Goal: Task Accomplishment & Management: Complete application form

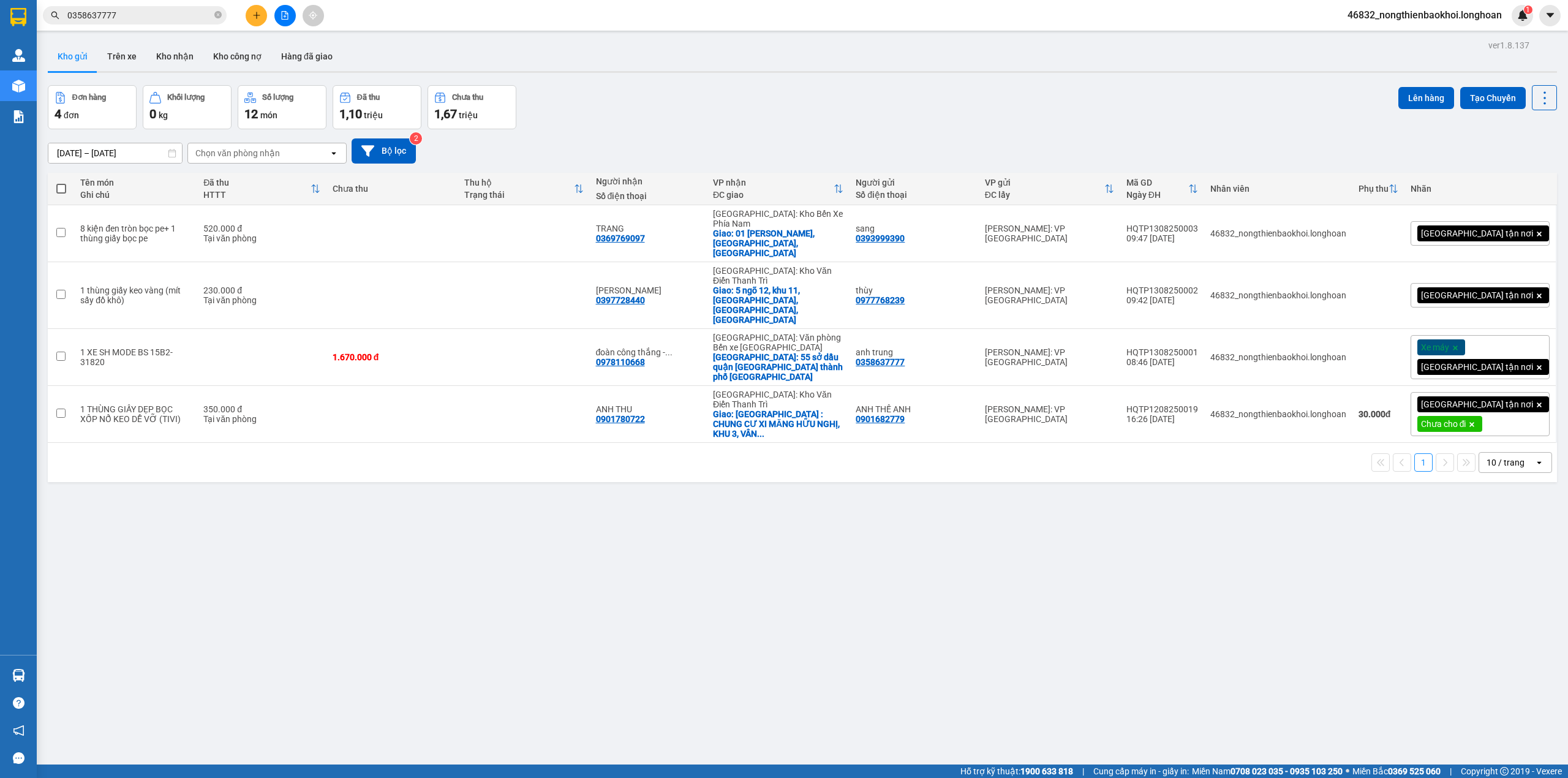
click at [590, 108] on div "Đơn hàng 4 đơn Khối lượng 0 kg Số lượng 12 món Đã thu 1,10 triệu Chưa thu 1,67 …" at bounding box center [802, 108] width 1510 height 44
click at [218, 11] on icon "close-circle" at bounding box center [217, 14] width 7 height 7
click at [250, 7] on button at bounding box center [256, 15] width 21 height 21
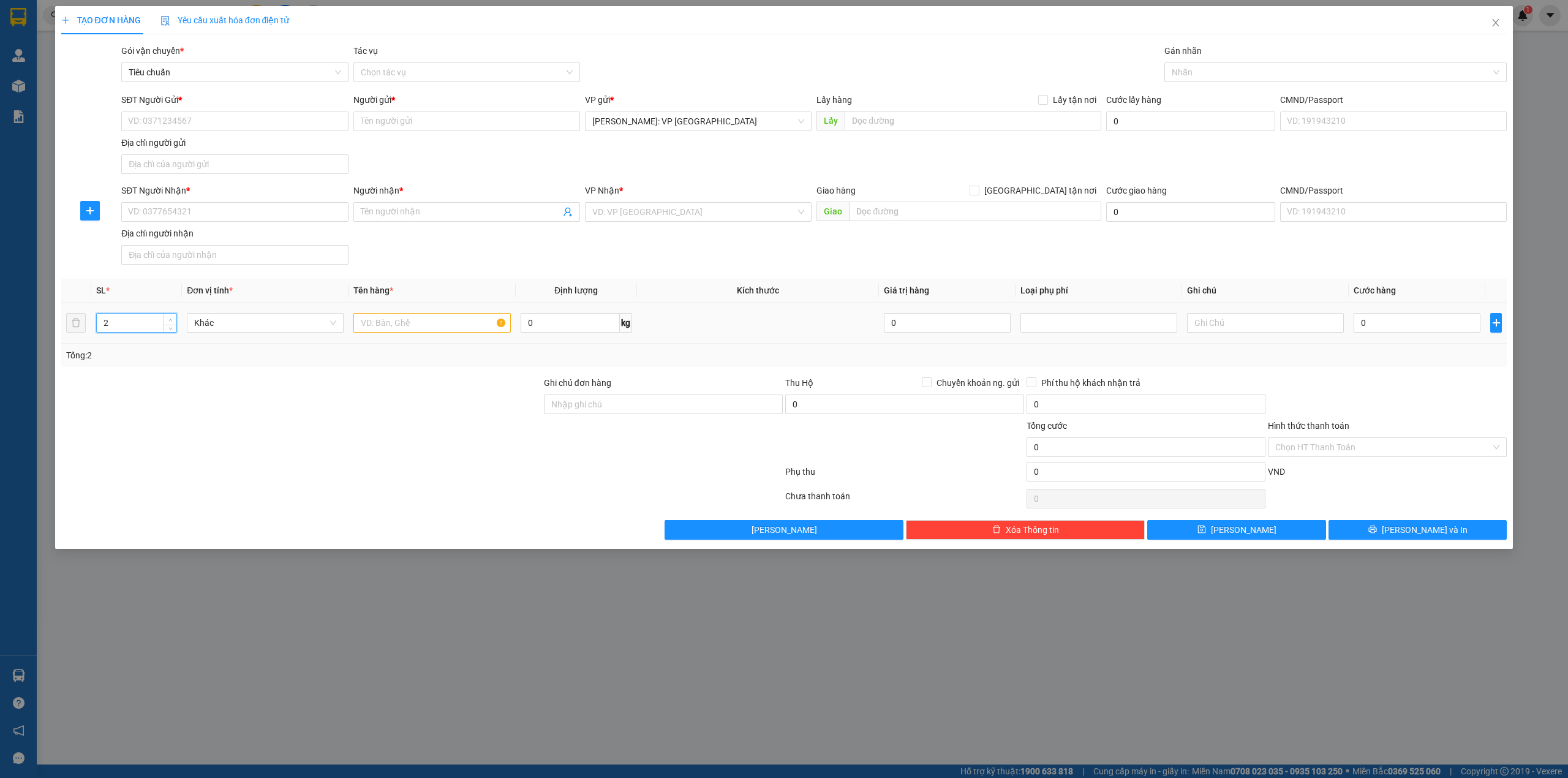
click at [167, 320] on span "up" at bounding box center [170, 319] width 7 height 7
type input "4"
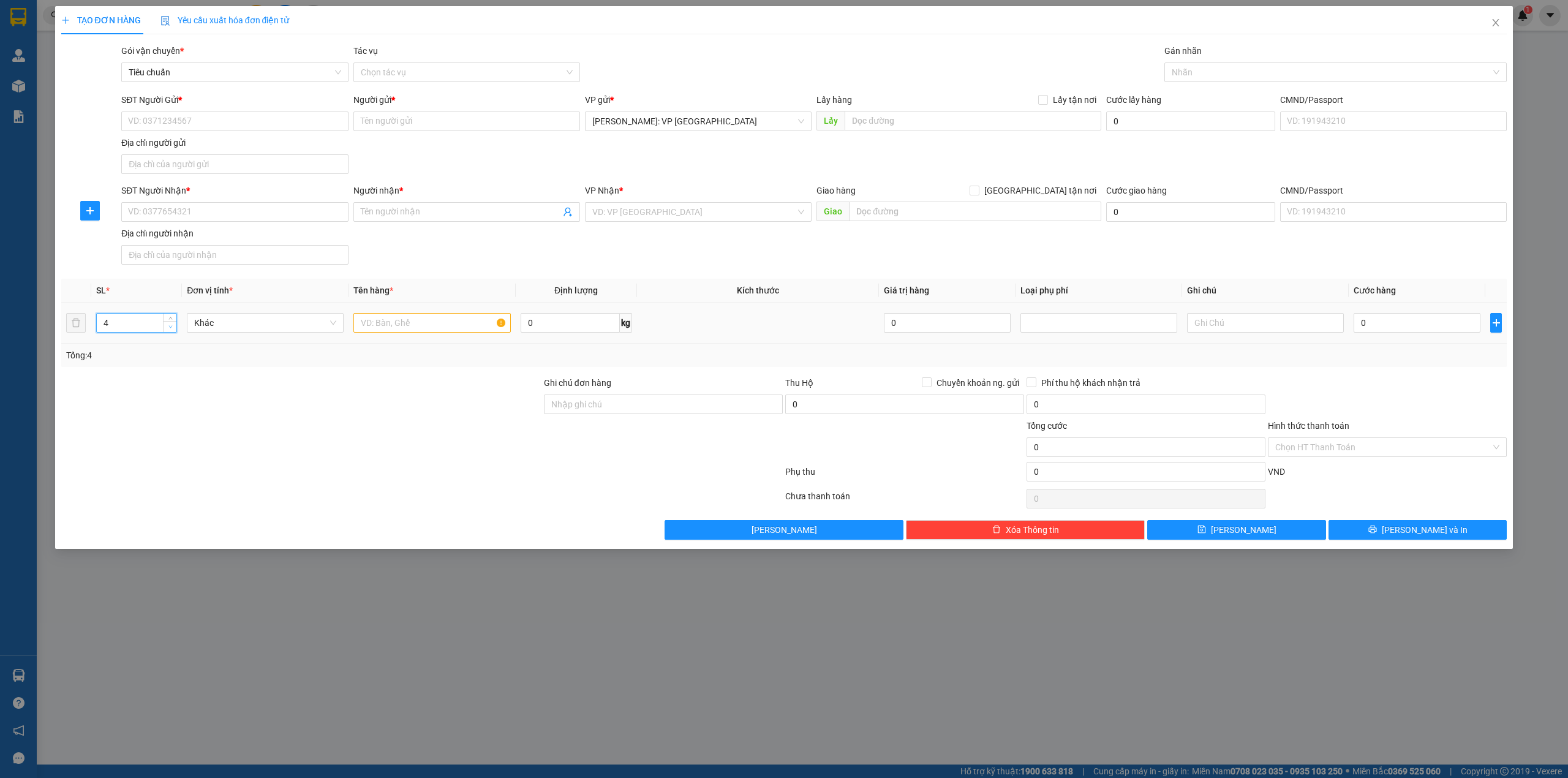
click at [173, 330] on span "down" at bounding box center [170, 327] width 7 height 7
click at [381, 330] on input "text" at bounding box center [432, 323] width 156 height 20
click at [191, 212] on input "SĐT Người Nhận *" at bounding box center [234, 212] width 227 height 20
paste input "0369769097"
type input "0369769097"
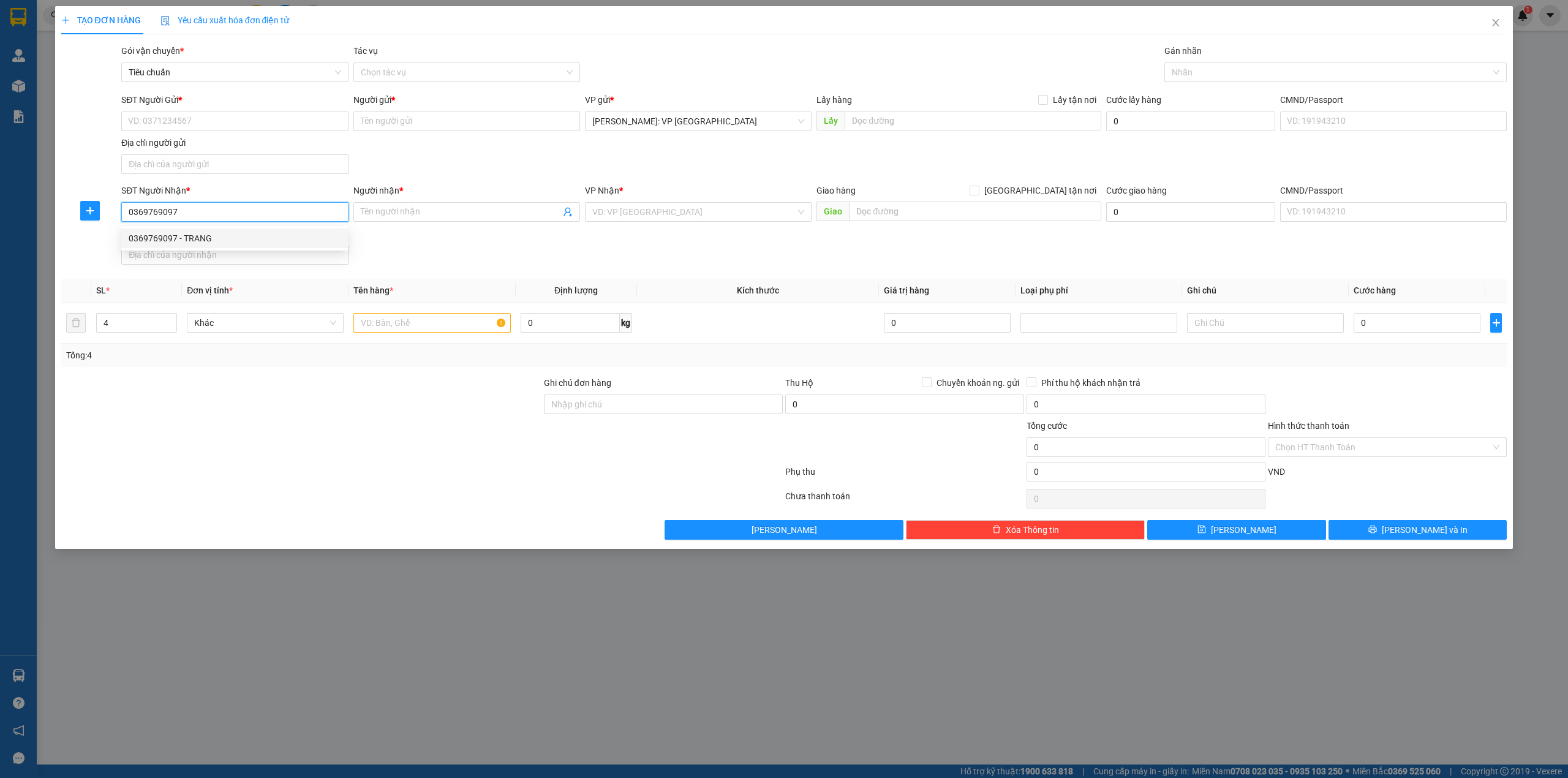
click at [179, 232] on div "0369769097 - TRANG" at bounding box center [235, 238] width 212 height 13
type input "TRANG"
checkbox input "true"
type input "01 TRẦN HƯNG ĐẠO, LỘC THỌ, NHA TRANG"
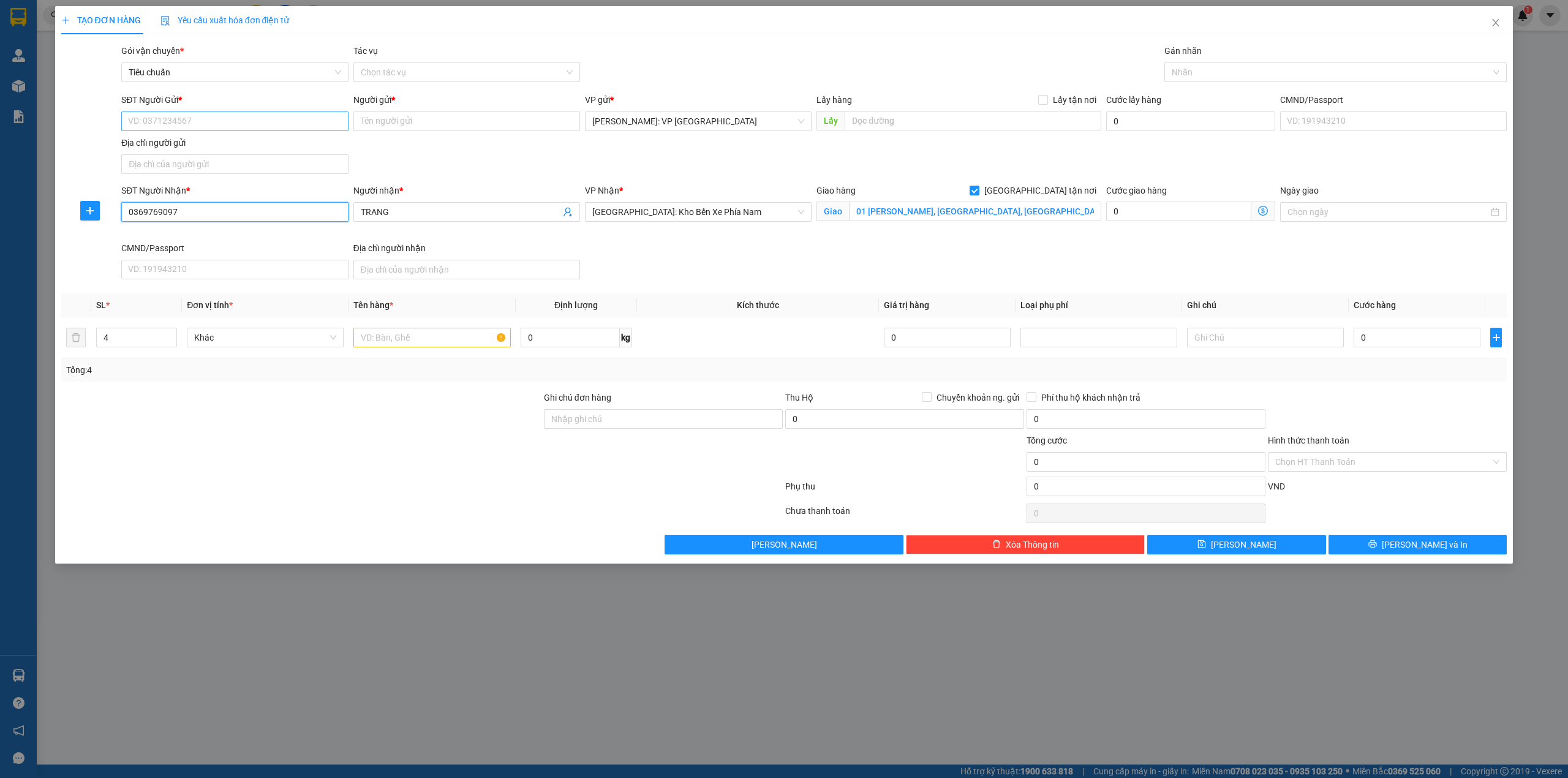
type input "0369769097"
click at [267, 120] on input "SĐT Người Gửi *" at bounding box center [234, 121] width 227 height 20
click at [205, 145] on div "0393999390 - sang" at bounding box center [235, 146] width 212 height 13
type input "0393999390"
type input "sang"
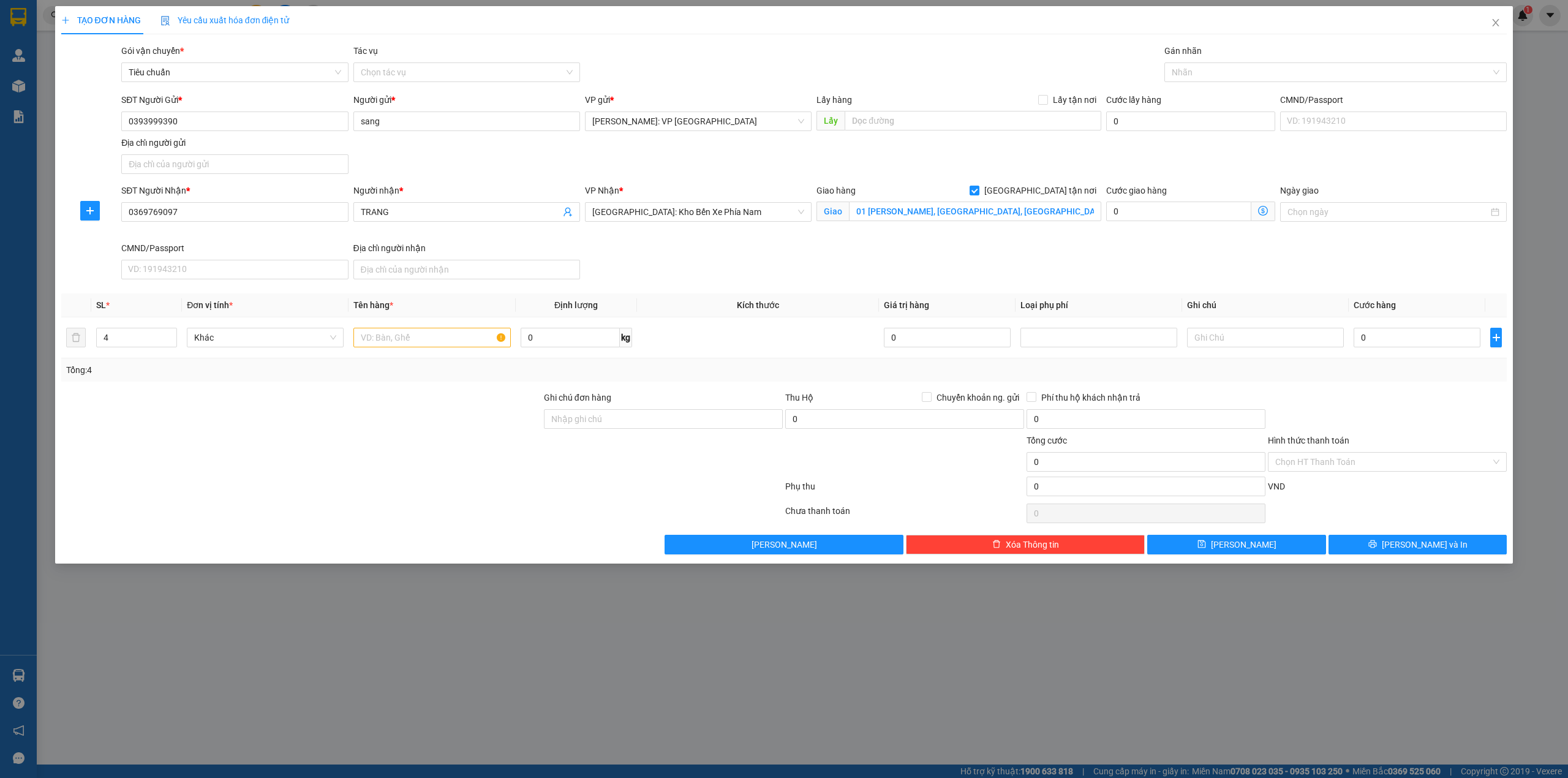
click at [579, 141] on div "SĐT Người Gửi * 0393999390 0393999390 Người gửi * sang VP gửi * Hồ Chí Minh: VP…" at bounding box center [814, 136] width 1391 height 86
click at [1231, 74] on div at bounding box center [1329, 72] width 325 height 15
type input "gi"
click at [1222, 91] on div "[GEOGRAPHIC_DATA] tận nơi" at bounding box center [1336, 97] width 328 height 13
click at [929, 70] on div "Gói vận chuyển * Tiêu chuẩn Tác vụ Chọn tác vụ Gán nhãn Giao tận nơi" at bounding box center [814, 66] width 1391 height 43
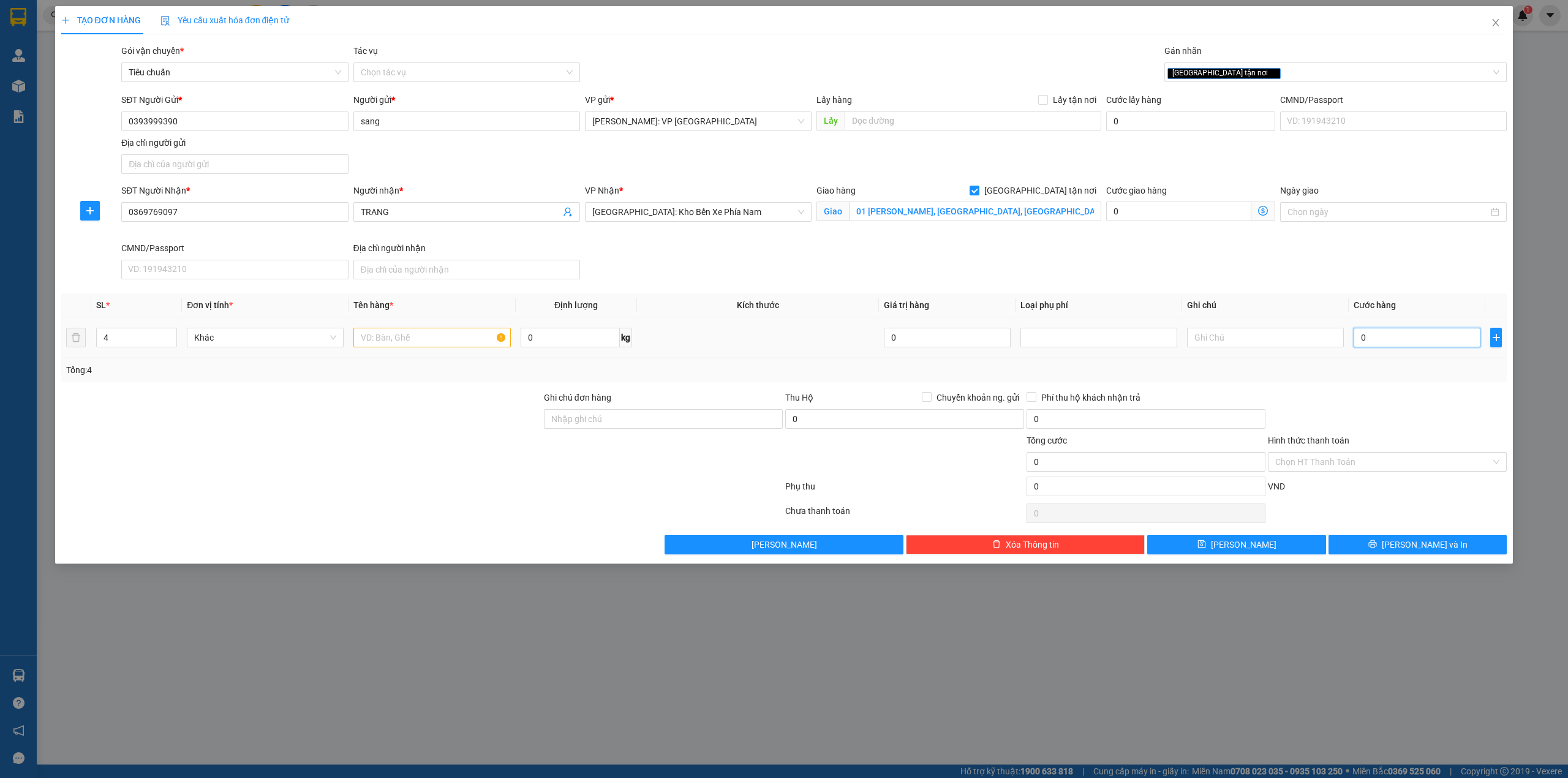
click at [1419, 339] on input "0" at bounding box center [1417, 338] width 126 height 20
type input "3"
type input "34"
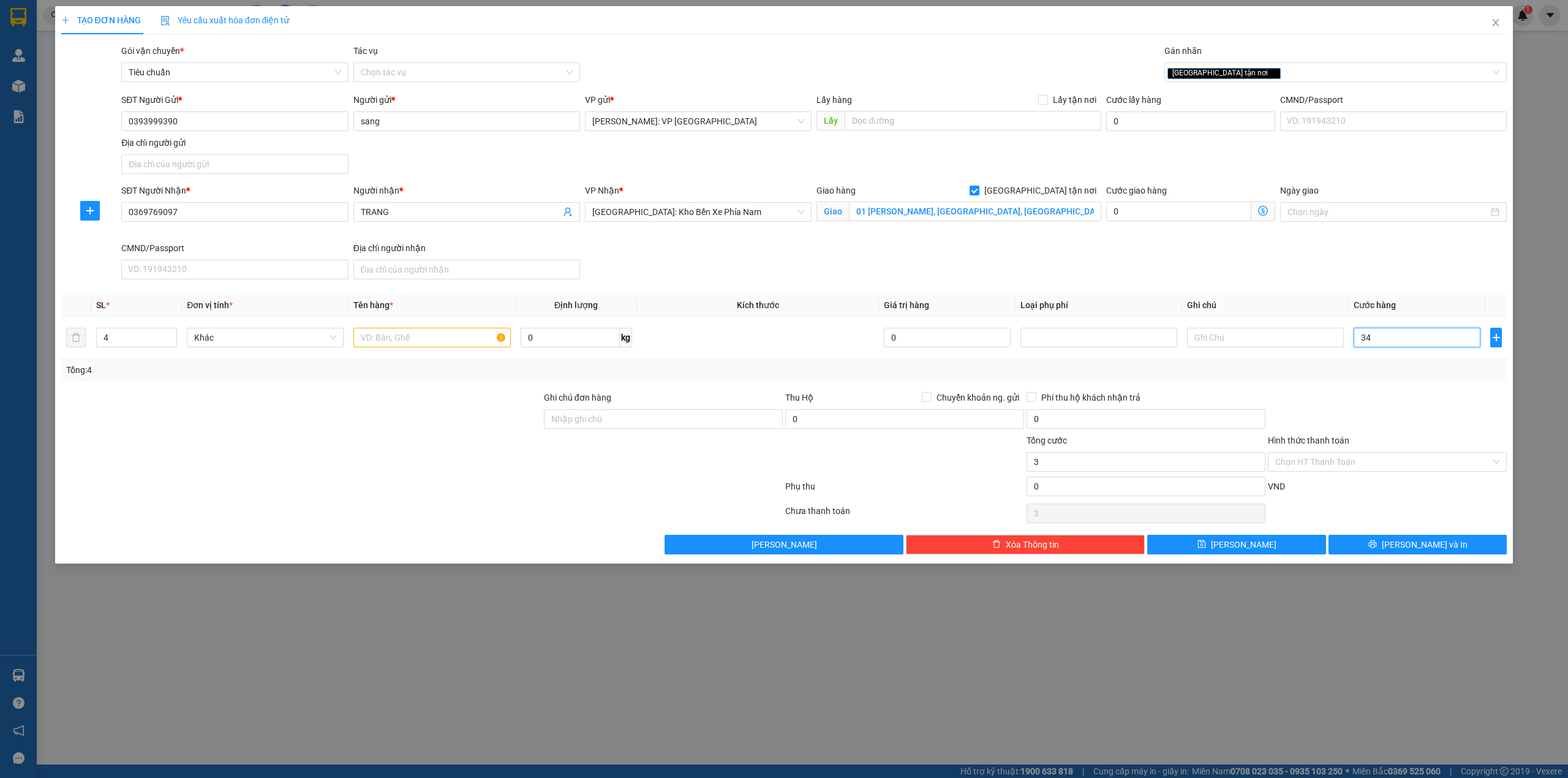
type input "34"
type input "340"
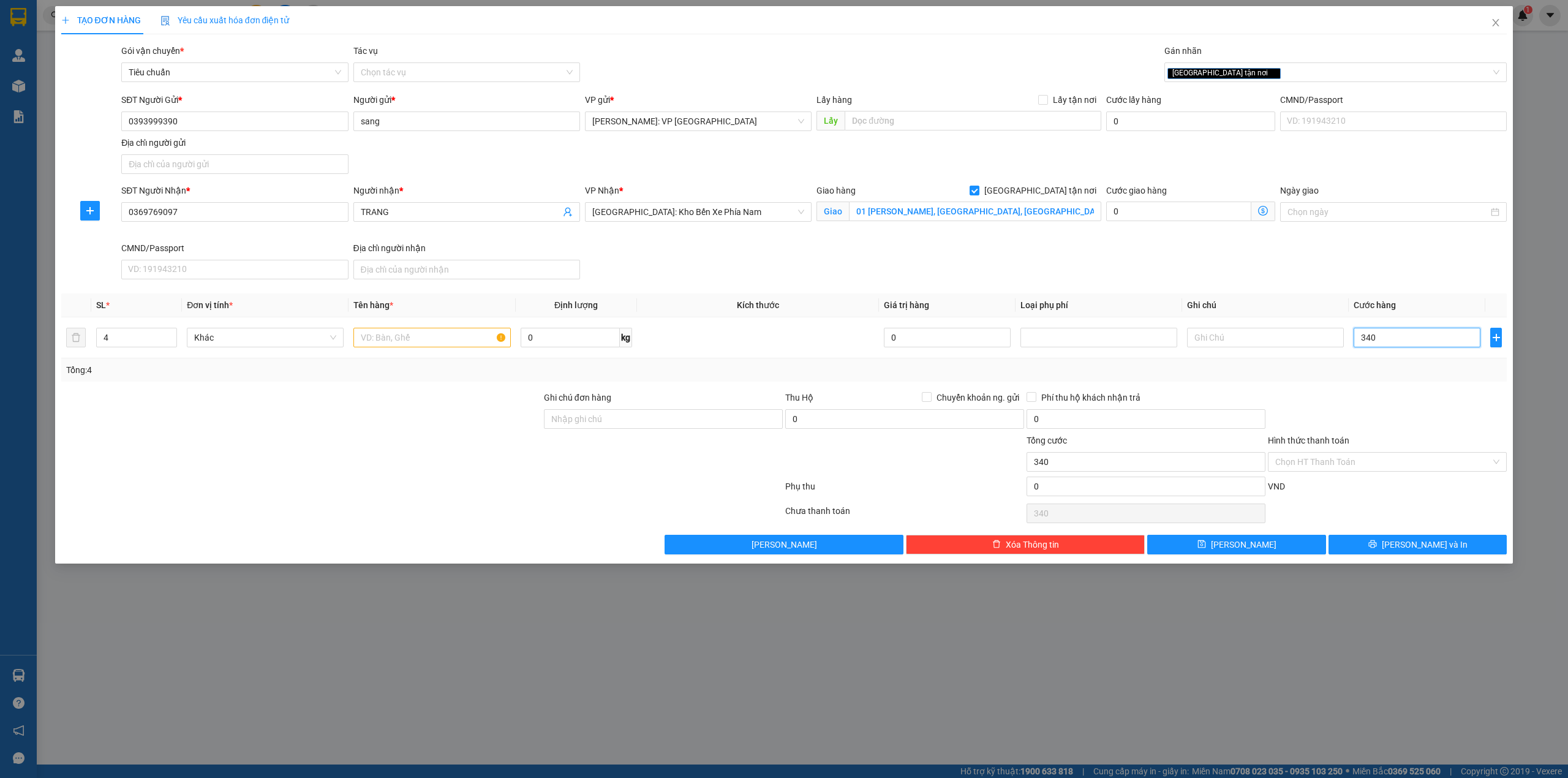
type input "3.400"
type input "34.000"
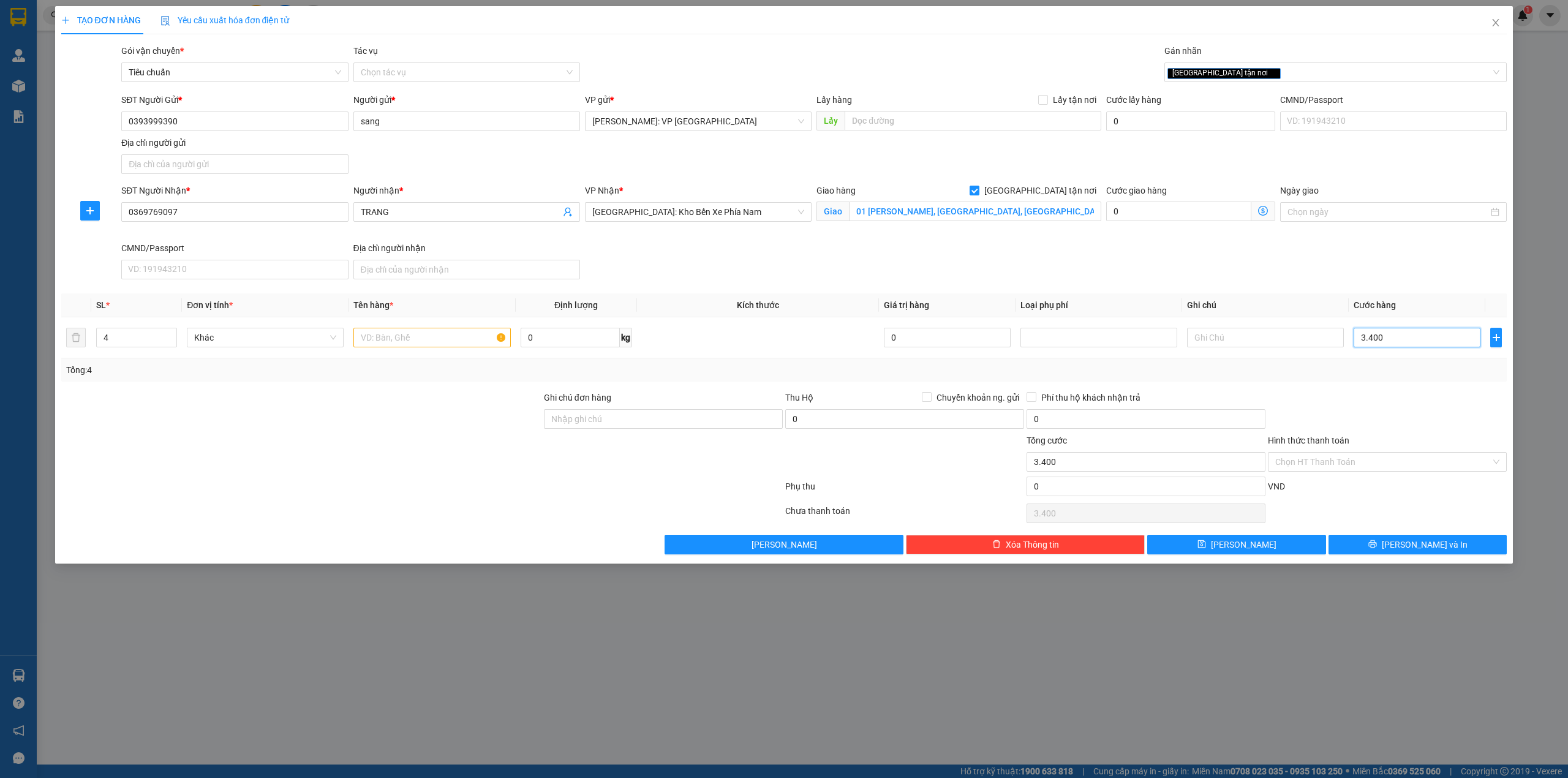
type input "34.000"
type input "340.000"
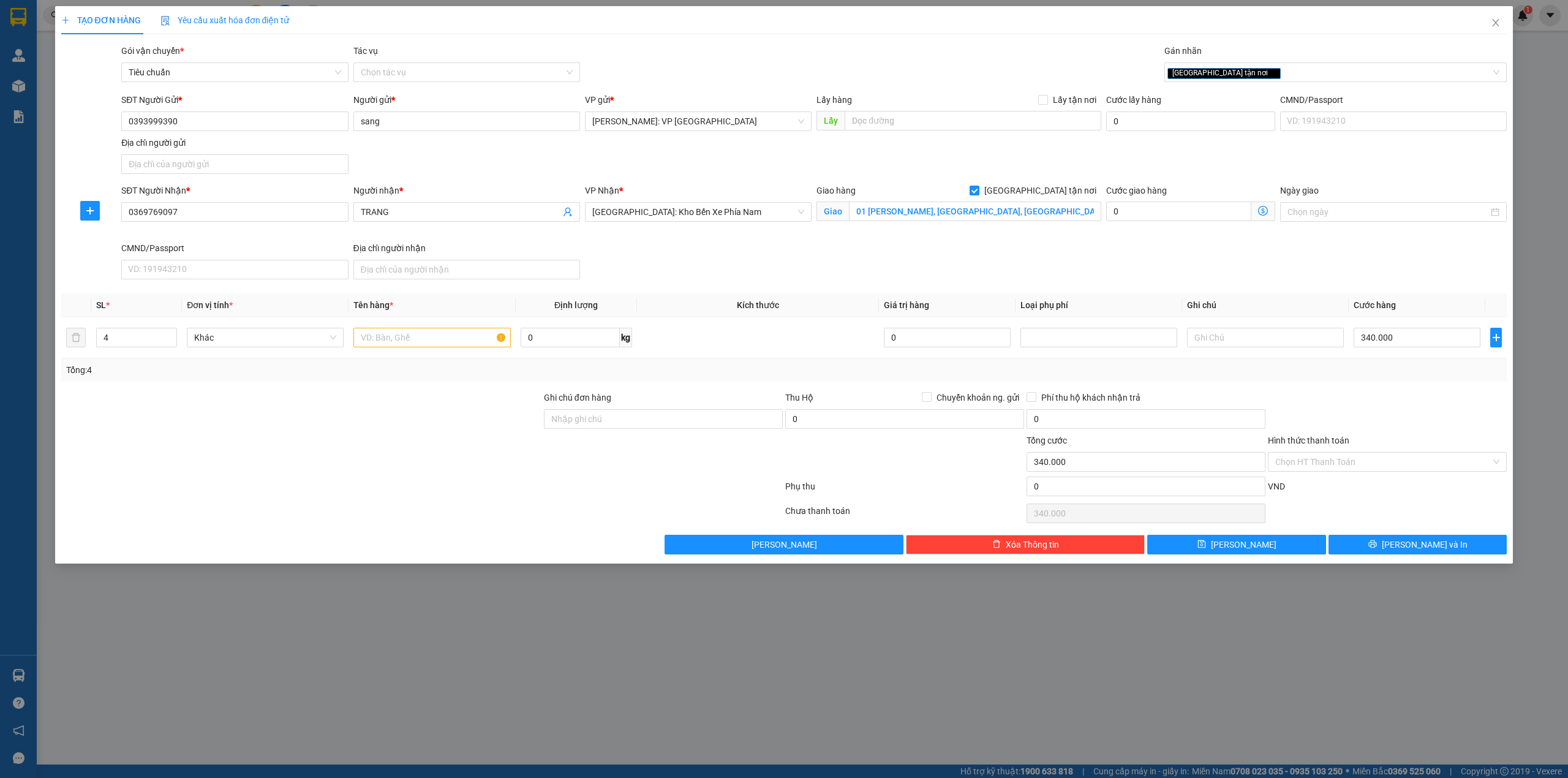
click at [432, 373] on div "Tổng: 4" at bounding box center [335, 370] width 538 height 13
click at [420, 342] on input "text" at bounding box center [432, 338] width 156 height 20
type input "4 kiện nilong đen bọc pe"
click at [409, 395] on div at bounding box center [301, 413] width 483 height 43
click at [667, 260] on div "SĐT Người Nhận * 0369769097 Người nhận * TRANG VP Nhận * Nha Trang: Kho Bến Xe …" at bounding box center [814, 234] width 1391 height 100
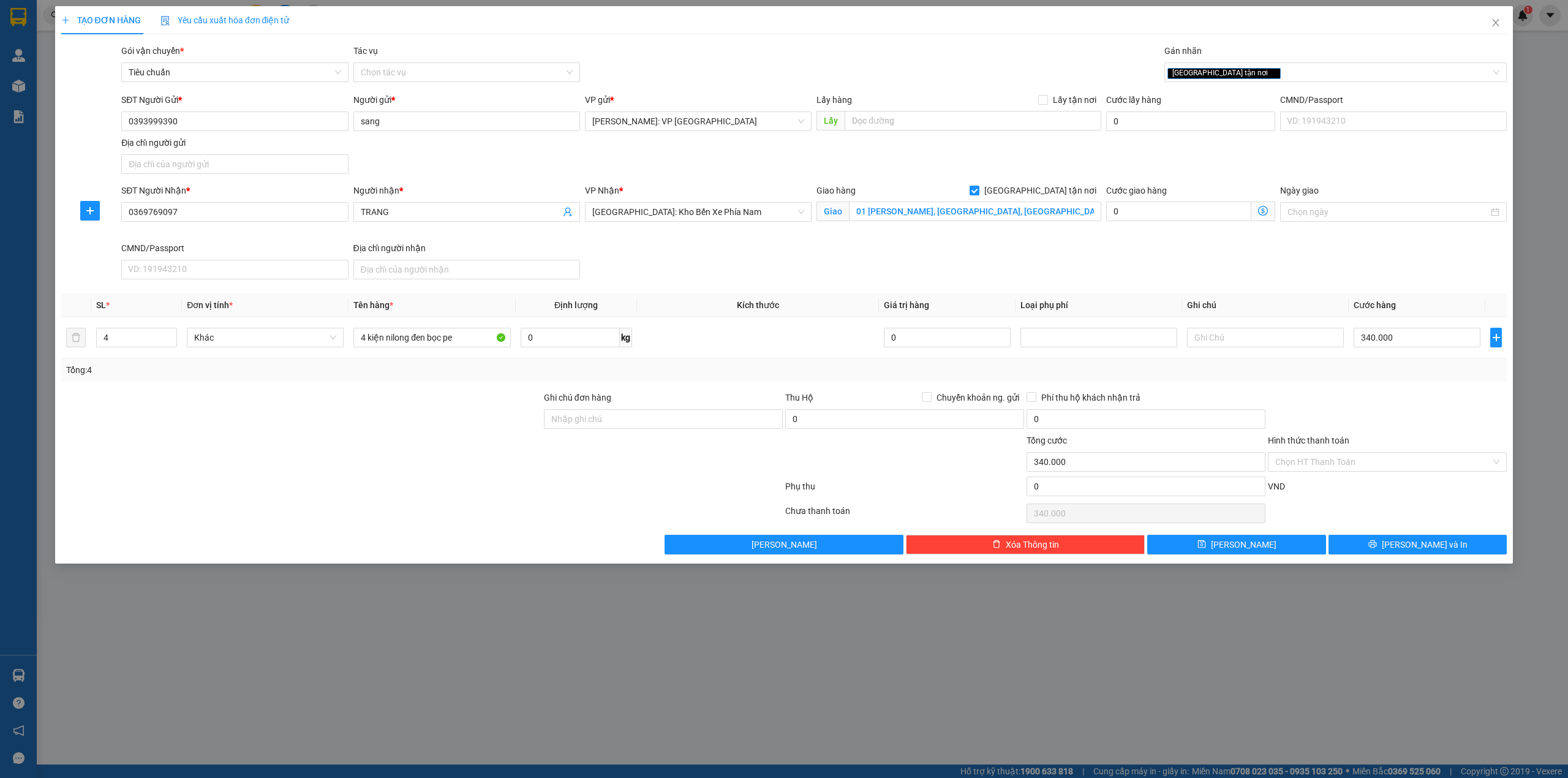
click at [667, 250] on div "SĐT Người Nhận * 0369769097 Người nhận * TRANG VP Nhận * Nha Trang: Kho Bến Xe …" at bounding box center [814, 234] width 1391 height 100
click at [1001, 281] on div "SĐT Người Nhận * 0369769097 Người nhận * TRANG VP Nhận * Nha Trang: Kho Bến Xe …" at bounding box center [814, 234] width 1391 height 100
click at [414, 428] on div at bounding box center [301, 413] width 483 height 43
click at [704, 258] on div "SĐT Người Nhận * 0369769097 Người nhận * TRANG VP Nhận * Nha Trang: Kho Bến Xe …" at bounding box center [814, 234] width 1391 height 100
drag, startPoint x: 449, startPoint y: 416, endPoint x: 567, endPoint y: 391, distance: 120.6
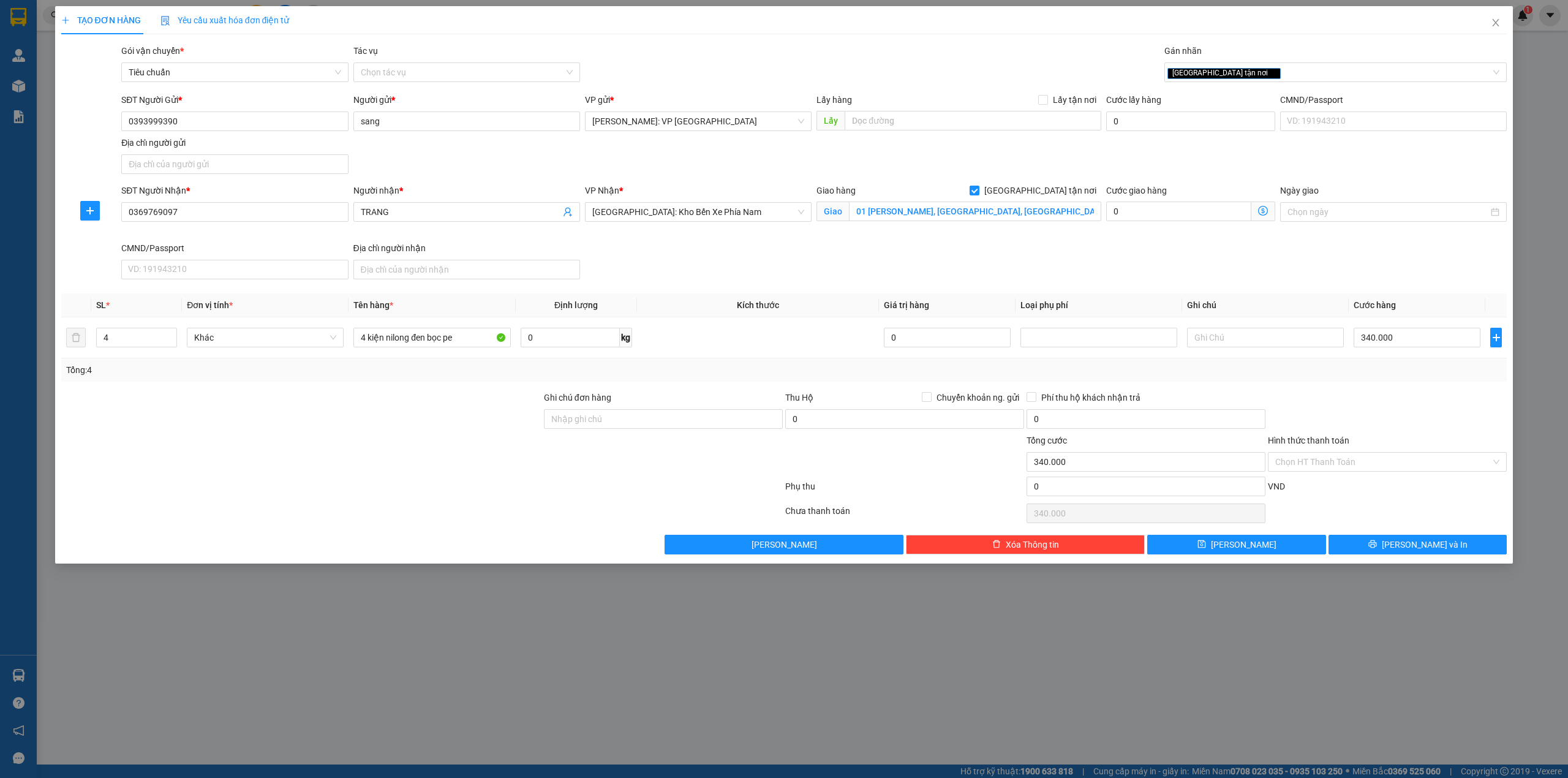
click at [565, 391] on div "Transit Pickup Surcharge Ids Transit Deliver Surcharge Ids Transit Deliver Surc…" at bounding box center [785, 300] width 1446 height 511
drag, startPoint x: 511, startPoint y: 395, endPoint x: 565, endPoint y: 386, distance: 54.7
click at [511, 395] on div at bounding box center [301, 413] width 483 height 43
click at [623, 395] on div "Ghi chú đơn hàng" at bounding box center [663, 400] width 239 height 18
drag, startPoint x: 612, startPoint y: 397, endPoint x: 503, endPoint y: 406, distance: 109.4
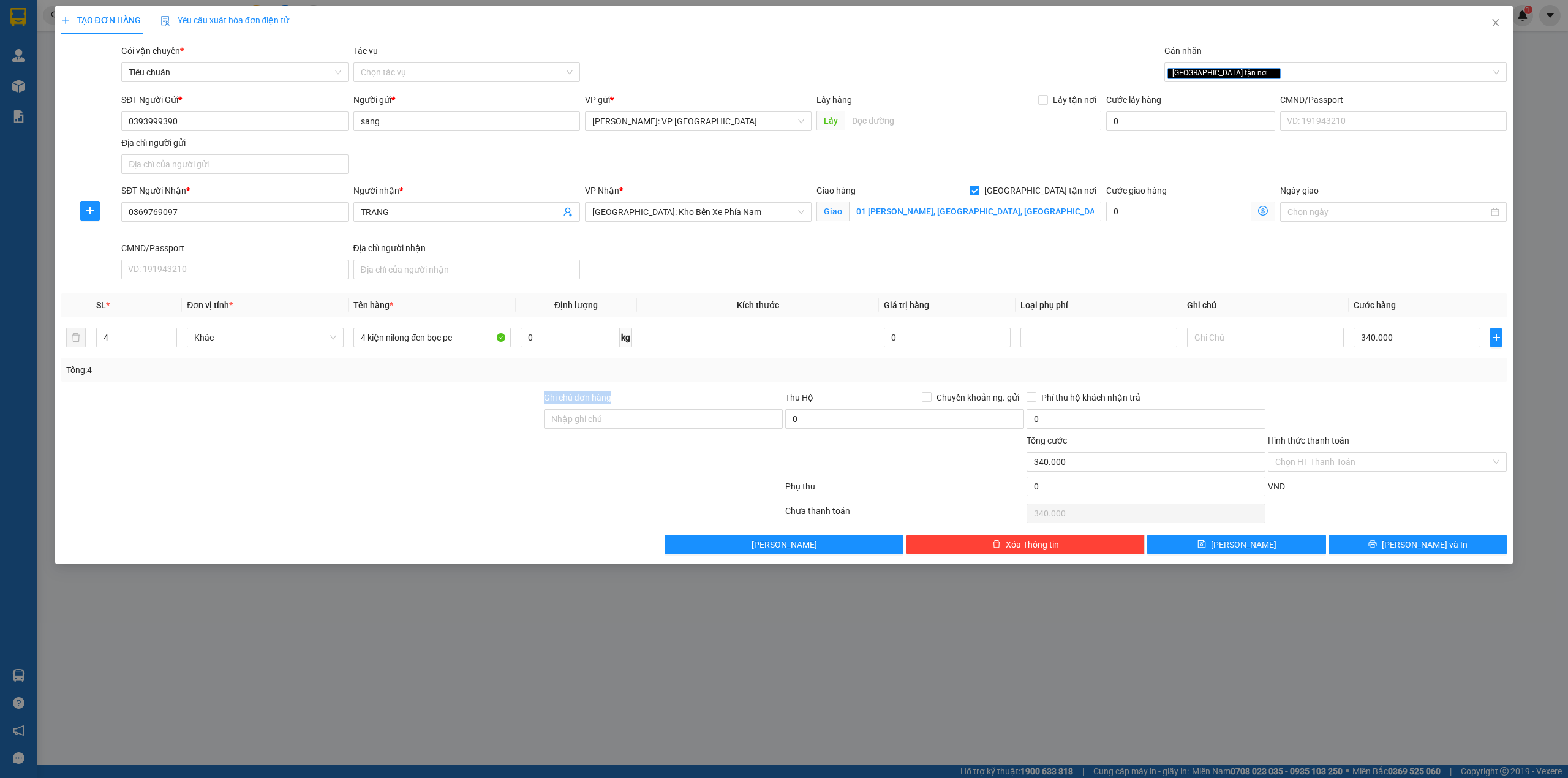
click at [507, 406] on div "Ghi chú đơn hàng Thu Hộ Chuyển khoản ng. gửi 0 Phí thu hộ khách nhận trả 0" at bounding box center [784, 413] width 1449 height 43
click at [535, 400] on div at bounding box center [301, 413] width 483 height 43
drag, startPoint x: 545, startPoint y: 395, endPoint x: 640, endPoint y: 398, distance: 95.0
click at [640, 398] on div "Ghi chú đơn hàng" at bounding box center [663, 400] width 239 height 18
click at [613, 398] on div "Ghi chú đơn hàng" at bounding box center [663, 400] width 239 height 18
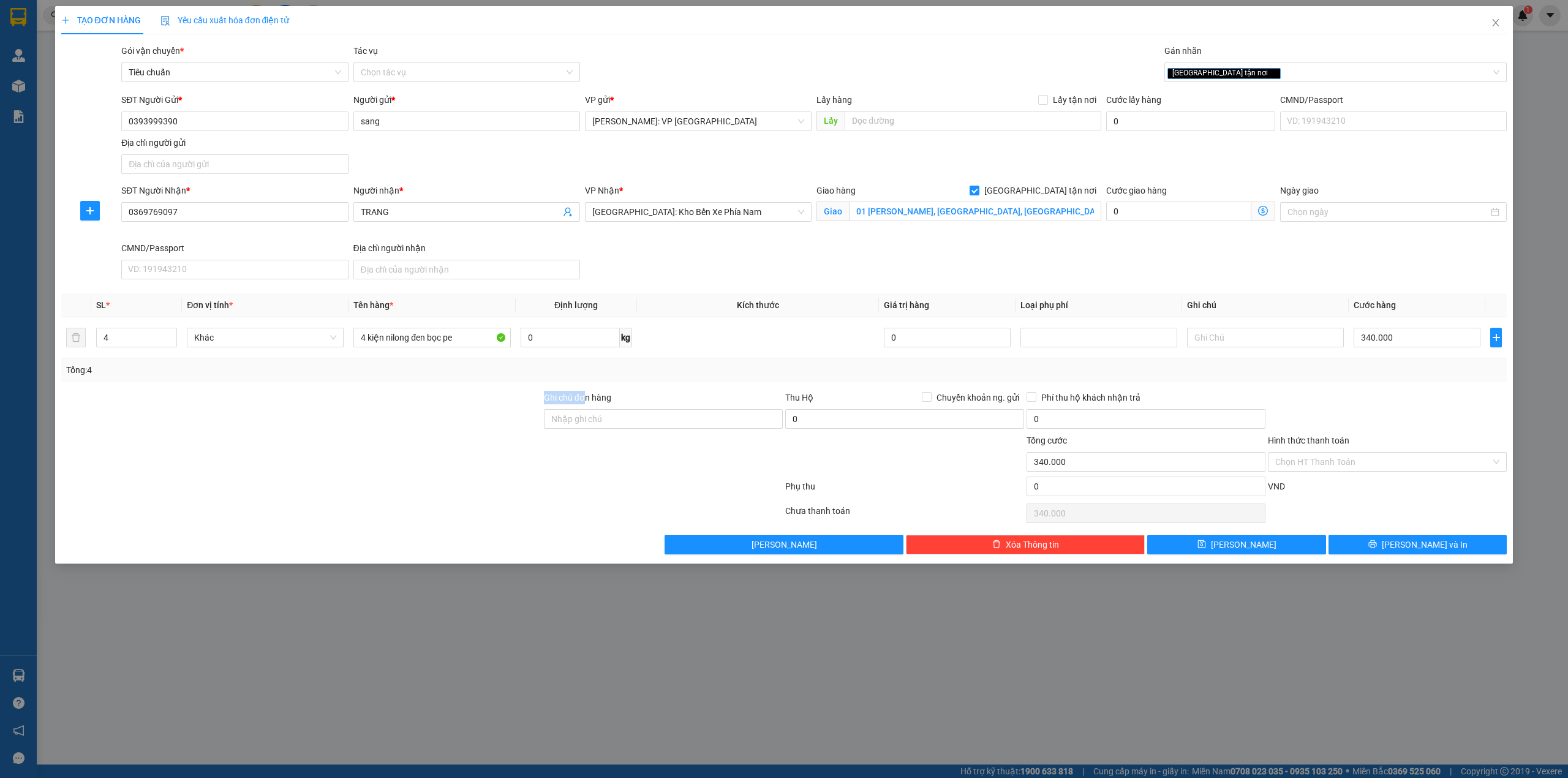
drag, startPoint x: 530, startPoint y: 394, endPoint x: 641, endPoint y: 383, distance: 111.5
click at [639, 386] on div "Transit Pickup Surcharge Ids Transit Deliver Surcharge Ids Transit Deliver Surc…" at bounding box center [785, 300] width 1446 height 511
click at [615, 397] on div "Ghi chú đơn hàng" at bounding box center [663, 400] width 239 height 18
drag, startPoint x: 583, startPoint y: 398, endPoint x: 667, endPoint y: 385, distance: 85.0
click at [650, 388] on div "Transit Pickup Surcharge Ids Transit Deliver Surcharge Ids Transit Deliver Surc…" at bounding box center [785, 300] width 1446 height 511
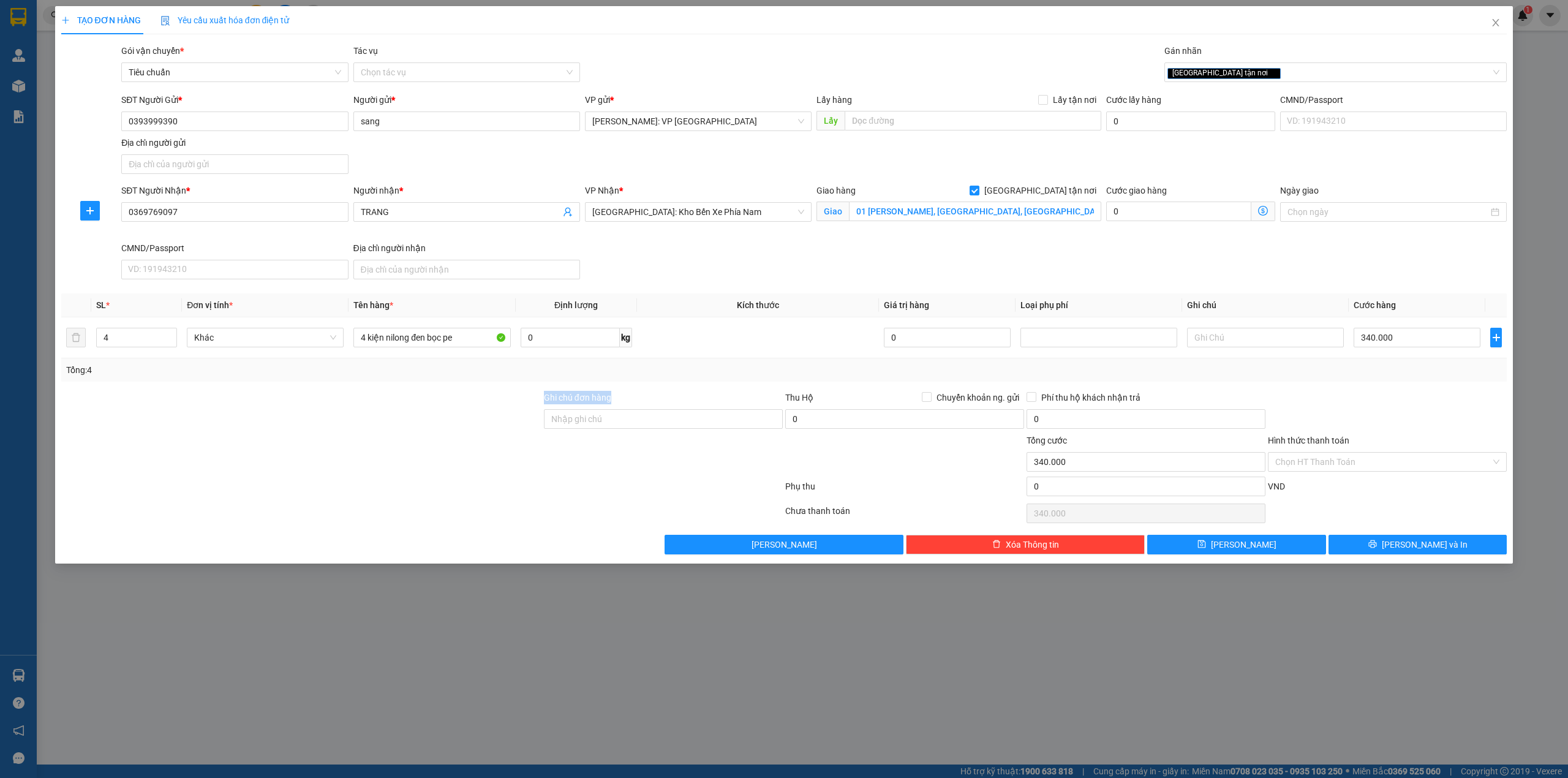
click at [534, 395] on div at bounding box center [301, 413] width 483 height 43
drag, startPoint x: 535, startPoint y: 395, endPoint x: 615, endPoint y: 392, distance: 80.1
click at [598, 395] on div "Ghi chú đơn hàng Thu Hộ Chuyển khoản ng. gửi 0 Phí thu hộ khách nhận trả 0" at bounding box center [784, 413] width 1449 height 43
click at [613, 399] on div "Ghi chú đơn hàng" at bounding box center [663, 400] width 239 height 18
drag, startPoint x: 609, startPoint y: 400, endPoint x: 517, endPoint y: 410, distance: 92.5
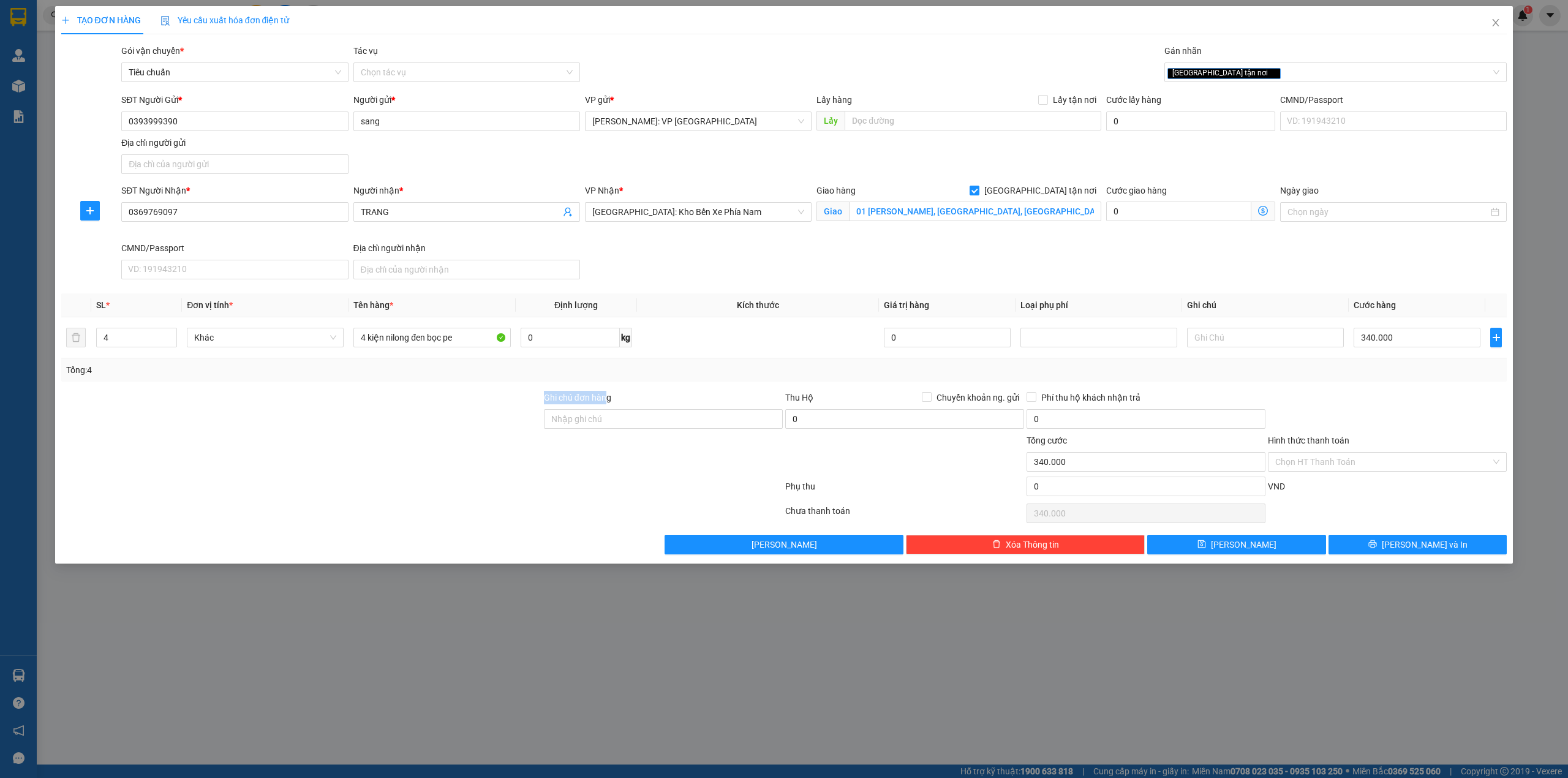
click at [517, 410] on div "Ghi chú đơn hàng Thu Hộ Chuyển khoản ng. gửi 0 Phí thu hộ khách nhận trả 0" at bounding box center [784, 413] width 1449 height 43
click at [537, 405] on div at bounding box center [301, 413] width 483 height 43
drag, startPoint x: 616, startPoint y: 400, endPoint x: 481, endPoint y: 399, distance: 135.0
click at [481, 399] on div "Ghi chú đơn hàng Thu Hộ Chuyển khoản ng. gửi 0 Phí thu hộ khách nhận trả 0" at bounding box center [784, 413] width 1449 height 43
click at [526, 396] on div at bounding box center [301, 413] width 483 height 43
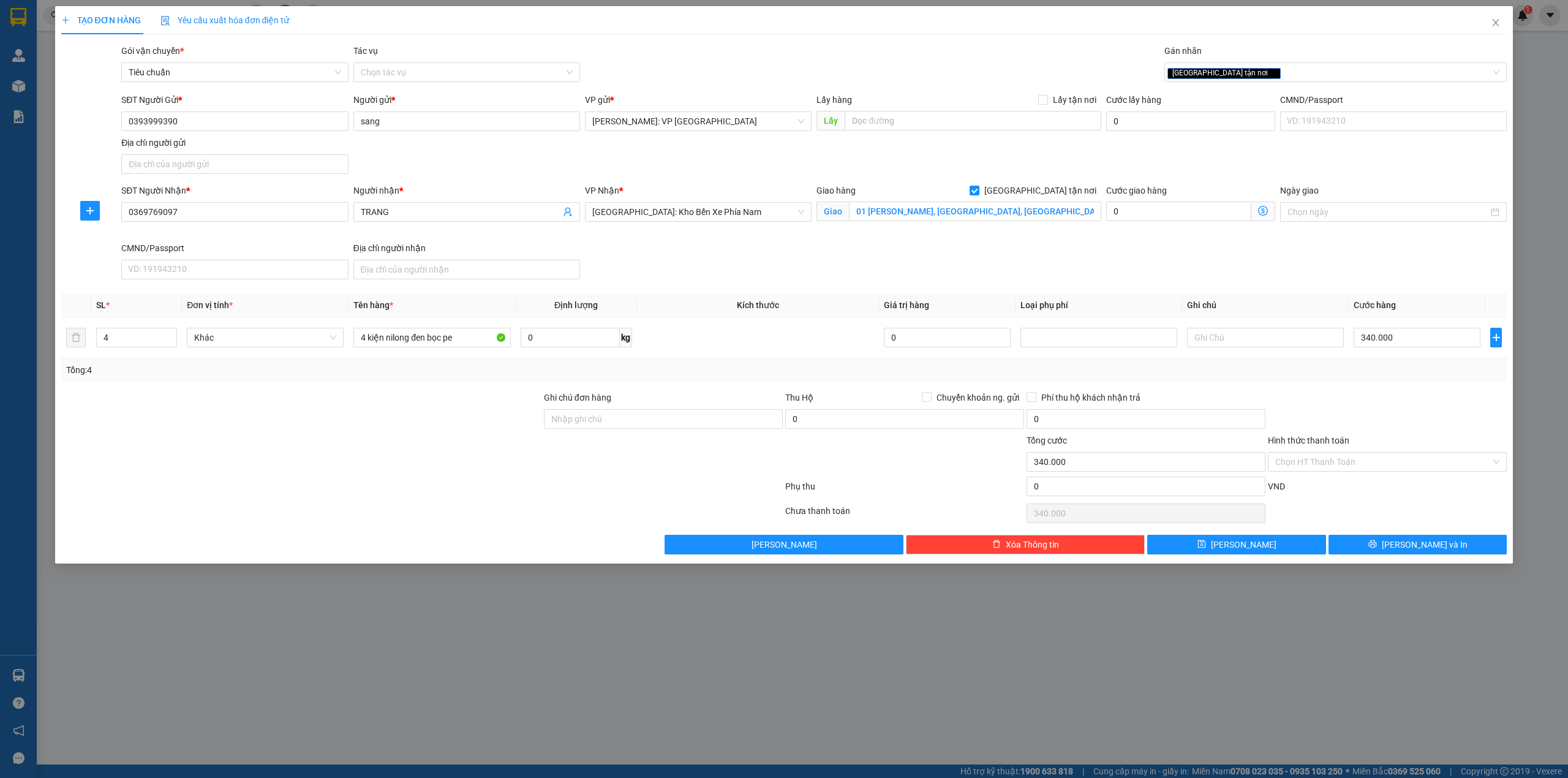
click at [638, 376] on div "Tổng: 4" at bounding box center [785, 370] width 1437 height 13
drag, startPoint x: 427, startPoint y: 406, endPoint x: 432, endPoint y: 410, distance: 6.4
click at [429, 410] on div at bounding box center [301, 413] width 483 height 43
drag, startPoint x: 826, startPoint y: 278, endPoint x: 786, endPoint y: 288, distance: 41.2
click at [827, 278] on div "SĐT Người Nhận * 0369769097 Người nhận * TRANG VP Nhận * Nha Trang: Kho Bến Xe …" at bounding box center [814, 234] width 1391 height 100
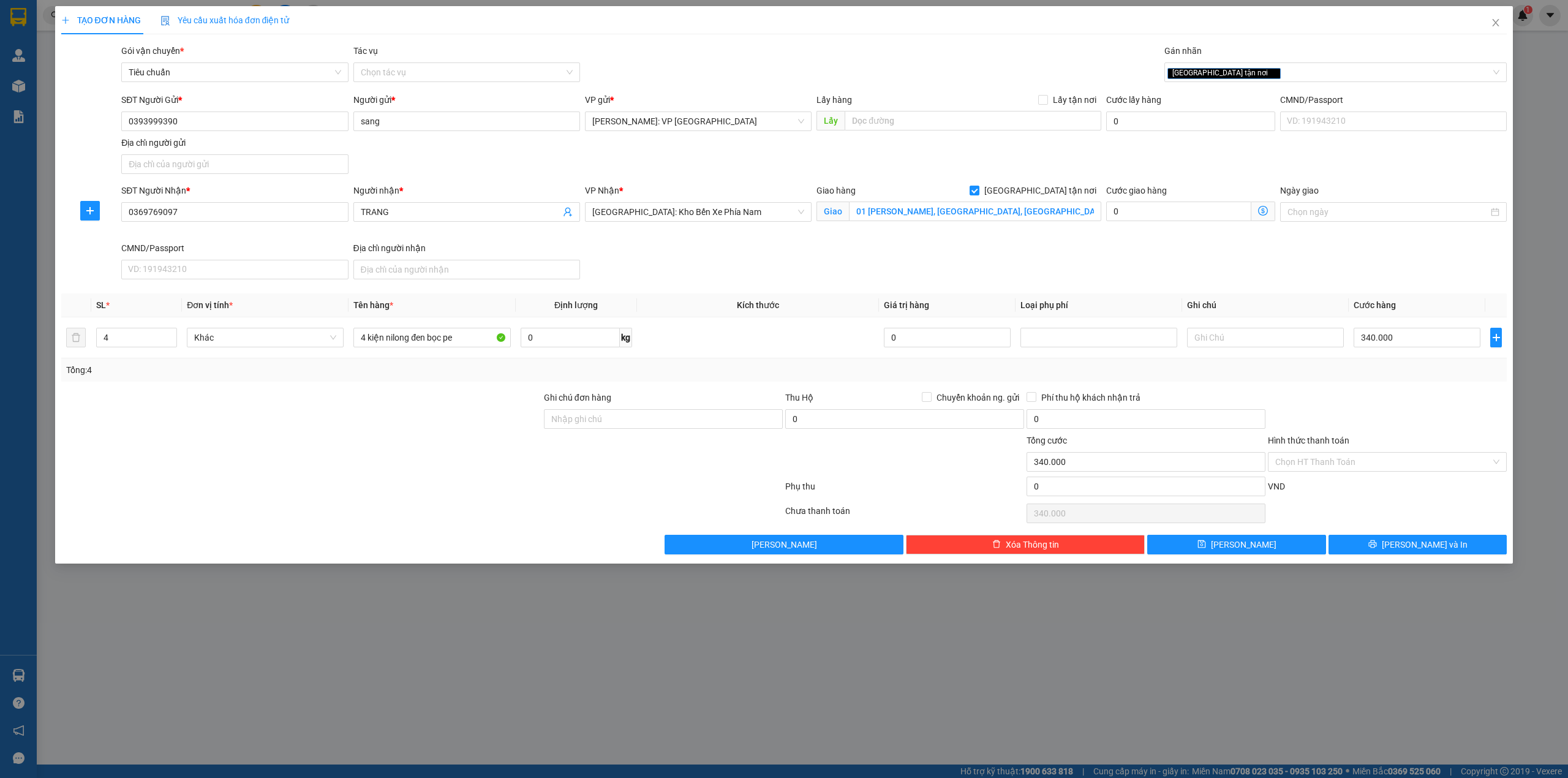
click at [758, 81] on div "Gói vận chuyển * Tiêu chuẩn Tác vụ Chọn tác vụ Gán nhãn Giao tận nơi" at bounding box center [814, 66] width 1391 height 43
click at [745, 278] on div "SĐT Người Nhận * 0369769097 Người nhận * TRANG VP Nhận * Nha Trang: Kho Bến Xe …" at bounding box center [814, 234] width 1391 height 100
click at [824, 149] on div "SĐT Người Gửi * 0393999390 Người gửi * sang VP gửi * Hồ Chí Minh: VP Quận Tân P…" at bounding box center [814, 136] width 1391 height 86
click at [815, 238] on div "Giao hàng Giao tận nơi Giao 01 TRẦN HƯNG ĐẠO, LỘC THỌ, NHA TRANG" at bounding box center [959, 213] width 290 height 58
click at [816, 274] on div "SĐT Người Nhận * 0369769097 Người nhận * TRANG VP Nhận * Nha Trang: Kho Bến Xe …" at bounding box center [814, 234] width 1391 height 100
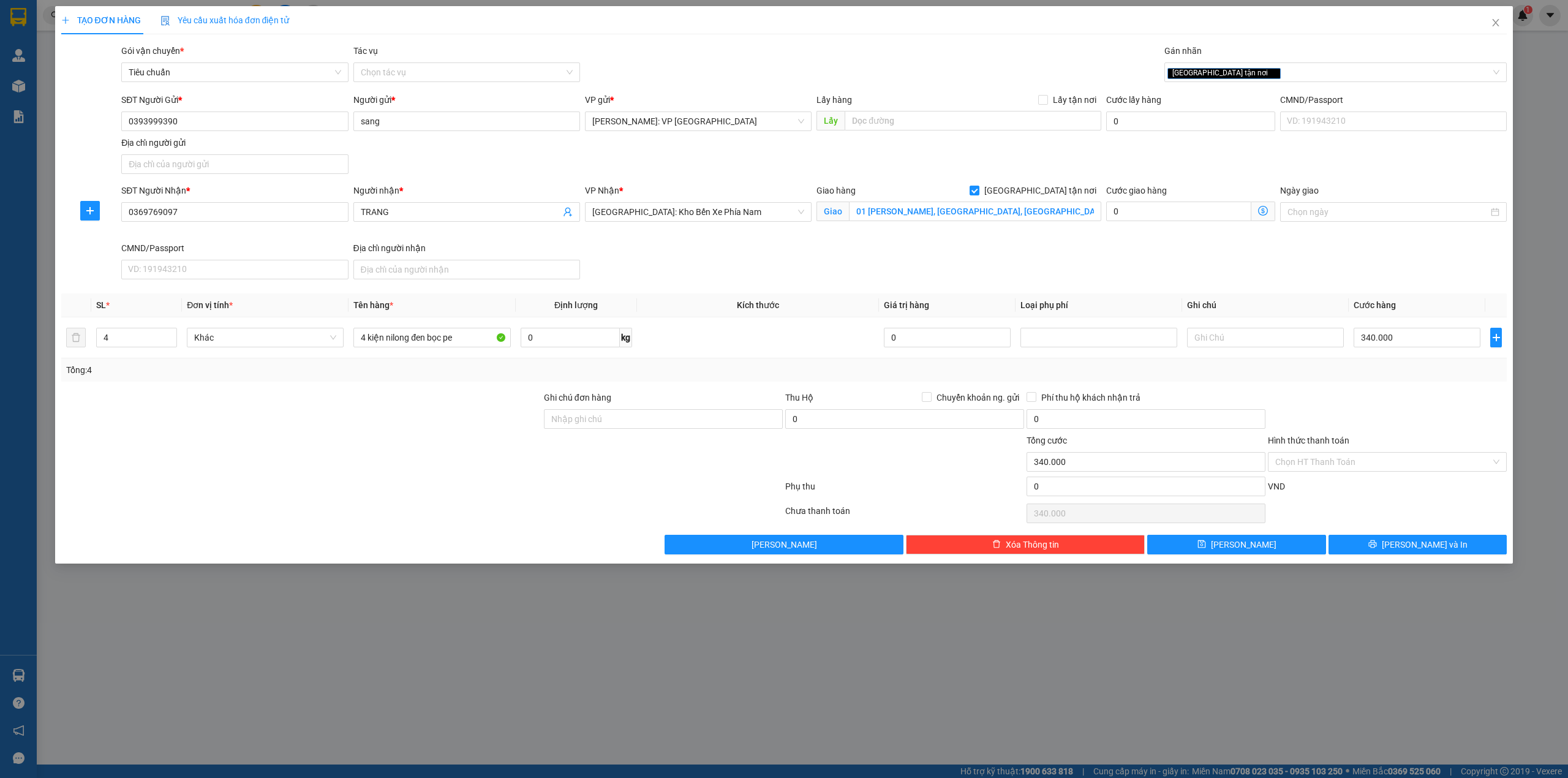
click at [986, 250] on div "SĐT Người Nhận * 0369769097 Người nhận * TRANG VP Nhận * Nha Trang: Kho Bến Xe …" at bounding box center [814, 234] width 1391 height 100
click at [674, 278] on div "SĐT Người Nhận * 0369769097 Người nhận * TRANG VP Nhận * Nha Trang: Kho Bến Xe …" at bounding box center [814, 234] width 1391 height 100
drag, startPoint x: 443, startPoint y: 367, endPoint x: 454, endPoint y: 368, distance: 11.0
click at [446, 368] on div "Tổng: 4" at bounding box center [335, 370] width 538 height 13
click at [782, 270] on div "SĐT Người Nhận * 0369769097 Người nhận * TRANG VP Nhận * Nha Trang: Kho Bến Xe …" at bounding box center [814, 234] width 1391 height 100
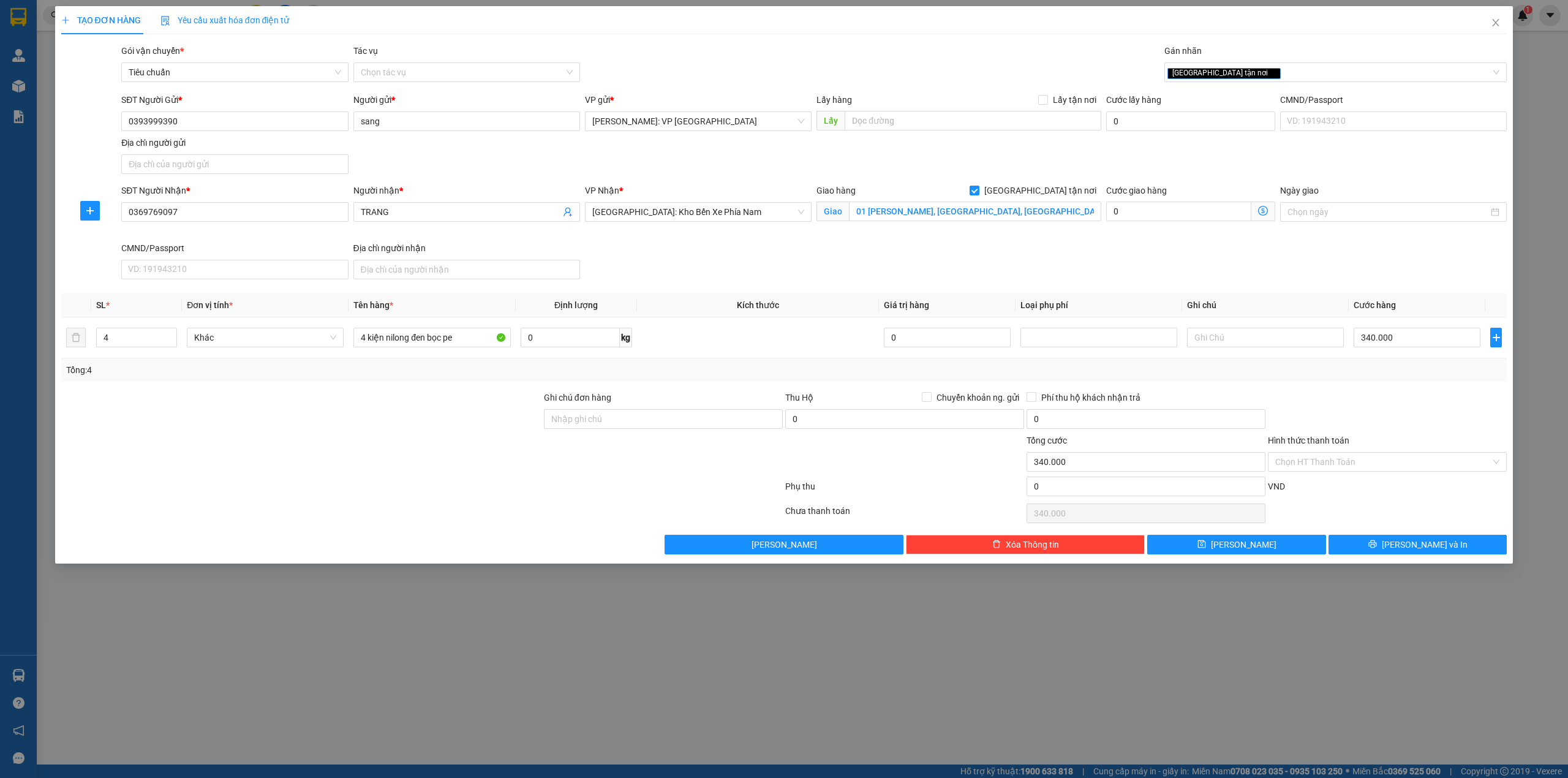
click at [490, 420] on div at bounding box center [301, 413] width 483 height 43
click at [1375, 377] on div "Tổng: 4" at bounding box center [785, 370] width 1437 height 13
drag, startPoint x: 432, startPoint y: 465, endPoint x: 463, endPoint y: 459, distance: 31.6
click at [432, 466] on div at bounding box center [301, 455] width 483 height 43
click at [1373, 379] on div "Tổng: 4" at bounding box center [785, 369] width 1446 height 23
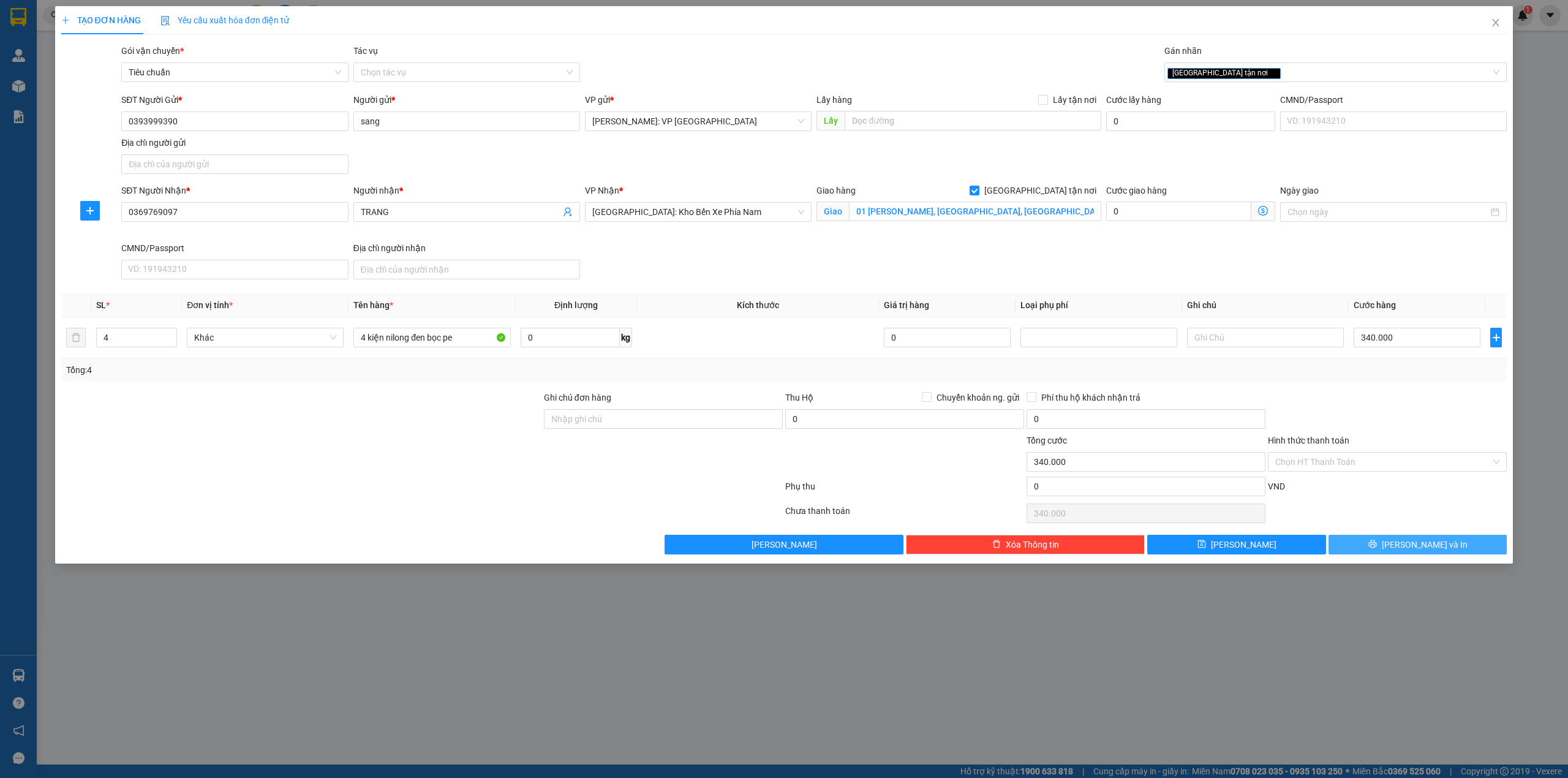
click at [1371, 546] on button "Lưu và In" at bounding box center [1418, 545] width 179 height 20
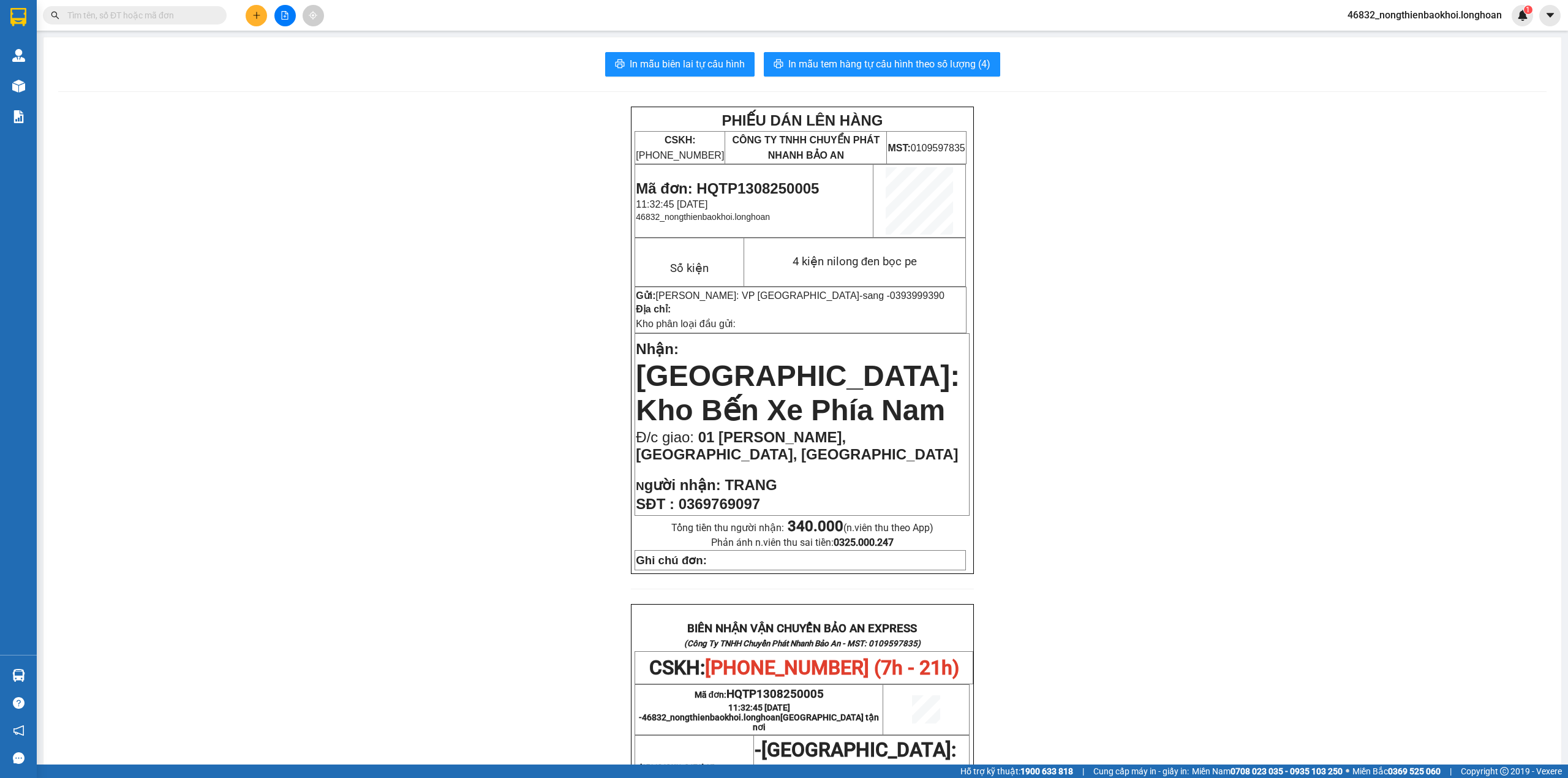
click at [481, 224] on div "PHIẾU DÁN LÊN HÀNG CSKH: 1900.06.88.33 CÔNG TY TNHH CHUYỂN PHÁT NHANH BẢO AN MS…" at bounding box center [803, 681] width 1489 height 1148
click at [508, 228] on div "PHIẾU DÁN LÊN HÀNG CSKH: 1900.06.88.33 CÔNG TY TNHH CHUYỂN PHÁT NHANH BẢO AN MS…" at bounding box center [803, 681] width 1489 height 1148
click at [1356, 566] on div "PHIẾU DÁN LÊN HÀNG CSKH: 1900.06.88.33 CÔNG TY TNHH CHUYỂN PHÁT NHANH BẢO AN MS…" at bounding box center [803, 681] width 1489 height 1148
click at [1272, 568] on div "PHIẾU DÁN LÊN HÀNG CSKH: 1900.06.88.33 CÔNG TY TNHH CHUYỂN PHÁT NHANH BẢO AN MS…" at bounding box center [803, 681] width 1489 height 1148
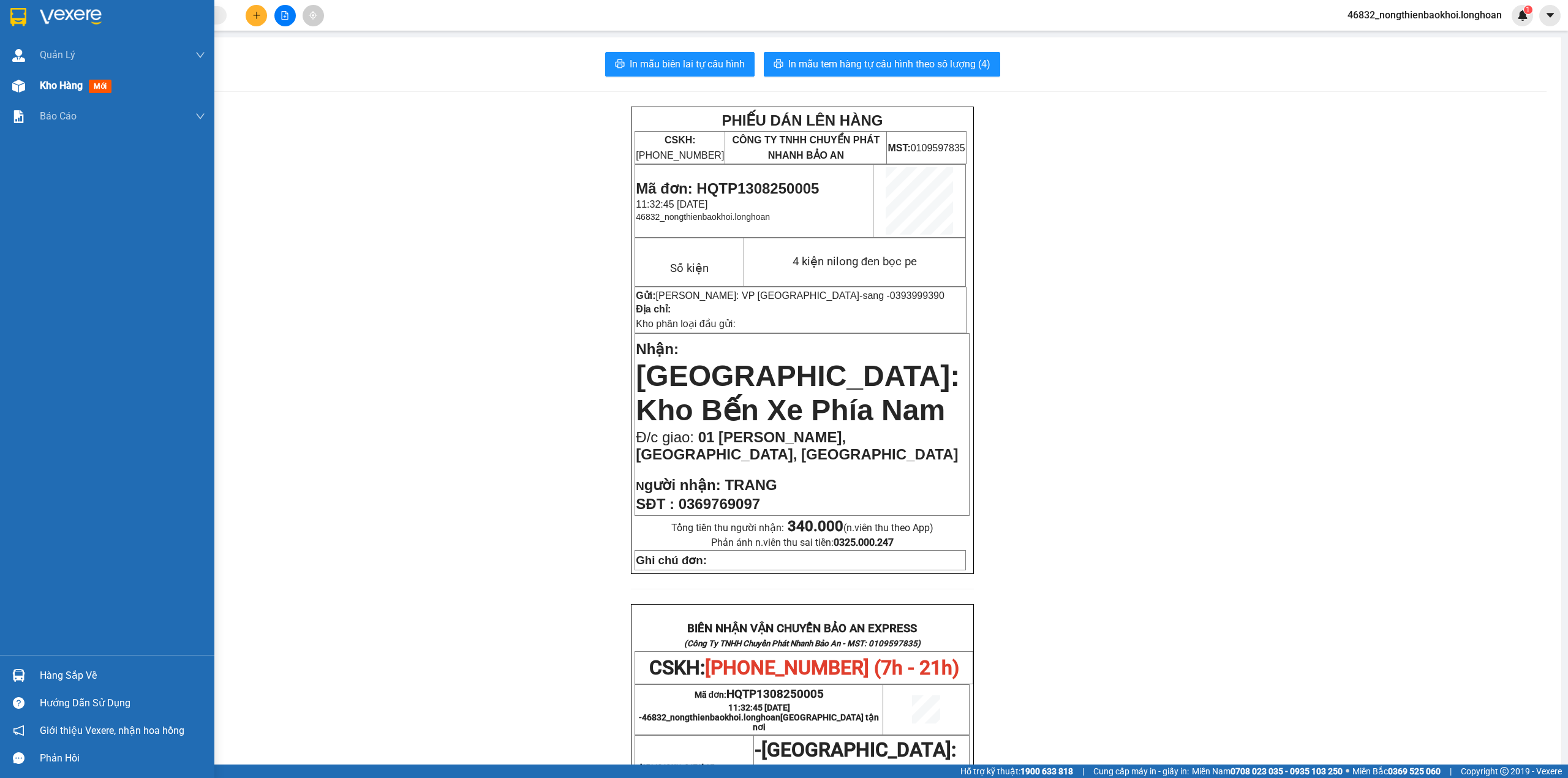
click at [31, 86] on div "Kho hàng mới" at bounding box center [107, 85] width 214 height 31
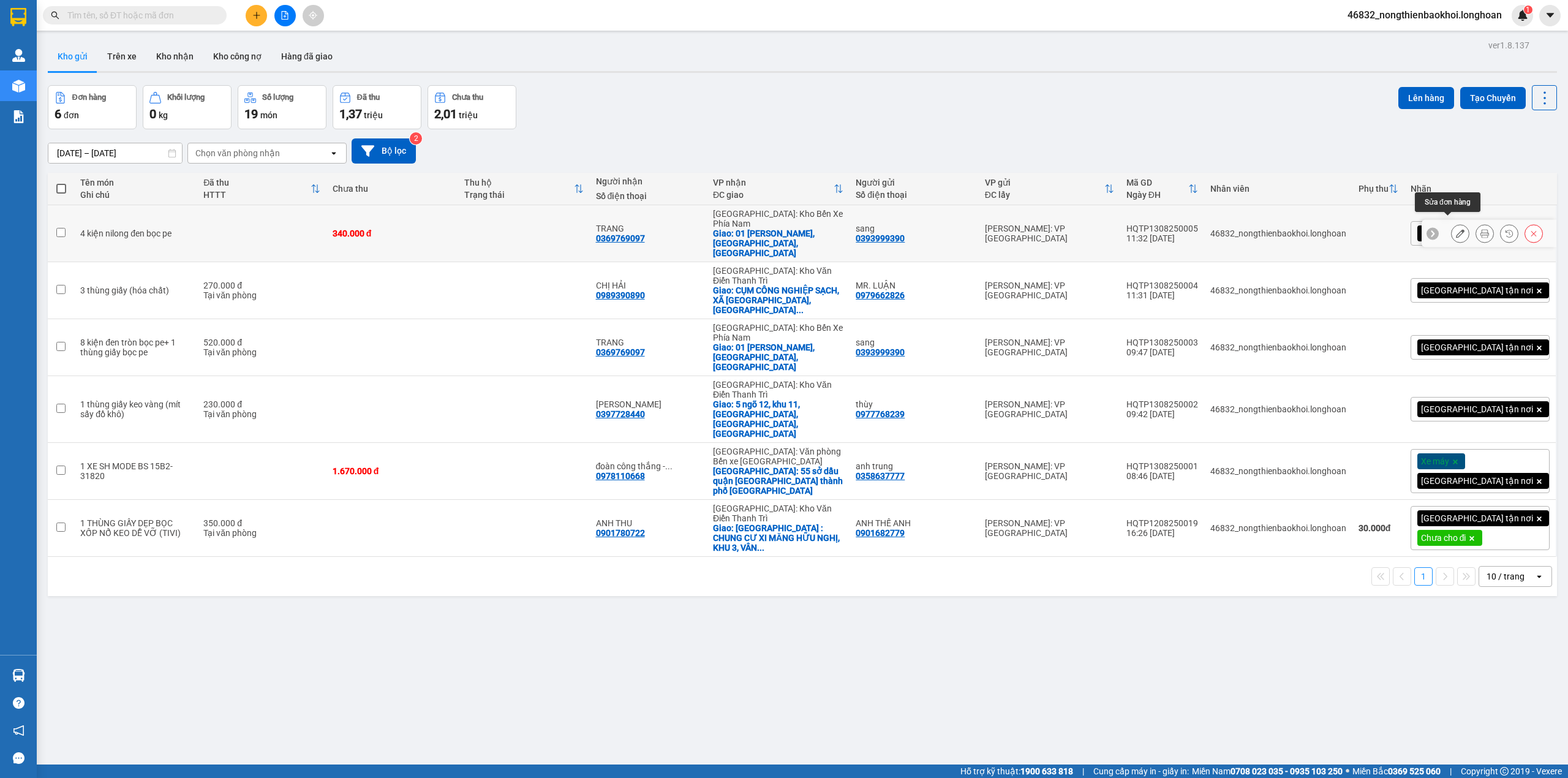
click at [1453, 227] on button at bounding box center [1461, 233] width 17 height 21
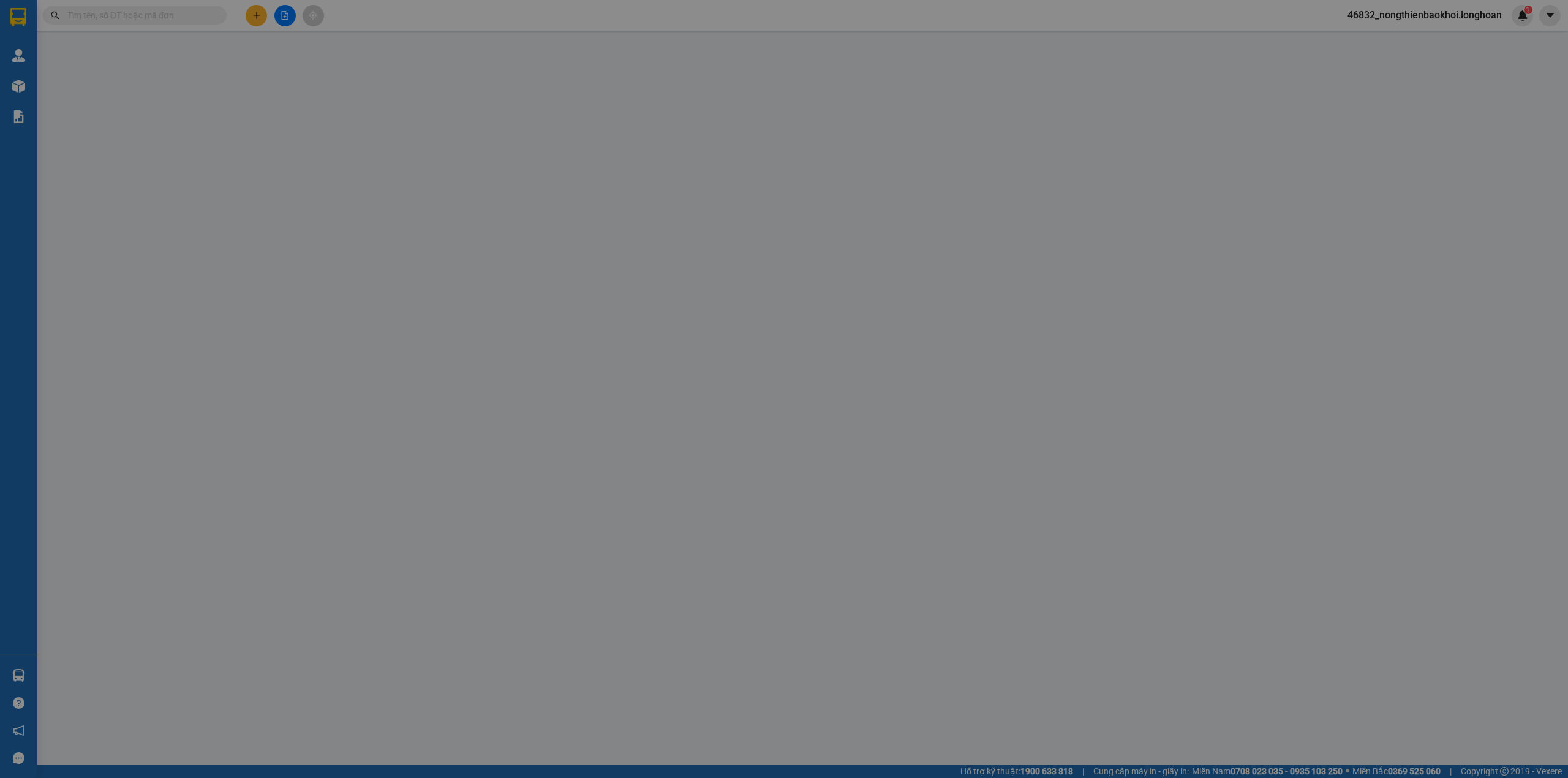
type input "0393999390"
type input "sang"
type input "0369769097"
type input "TRANG"
checkbox input "true"
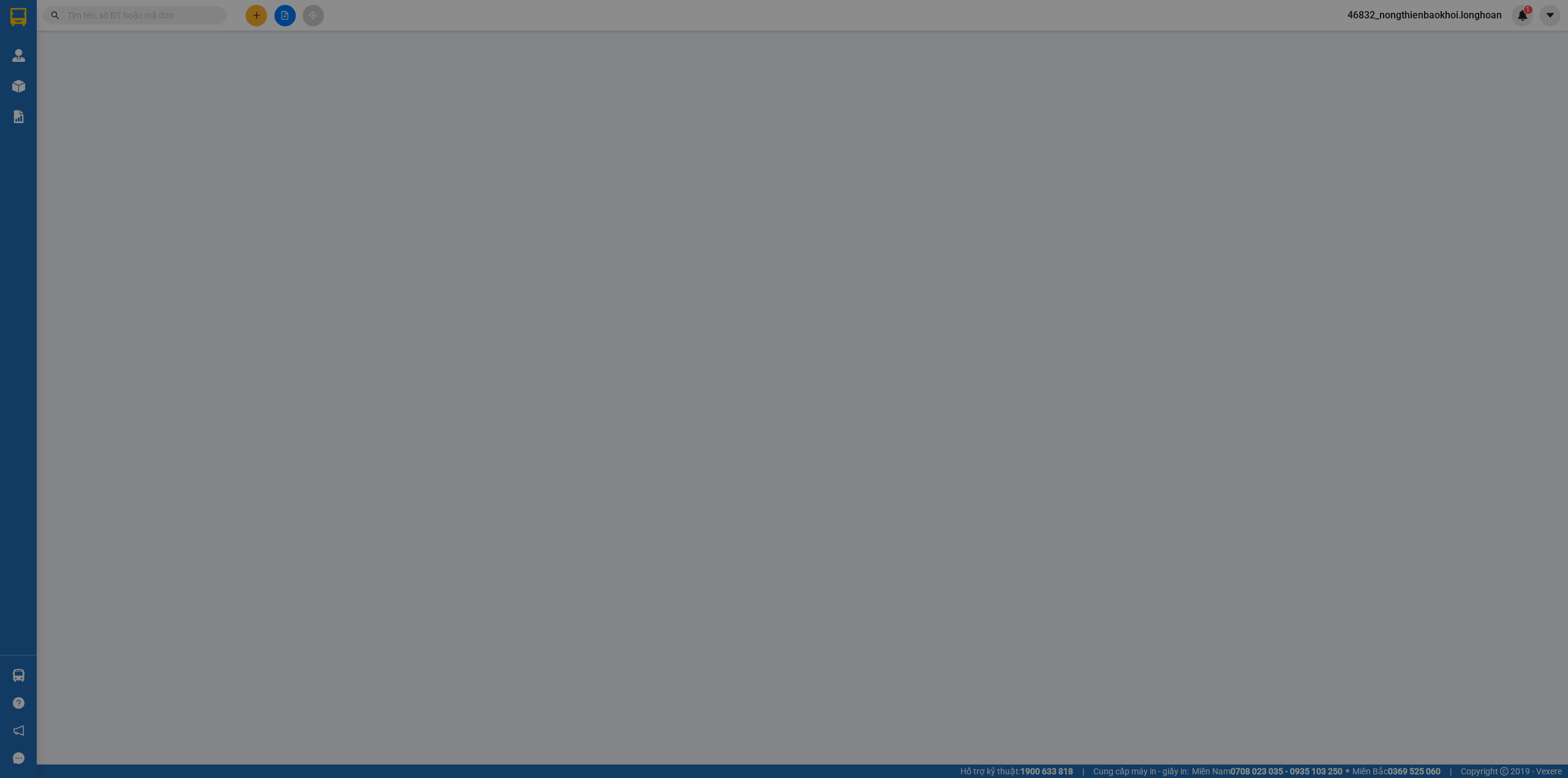
type input "01 TRẦN HƯNG ĐẠO, LỘC THỌ, NHA TRANG"
type input "340.000"
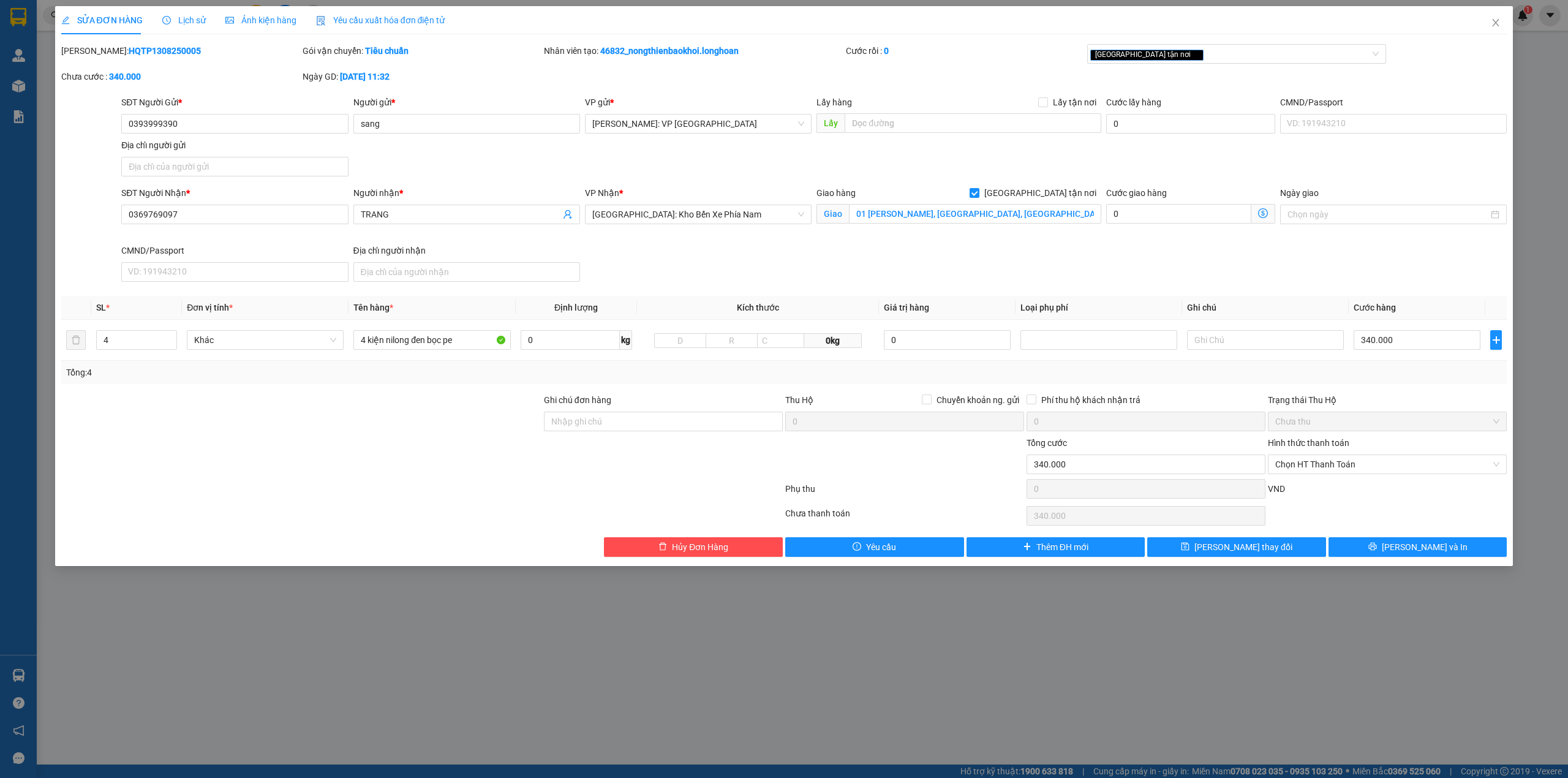
click at [1385, 455] on div "Hình thức thanh toán" at bounding box center [1388, 445] width 239 height 18
click at [1380, 459] on span "Chọn HT Thanh Toán" at bounding box center [1388, 464] width 224 height 18
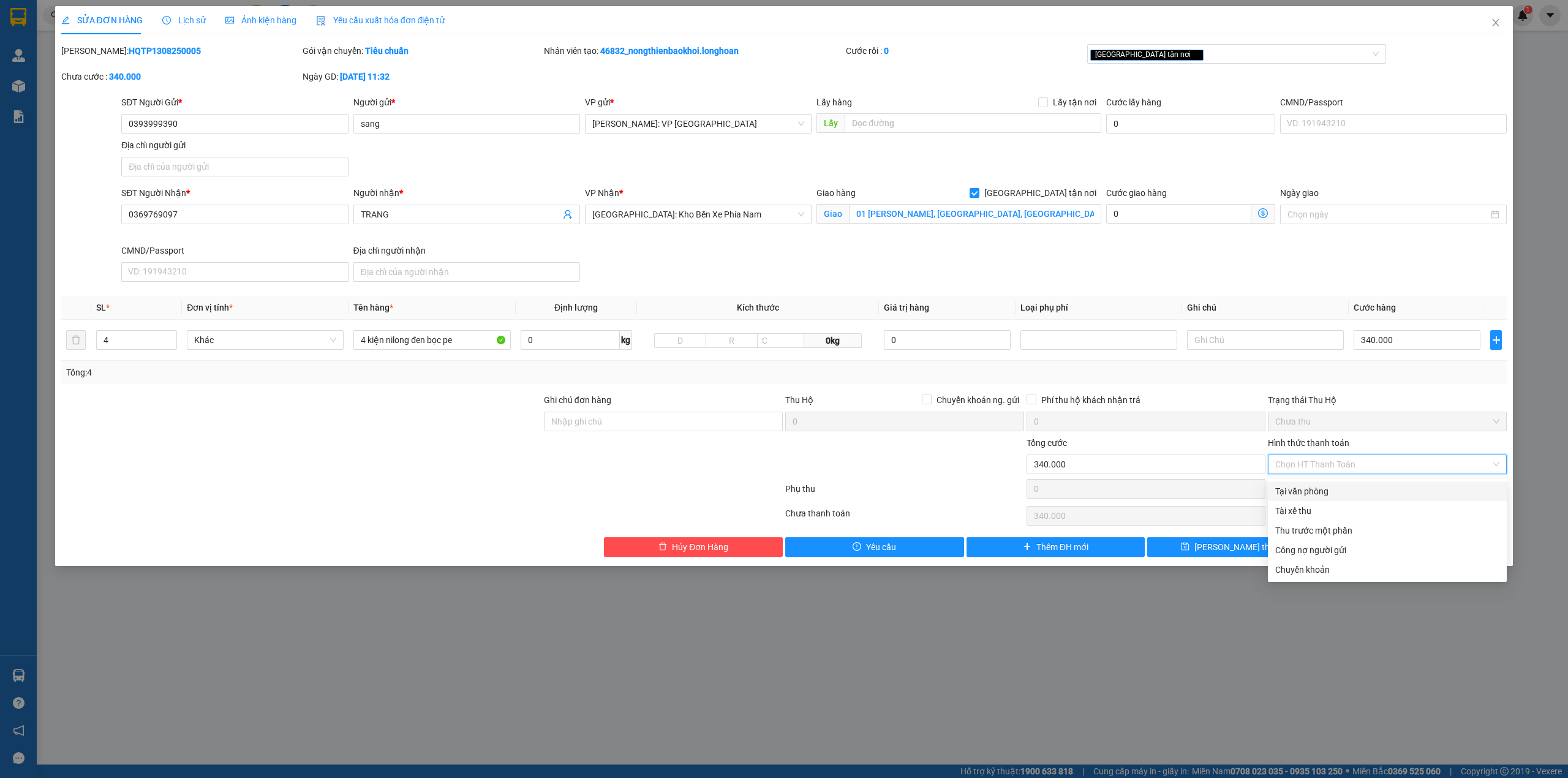
click at [1348, 485] on div "Tại văn phòng" at bounding box center [1388, 491] width 224 height 13
type input "0"
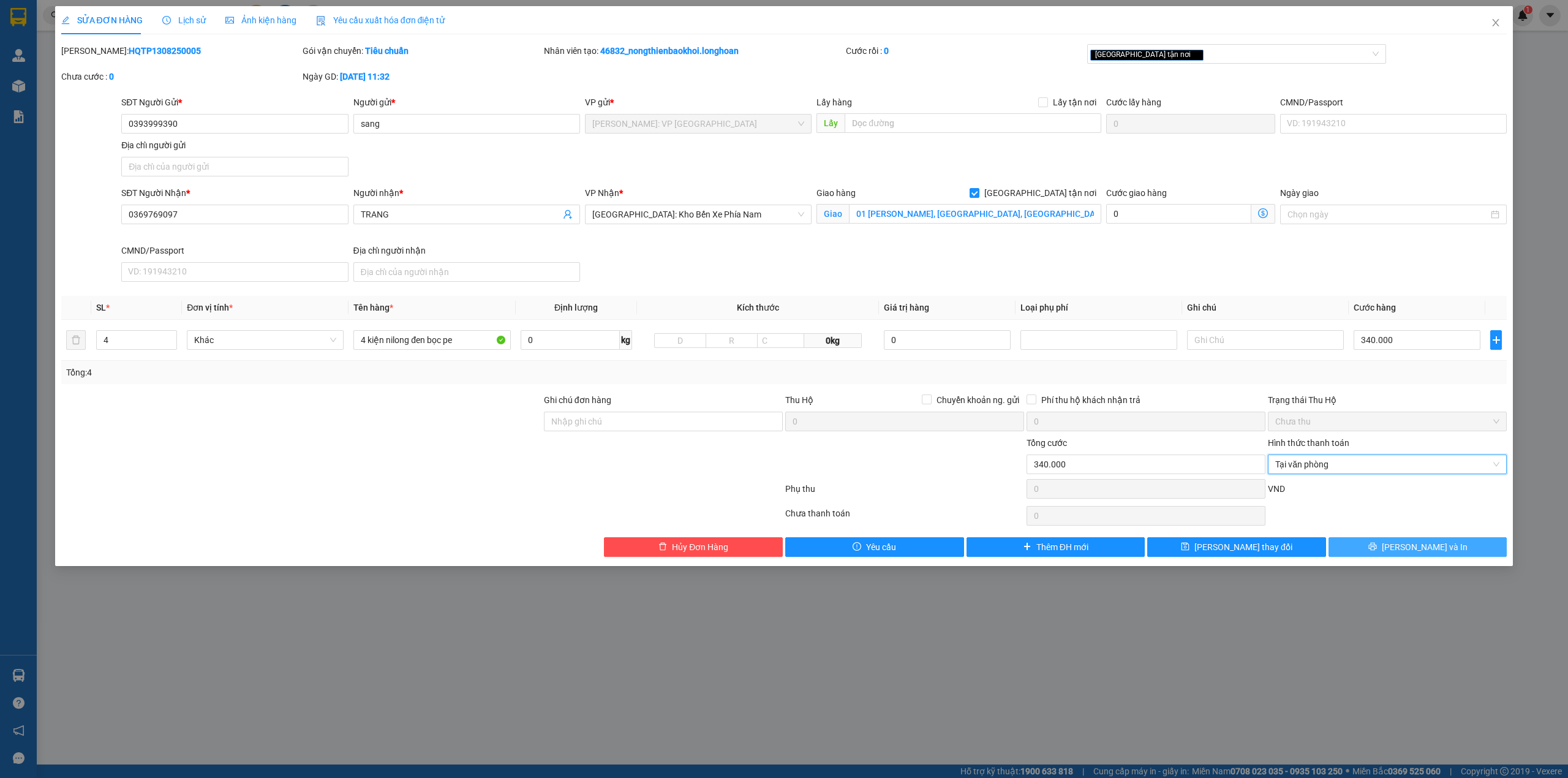
click at [1374, 546] on button "Lưu và In" at bounding box center [1418, 547] width 179 height 20
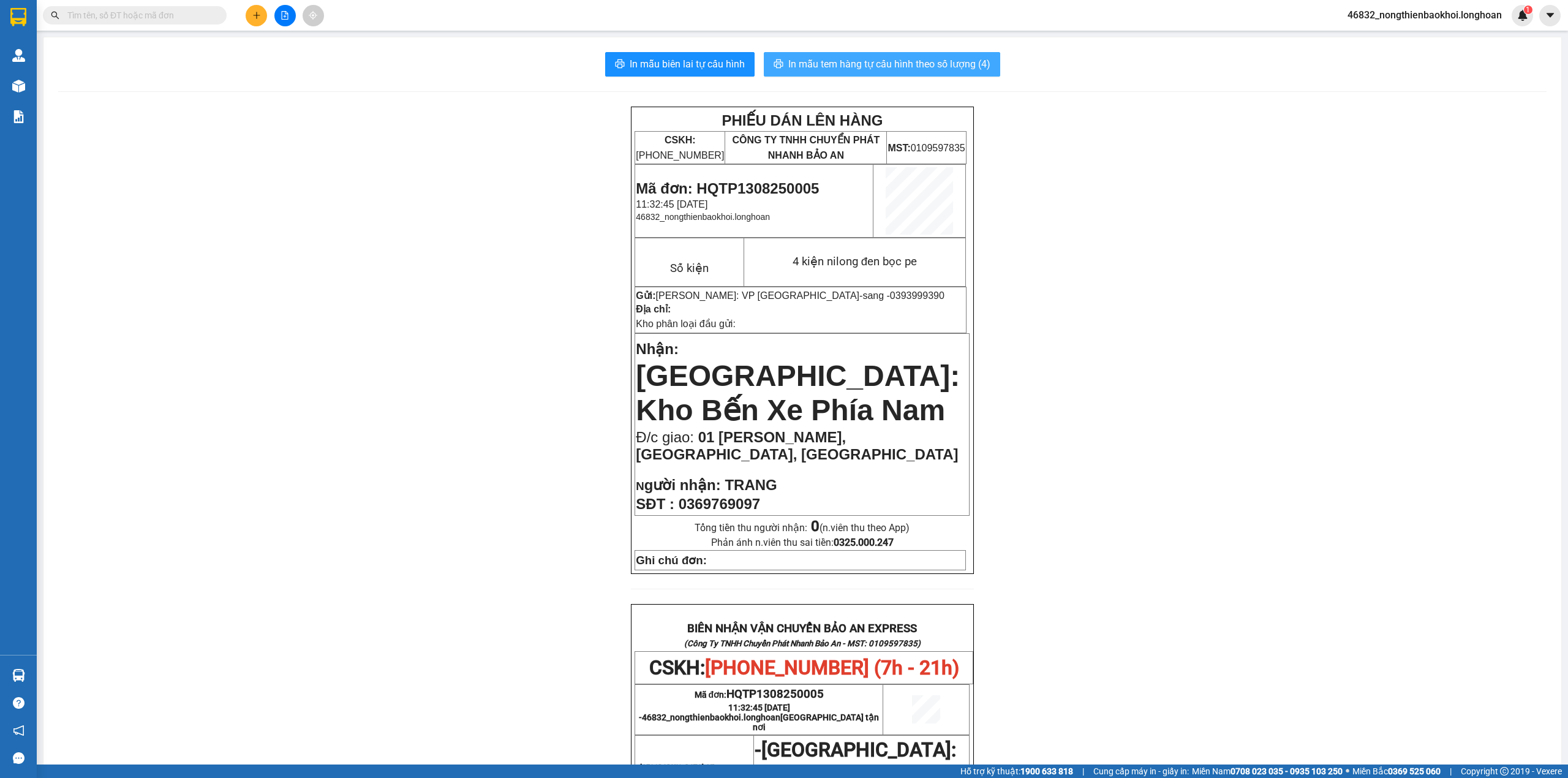
click at [892, 71] on span "In mẫu tem hàng tự cấu hình theo số lượng (4)" at bounding box center [890, 63] width 202 height 15
click at [331, 457] on div "PHIẾU DÁN LÊN HÀNG CSKH: 1900.06.88.33 CÔNG TY TNHH CHUYỂN PHÁT NHANH BẢO AN MS…" at bounding box center [803, 681] width 1489 height 1148
click at [331, 189] on div "PHIẾU DÁN LÊN HÀNG CSKH: 1900.06.88.33 CÔNG TY TNHH CHUYỂN PHÁT NHANH BẢO AN MS…" at bounding box center [803, 681] width 1489 height 1148
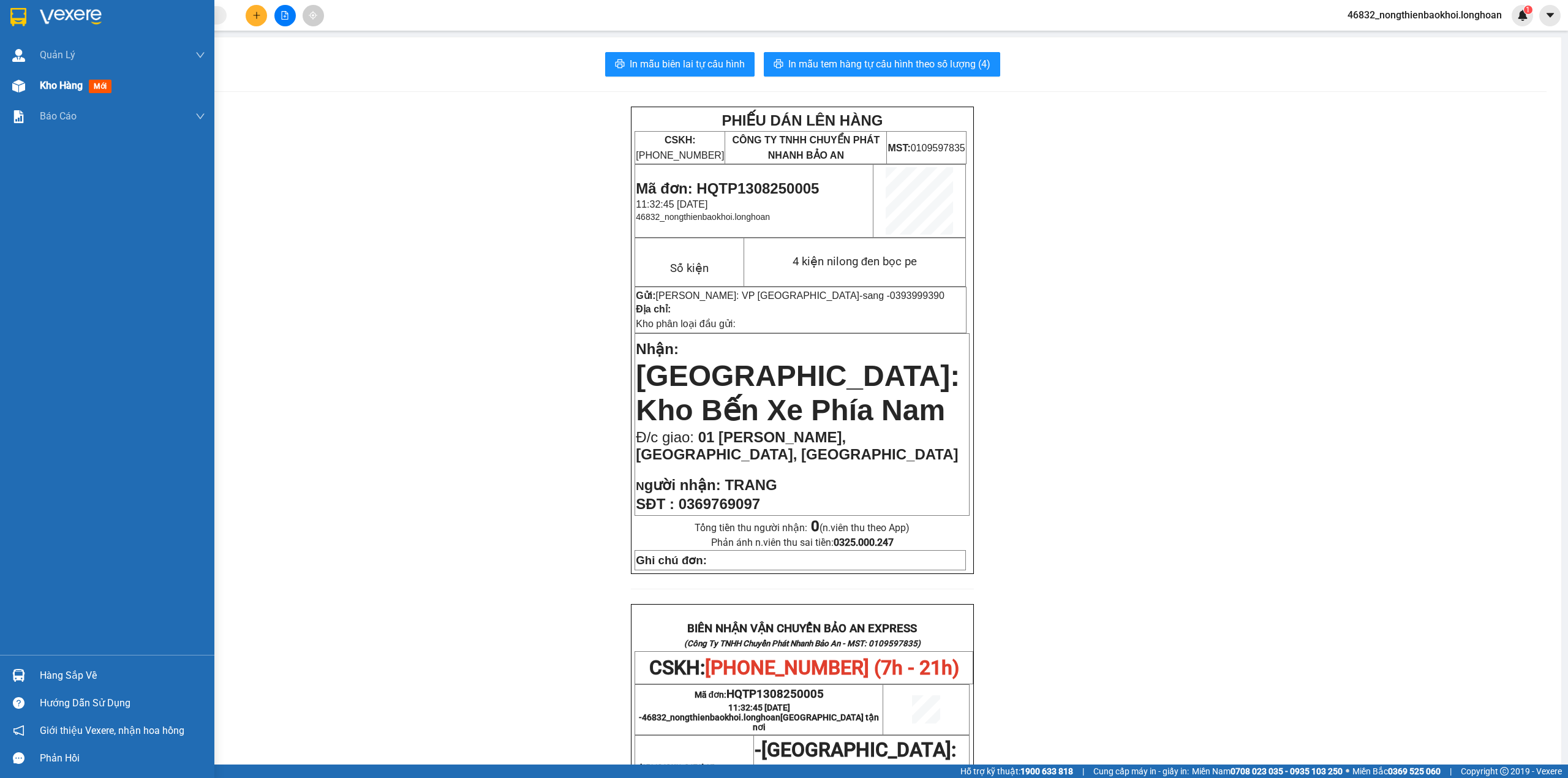
click at [27, 89] on div at bounding box center [18, 85] width 21 height 21
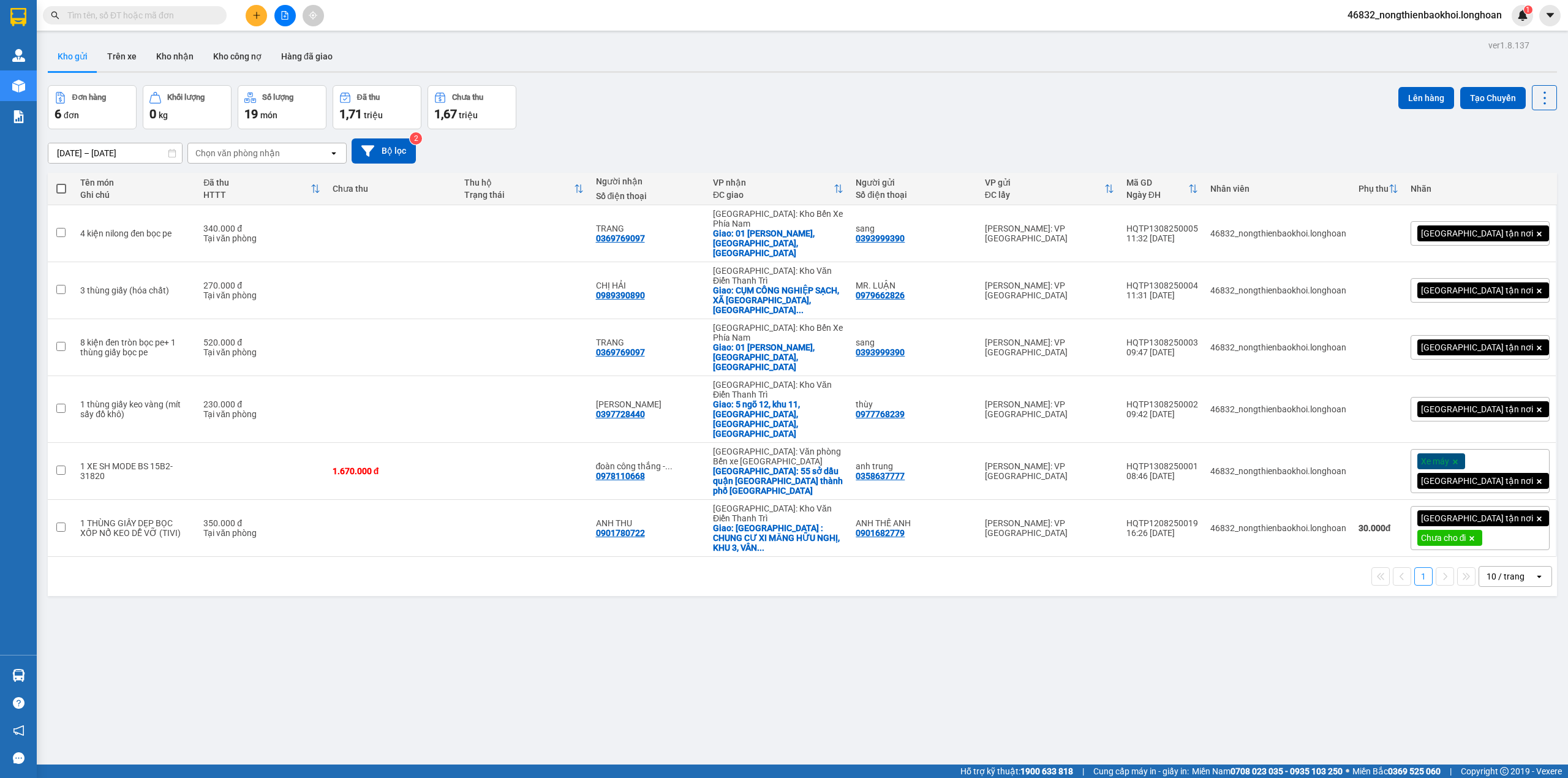
drag, startPoint x: 787, startPoint y: 127, endPoint x: 797, endPoint y: 132, distance: 11.2
click at [790, 130] on div "15/07/2025 – 13/08/2025 Press the down arrow key to interact with the calendar …" at bounding box center [802, 151] width 1510 height 43
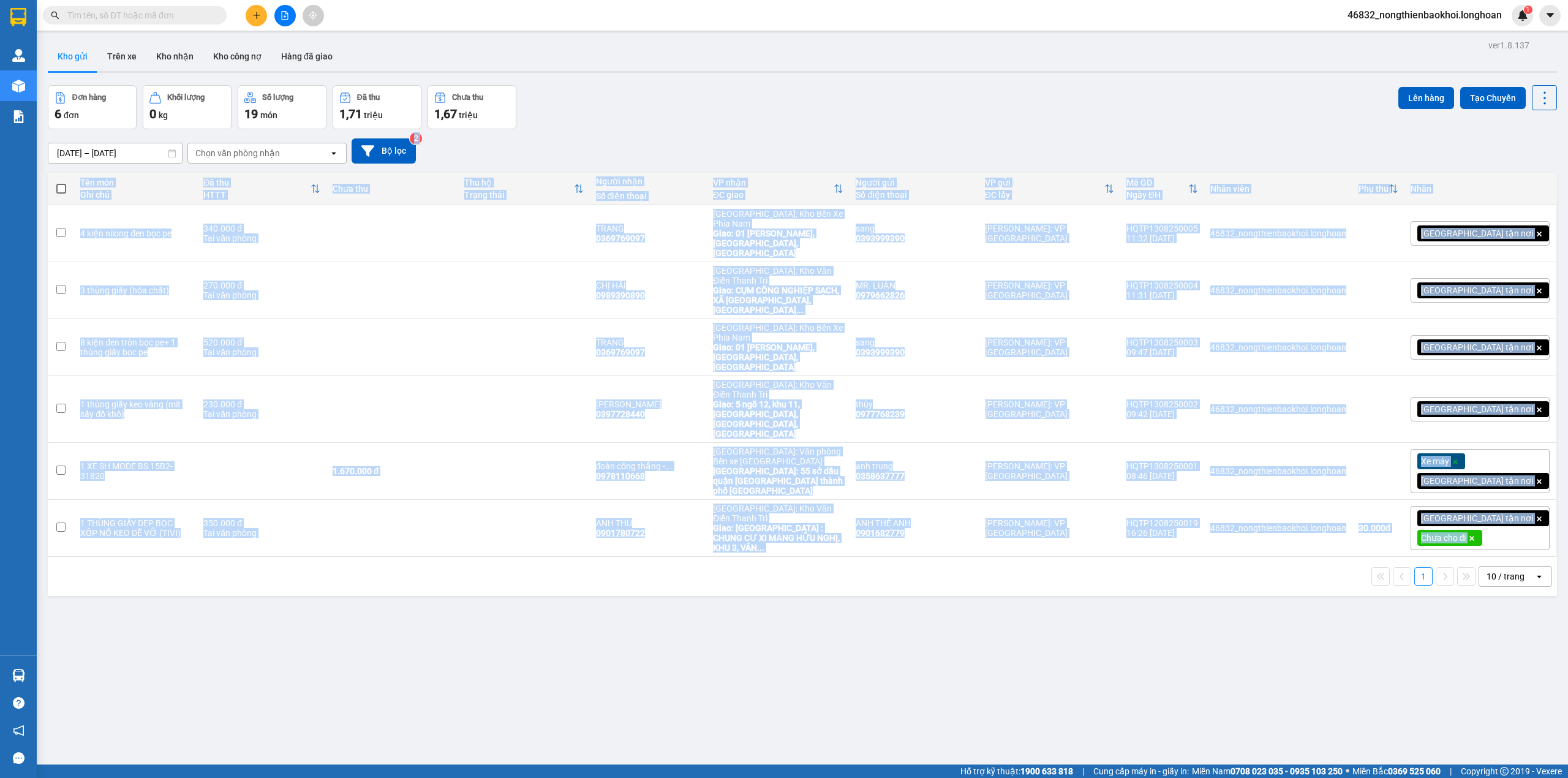
drag, startPoint x: 368, startPoint y: 493, endPoint x: 744, endPoint y: 98, distance: 545.3
click at [736, 118] on div "ver 1.8.137 Kho gửi Trên xe Kho nhận Kho công nợ Hàng đã giao Đơn hàng 6 đơn Kh…" at bounding box center [802, 426] width 1519 height 778
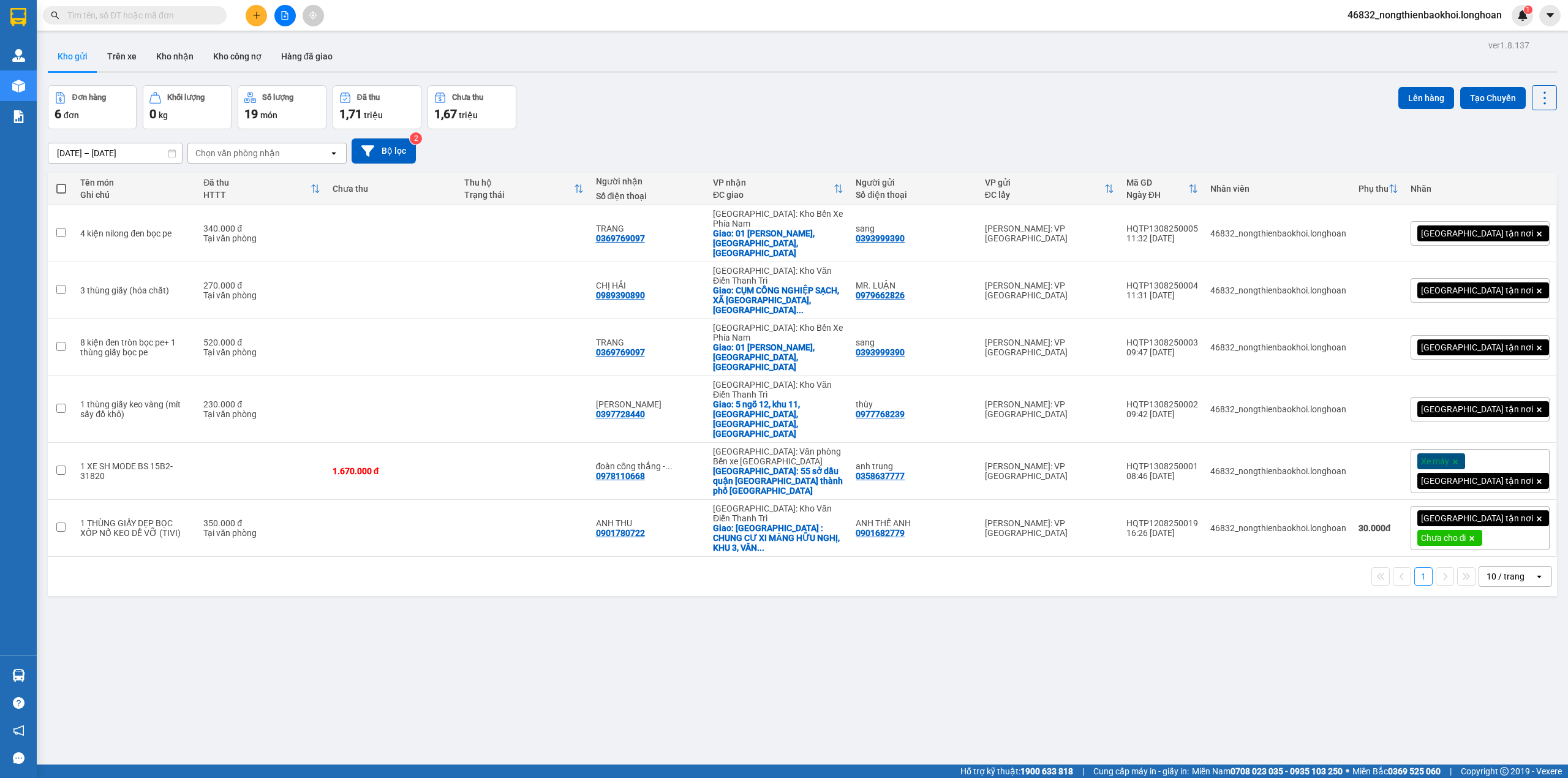
click at [756, 74] on div "Kho gửi Trên xe Kho nhận Kho công nợ Hàng đã giao" at bounding box center [802, 58] width 1510 height 32
drag, startPoint x: 481, startPoint y: 614, endPoint x: 494, endPoint y: 606, distance: 15.3
click at [492, 606] on div "ver 1.8.137 Kho gửi Trên xe Kho nhận Kho công nợ Hàng đã giao Đơn hàng 6 đơn Kh…" at bounding box center [802, 426] width 1519 height 778
drag, startPoint x: 303, startPoint y: 396, endPoint x: 512, endPoint y: 89, distance: 371.4
click at [694, 106] on div "Đơn hàng 6 đơn Khối lượng 0 kg Số lượng 19 món Đã thu 1,71 triệu Chưa thu 1,67 …" at bounding box center [802, 108] width 1510 height 44
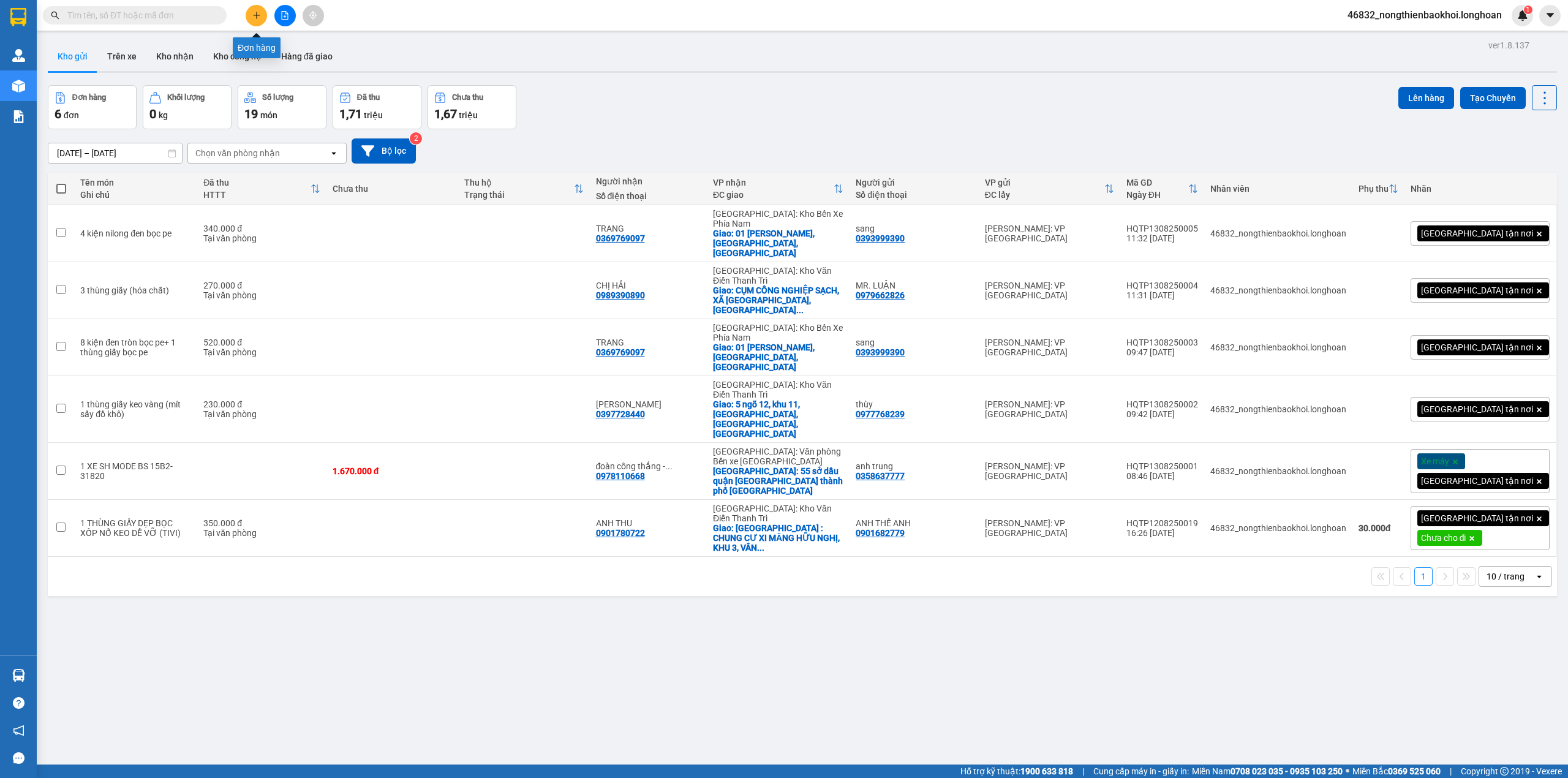
click at [254, 6] on button at bounding box center [256, 15] width 21 height 21
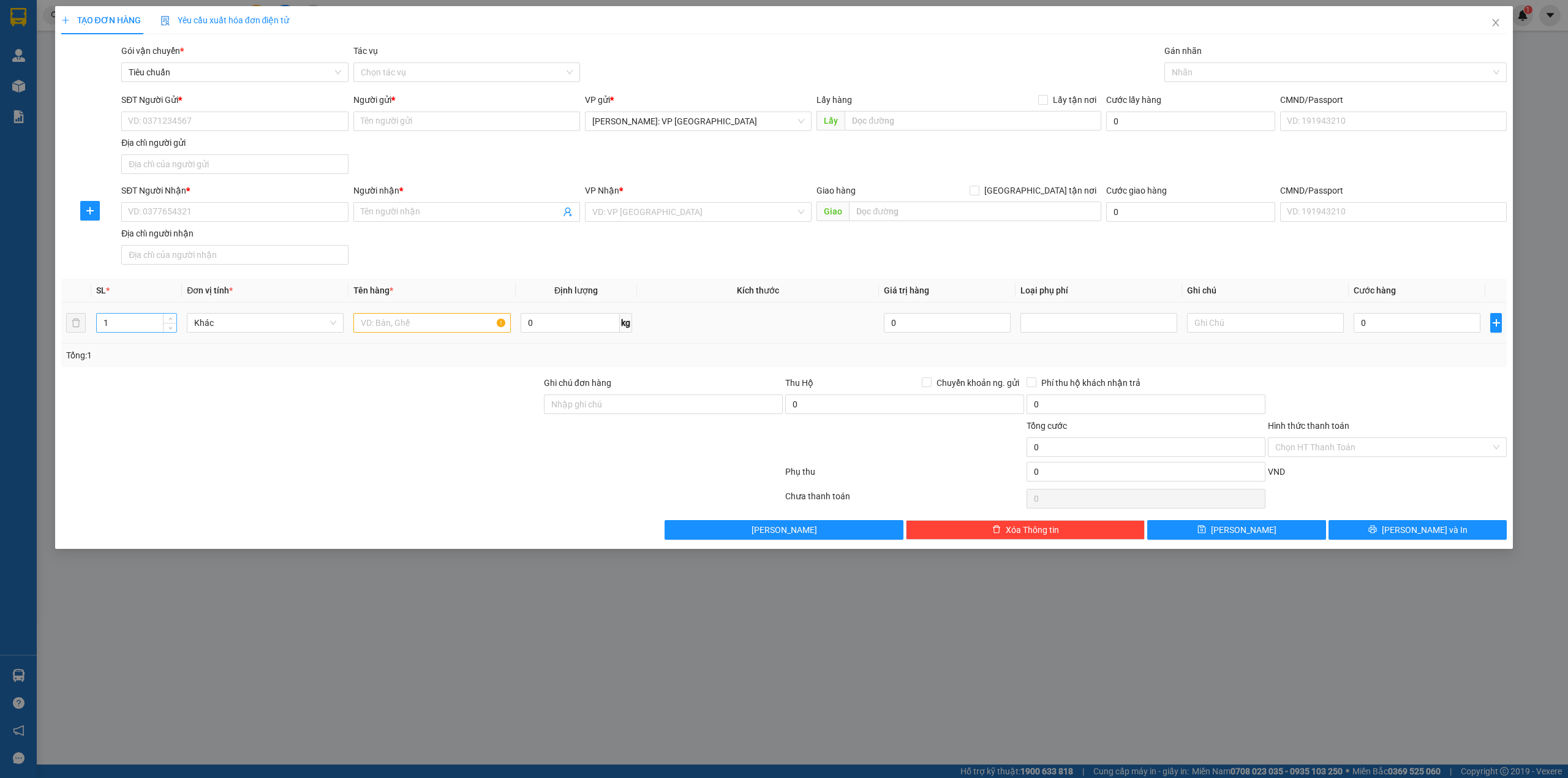
click at [122, 327] on input "1" at bounding box center [136, 323] width 80 height 18
type input "15"
drag, startPoint x: 401, startPoint y: 321, endPoint x: 407, endPoint y: 338, distance: 18.0
click at [400, 321] on input "text" at bounding box center [432, 323] width 156 height 20
type input "15 thùng giấy (bộ bồn cầu)"
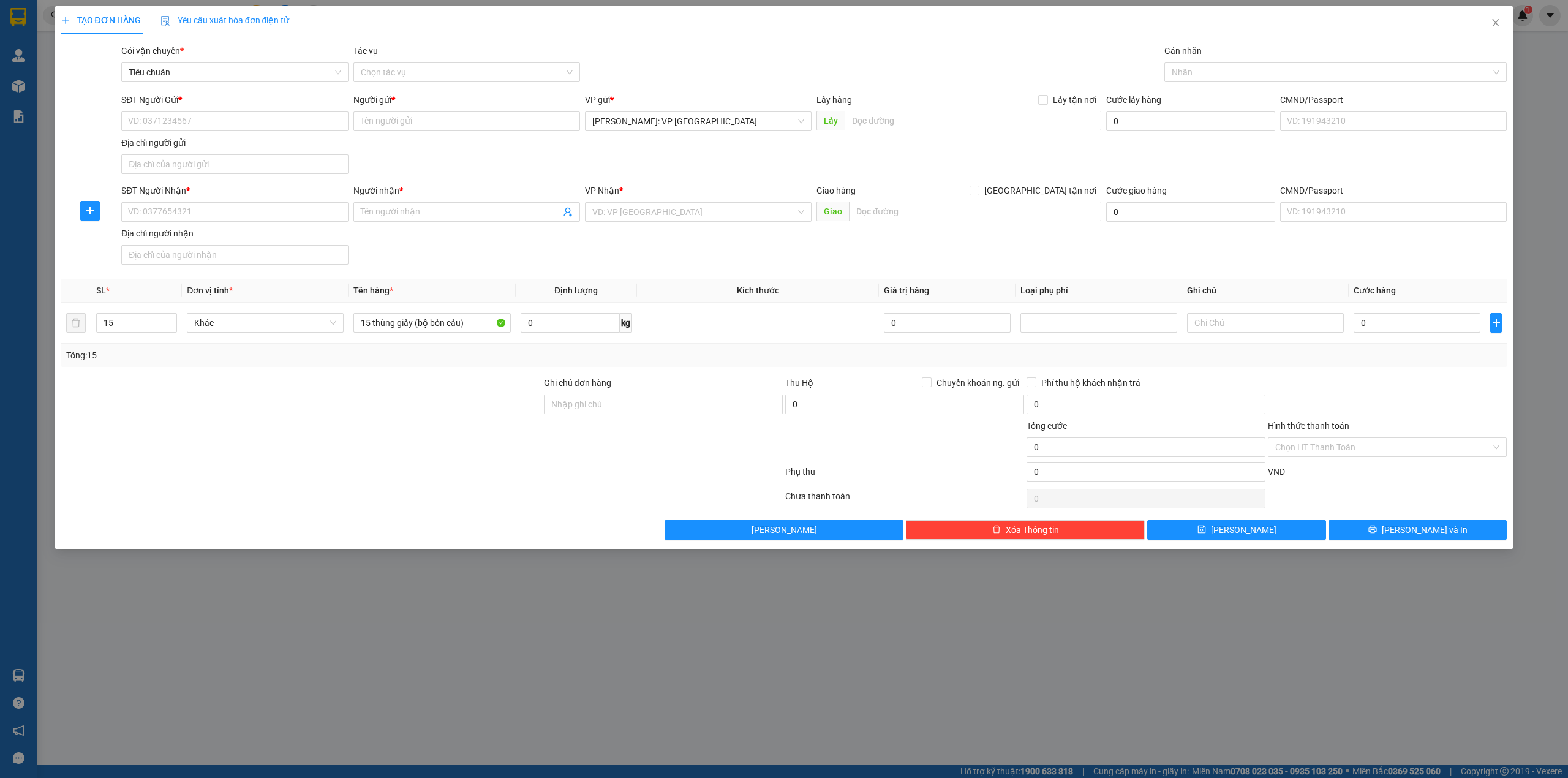
click at [415, 261] on div "SĐT Người Nhận * VD: 0377654321 Người nhận * Tên người nhận VP Nhận * VD: VP Sà…" at bounding box center [814, 227] width 1391 height 86
click at [178, 216] on input "SĐT Người Nhận *" at bounding box center [234, 212] width 227 height 20
type input "0968011902"
click at [394, 218] on input "Người nhận *" at bounding box center [461, 212] width 200 height 13
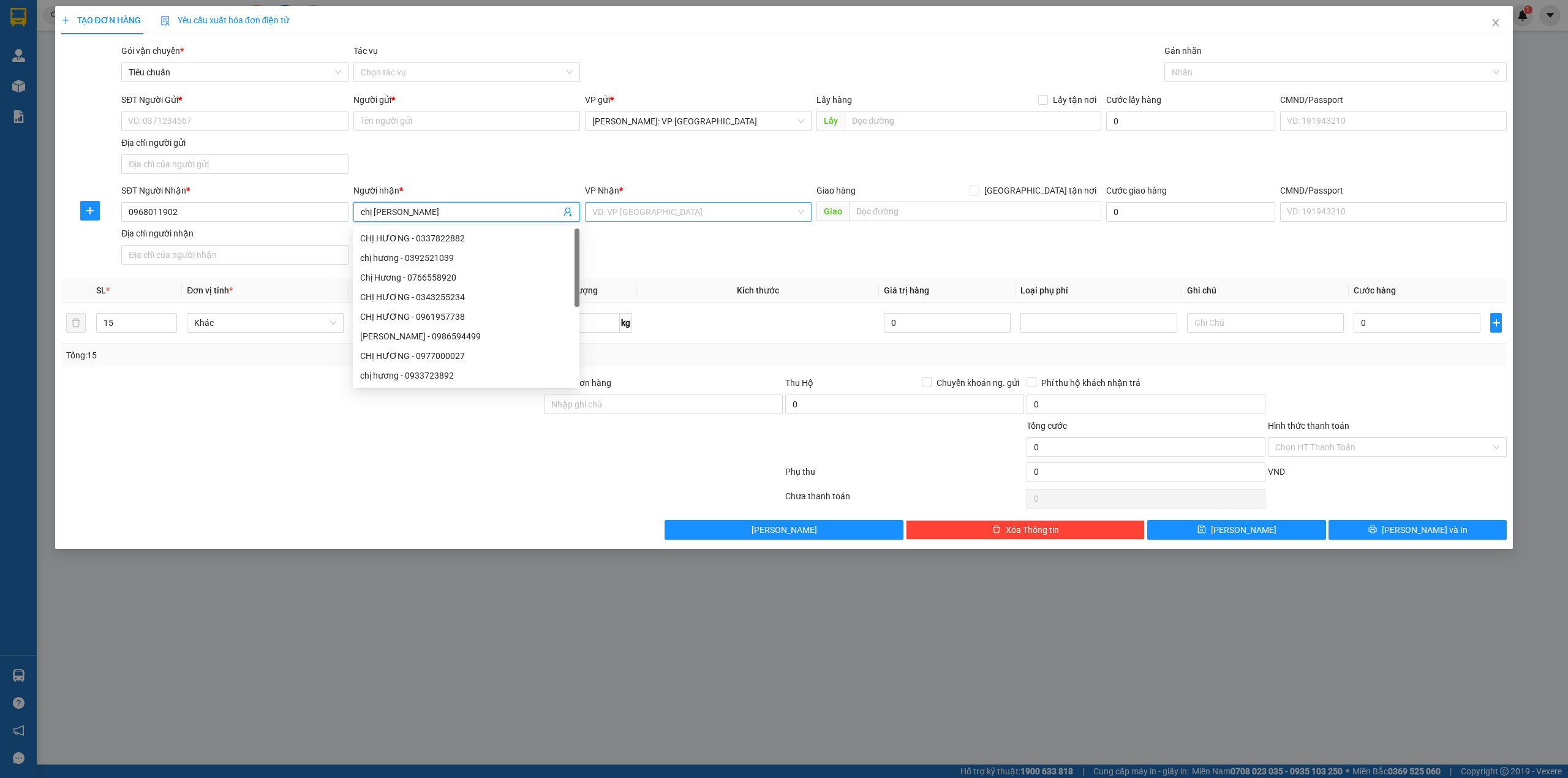
type input "chị [PERSON_NAME]"
click at [642, 216] on input "search" at bounding box center [694, 212] width 203 height 18
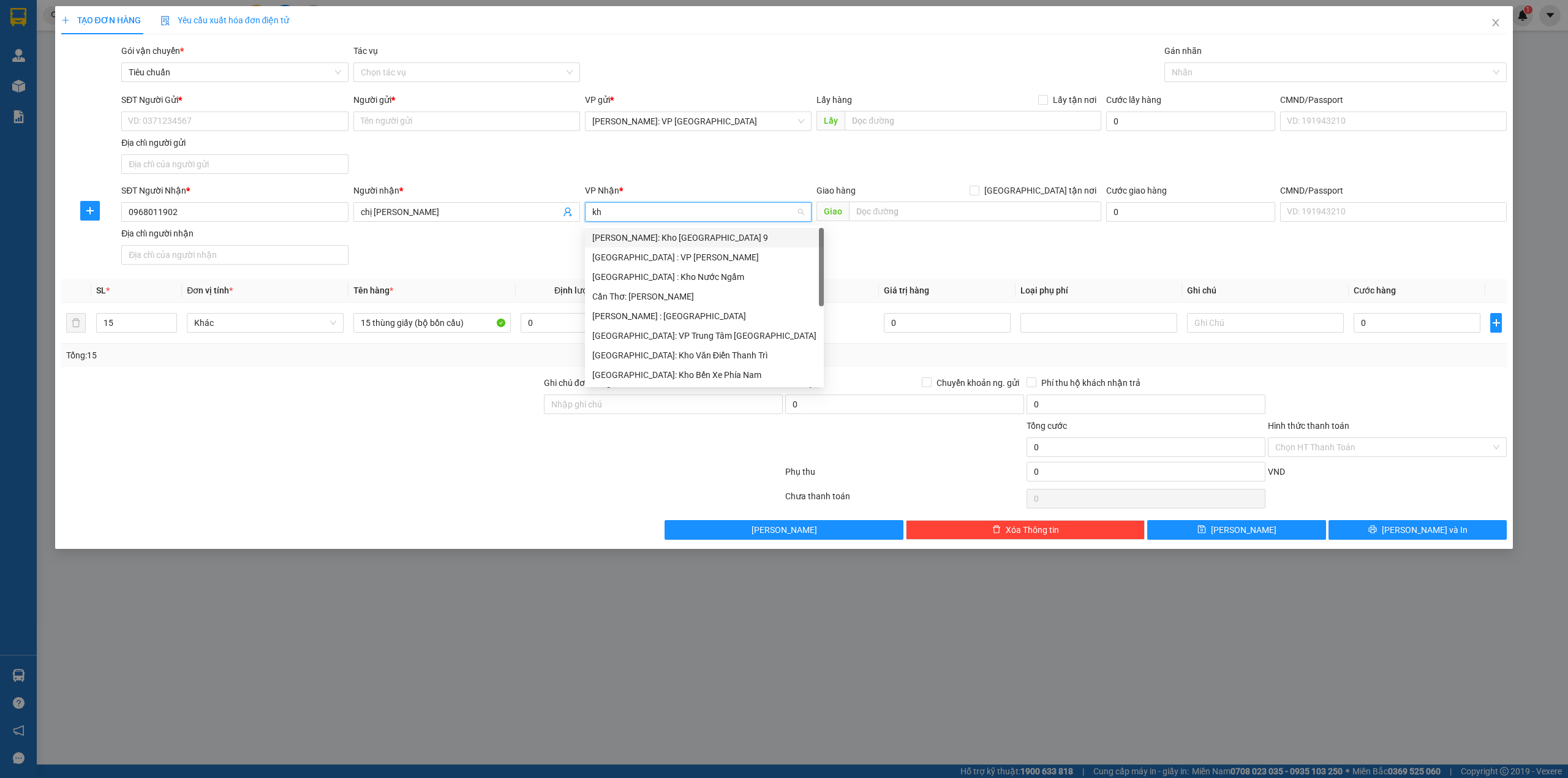
type input "kho"
click at [697, 315] on div "[GEOGRAPHIC_DATA]: Kho Văn Điển Thanh Trì" at bounding box center [699, 315] width 212 height 13
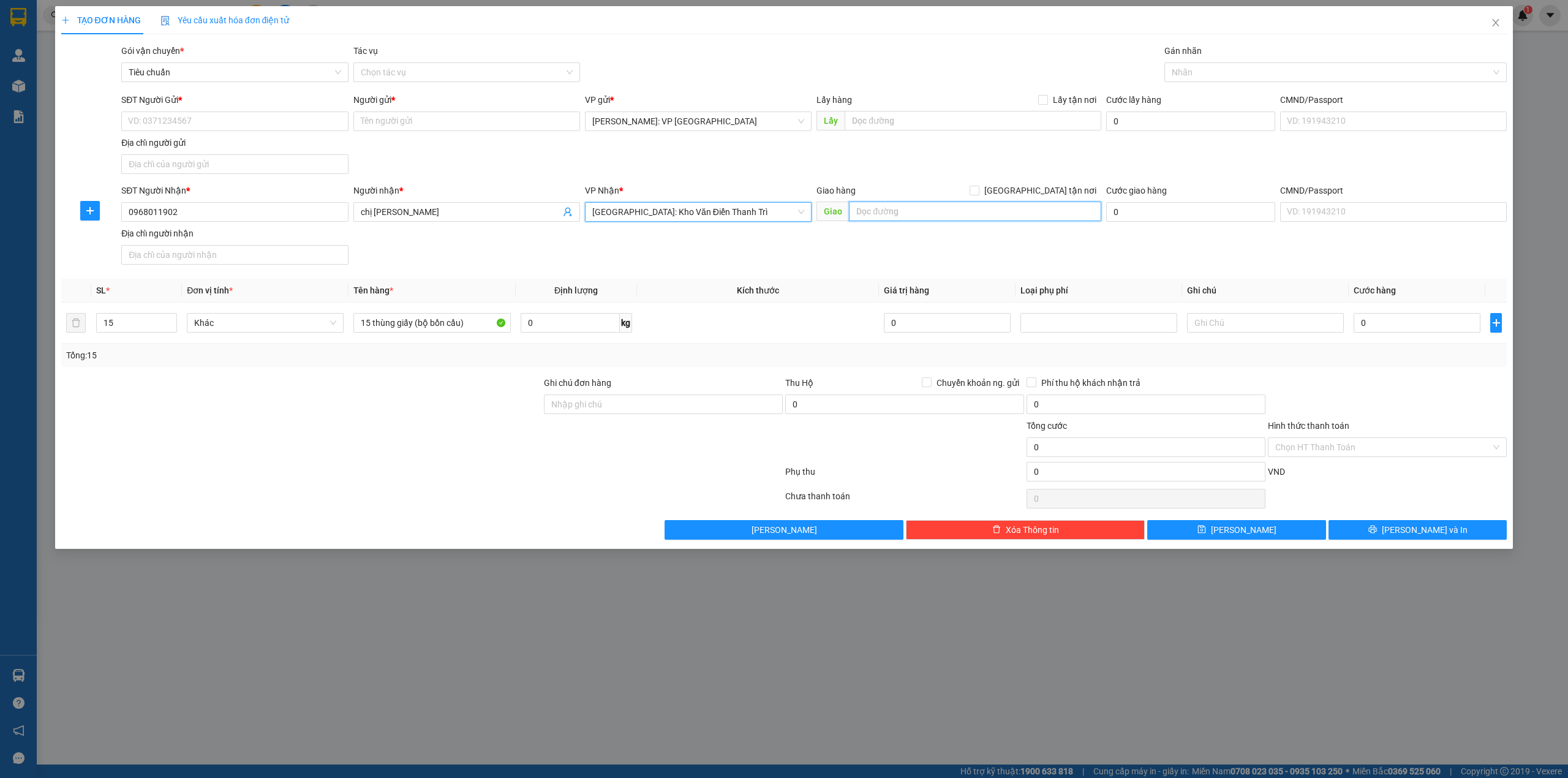
click at [886, 216] on input "text" at bounding box center [974, 211] width 252 height 20
click at [903, 211] on input "khu đát mới ninh khánh" at bounding box center [974, 211] width 252 height 20
click at [989, 203] on input "khu đát mới ninh khánh" at bounding box center [974, 211] width 252 height 20
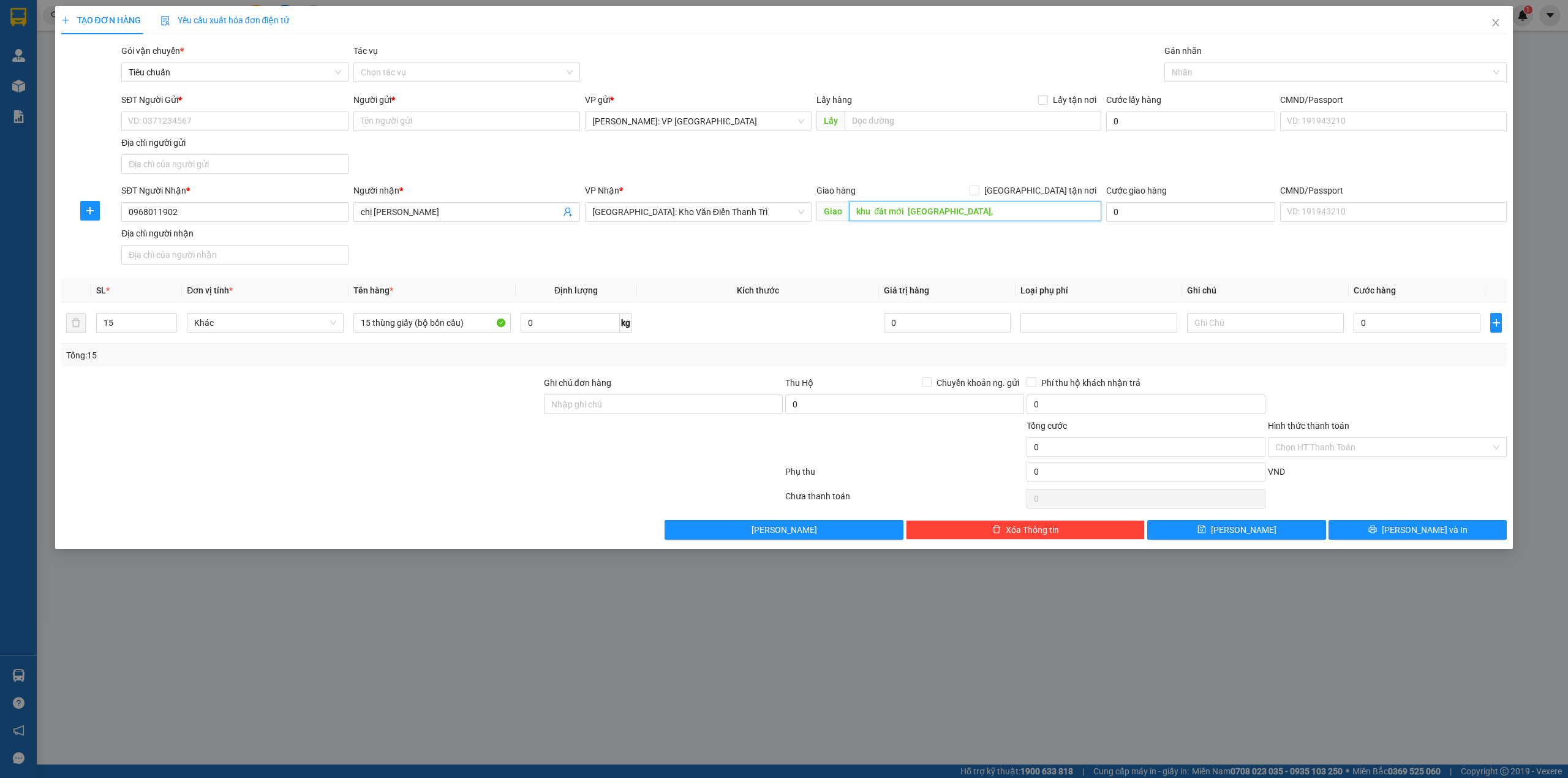
paste input "tt. Nếnh Việt Yên Bắc Giang"
type input "khu đát mới ninh khánh, tt. Nếnh Việt Yên Bắc Giang"
click at [1052, 190] on span "[GEOGRAPHIC_DATA] tận nơi" at bounding box center [1040, 191] width 122 height 13
click at [978, 190] on input "[GEOGRAPHIC_DATA] tận nơi" at bounding box center [974, 190] width 9 height 9
checkbox input "true"
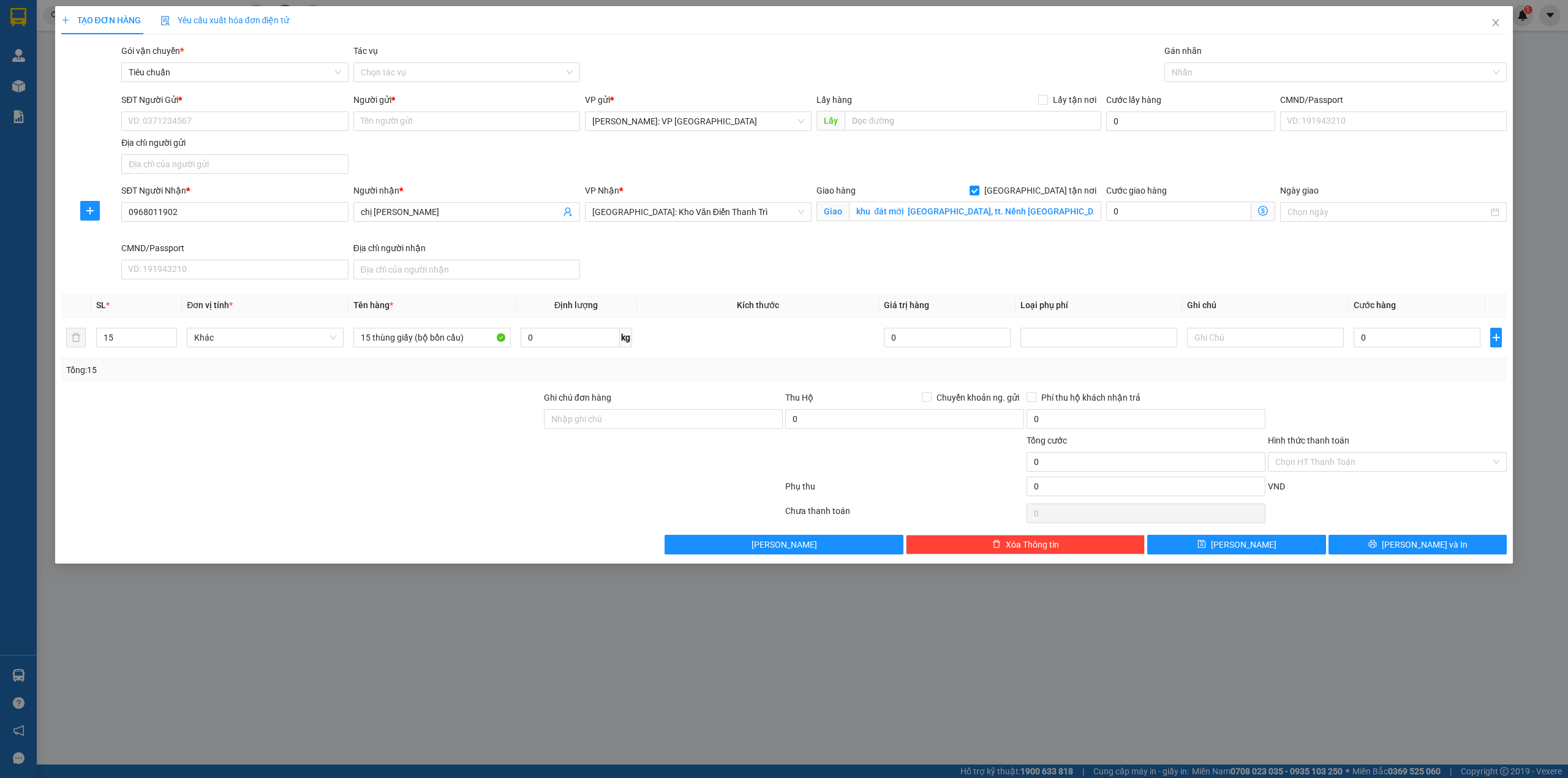
click at [902, 148] on div "SĐT Người Gửi * VD: 0371234567 Người gửi * Tên người gửi VP gửi * Hồ Chí Minh: …" at bounding box center [814, 136] width 1391 height 86
click at [1174, 75] on input "Gán nhãn" at bounding box center [1173, 72] width 2 height 15
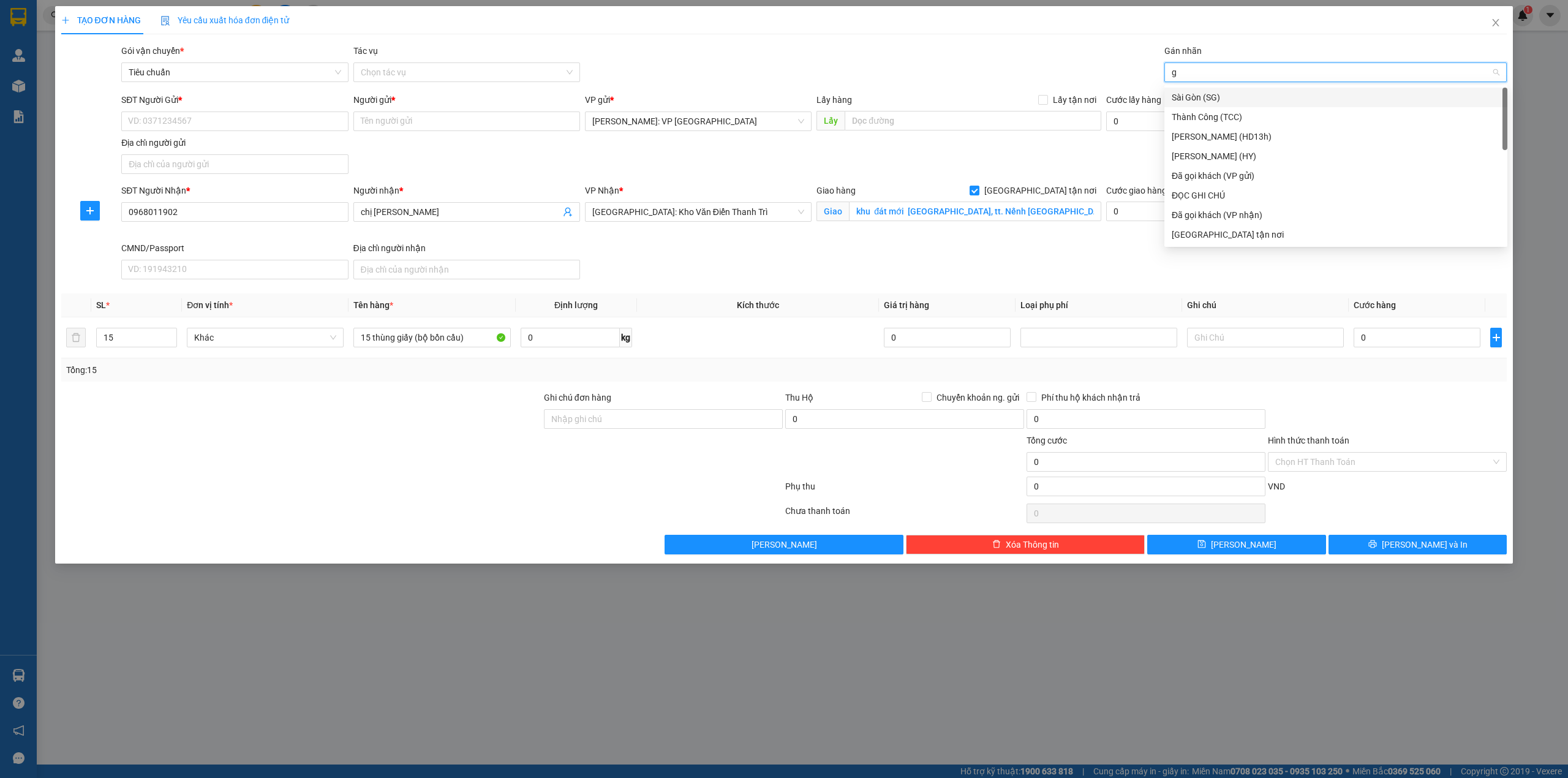
type input "gi"
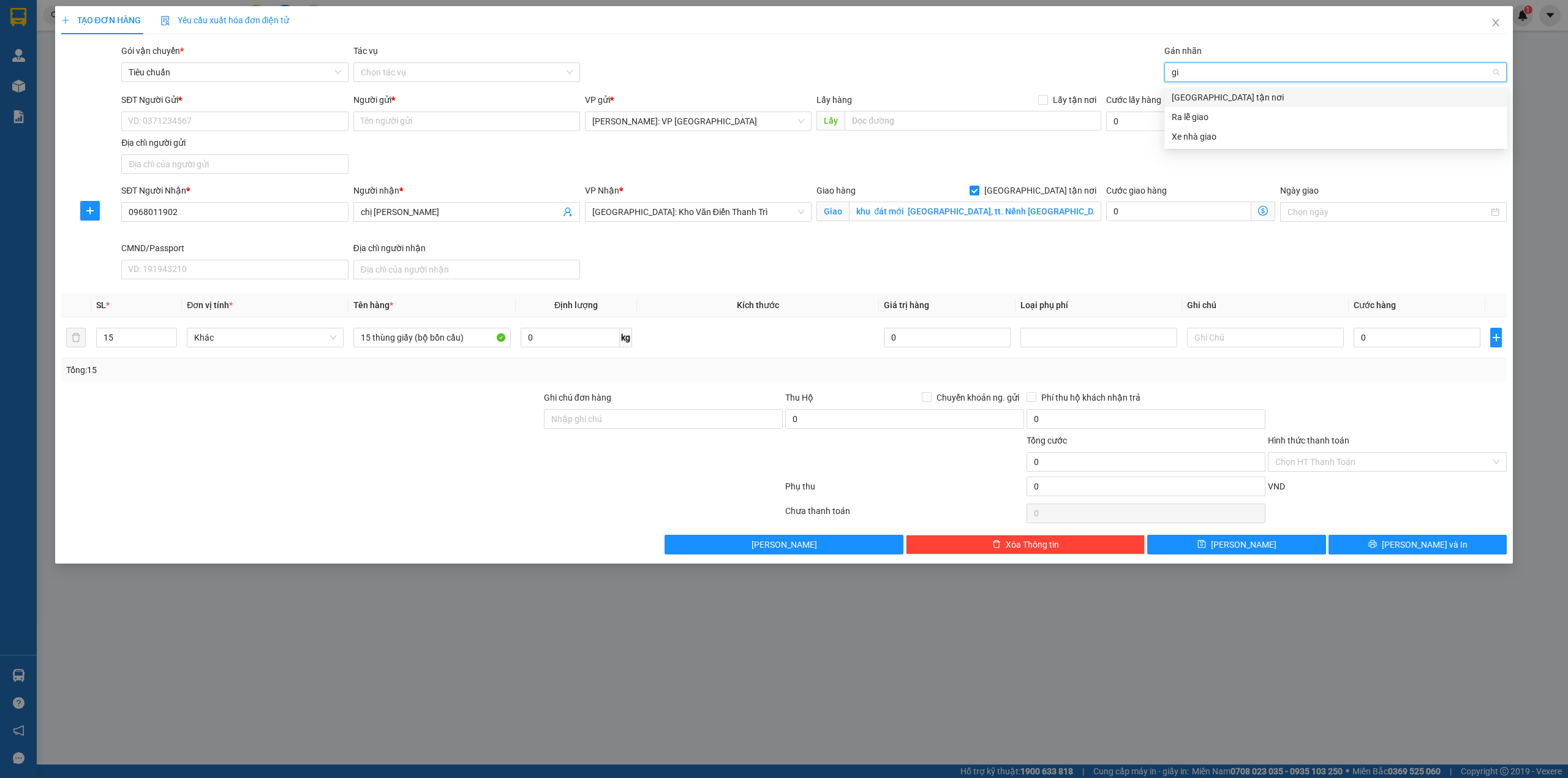
click at [1182, 99] on div "[GEOGRAPHIC_DATA] tận nơi" at bounding box center [1336, 97] width 328 height 13
click at [898, 45] on div "Gói vận chuyển * Tiêu chuẩn Tác vụ Chọn tác vụ Gán nhãn Giao tận nơi" at bounding box center [814, 66] width 1391 height 43
click at [650, 162] on div "SĐT Người Gửi * VD: 0371234567 Người gửi * Tên người gửi VP gửi * Hồ Chí Minh: …" at bounding box center [814, 136] width 1391 height 86
click at [282, 123] on input "SĐT Người Gửi *" at bounding box center [234, 121] width 227 height 20
type input "0902829282"
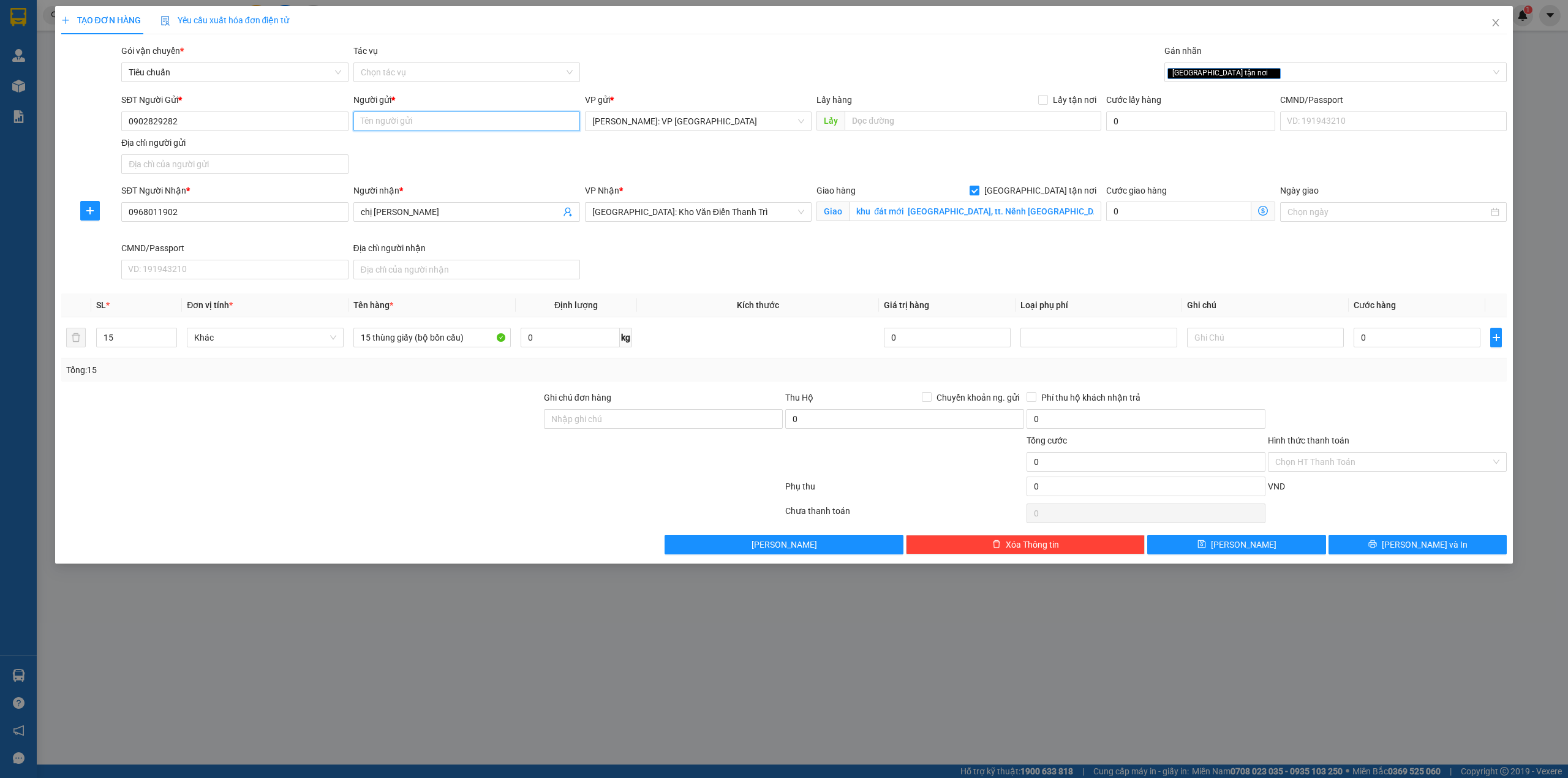
click at [380, 123] on input "Người gửi *" at bounding box center [466, 121] width 227 height 20
type input "lita"
click at [660, 58] on div "Gói vận chuyển * Tiêu chuẩn Tác vụ Chọn tác vụ Gán nhãn Giao tận nơi" at bounding box center [814, 66] width 1391 height 43
click at [518, 153] on div "SĐT Người Gửi * 0902829282 Người gửi * lita VP gửi * Hồ Chí Minh: VP Quận Tân P…" at bounding box center [814, 136] width 1391 height 86
click at [381, 445] on div at bounding box center [301, 455] width 483 height 43
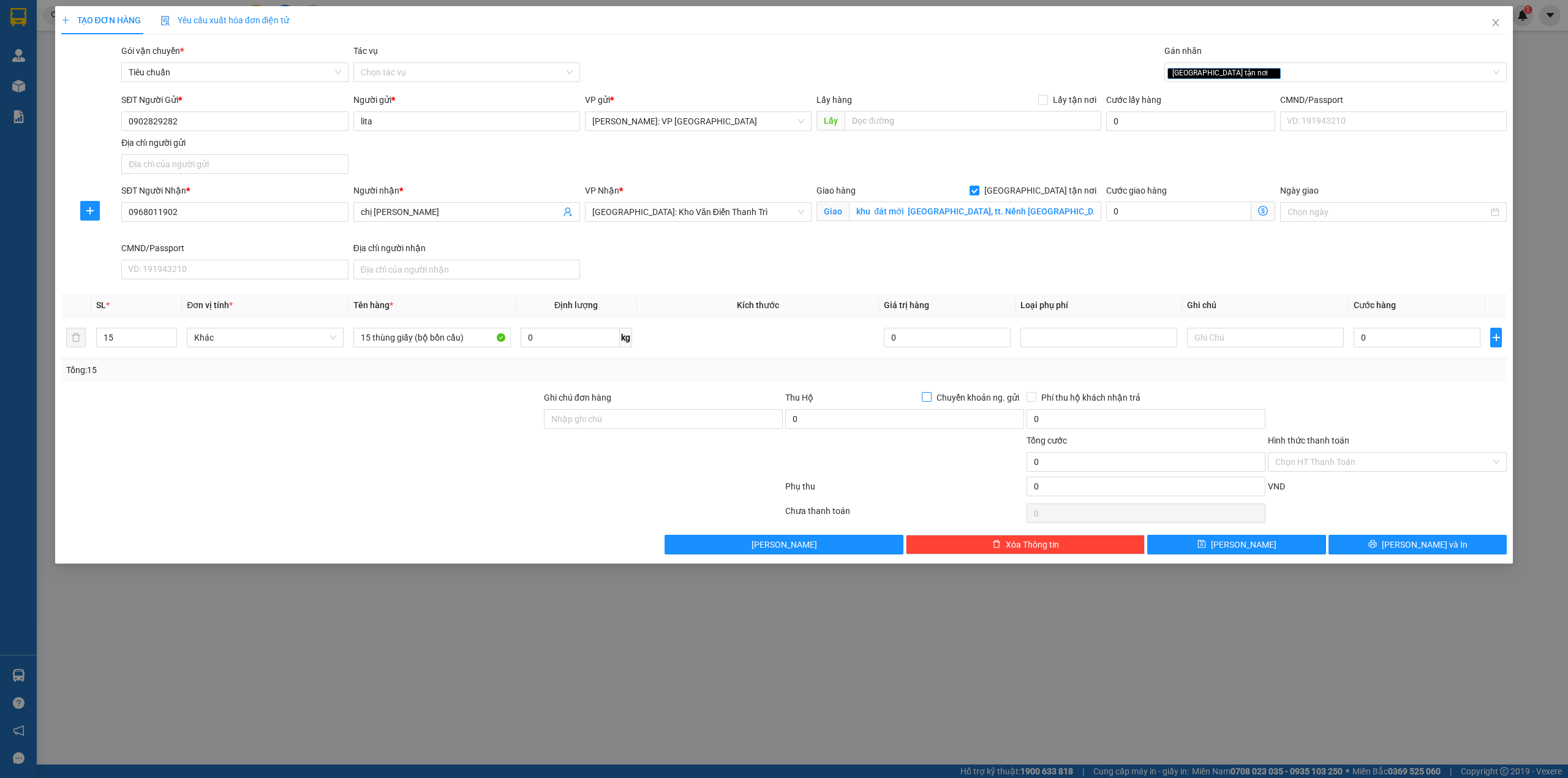
click at [934, 402] on span "Chuyển khoản ng. gửi" at bounding box center [978, 398] width 92 height 13
click at [930, 401] on input "Chuyển khoản ng. gửi" at bounding box center [926, 396] width 9 height 9
checkbox input "true"
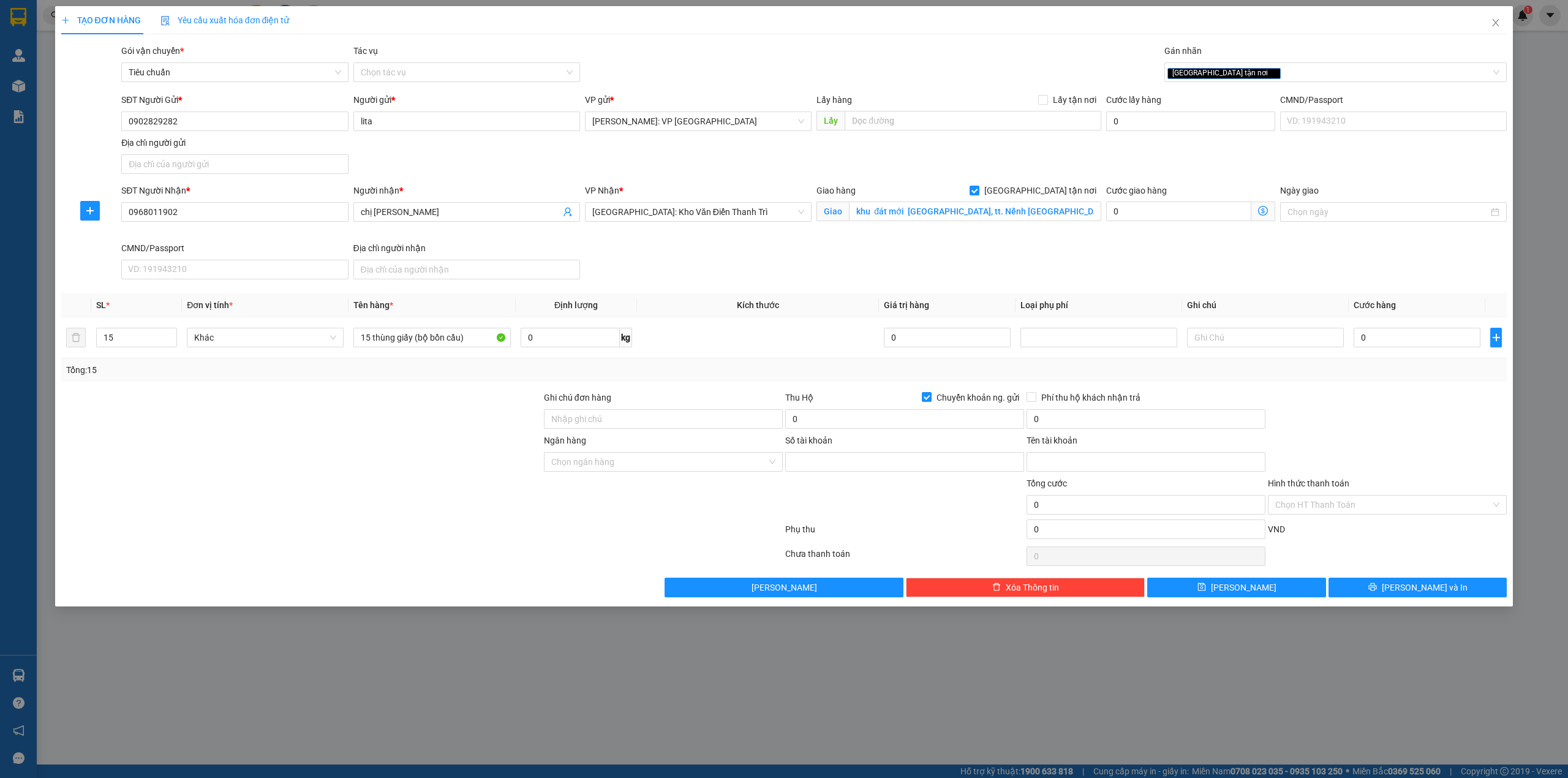
drag, startPoint x: 341, startPoint y: 470, endPoint x: 343, endPoint y: 462, distance: 8.2
click at [341, 470] on div at bounding box center [301, 455] width 483 height 43
click at [192, 121] on input "0902829282" at bounding box center [234, 121] width 227 height 20
click at [149, 121] on input "0902829282" at bounding box center [234, 121] width 227 height 20
click at [154, 114] on input "0902829282" at bounding box center [234, 121] width 227 height 20
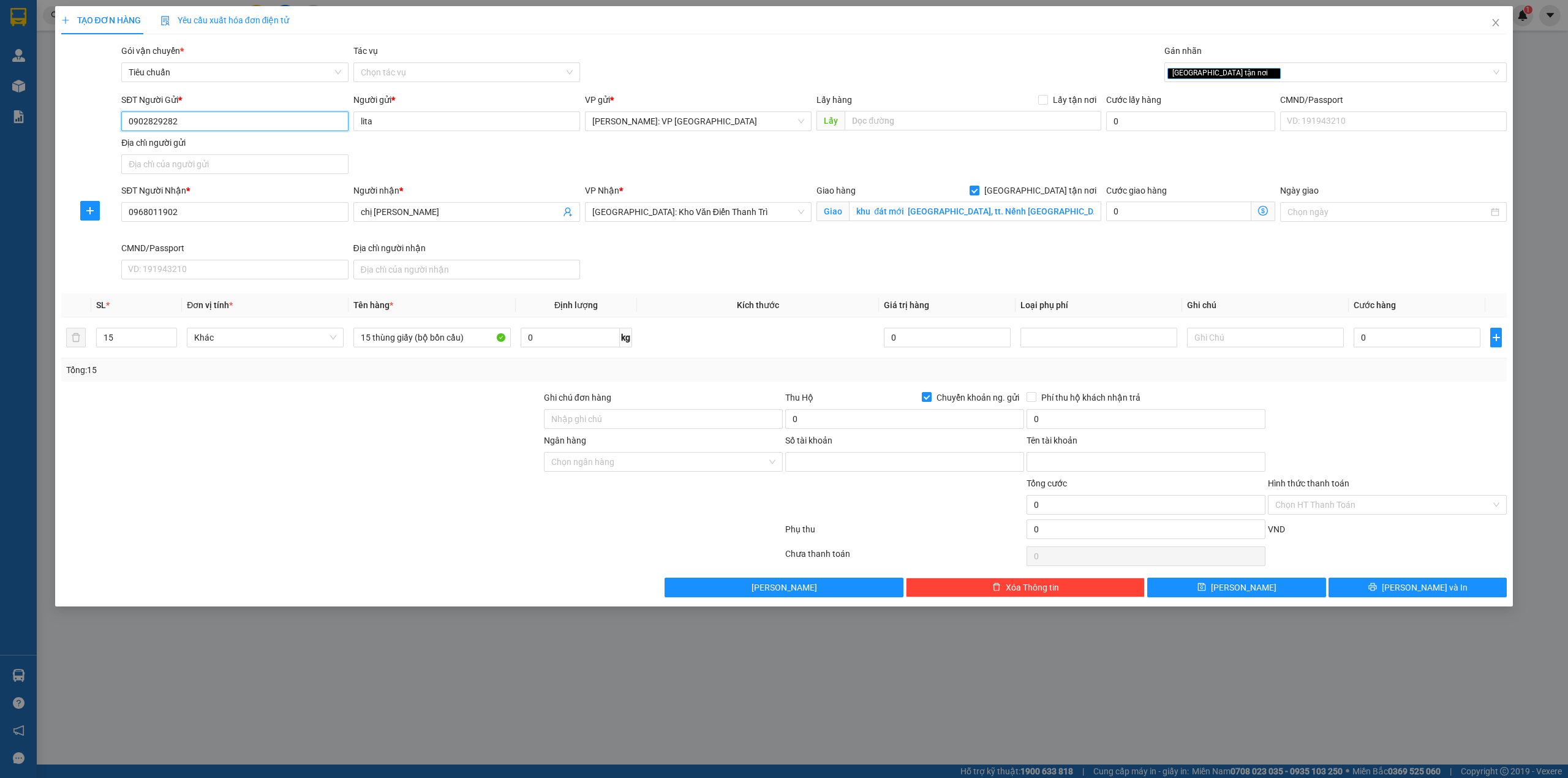
click at [162, 120] on input "0902829282" at bounding box center [234, 121] width 227 height 20
click at [150, 123] on input "0902828282" at bounding box center [234, 121] width 227 height 20
click at [184, 124] on input "0902828282" at bounding box center [234, 121] width 227 height 20
click at [214, 123] on input "0902828282" at bounding box center [234, 121] width 227 height 20
click at [416, 154] on div "SĐT Người Gửi * 0902828282 0902828282 Người gửi * lita VP gửi * Hồ Chí Minh: VP…" at bounding box center [814, 136] width 1391 height 86
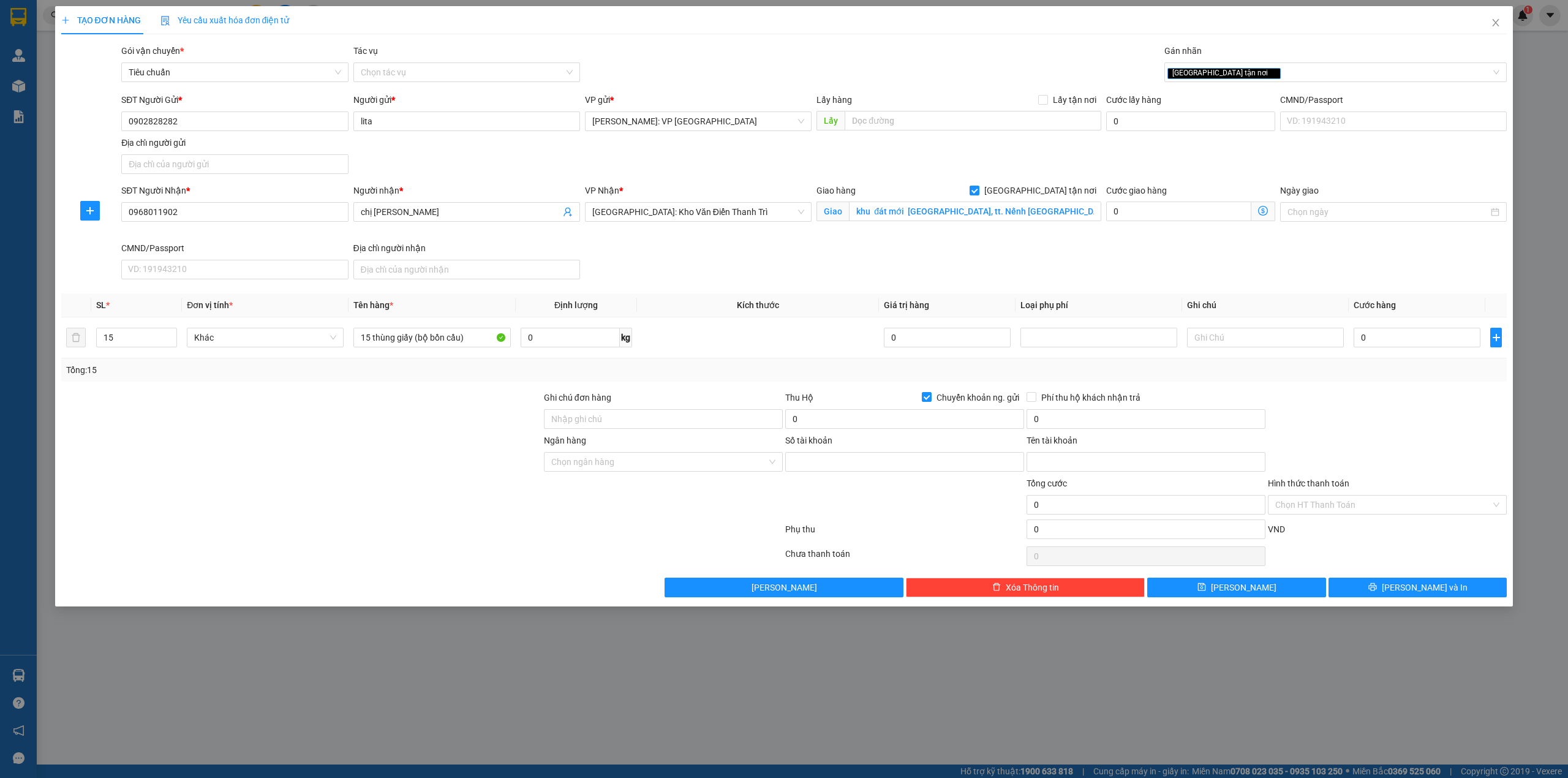
click at [401, 451] on div at bounding box center [301, 455] width 483 height 43
click at [243, 124] on input "0902828282" at bounding box center [234, 121] width 227 height 20
type input "0902928292"
click at [248, 141] on div "0902928292 - cty hytatri" at bounding box center [235, 146] width 212 height 13
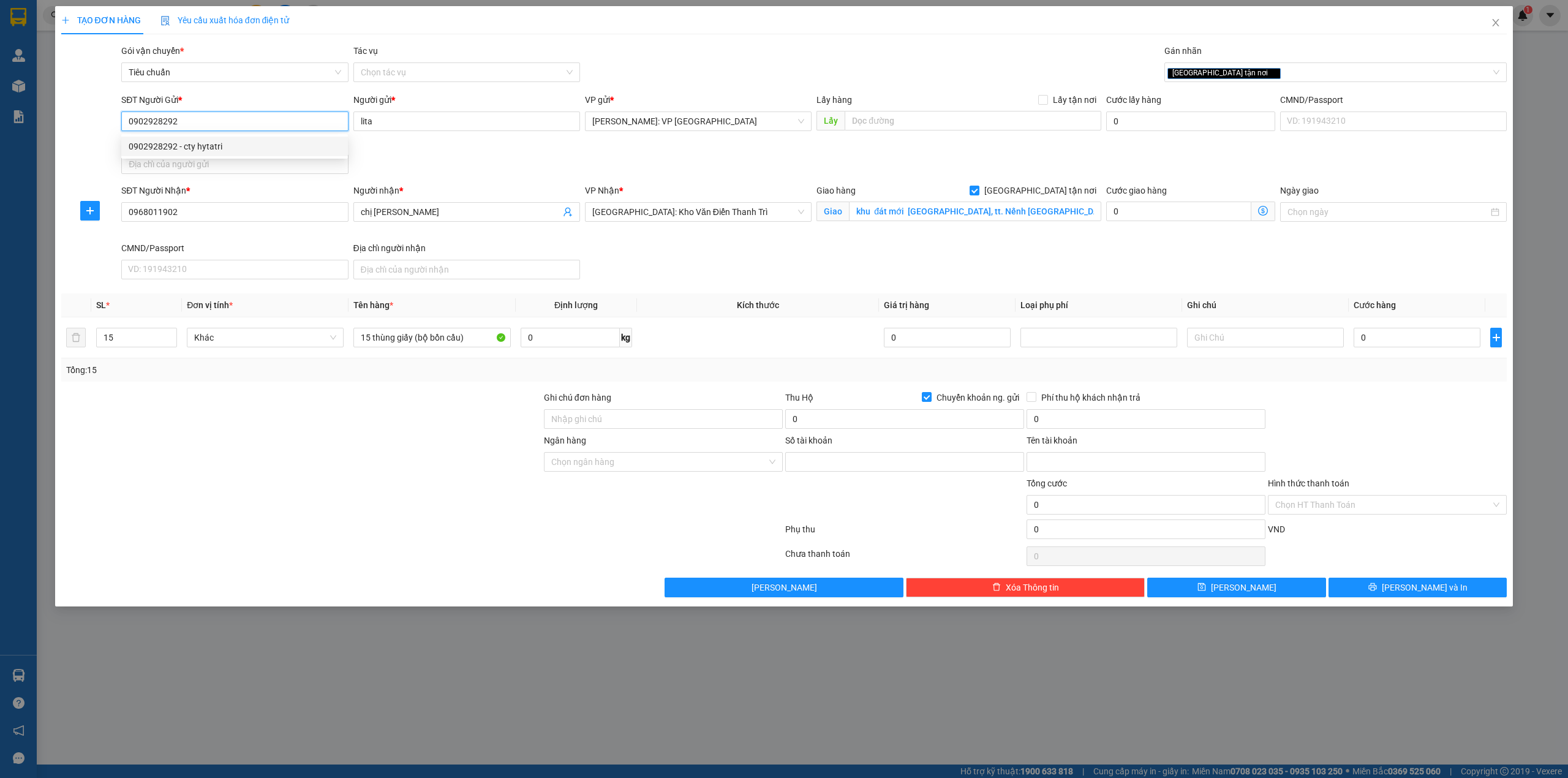
type input "cty hytatri"
checkbox input "false"
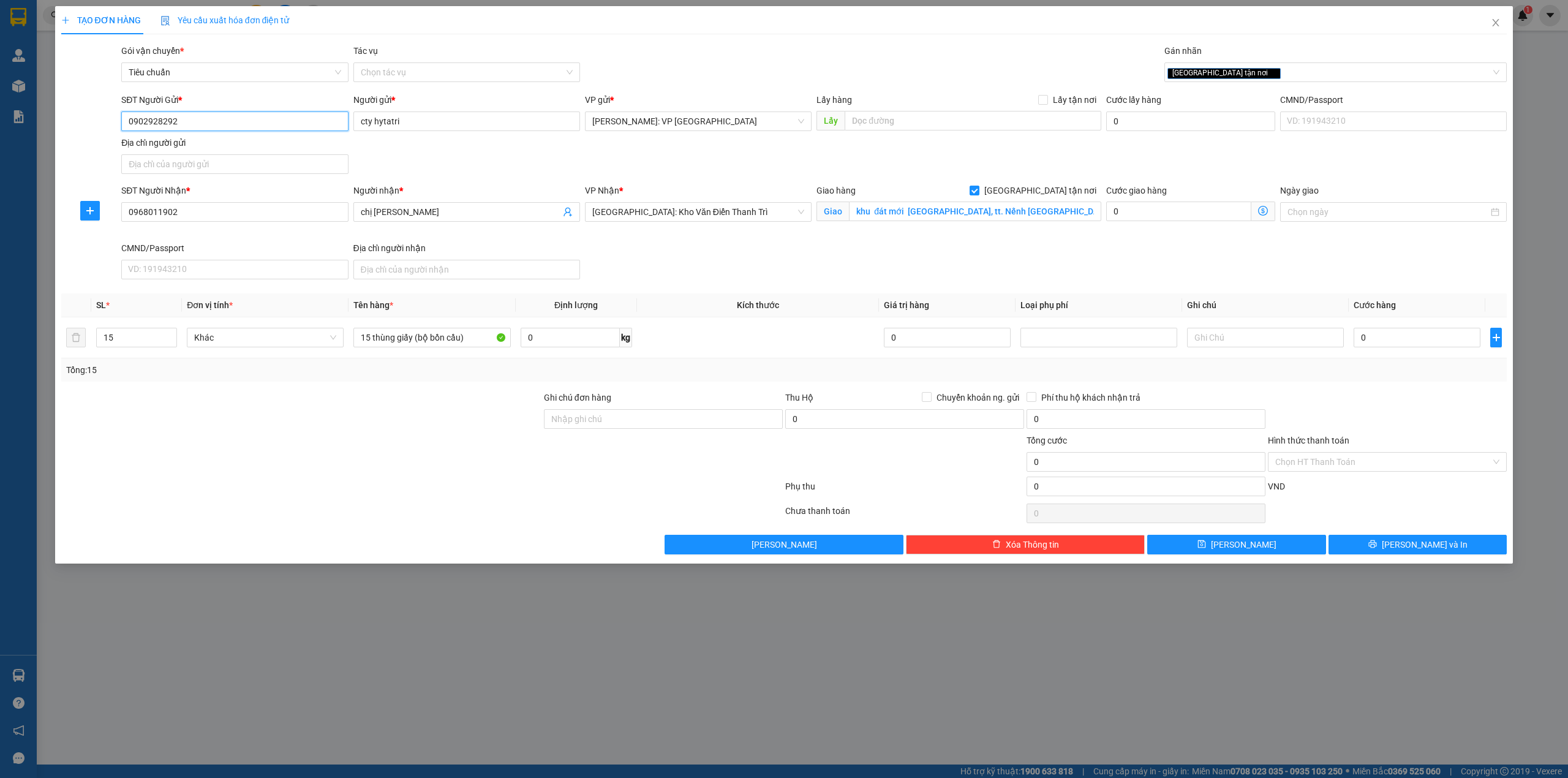
type input "0902928292"
click at [527, 156] on div "SĐT Người Gửi * 0902928292 0902928292 Người gửi * cty hytatri VP gửi * Hồ Chí M…" at bounding box center [814, 136] width 1391 height 86
drag, startPoint x: 772, startPoint y: 271, endPoint x: 772, endPoint y: 280, distance: 9.0
click at [772, 279] on div "SĐT Người Nhận * 0968011902 Người nhận * chị hương VP Nhận * Hà Nội: Kho Văn Đi…" at bounding box center [814, 234] width 1391 height 100
click at [929, 256] on div "SĐT Người Nhận * 0968011902 Người nhận * chị hương VP Nhận * Hà Nội: Kho Văn Đi…" at bounding box center [814, 234] width 1391 height 100
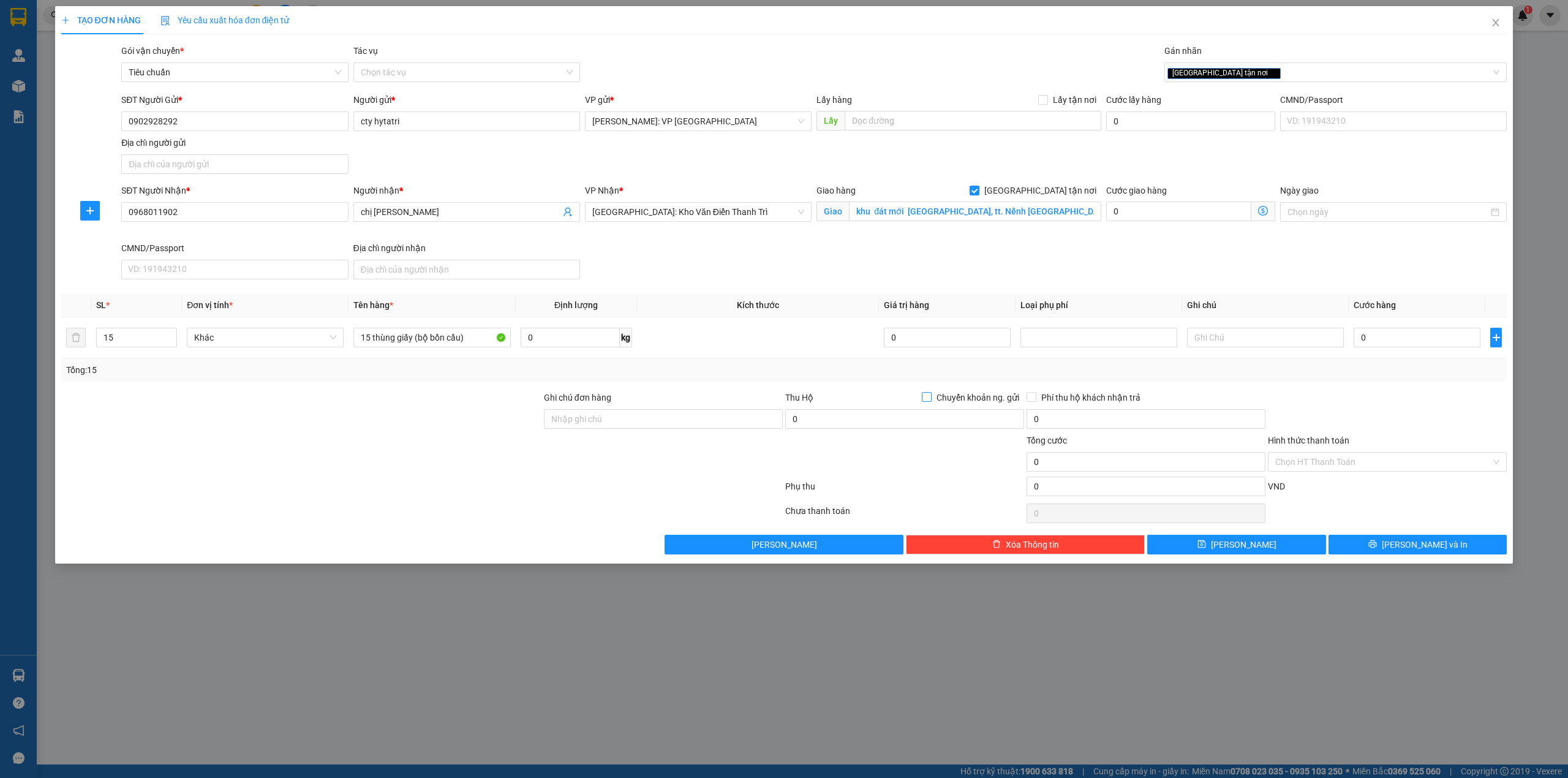
click at [932, 396] on span "Chuyển khoản ng. gửi" at bounding box center [978, 398] width 92 height 13
click at [930, 396] on input "Chuyển khoản ng. gửi" at bounding box center [926, 396] width 9 height 9
checkbox input "true"
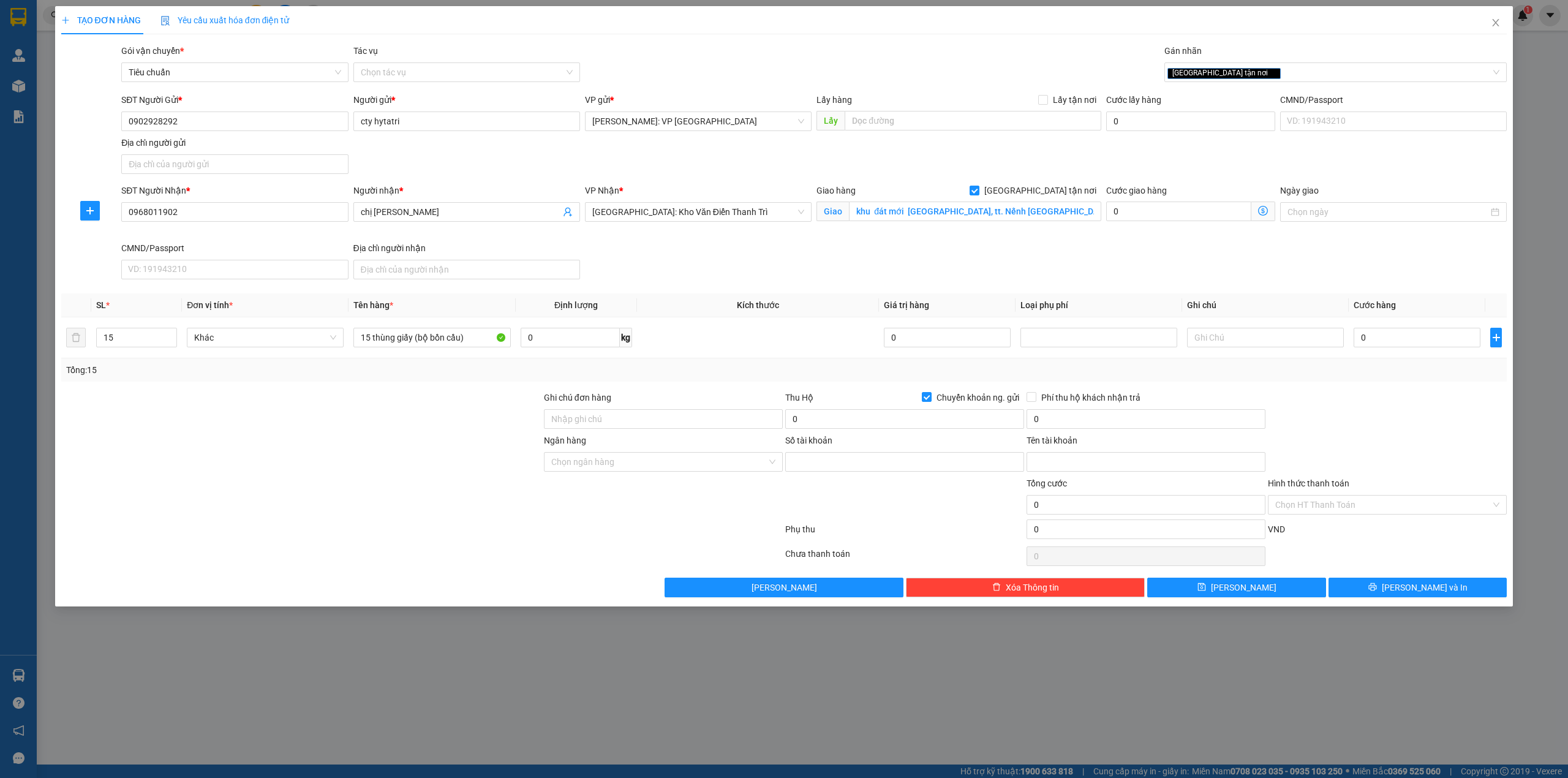
click at [442, 432] on div at bounding box center [301, 413] width 483 height 43
click at [1372, 344] on input "0" at bounding box center [1417, 338] width 126 height 20
type input "1"
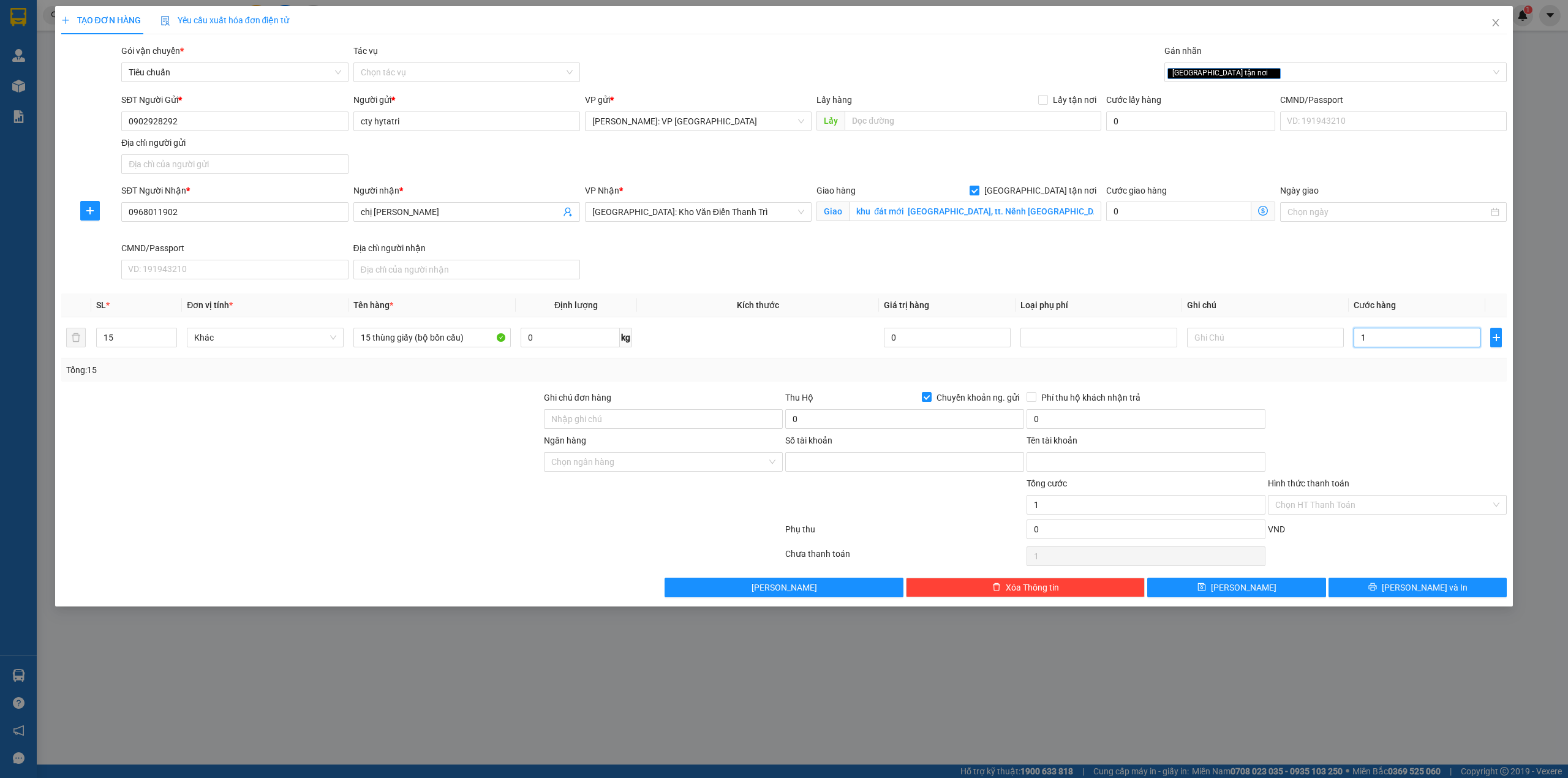
type input "18"
type input "182"
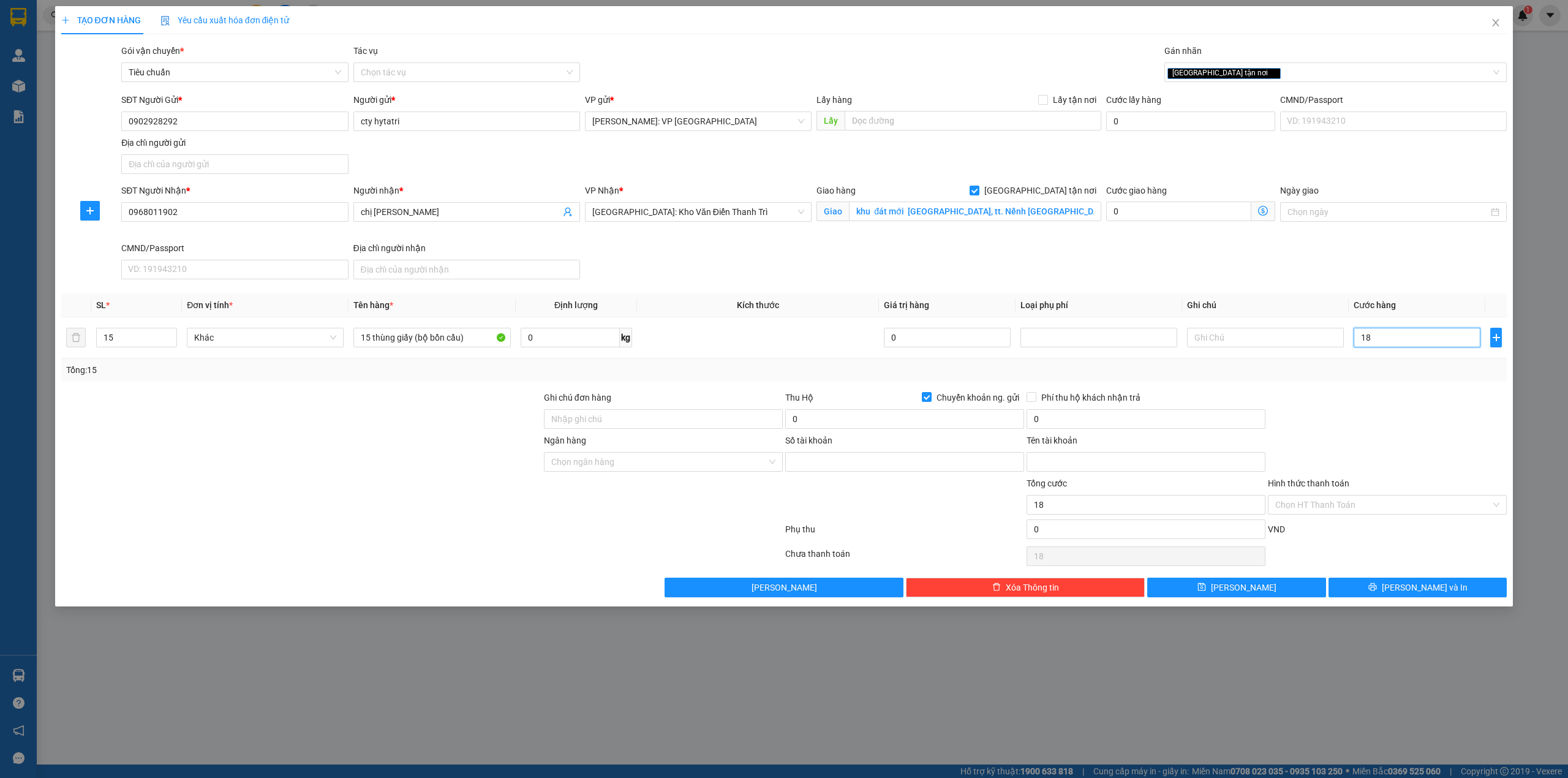
type input "182"
type input "1.820"
type input "18.200"
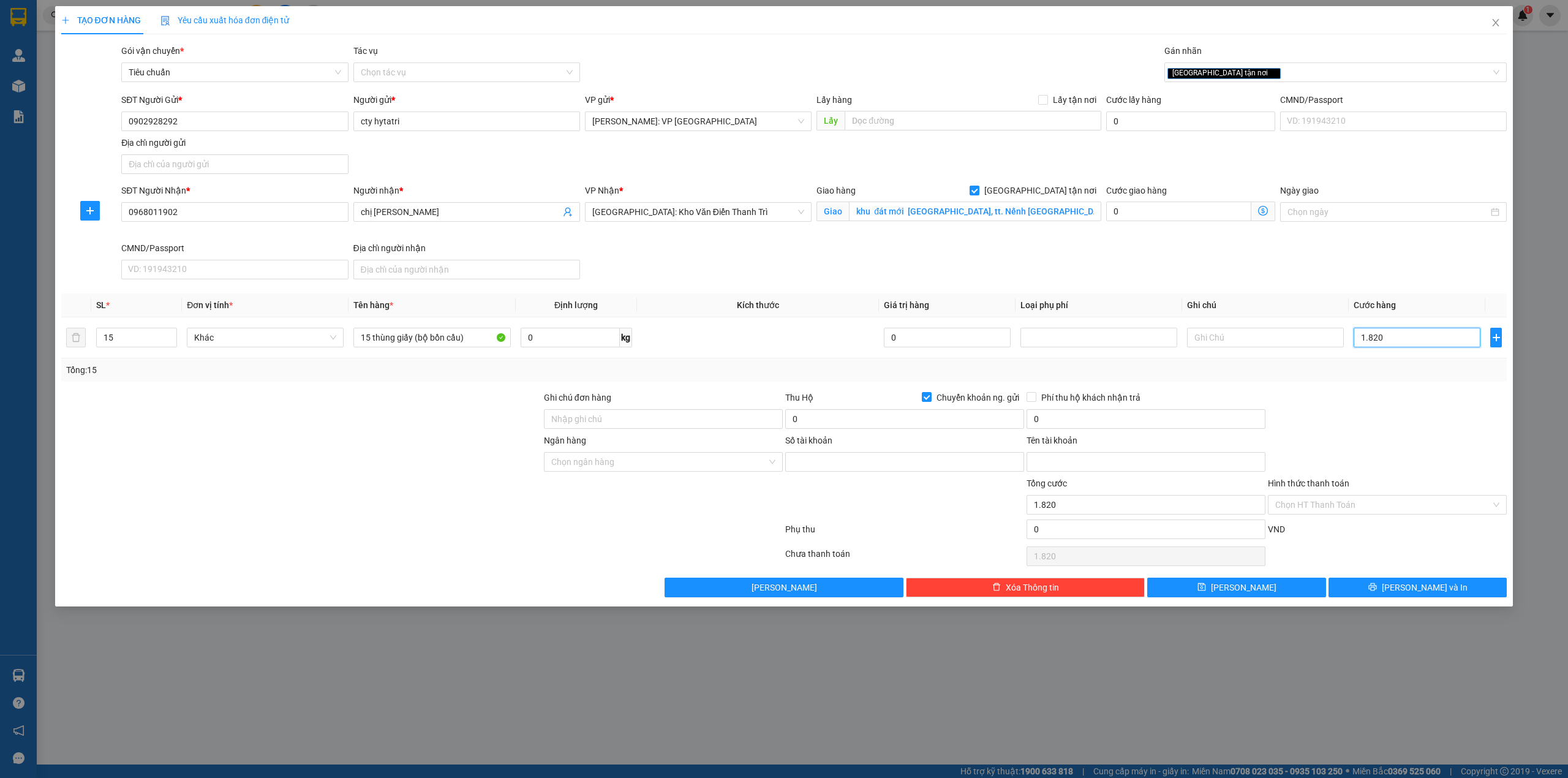
type input "18.200"
type input "182.000"
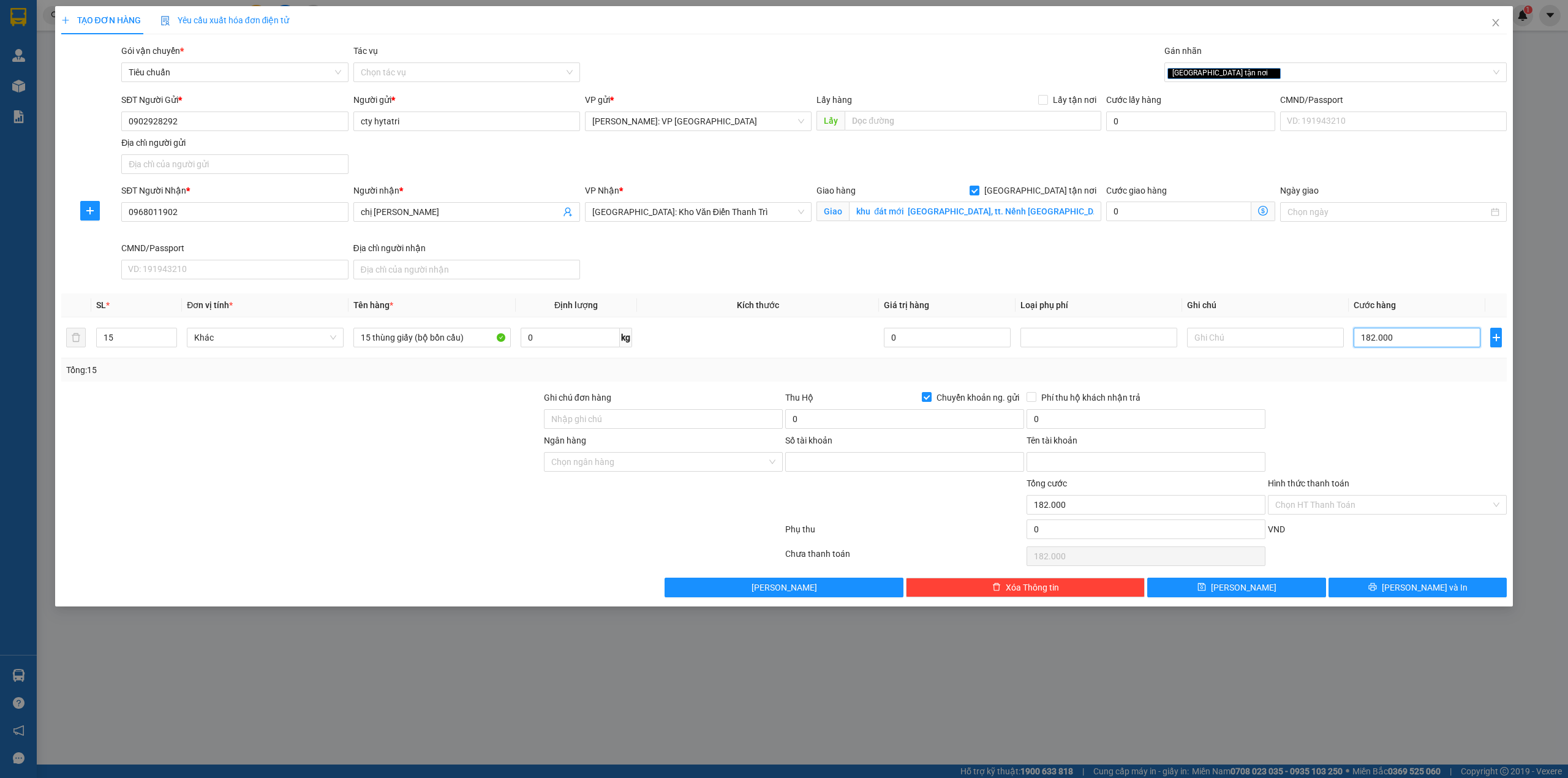
type input "1.820.000"
click at [733, 260] on div "SĐT Người Nhận * 0968011902 Người nhận * chị hương VP Nhận * Hà Nội: Kho Văn Đi…" at bounding box center [814, 234] width 1391 height 100
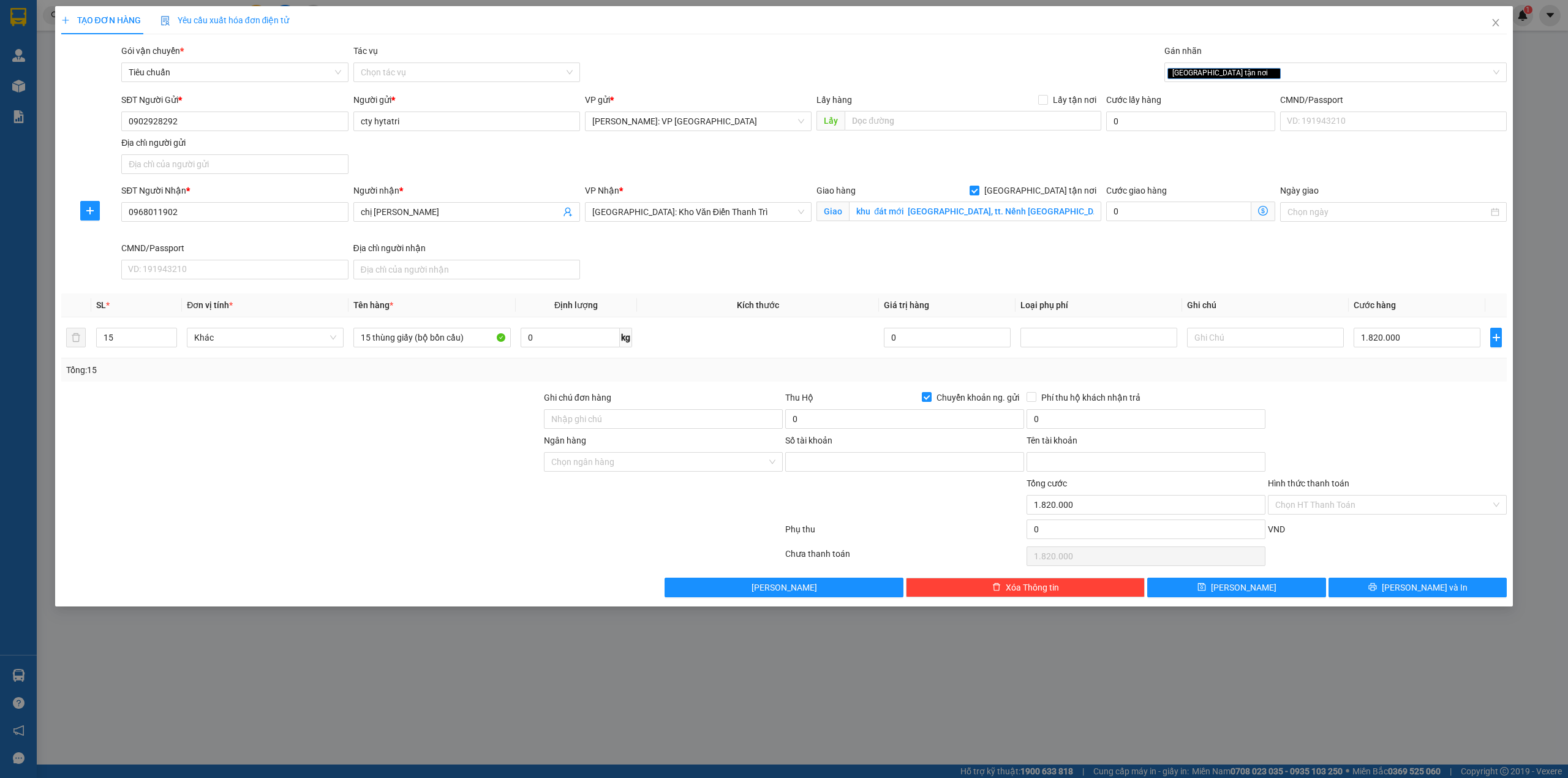
click at [498, 382] on div "Tổng: 15" at bounding box center [785, 369] width 1446 height 23
click at [478, 393] on div at bounding box center [301, 413] width 483 height 43
click at [702, 258] on div "SĐT Người Nhận * 0968011902 Người nhận * chị hương VP Nhận * Hà Nội: Kho Văn Đi…" at bounding box center [814, 234] width 1391 height 100
click at [370, 424] on div at bounding box center [301, 413] width 483 height 43
click at [443, 516] on div at bounding box center [301, 498] width 483 height 43
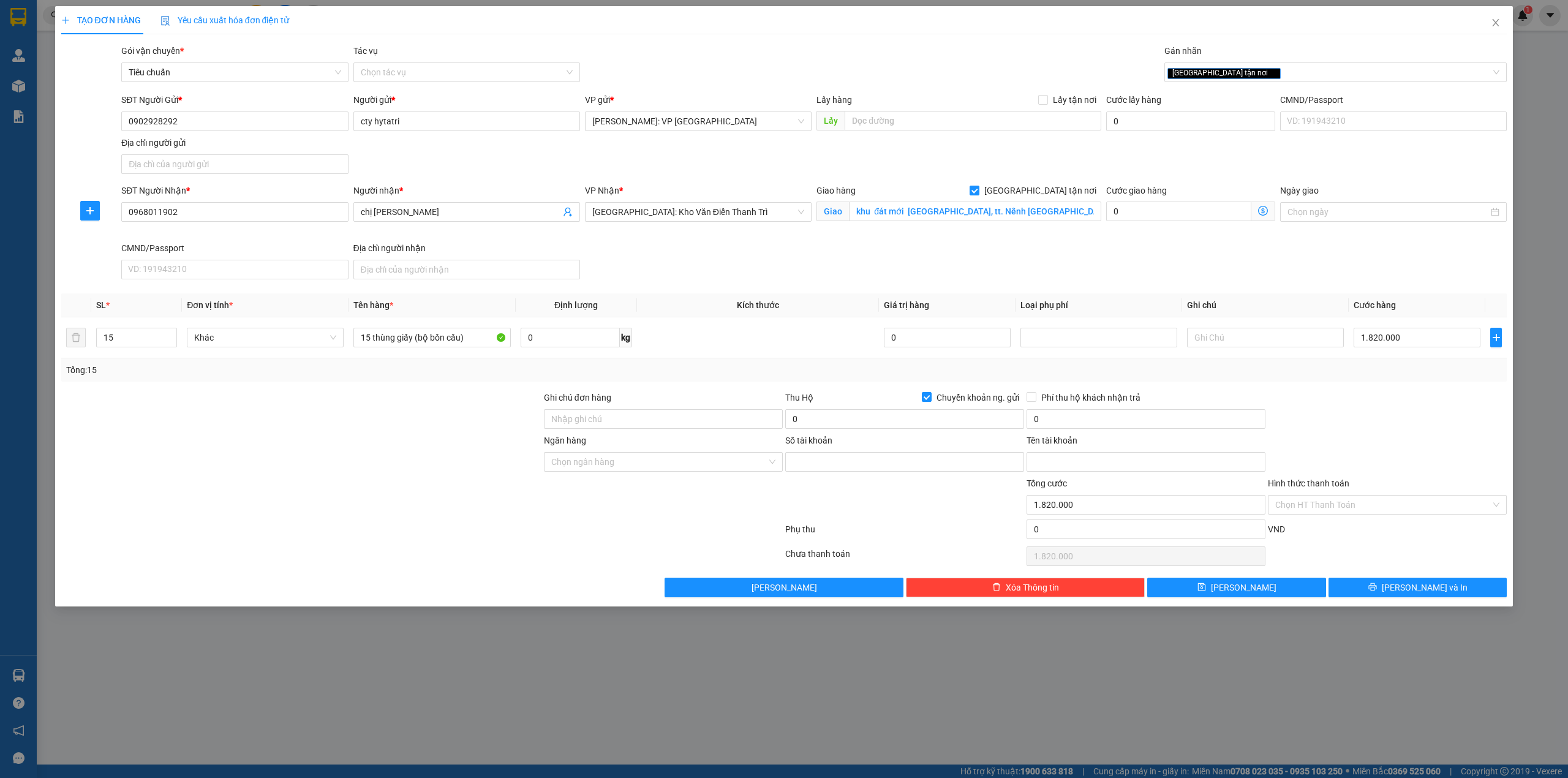
click at [429, 484] on div at bounding box center [301, 498] width 483 height 43
click at [599, 462] on input "Ngân hàng" at bounding box center [659, 462] width 216 height 18
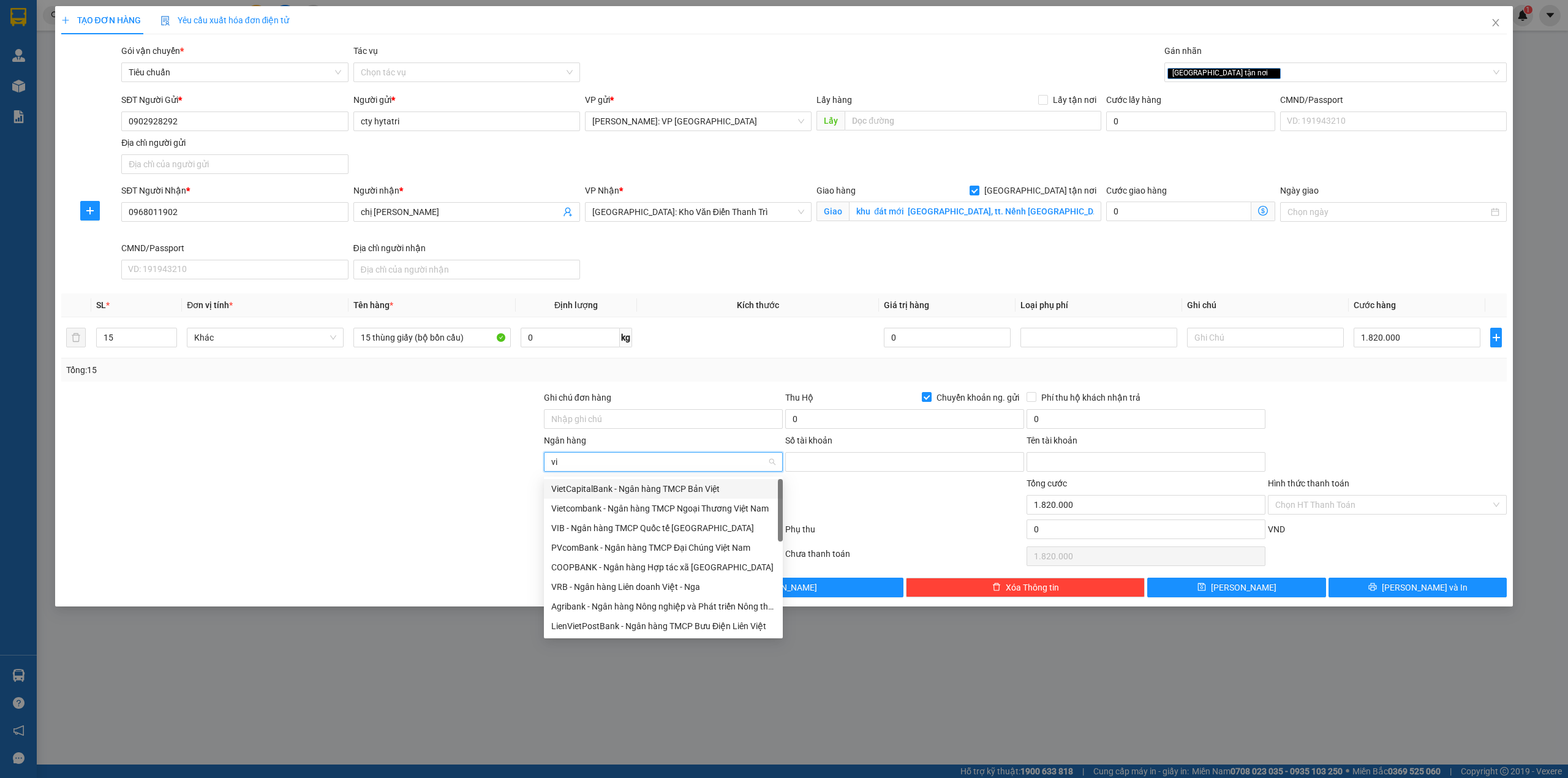
type input "vib"
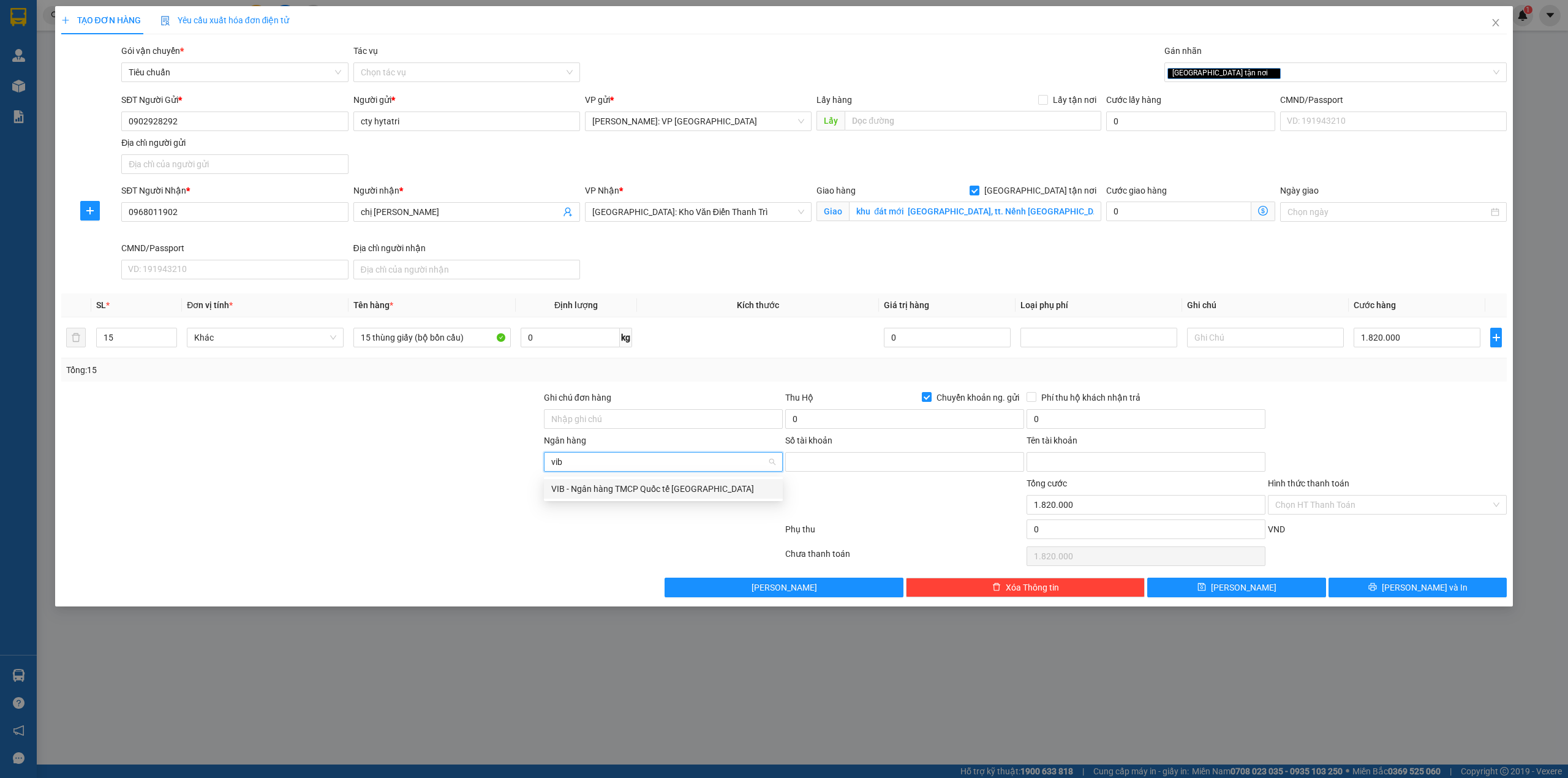
click at [612, 494] on div "VIB - Ngân hàng TMCP Quốc tế Việt Nam" at bounding box center [664, 489] width 224 height 13
click at [846, 464] on input "Số tài khoản" at bounding box center [905, 462] width 239 height 20
type input "111411988"
click at [1094, 469] on input "Tên tài khoản" at bounding box center [1146, 462] width 239 height 20
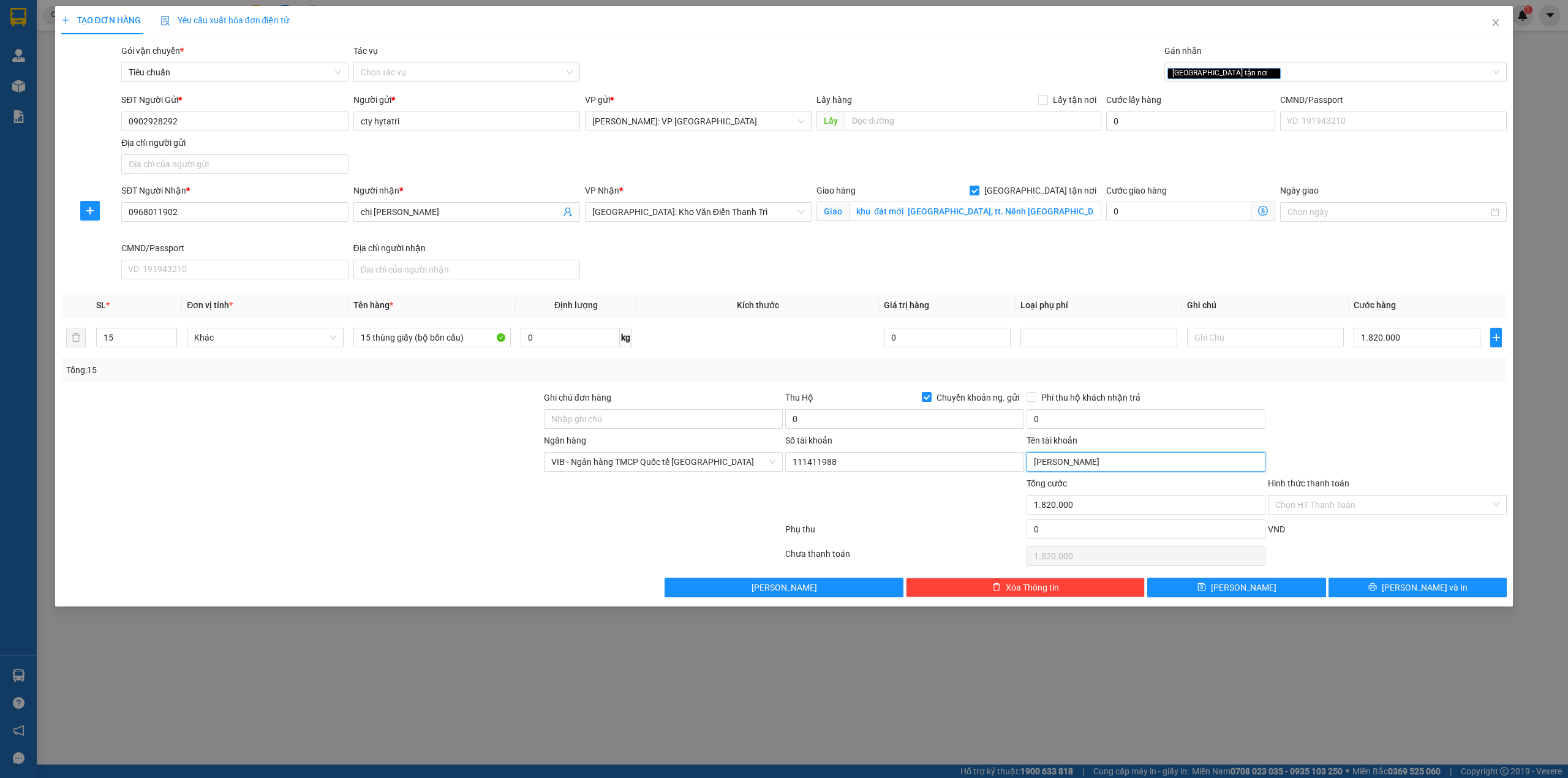
type input "lê võ trung hiếu"
drag, startPoint x: 409, startPoint y: 407, endPoint x: 417, endPoint y: 408, distance: 8.1
click at [416, 408] on div at bounding box center [301, 413] width 483 height 43
click at [824, 417] on input "0" at bounding box center [905, 419] width 239 height 20
click at [922, 427] on input "900.000" at bounding box center [905, 419] width 239 height 20
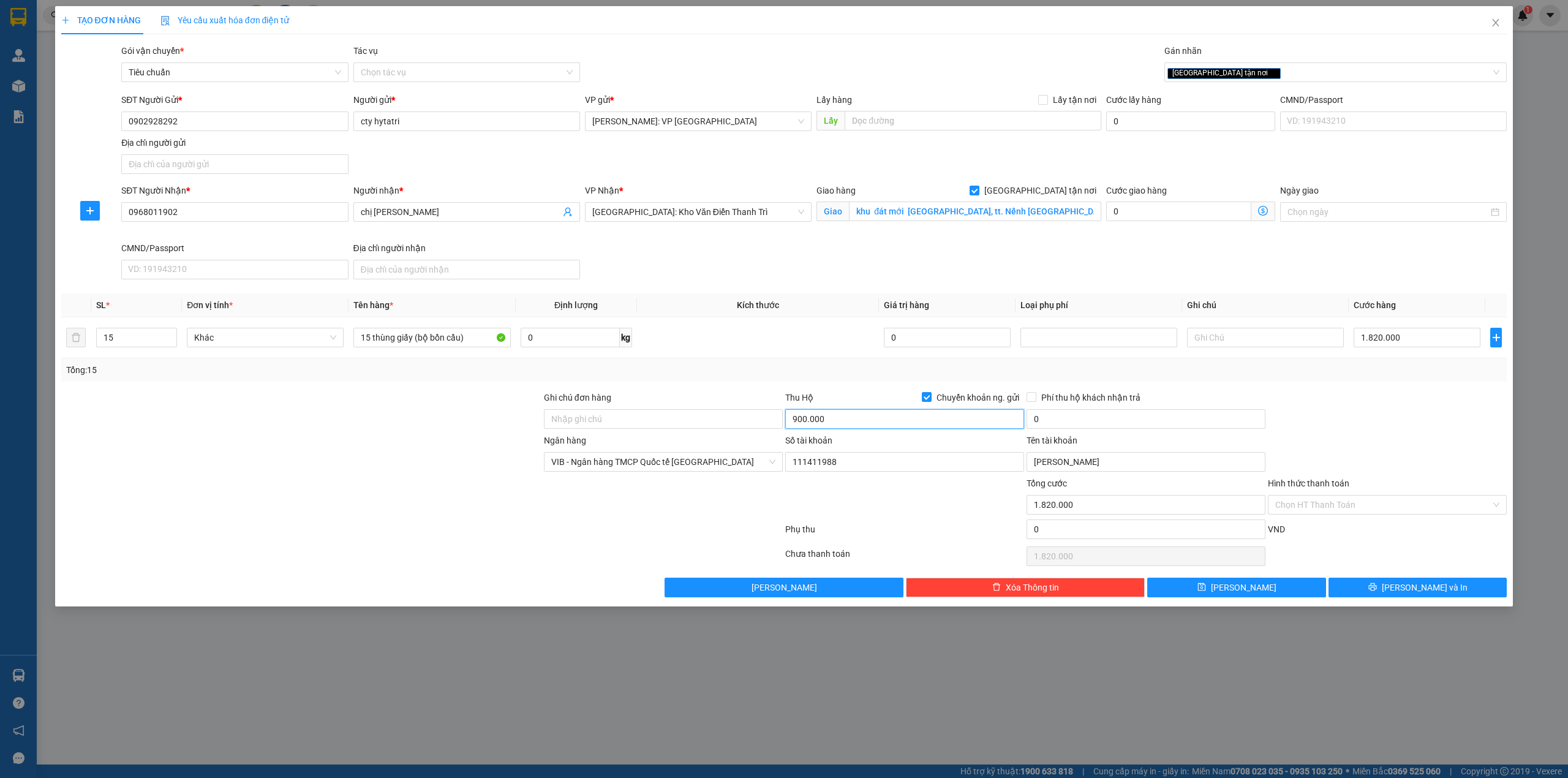
click at [922, 427] on input "900.000" at bounding box center [905, 419] width 239 height 20
type input "88.180.000"
click at [359, 455] on div at bounding box center [301, 455] width 483 height 43
click at [1080, 418] on input "0" at bounding box center [1146, 419] width 239 height 20
type input "150.000"
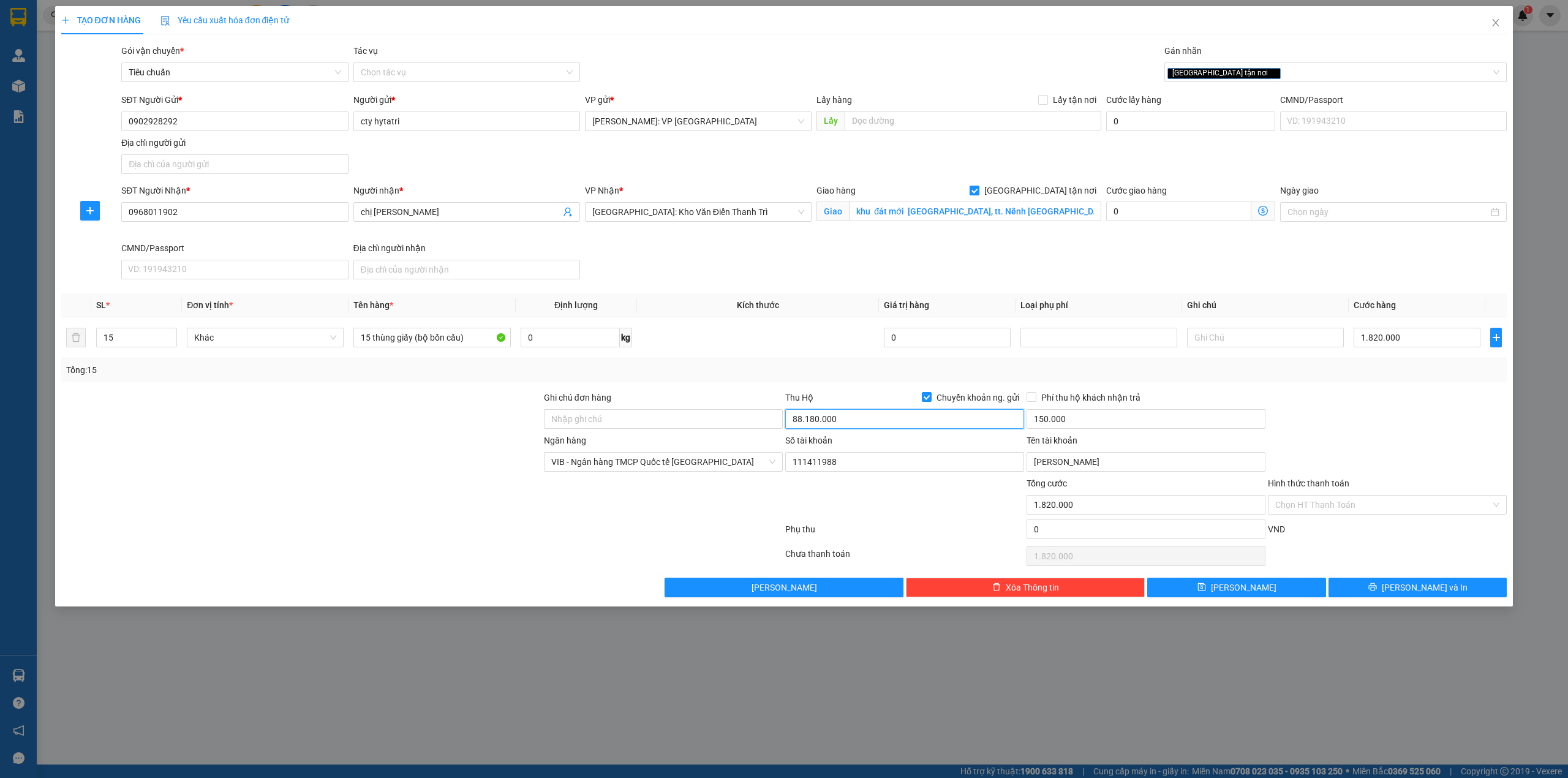
click at [853, 429] on input "88.180.000" at bounding box center [905, 419] width 239 height 20
type input "90.000.000"
click at [380, 376] on div "Tổng: 15" at bounding box center [335, 370] width 538 height 13
drag, startPoint x: 276, startPoint y: 412, endPoint x: 288, endPoint y: 407, distance: 13.0
click at [279, 412] on div at bounding box center [301, 413] width 483 height 43
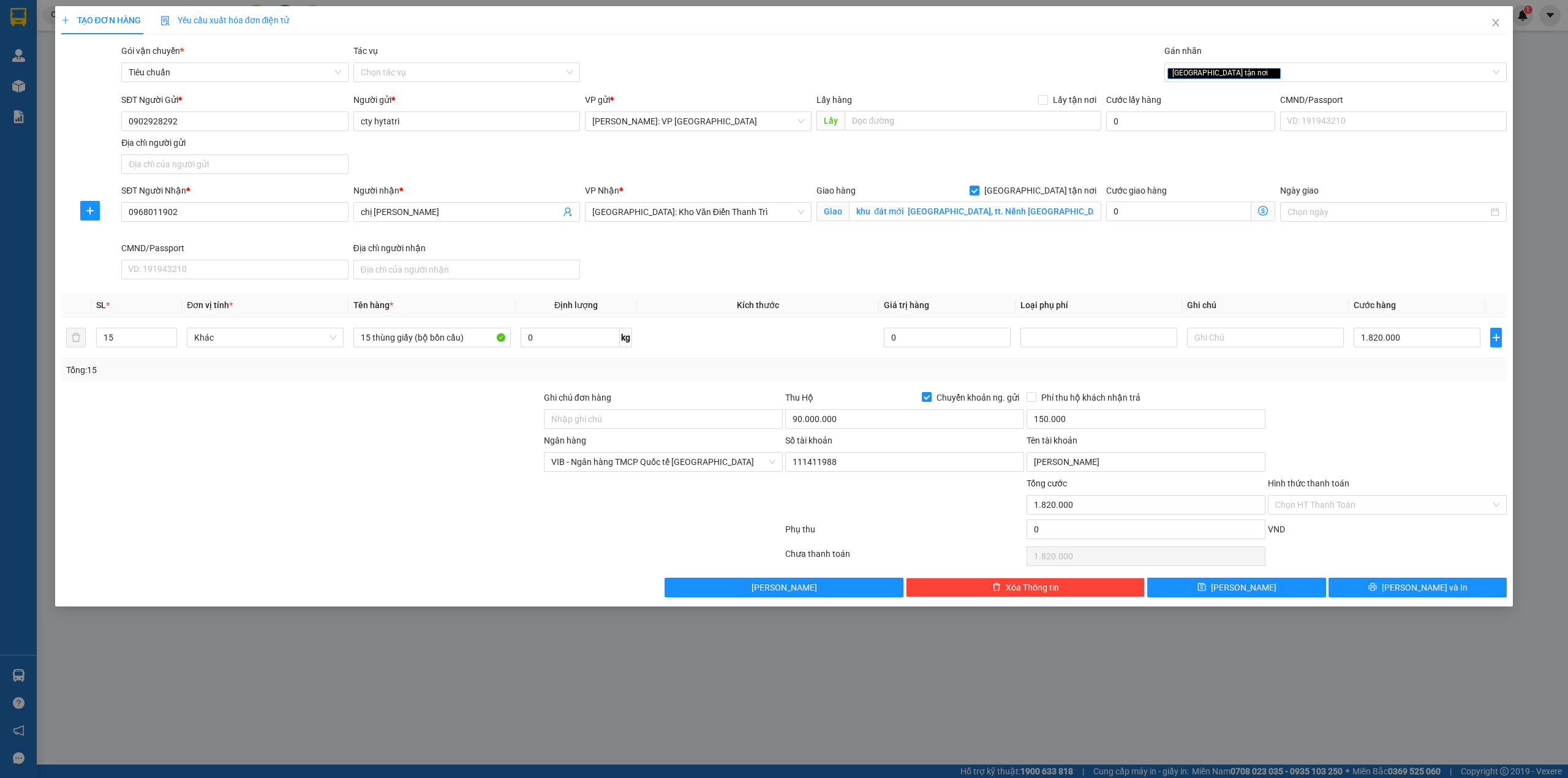
click at [1439, 381] on div "Tổng: 15" at bounding box center [785, 369] width 1446 height 23
drag, startPoint x: 300, startPoint y: 563, endPoint x: 315, endPoint y: 557, distance: 16.2
click at [302, 562] on div at bounding box center [422, 556] width 724 height 25
drag, startPoint x: 469, startPoint y: 530, endPoint x: 473, endPoint y: 523, distance: 8.1
click at [469, 527] on div at bounding box center [422, 531] width 724 height 25
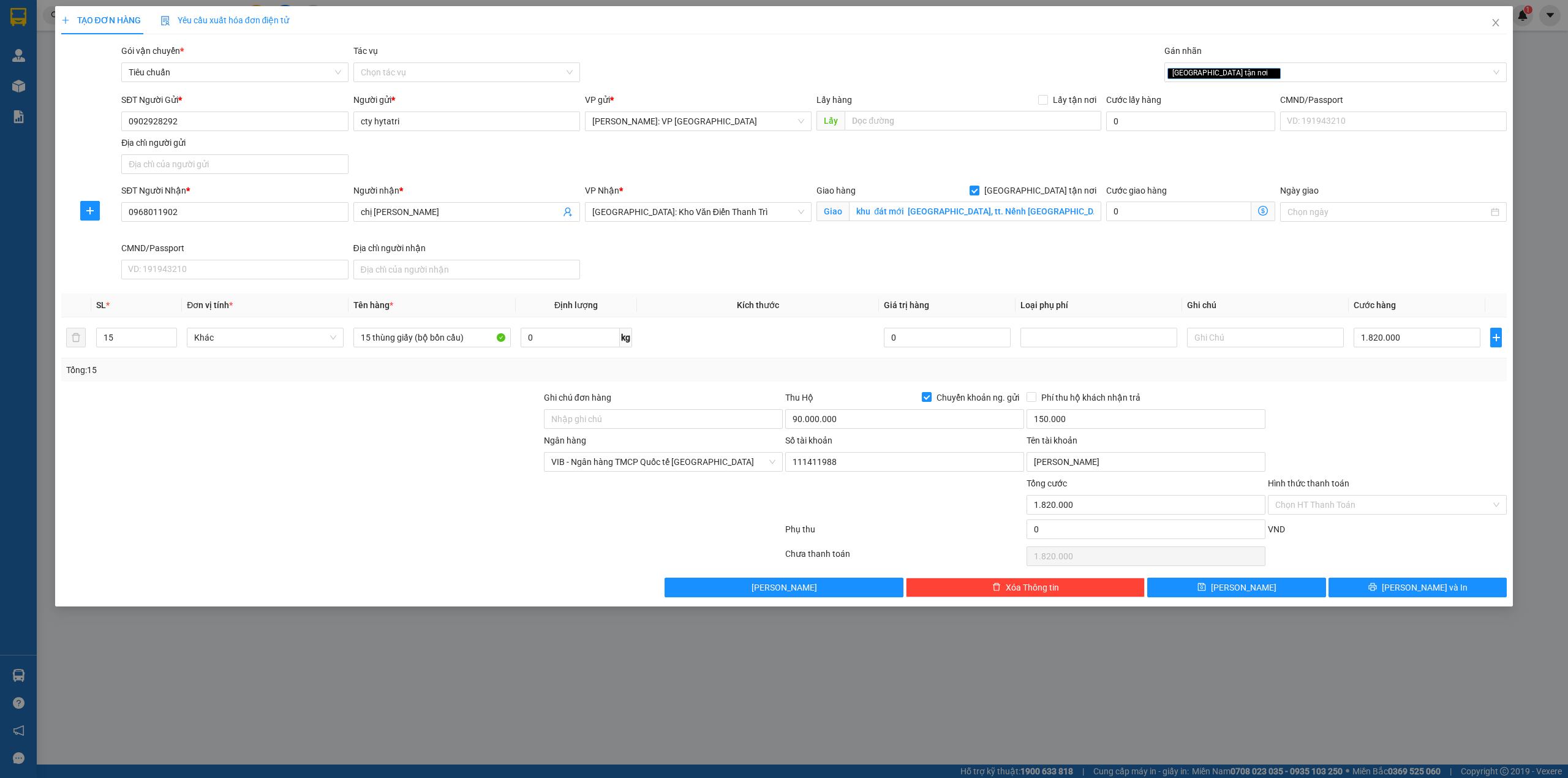
click at [170, 424] on div at bounding box center [301, 413] width 483 height 43
click at [1404, 337] on input "1.820.000" at bounding box center [1417, 338] width 126 height 20
click at [1415, 369] on div "Tổng: 15" at bounding box center [785, 370] width 1437 height 13
click at [1415, 334] on input "1.820.000" at bounding box center [1417, 338] width 126 height 20
click at [1327, 398] on div at bounding box center [1387, 413] width 241 height 43
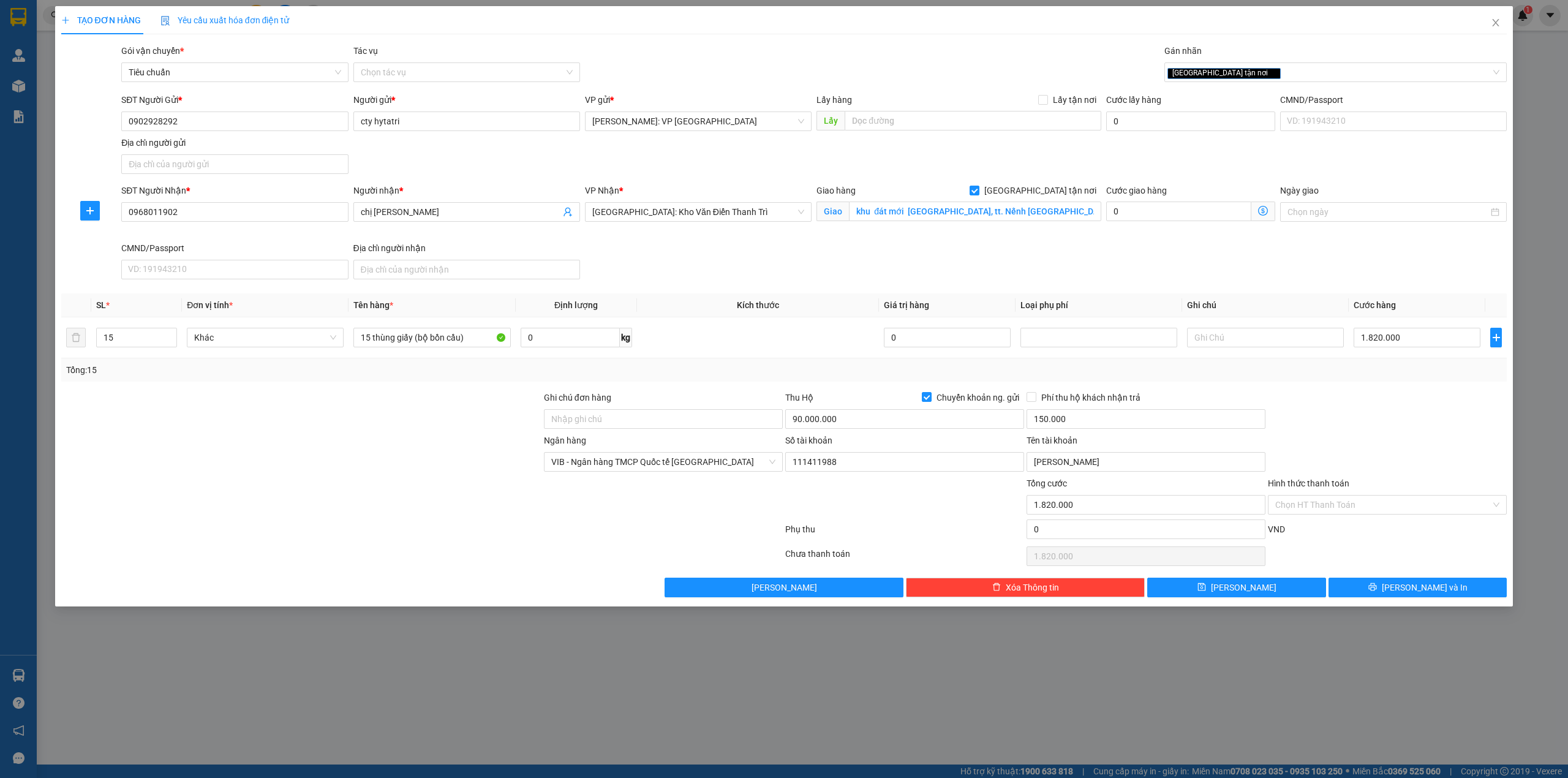
click at [1350, 413] on div at bounding box center [1387, 413] width 241 height 43
click at [343, 512] on div at bounding box center [301, 498] width 483 height 43
drag, startPoint x: 342, startPoint y: 508, endPoint x: 334, endPoint y: 501, distance: 10.6
click at [341, 503] on div at bounding box center [301, 498] width 483 height 43
click at [349, 516] on div at bounding box center [301, 498] width 483 height 43
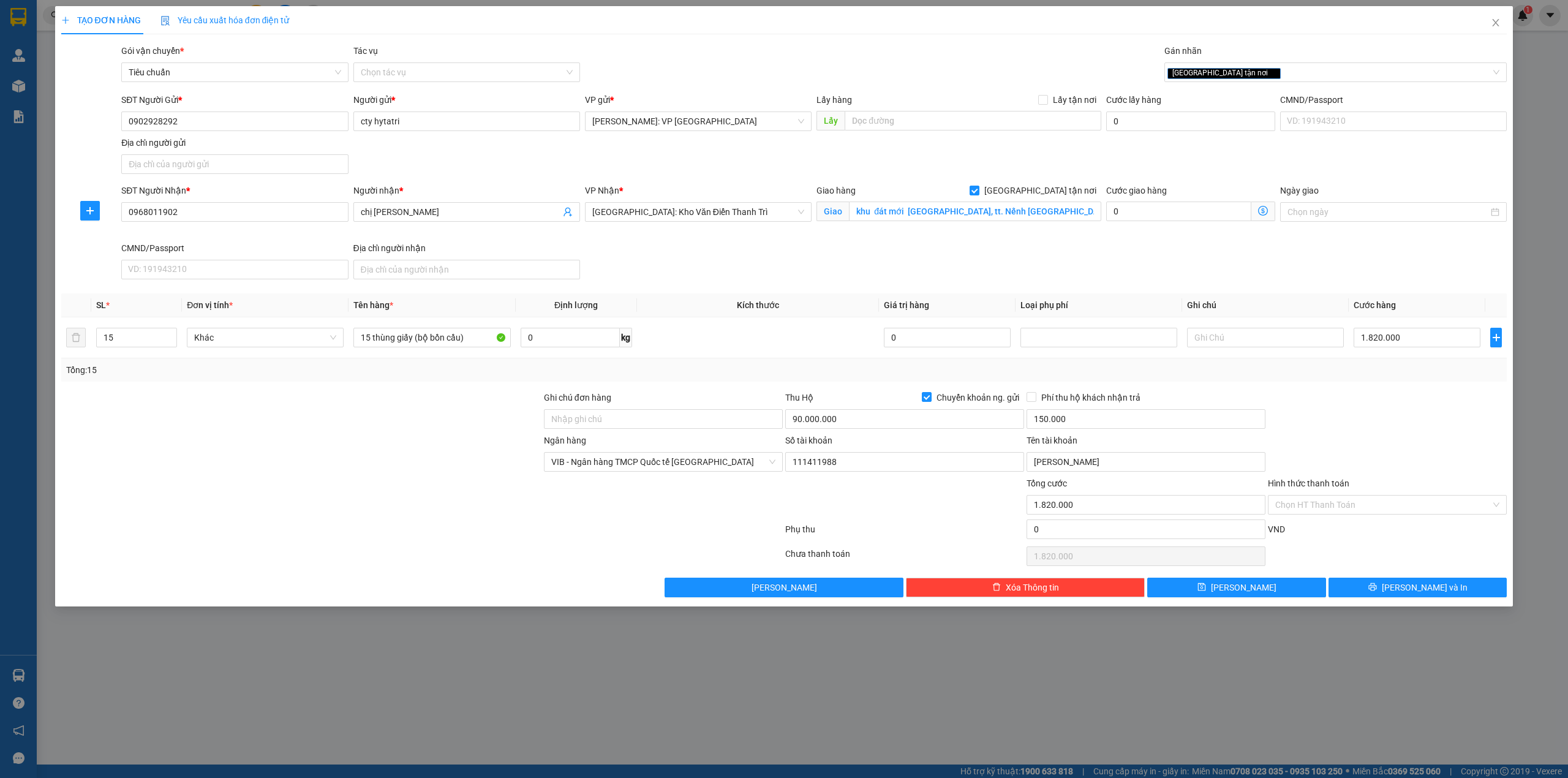
click at [405, 508] on div at bounding box center [301, 498] width 483 height 43
drag, startPoint x: 363, startPoint y: 468, endPoint x: 369, endPoint y: 467, distance: 6.1
click at [364, 467] on div at bounding box center [301, 455] width 483 height 43
click at [386, 462] on div at bounding box center [301, 455] width 483 height 43
click at [435, 466] on div at bounding box center [301, 455] width 483 height 43
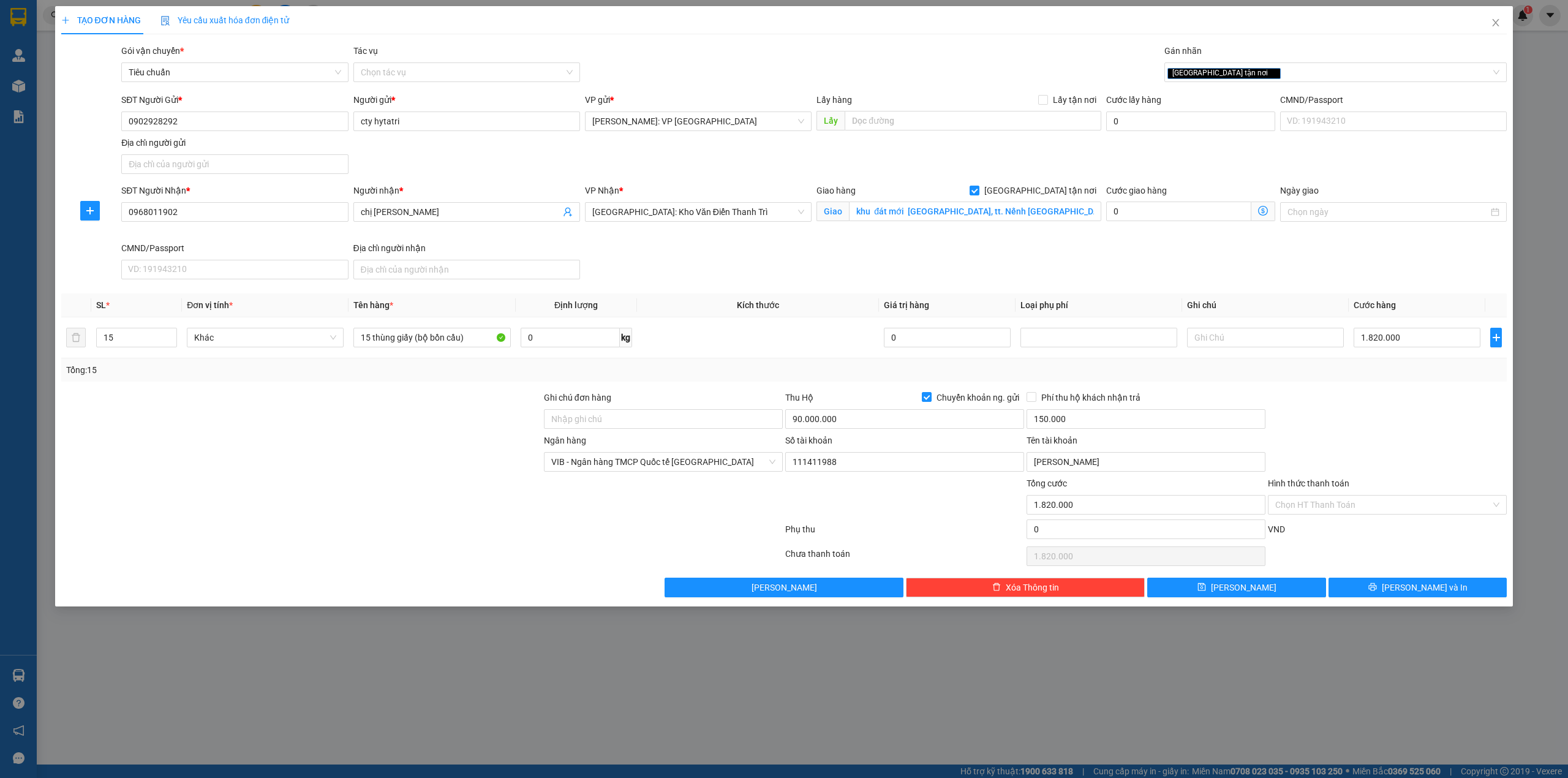
click at [471, 471] on div at bounding box center [301, 455] width 483 height 43
click at [376, 434] on div at bounding box center [301, 413] width 483 height 43
click at [376, 432] on div at bounding box center [301, 413] width 483 height 43
drag, startPoint x: 575, startPoint y: 427, endPoint x: 564, endPoint y: 427, distance: 11.0
click at [575, 427] on input "Ghi chú đơn hàng" at bounding box center [663, 419] width 239 height 20
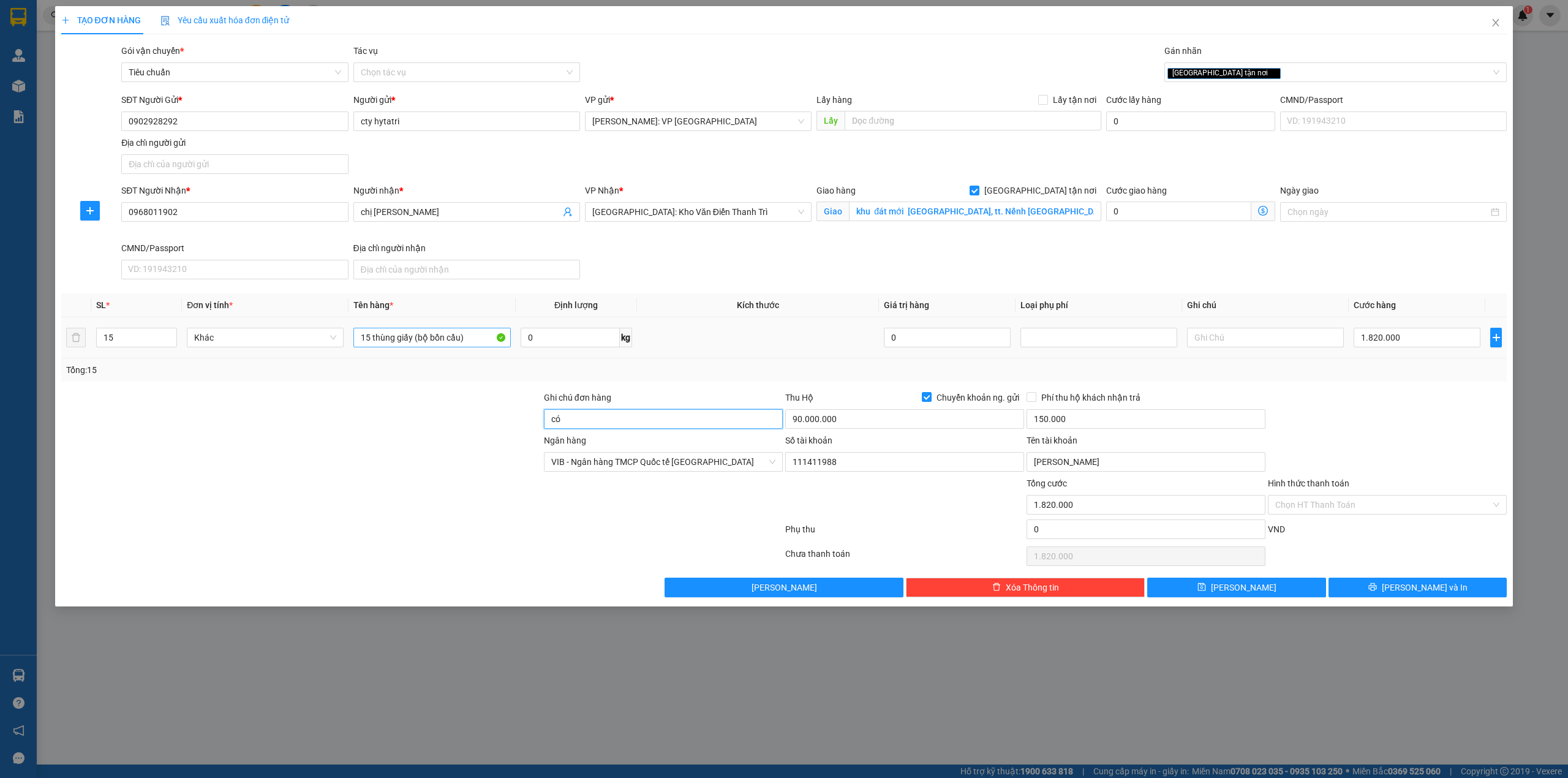
type input "c"
click at [368, 337] on input "15 thùng giấy (bộ bồn cầu)" at bounding box center [432, 338] width 156 height 20
click at [372, 338] on input "15 thùng giấy (bộ bồn cầu)" at bounding box center [432, 338] width 156 height 20
type input "14 thùng giấy (bộ bồn cầu)+ 1 kiện bọc xốp nổ (gương)"
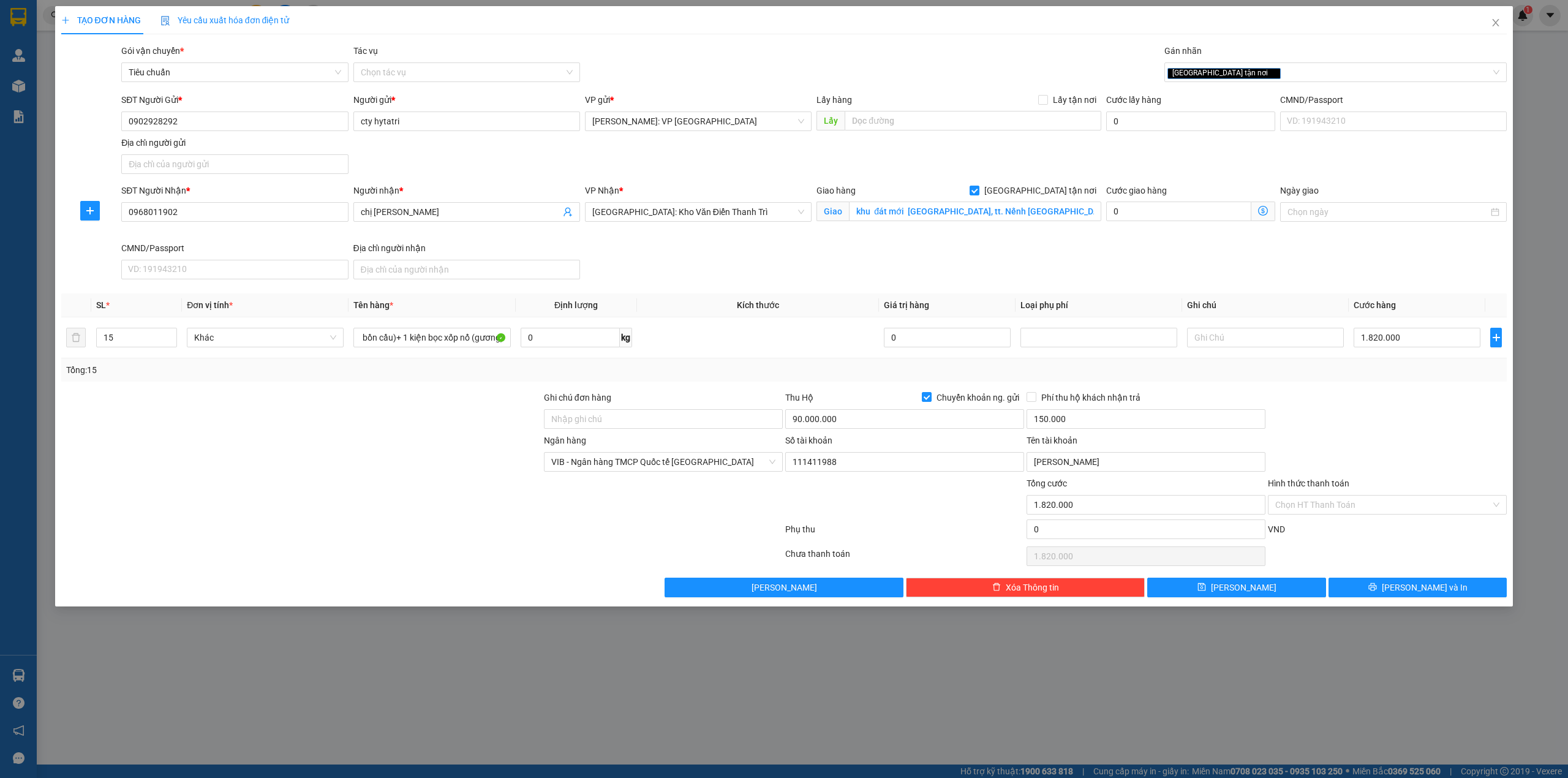
click at [414, 373] on div "Tổng: 15" at bounding box center [335, 370] width 538 height 13
click at [684, 363] on div "Tổng: 15" at bounding box center [785, 369] width 1446 height 23
click at [380, 420] on div at bounding box center [301, 413] width 483 height 43
click at [468, 427] on div at bounding box center [301, 413] width 483 height 43
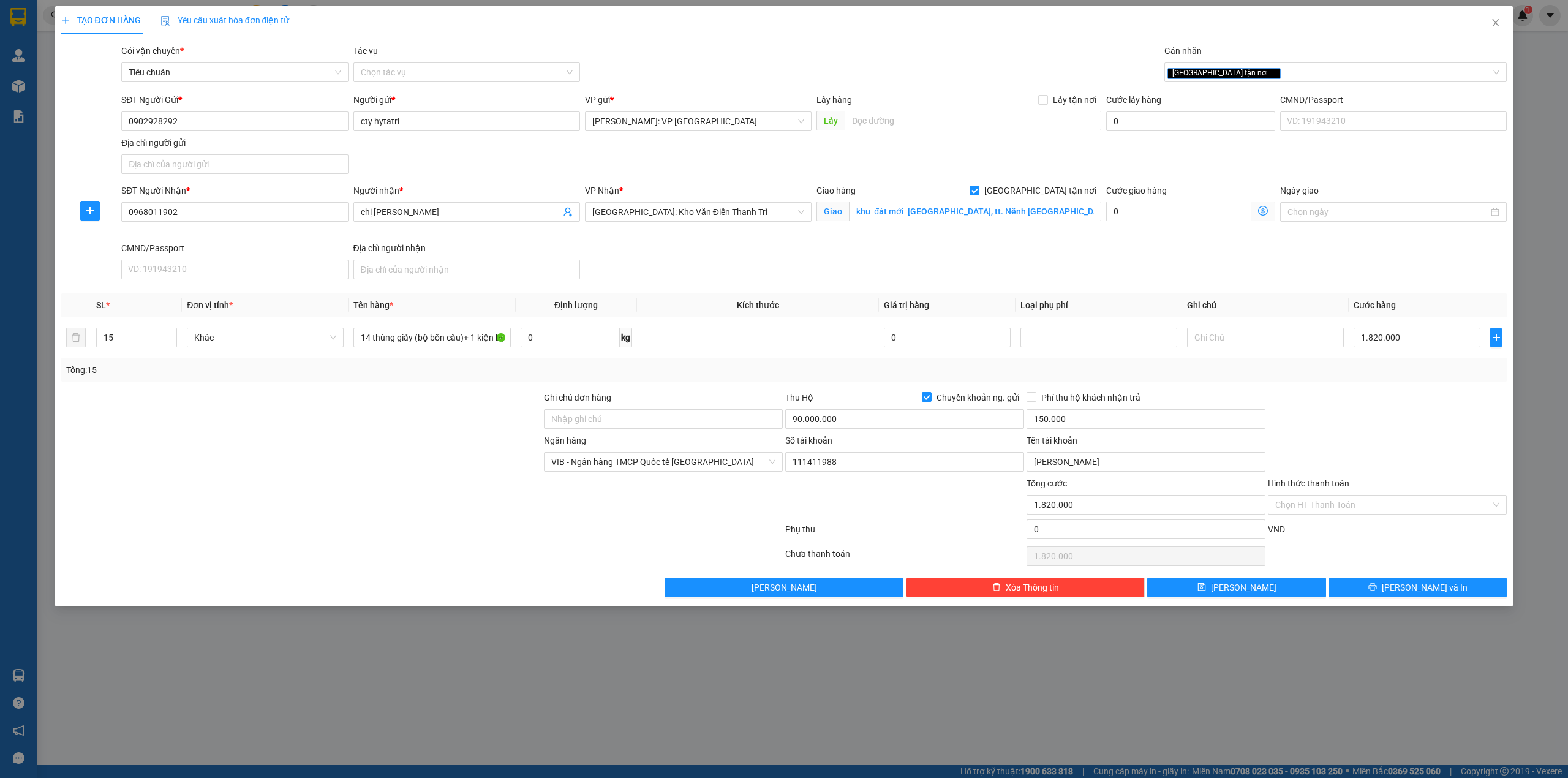
click at [476, 410] on div at bounding box center [301, 413] width 483 height 43
click at [403, 439] on div at bounding box center [301, 455] width 483 height 43
click at [436, 407] on div at bounding box center [301, 413] width 483 height 43
click at [631, 421] on input "Ghi chú đơn hàng" at bounding box center [663, 419] width 239 height 20
type input "nhẹ tay- hàng gương kính bể vỡ không đền"
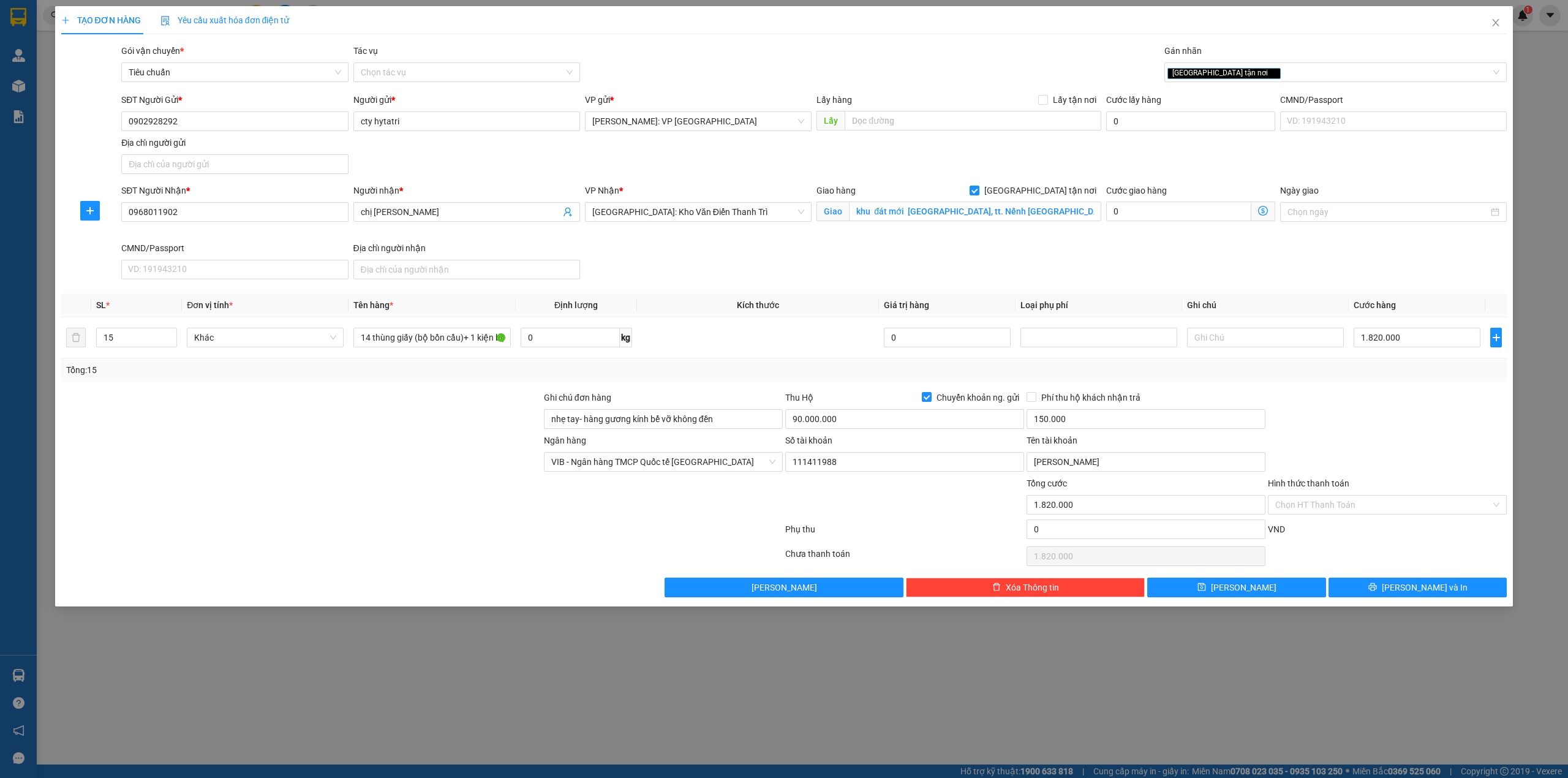
click at [386, 434] on div at bounding box center [301, 413] width 483 height 43
click at [440, 391] on div "Transit Pickup Surcharge Ids Transit Deliver Surcharge Ids Transit Deliver Surc…" at bounding box center [785, 321] width 1446 height 553
click at [375, 429] on div at bounding box center [301, 413] width 483 height 43
click at [741, 250] on div "SĐT Người Nhận * 0968011902 Người nhận * chị hương VP Nhận * Hà Nội: Kho Văn Đi…" at bounding box center [814, 234] width 1391 height 100
click at [328, 482] on div at bounding box center [301, 498] width 483 height 43
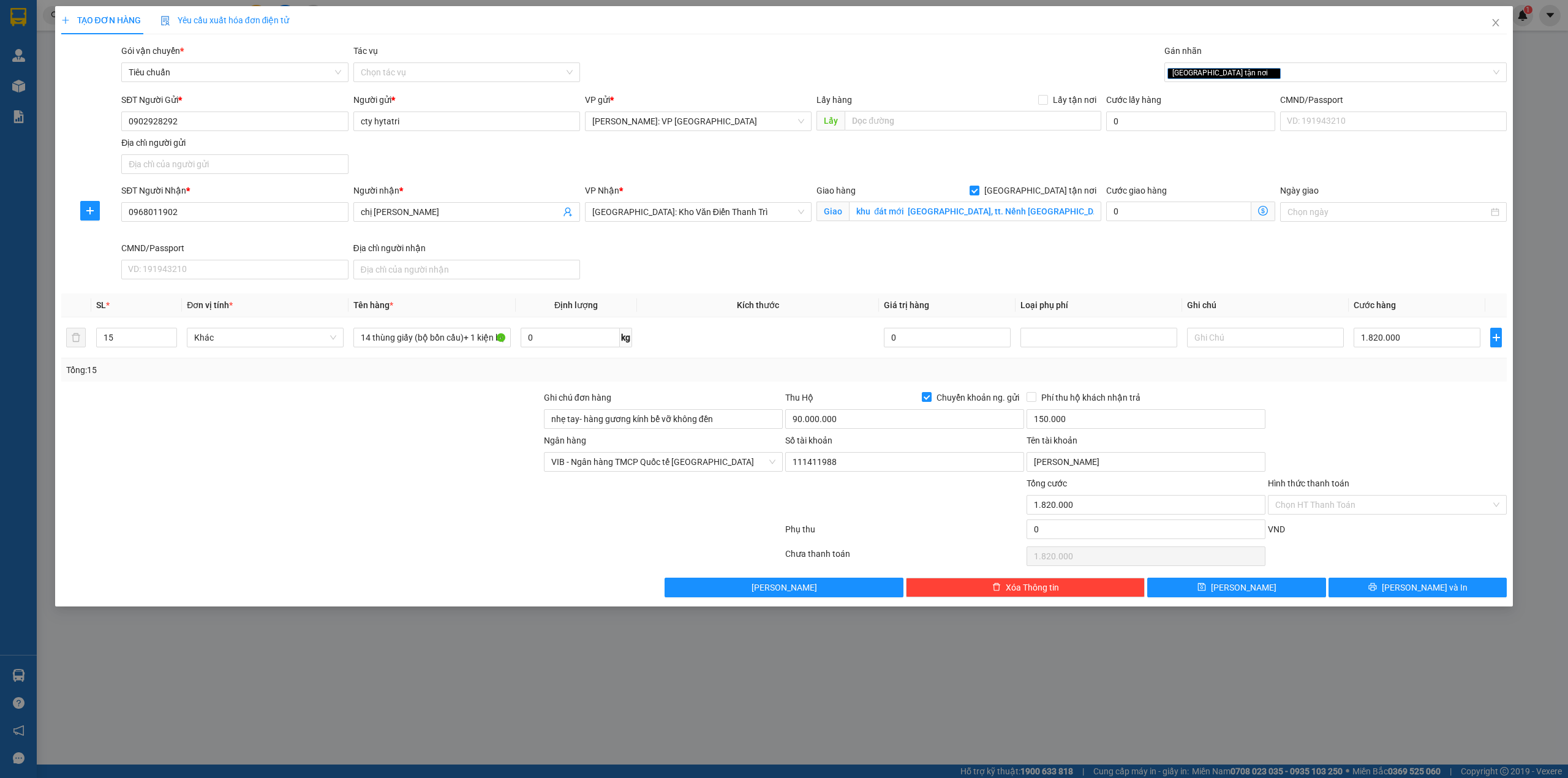
drag, startPoint x: 332, startPoint y: 478, endPoint x: 346, endPoint y: 470, distance: 16.1
click at [339, 477] on div at bounding box center [301, 455] width 483 height 43
click at [339, 472] on div at bounding box center [301, 455] width 483 height 43
click at [1304, 407] on div at bounding box center [1387, 413] width 241 height 43
drag, startPoint x: 368, startPoint y: 506, endPoint x: 374, endPoint y: 505, distance: 6.1
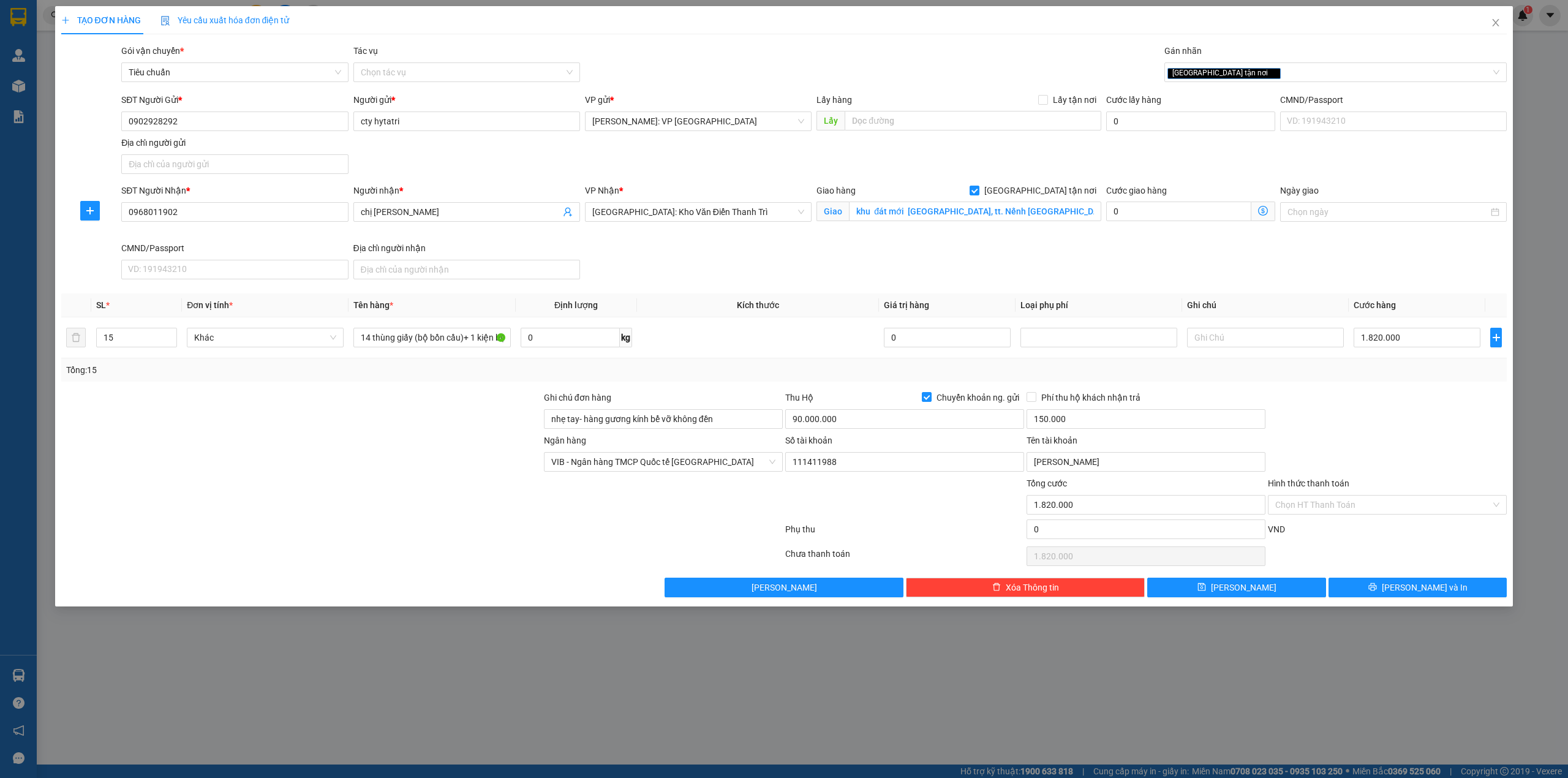
click at [373, 505] on div at bounding box center [301, 498] width 483 height 43
click at [371, 506] on div at bounding box center [301, 498] width 483 height 43
click at [380, 450] on div at bounding box center [301, 455] width 483 height 43
click at [394, 424] on div at bounding box center [301, 413] width 483 height 43
click at [349, 443] on div at bounding box center [301, 455] width 483 height 43
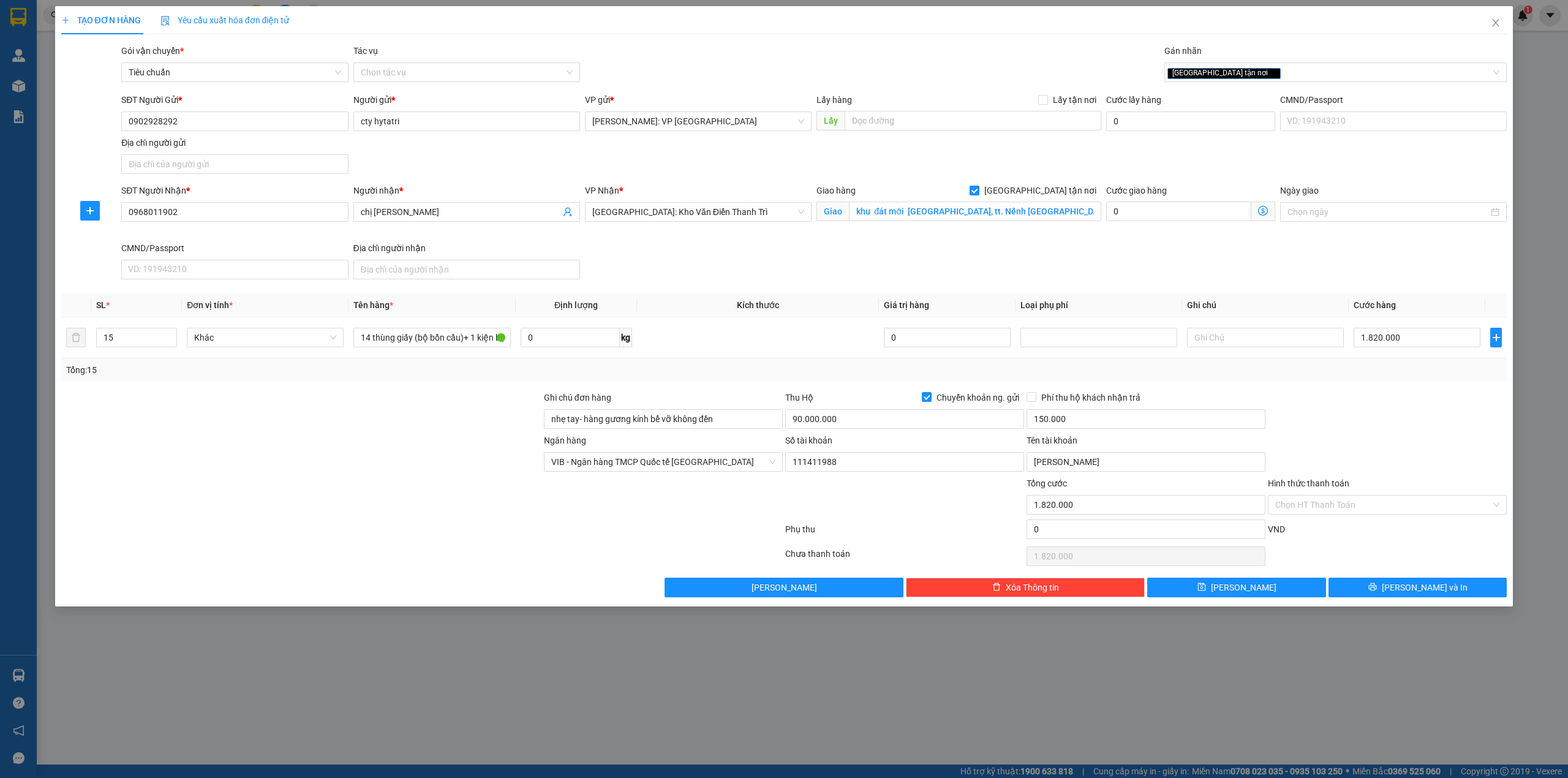
drag, startPoint x: 354, startPoint y: 490, endPoint x: 358, endPoint y: 479, distance: 11.7
click at [356, 488] on div at bounding box center [301, 498] width 483 height 43
click at [364, 479] on div at bounding box center [301, 498] width 483 height 43
click at [365, 581] on div "Lưu nháp Xóa Thông tin Lưu Lưu và In" at bounding box center [784, 587] width 1449 height 20
click at [391, 532] on div at bounding box center [422, 531] width 724 height 25
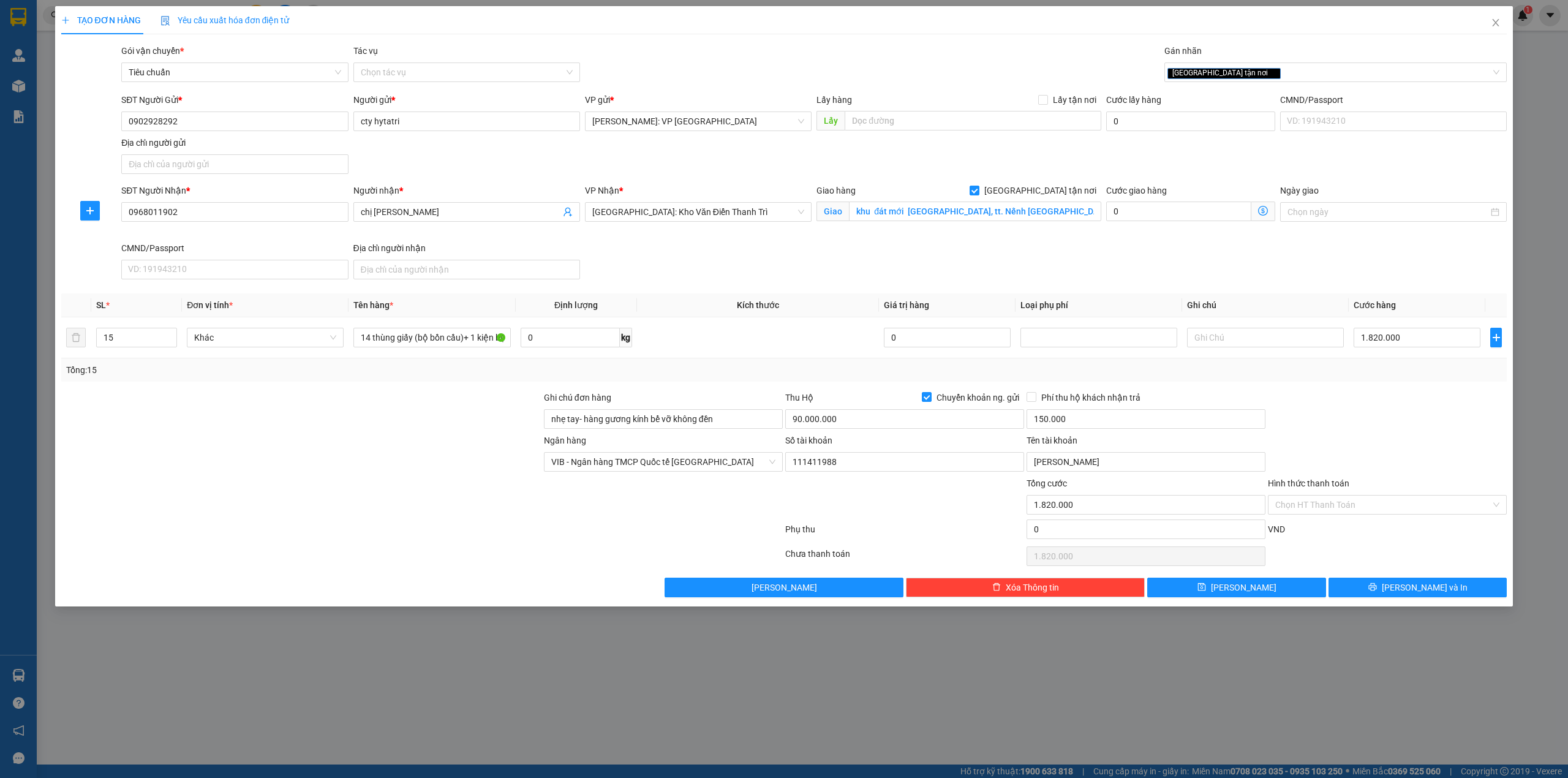
drag, startPoint x: 937, startPoint y: 270, endPoint x: 947, endPoint y: 270, distance: 10.0
click at [941, 270] on div "SĐT Người Nhận * 0968011902 Người nhận * chị hương VP Nhận * Hà Nội: Kho Văn Đi…" at bounding box center [814, 234] width 1391 height 100
click at [1340, 407] on div at bounding box center [1387, 413] width 241 height 43
click at [778, 266] on div "SĐT Người Nhận * 0968011902 Người nhận * chị hương VP Nhận * Hà Nội: Kho Văn Đi…" at bounding box center [814, 234] width 1391 height 100
drag, startPoint x: 359, startPoint y: 428, endPoint x: 368, endPoint y: 430, distance: 9.2
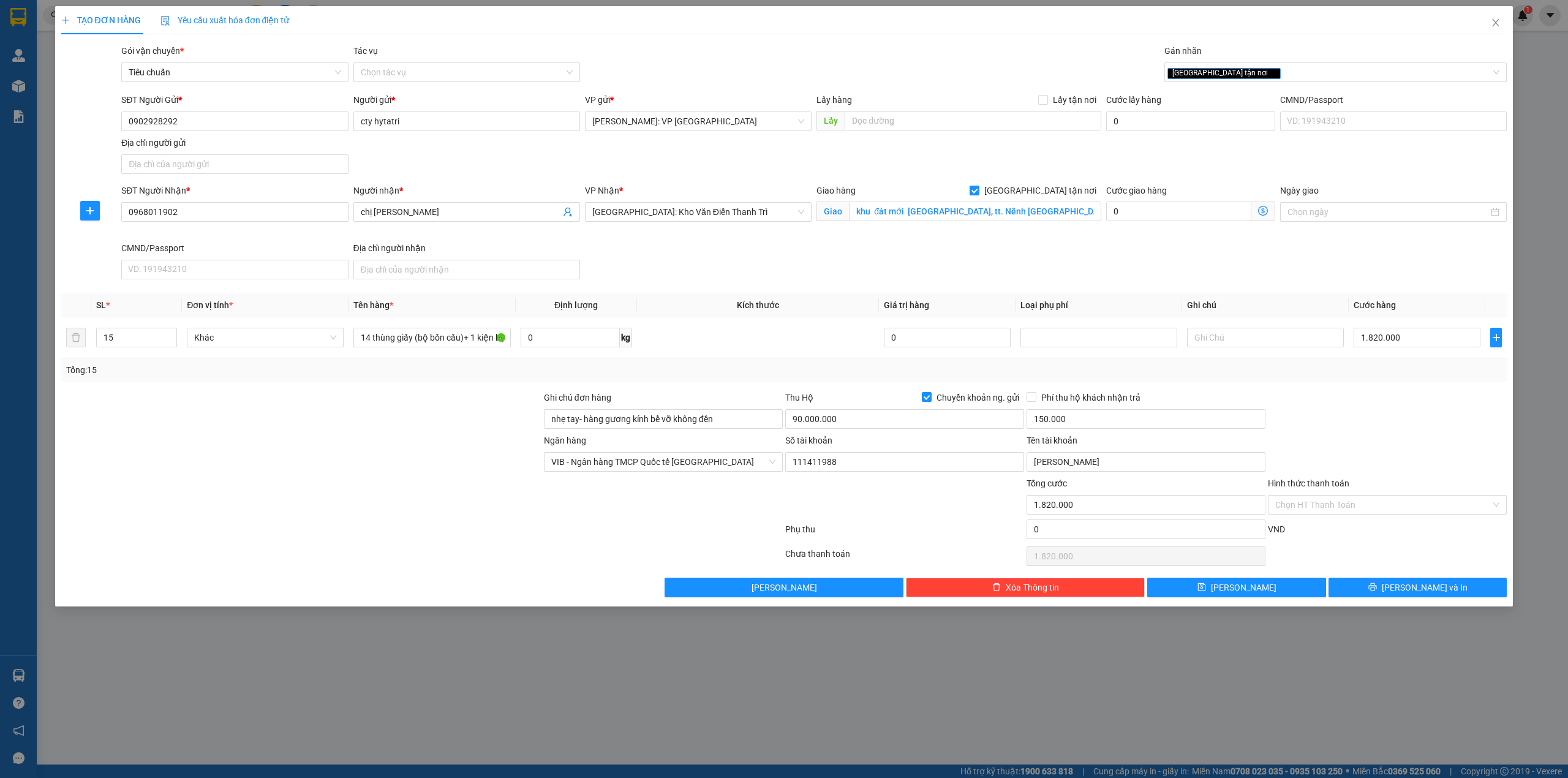
click at [359, 430] on div at bounding box center [301, 413] width 483 height 43
click at [356, 439] on div at bounding box center [301, 455] width 483 height 43
click at [1325, 413] on div at bounding box center [1387, 413] width 241 height 43
click at [485, 497] on div at bounding box center [301, 498] width 483 height 43
click at [432, 465] on div at bounding box center [301, 455] width 483 height 43
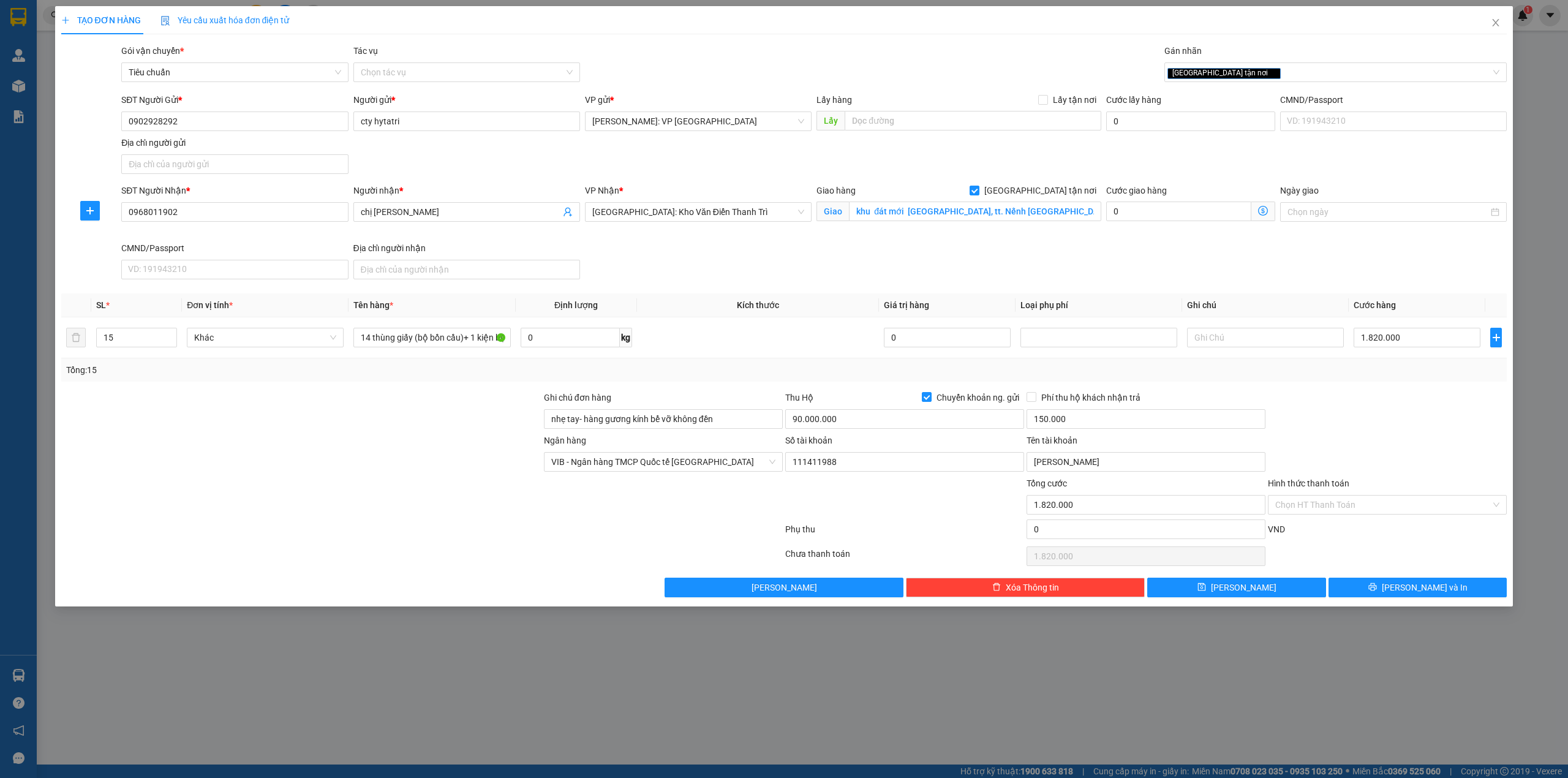
click at [421, 464] on div at bounding box center [301, 455] width 483 height 43
click at [888, 211] on input "khu đát mới ninh khánh, tt. Nếnh Việt Yên Bắc Giang" at bounding box center [974, 211] width 252 height 20
click at [887, 209] on input "khu đát mới ninh khánh, tt. Nếnh Việt Yên Bắc Giang" at bounding box center [974, 211] width 252 height 20
click at [876, 214] on input "khu đất mới ninh khánh, tt. Nếnh Việt Yên Bắc Giang" at bounding box center [974, 211] width 252 height 20
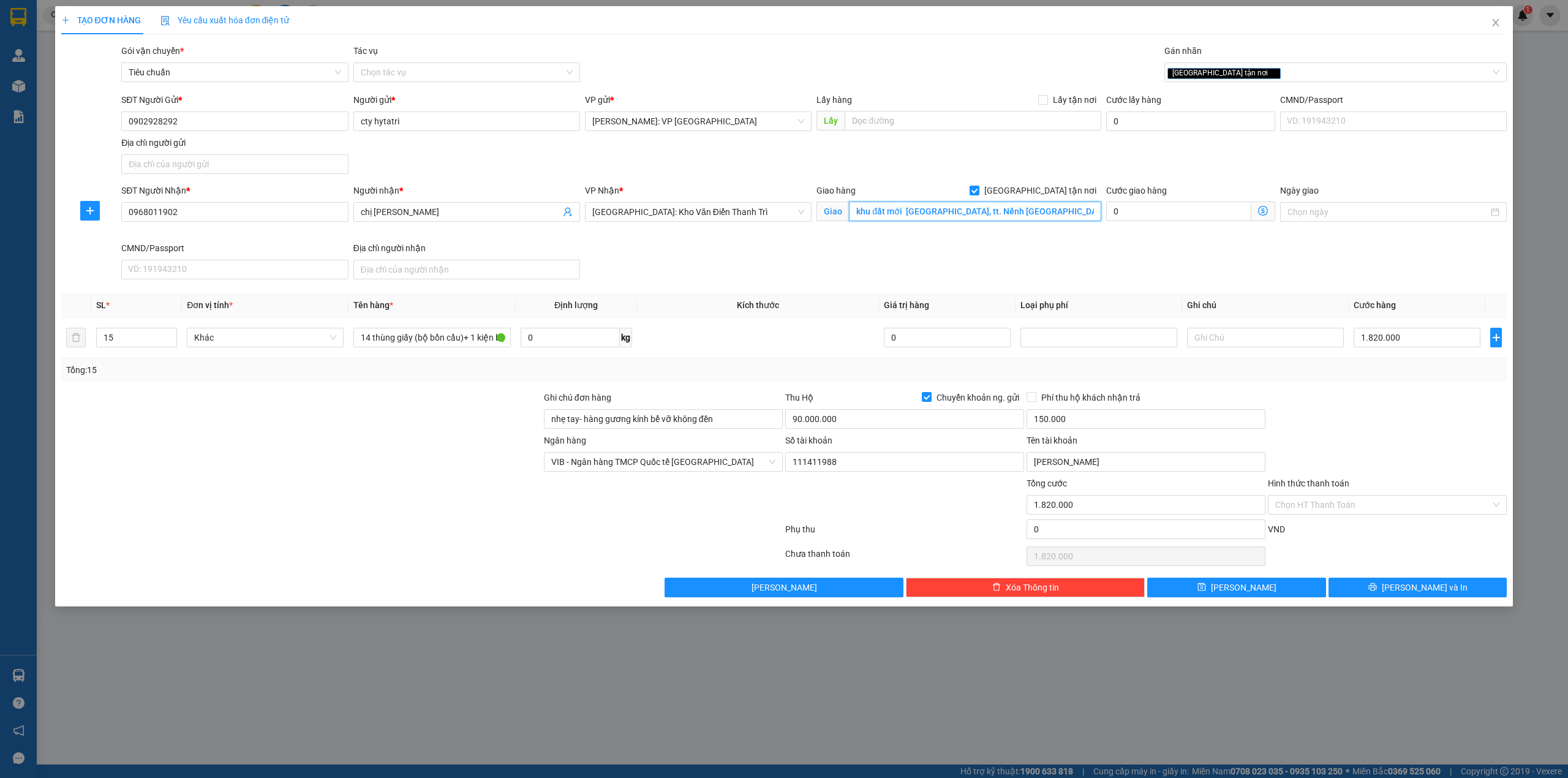
click at [908, 209] on input "khu đất mới ninh khánh, tt. Nếnh Việt Yên Bắc Giang" at bounding box center [974, 211] width 252 height 20
type input "khu đất mới ninh khánh, tt. Nếnh Việt Yên Bắc Giang"
click at [800, 244] on div "SĐT Người Nhận * 0968011902 Người nhận * chị hương VP Nhận * Hà Nội: Kho Văn Đi…" at bounding box center [814, 234] width 1391 height 100
click at [745, 269] on div "SĐT Người Nhận * 0968011902 Người nhận * chị hương VP Nhận * Hà Nội: Kho Văn Đi…" at bounding box center [814, 234] width 1391 height 100
drag, startPoint x: 961, startPoint y: 239, endPoint x: 968, endPoint y: 239, distance: 7.0
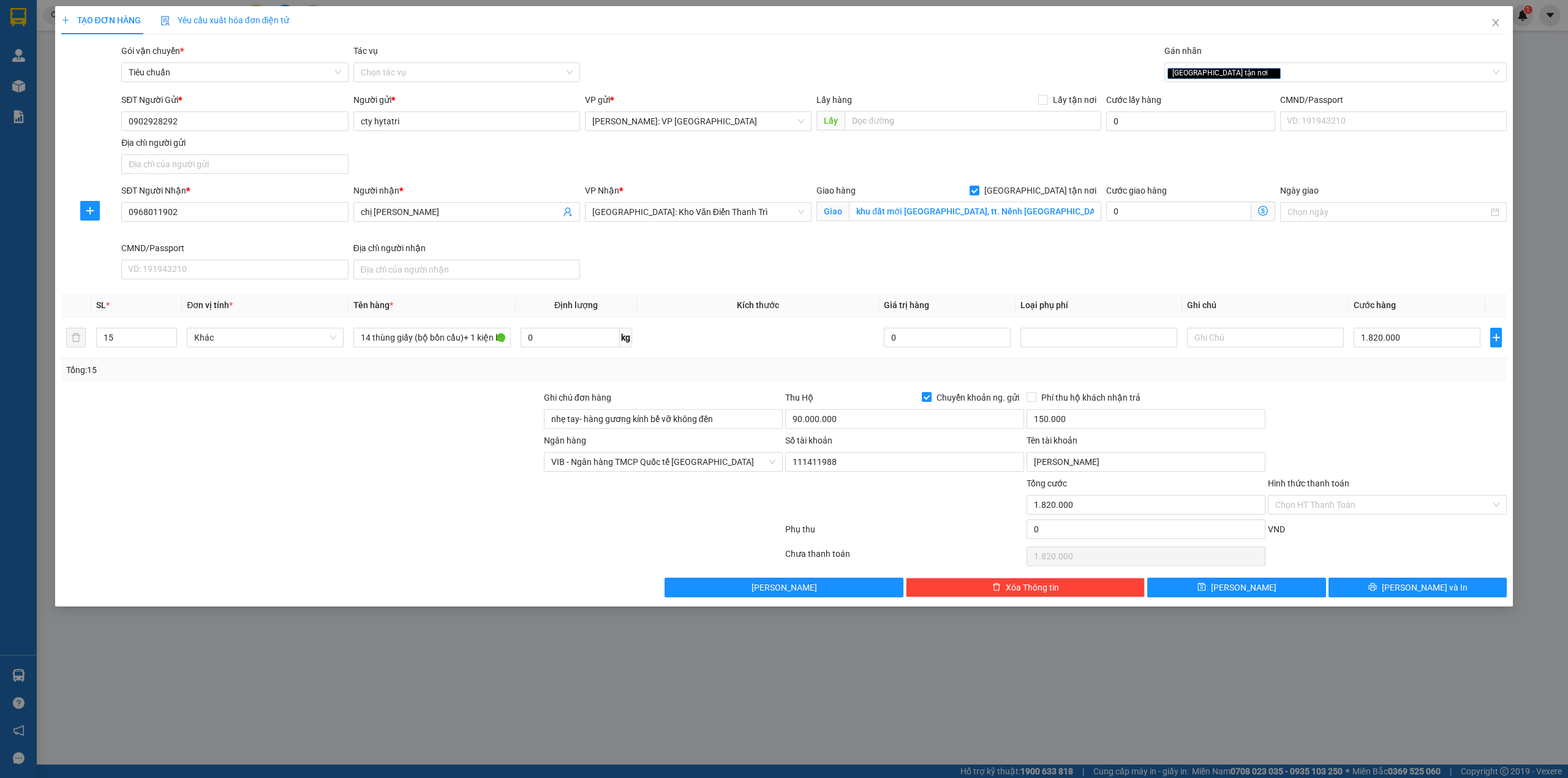
click at [962, 240] on div "Giao hàng Giao tận nơi Giao khu đất mới ninh khánh, tt. Nếnh Việt Yên Bắc Giang" at bounding box center [959, 213] width 290 height 58
click at [849, 244] on div "SĐT Người Nhận * 0968011902 Người nhận * chị hương VP Nhận * Hà Nội: Kho Văn Đi…" at bounding box center [814, 234] width 1391 height 100
click at [386, 424] on div at bounding box center [301, 413] width 483 height 43
click at [907, 212] on input "khu đất mới ninh khánh, tt. Nếnh Việt Yên Bắc Giang" at bounding box center [974, 211] width 252 height 20
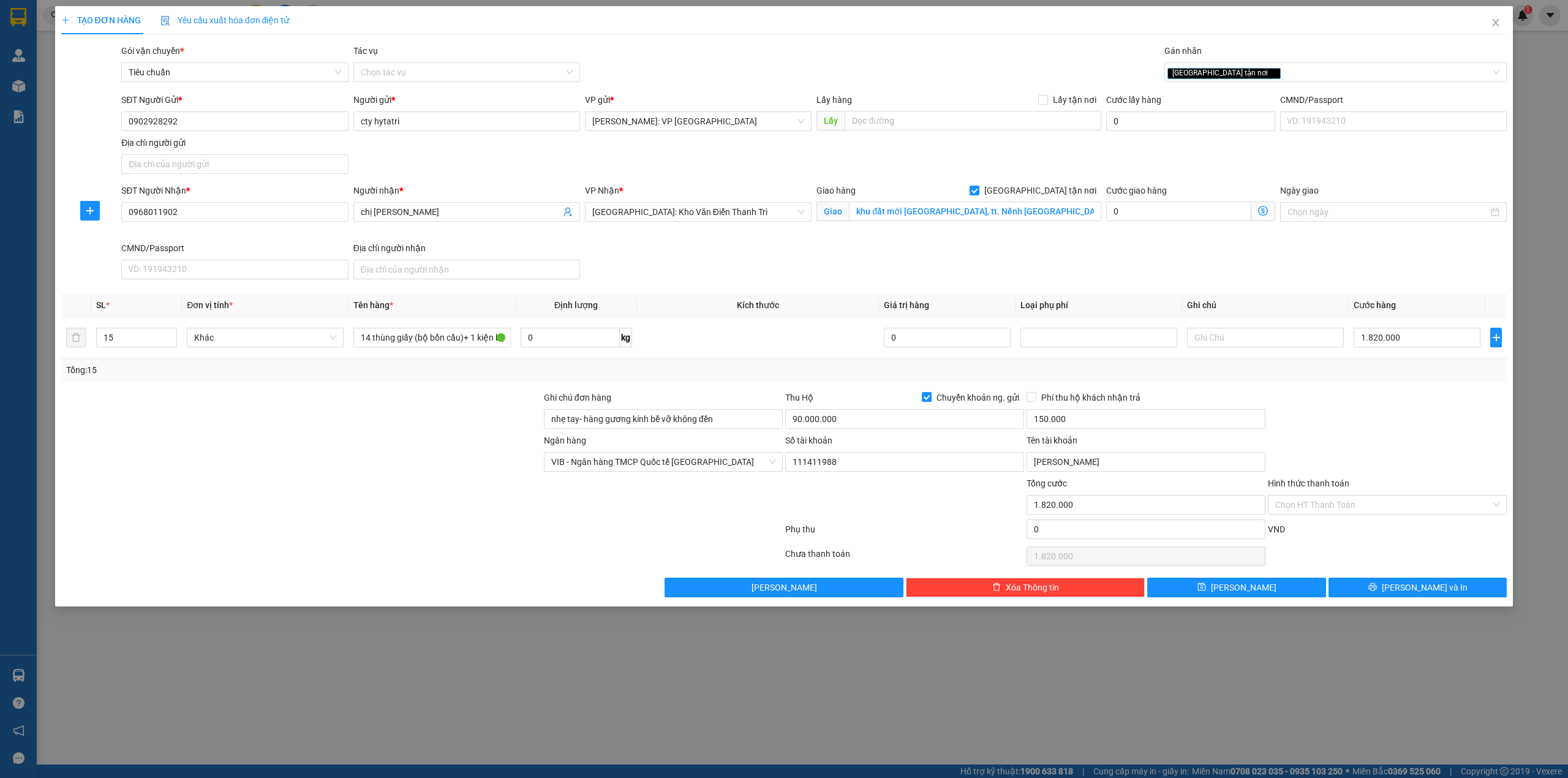
click at [677, 59] on div "Gói vận chuyển * Tiêu chuẩn Tác vụ Chọn tác vụ Gán nhãn Giao tận nơi" at bounding box center [814, 66] width 1391 height 43
click at [685, 278] on div "SĐT Người Nhận * 0968011902 Người nhận * chị hương VP Nhận * Hà Nội: Kho Văn Đi…" at bounding box center [814, 234] width 1391 height 100
click at [247, 130] on input "0902928292" at bounding box center [234, 121] width 227 height 20
click at [462, 147] on div "SĐT Người Gửi * 0902928292 Người gửi * cty hytatri VP gửi * Hồ Chí Minh: VP Quậ…" at bounding box center [814, 136] width 1391 height 86
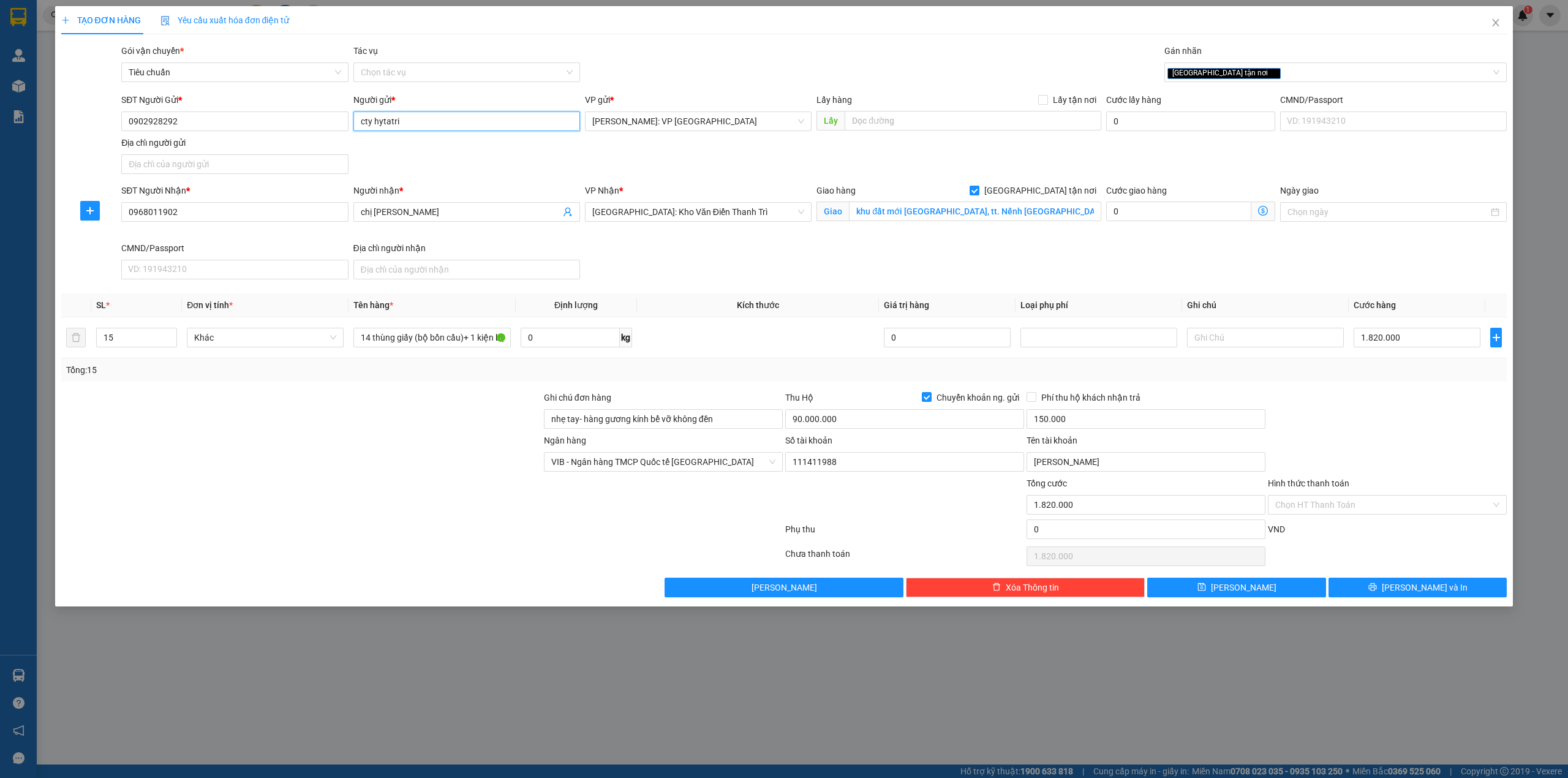
click at [435, 121] on input "cty hytatri" at bounding box center [466, 121] width 227 height 20
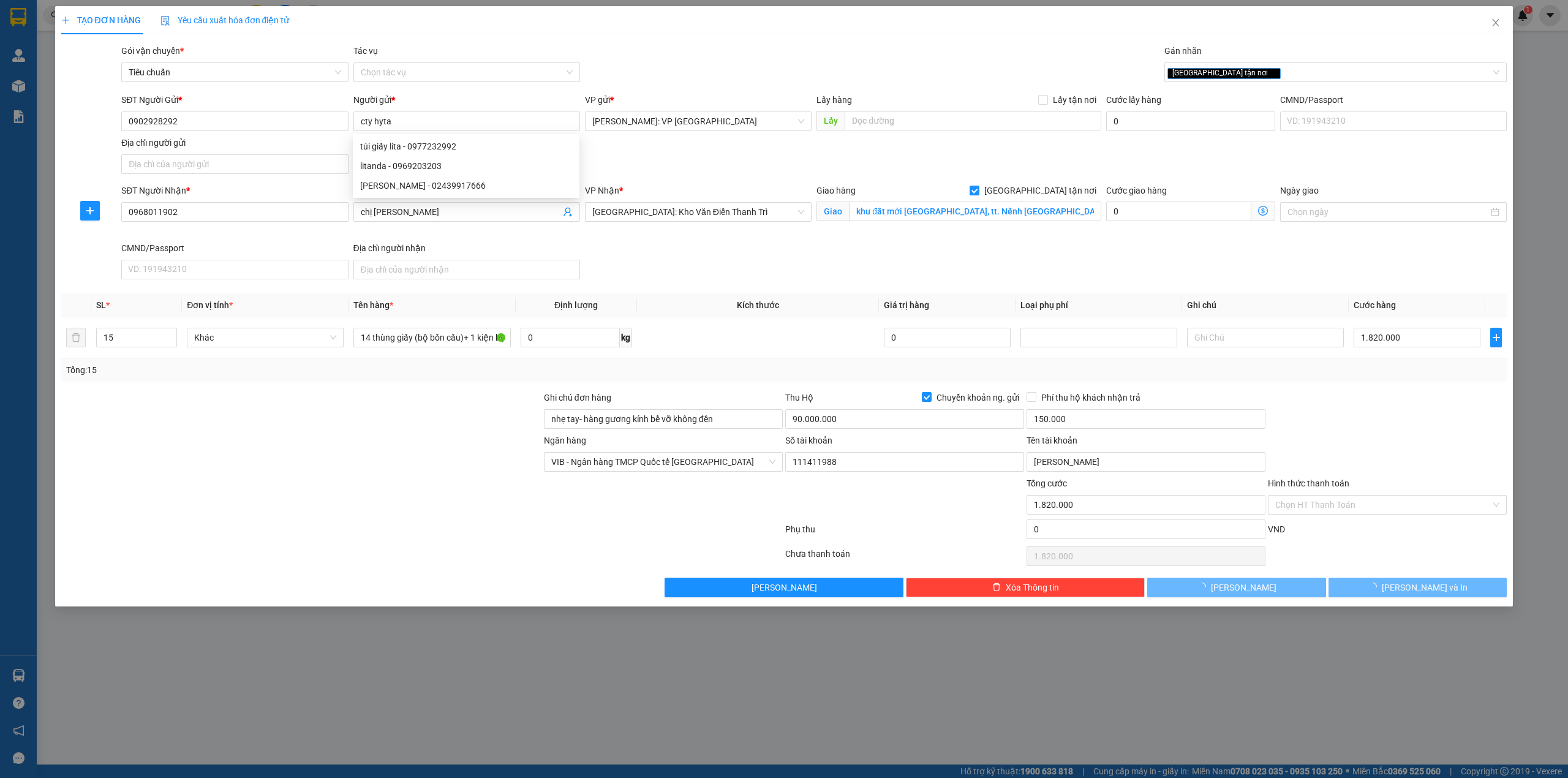
click at [708, 59] on div "Gói vận chuyển * Tiêu chuẩn Tác vụ Chọn tác vụ Gán nhãn Giao tận nơi" at bounding box center [814, 66] width 1391 height 43
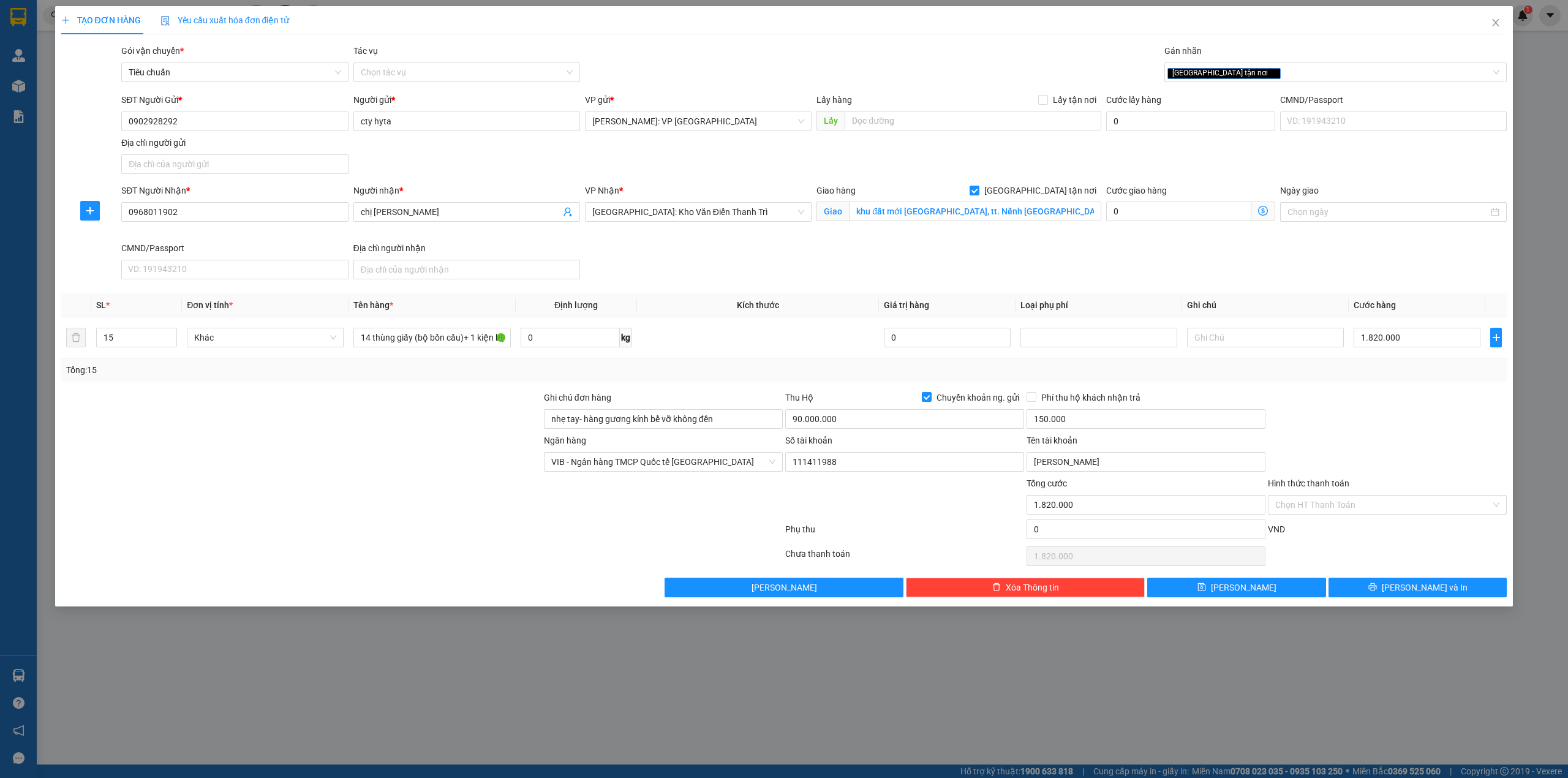
click at [343, 439] on div at bounding box center [301, 455] width 483 height 43
click at [381, 120] on input "cty hyta" at bounding box center [466, 121] width 227 height 20
type input "cty hita"
click at [677, 51] on div "Gói vận chuyển * Tiêu chuẩn Tác vụ Chọn tác vụ Gán nhãn Giao tận nơi" at bounding box center [814, 66] width 1391 height 43
click at [347, 511] on div at bounding box center [301, 498] width 483 height 43
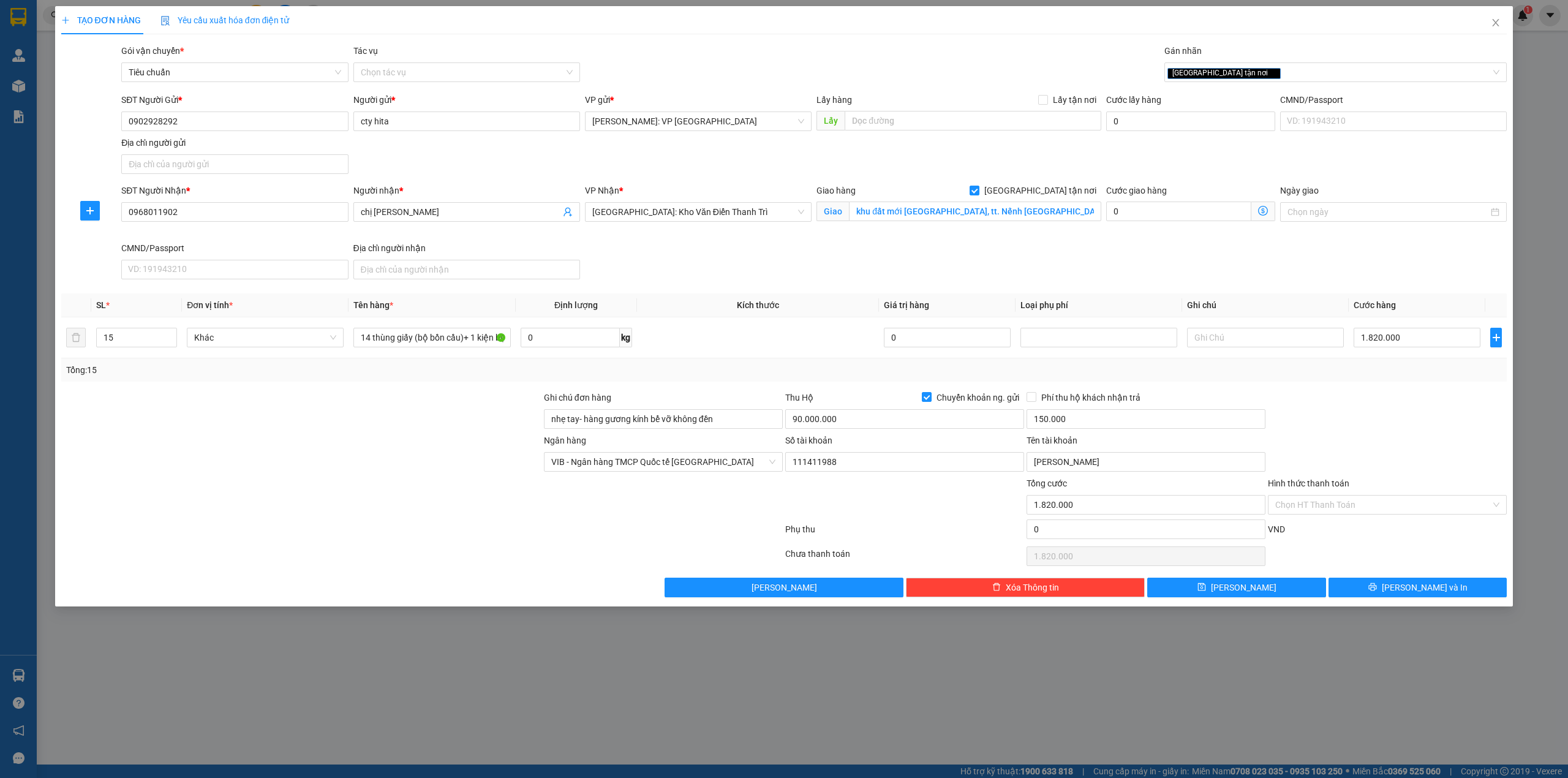
click at [685, 251] on div "SĐT Người Nhận * 0968011902 Người nhận * chị hương VP Nhận * Hà Nội: Kho Văn Đi…" at bounding box center [814, 234] width 1391 height 100
click at [436, 448] on div at bounding box center [301, 455] width 483 height 43
click at [311, 476] on div at bounding box center [301, 455] width 483 height 43
click at [456, 466] on div at bounding box center [301, 455] width 483 height 43
click at [465, 421] on div at bounding box center [301, 413] width 483 height 43
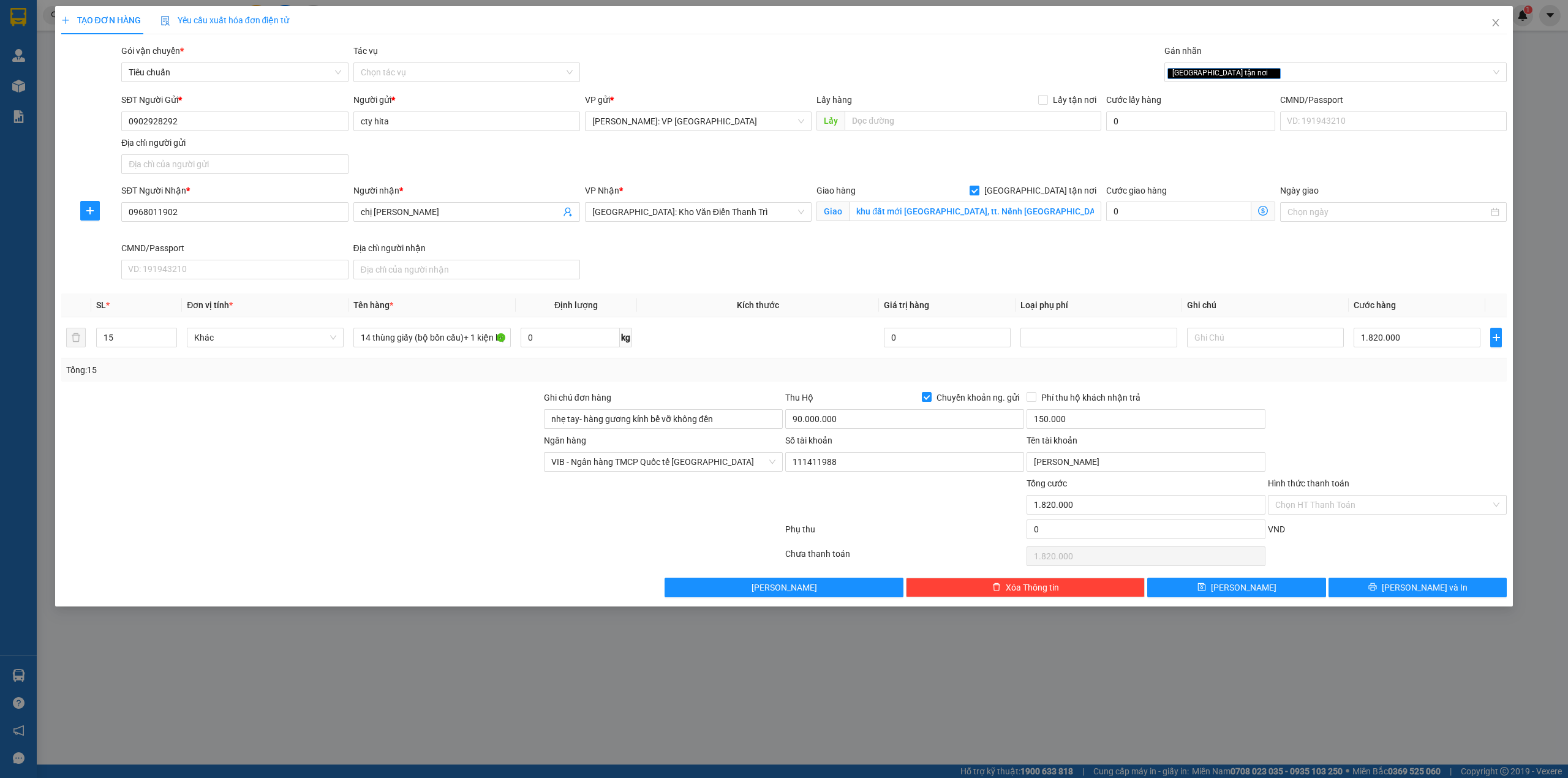
click at [441, 442] on div at bounding box center [301, 455] width 483 height 43
click at [1420, 462] on div "Ngân hàng VIB - Ngân hàng TMCP Quốc tế Việt Nam Số tài khoản 111411988 Tên tài…" at bounding box center [784, 455] width 1449 height 43
click at [1391, 591] on button "Lưu và In" at bounding box center [1418, 587] width 179 height 20
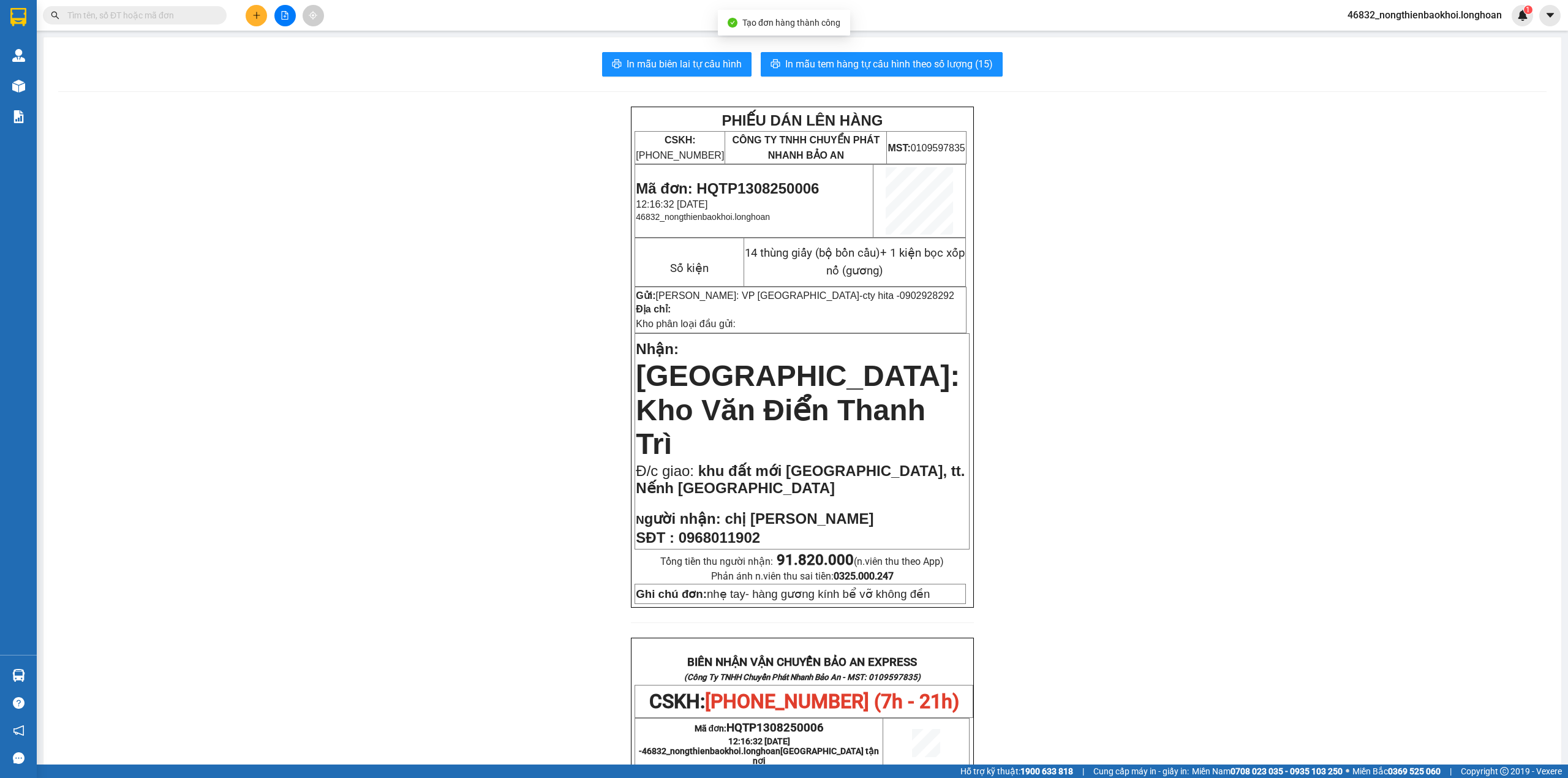
scroll to position [546, 0]
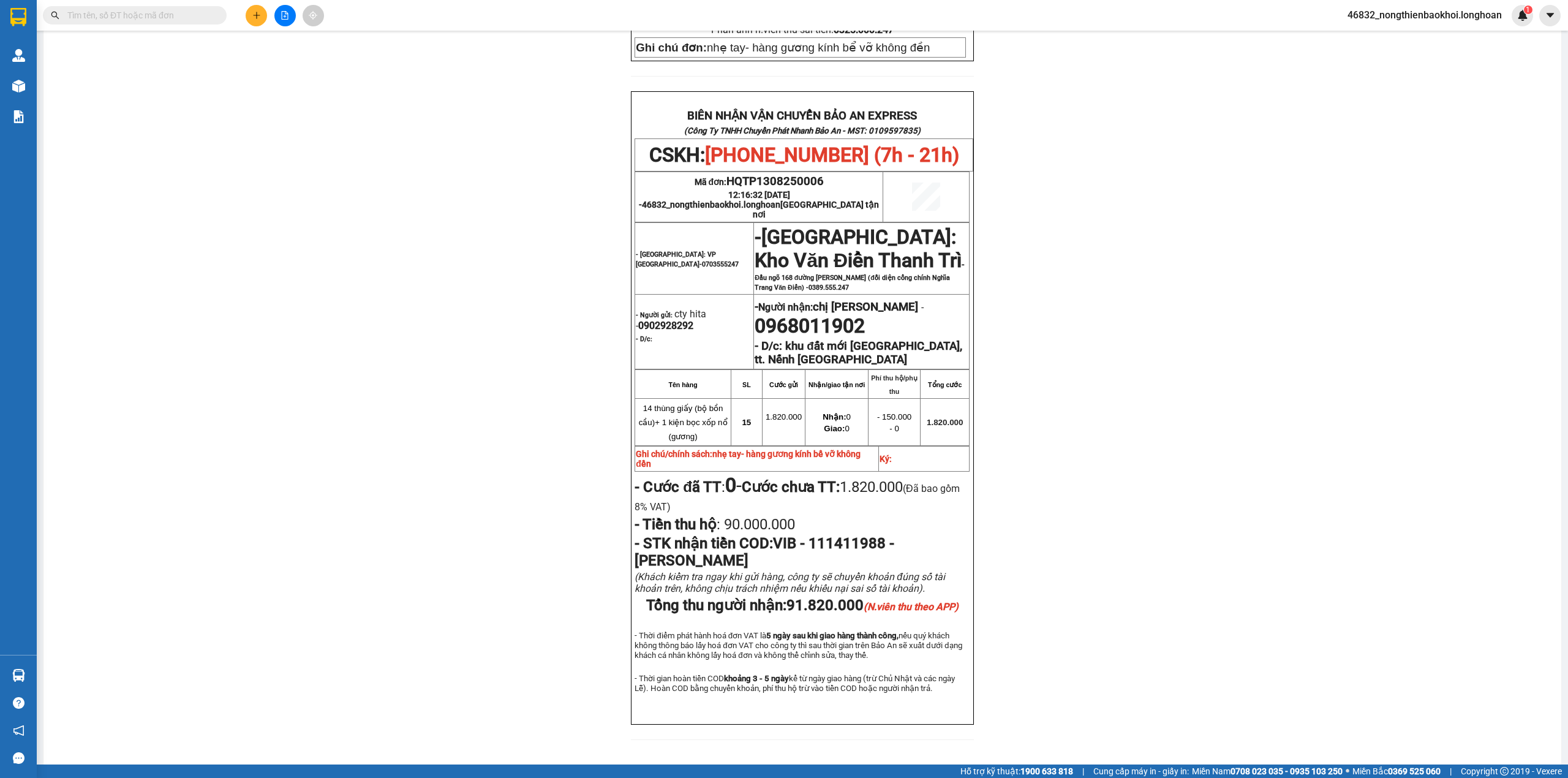
click at [432, 396] on div "PHIẾU DÁN LÊN HÀNG CSKH: 1900.06.88.33 CÔNG TY TNHH CHUYỂN PHÁT NHANH BẢO AN MS…" at bounding box center [803, 157] width 1489 height 1195
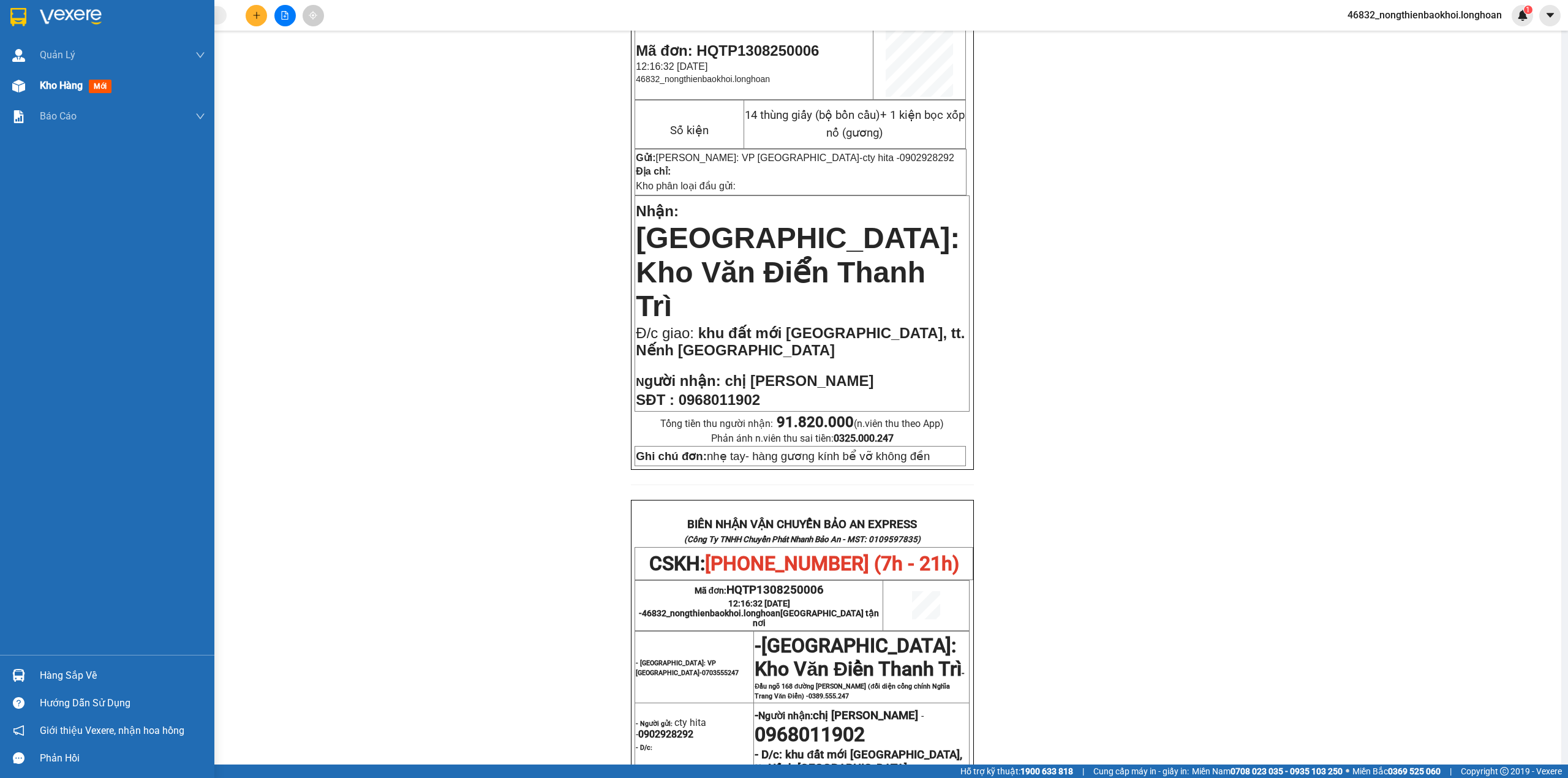
click at [4, 86] on div "Kho hàng mới" at bounding box center [107, 85] width 214 height 31
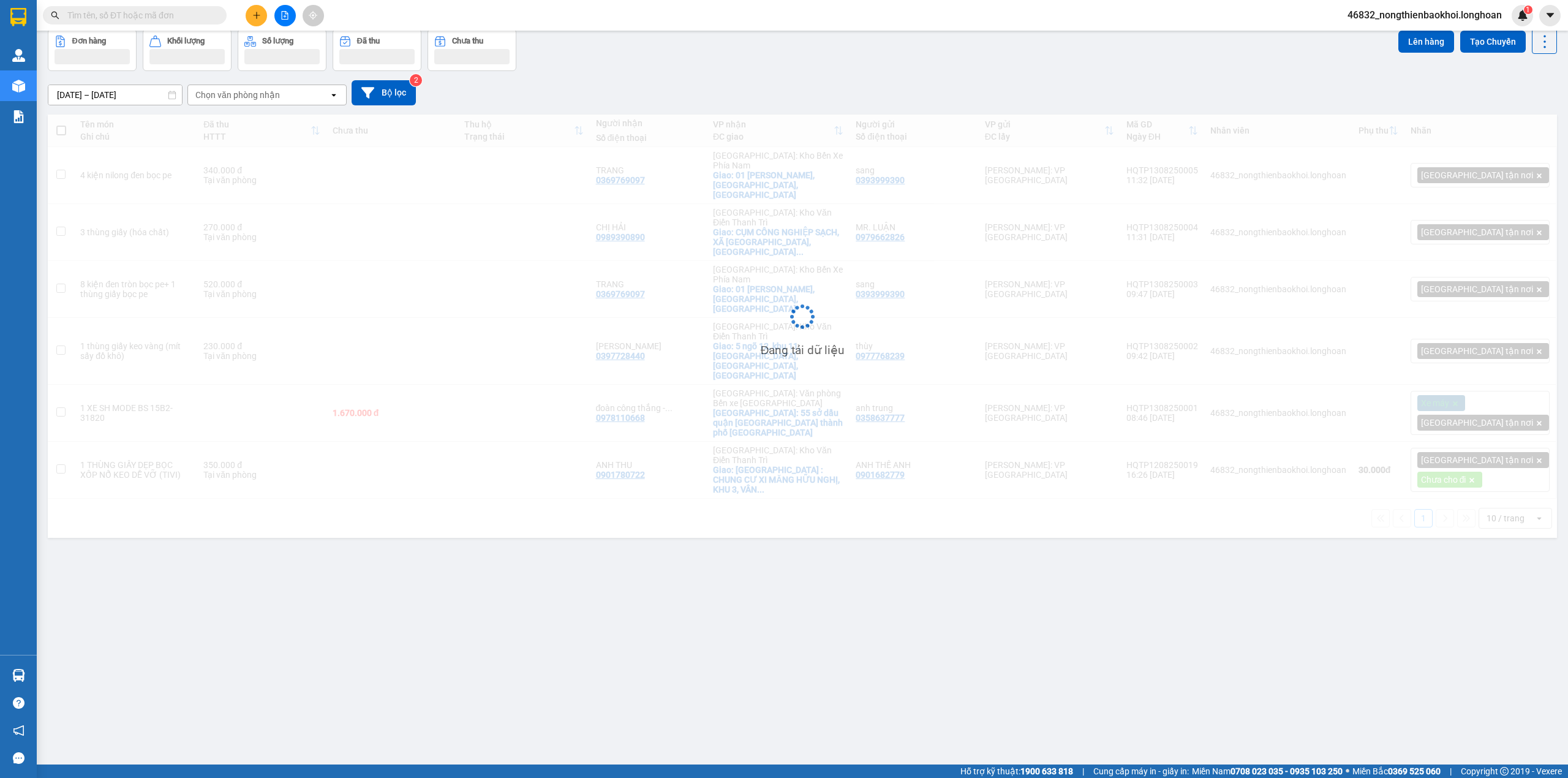
scroll to position [56, 0]
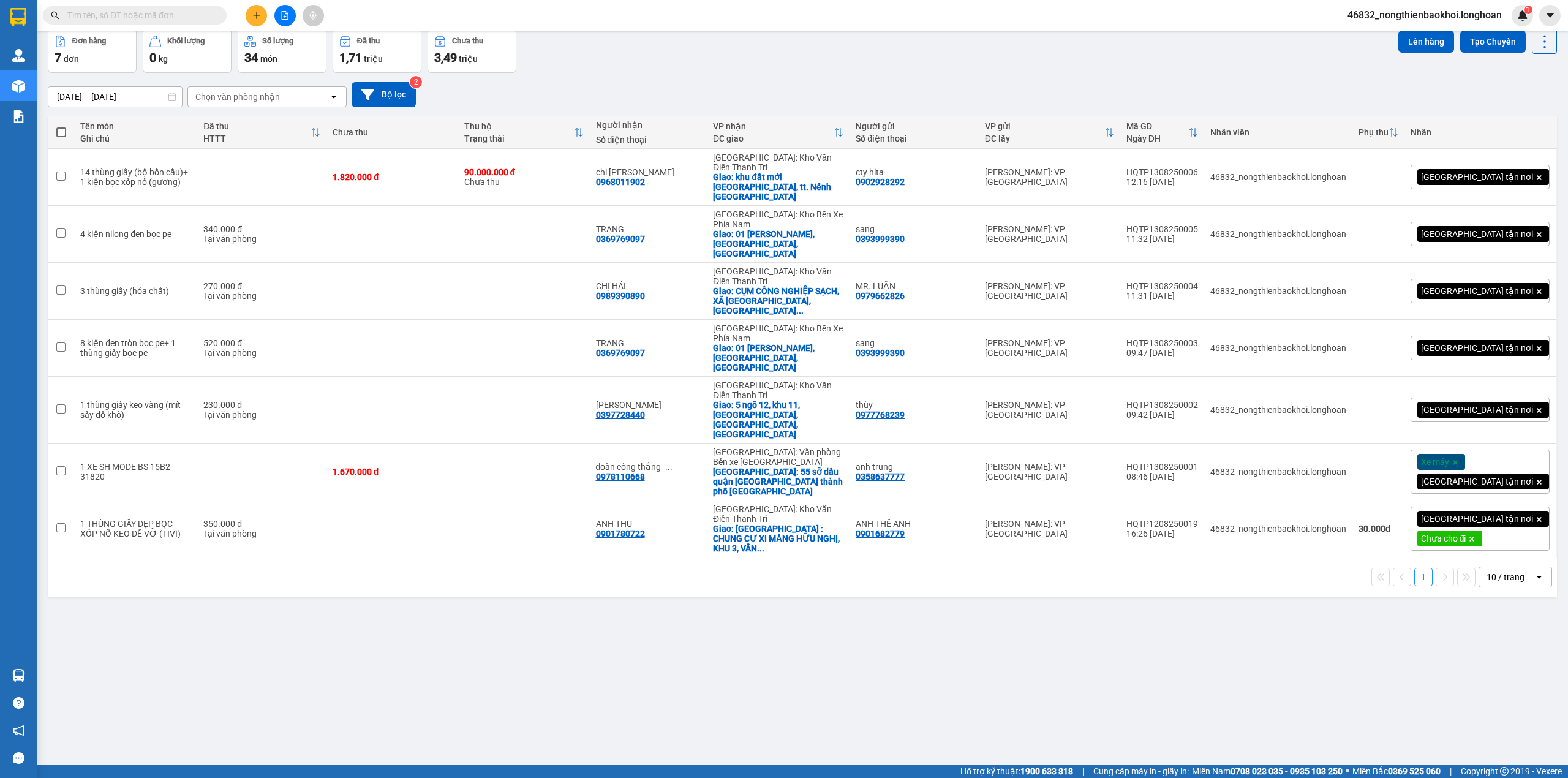
click at [1011, 94] on div "15/07/2025 – 13/08/2025 Press the down arrow key to interact with the calendar …" at bounding box center [802, 95] width 1510 height 25
click at [1457, 173] on icon at bounding box center [1461, 177] width 9 height 9
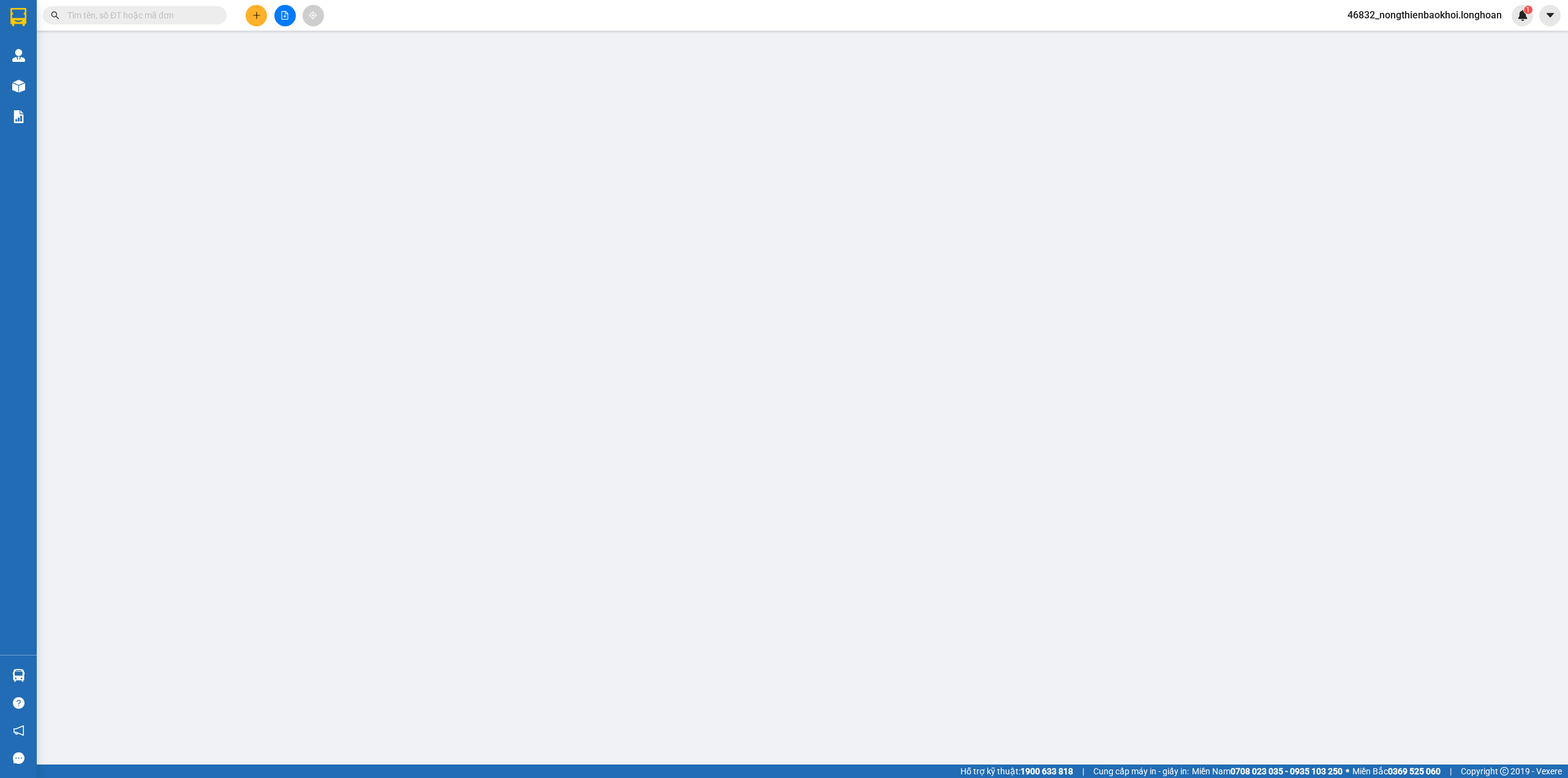
type input "0902928292"
type input "cty hita"
type input "0968011902"
type input "chị [PERSON_NAME]"
checkbox input "true"
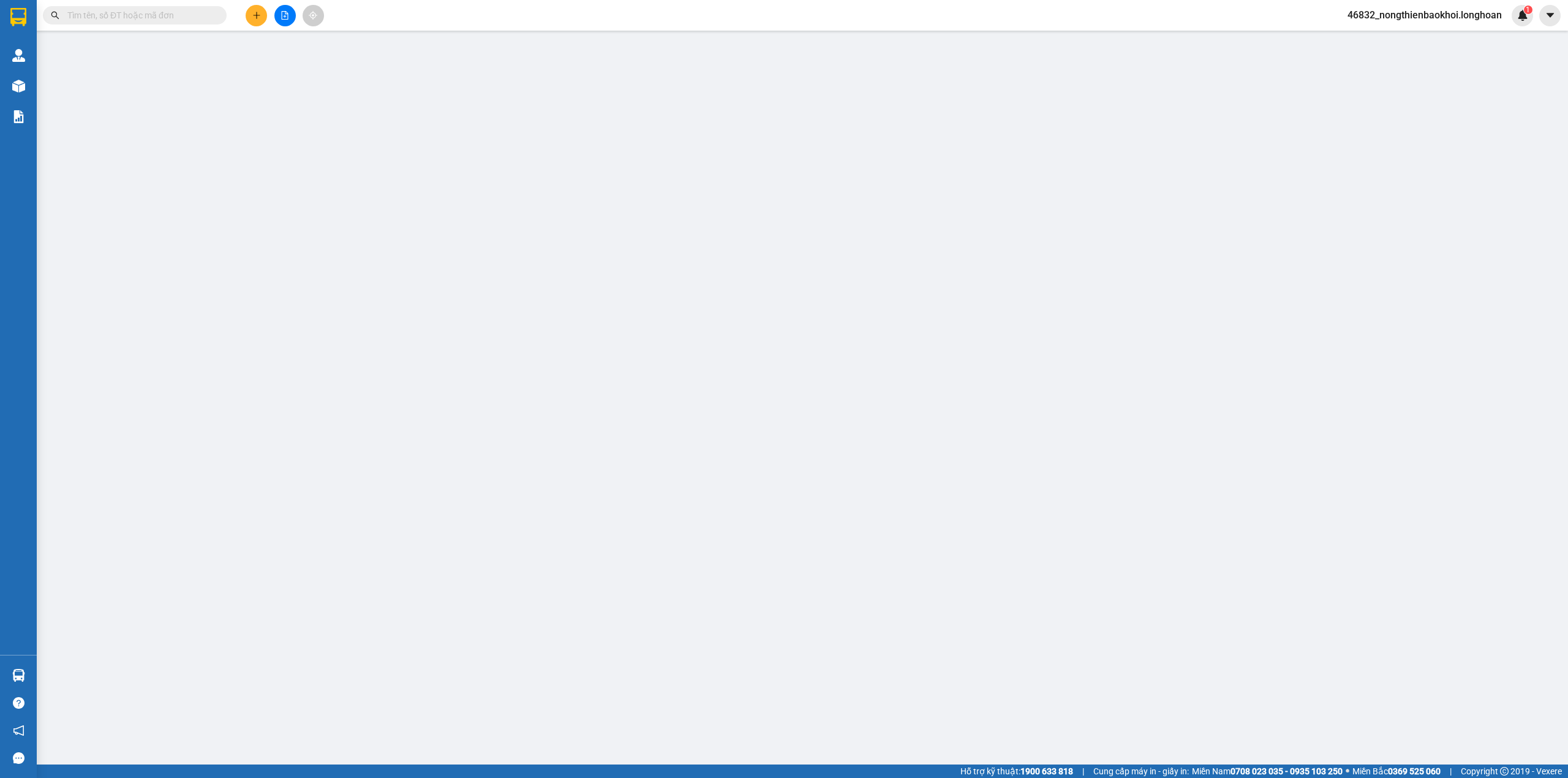
type input "khu đất mới ninh khánh, tt. Nếnh Việt Yên Bắc Giang"
type input "nhẹ tay- hàng gương kính bể vỡ không đền"
type input "1.820.000"
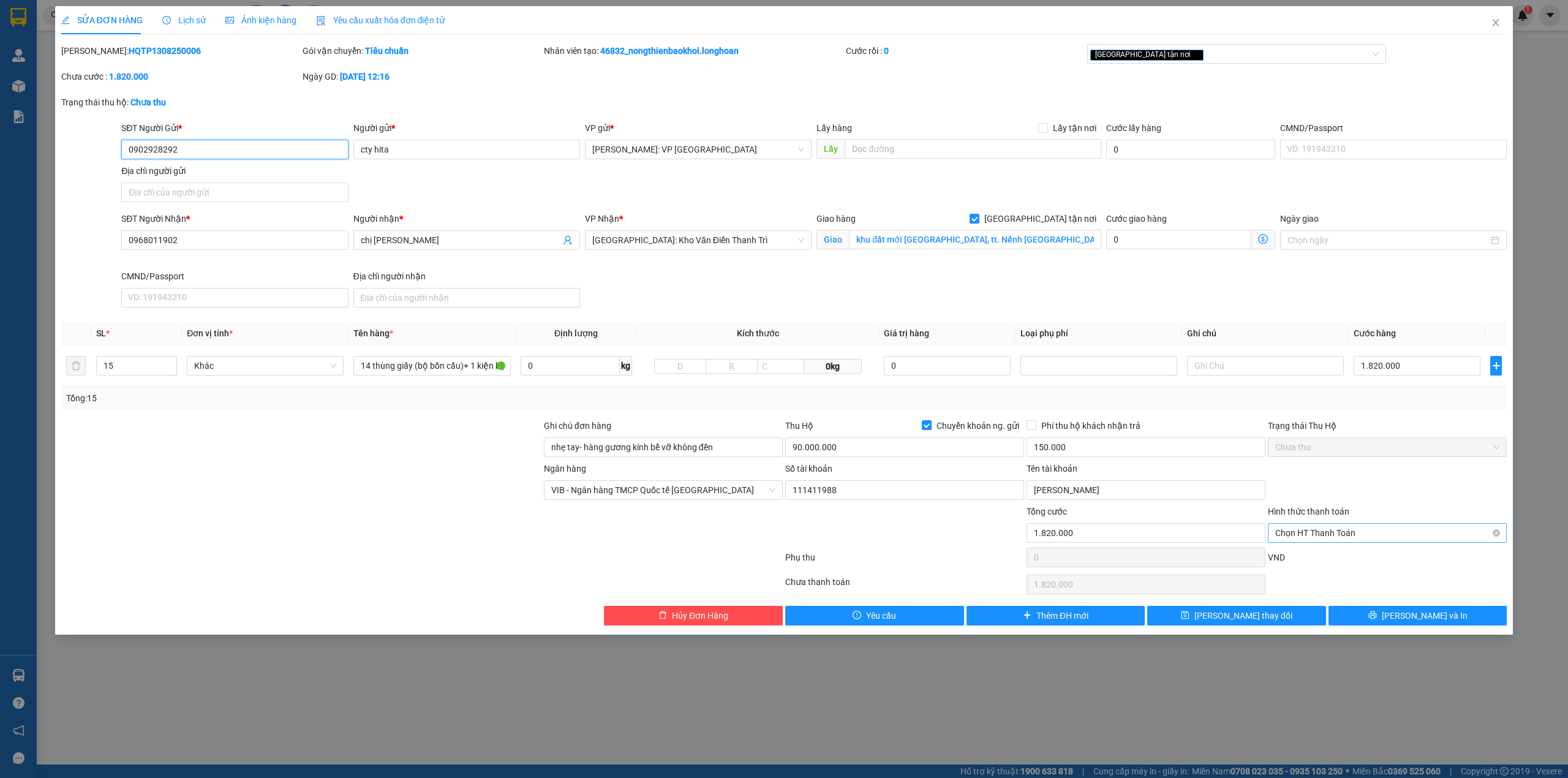
click at [1365, 530] on span "Chọn HT Thanh Toán" at bounding box center [1388, 533] width 224 height 18
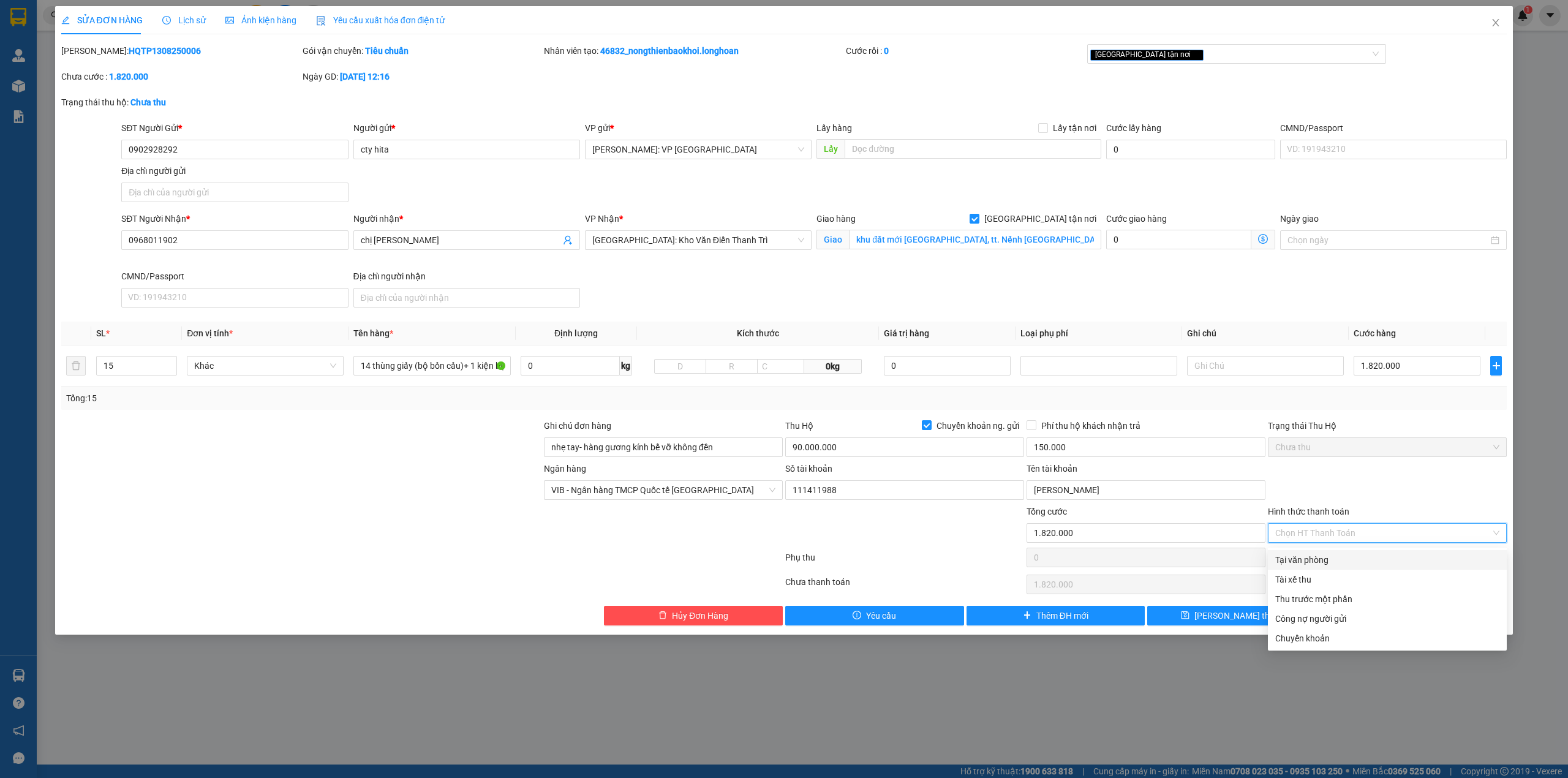
click at [1323, 563] on div "Tại văn phòng" at bounding box center [1388, 560] width 224 height 13
type input "0"
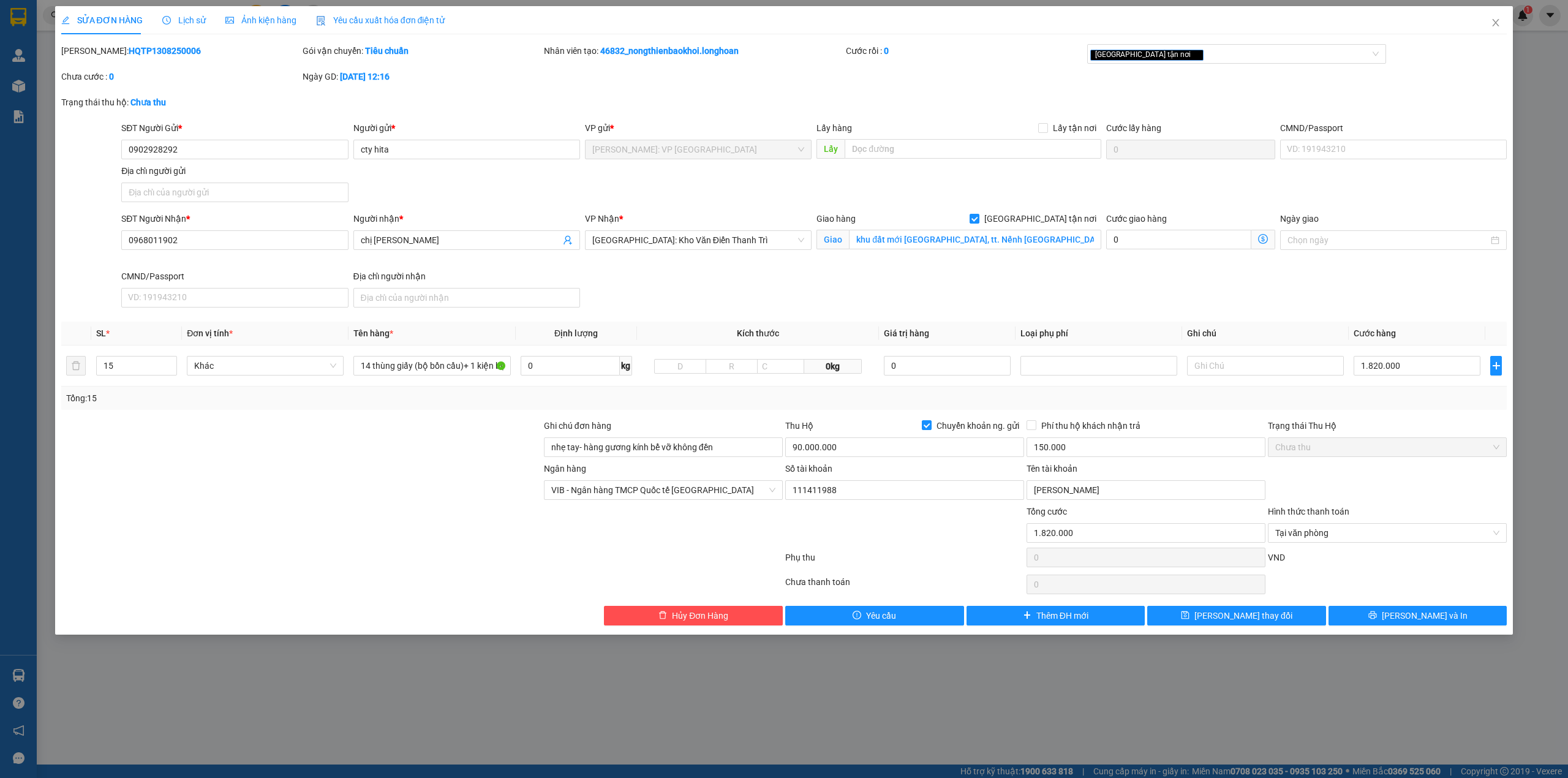
click at [1418, 479] on div "Ngân hàng VIB - Ngân hàng TMCP Quốc tế Việt Nam Số tài khoản 111411988 Tên tài…" at bounding box center [784, 483] width 1449 height 43
click at [1389, 620] on button "Lưu và In" at bounding box center [1418, 616] width 179 height 20
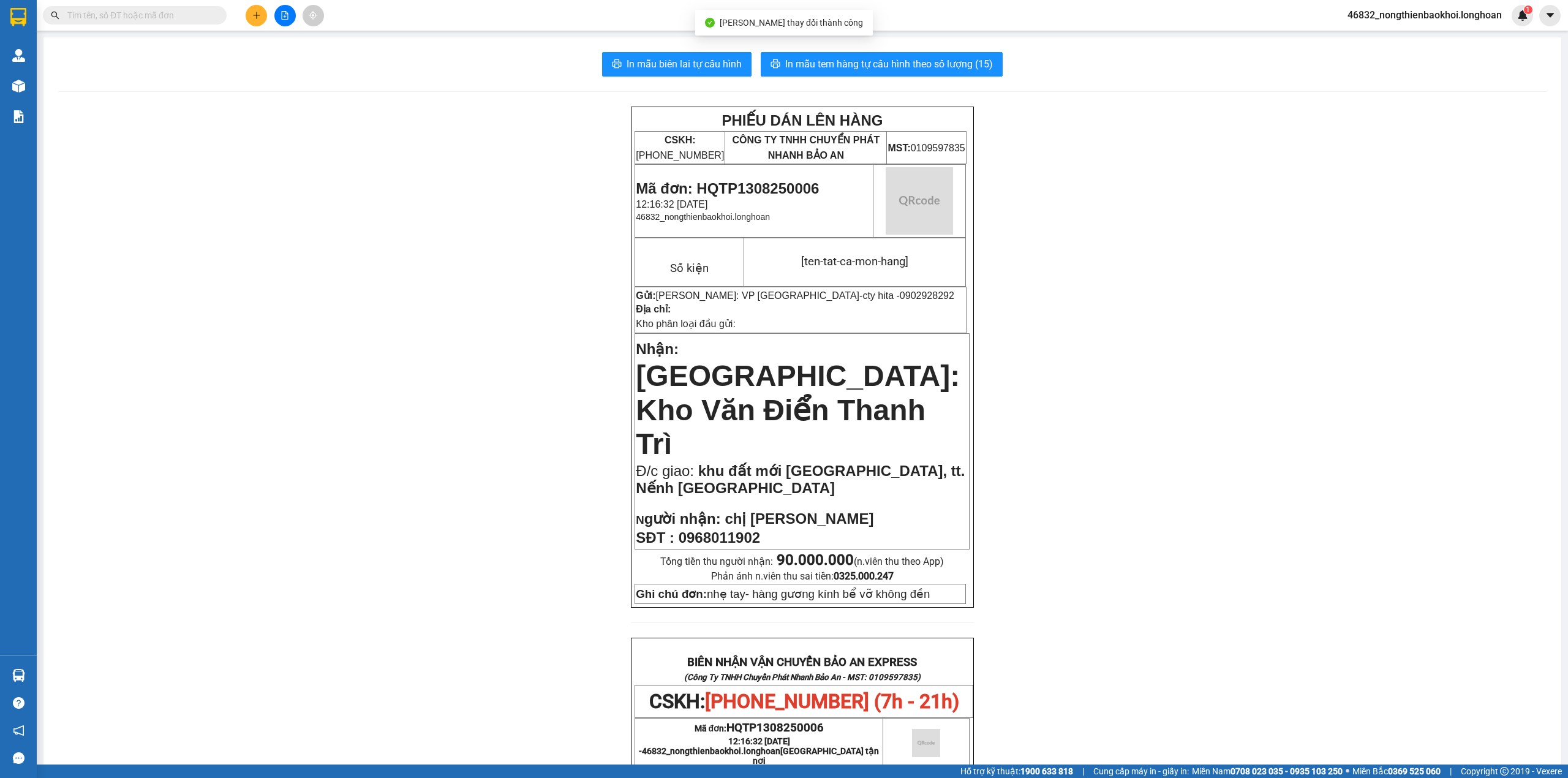
scroll to position [546, 0]
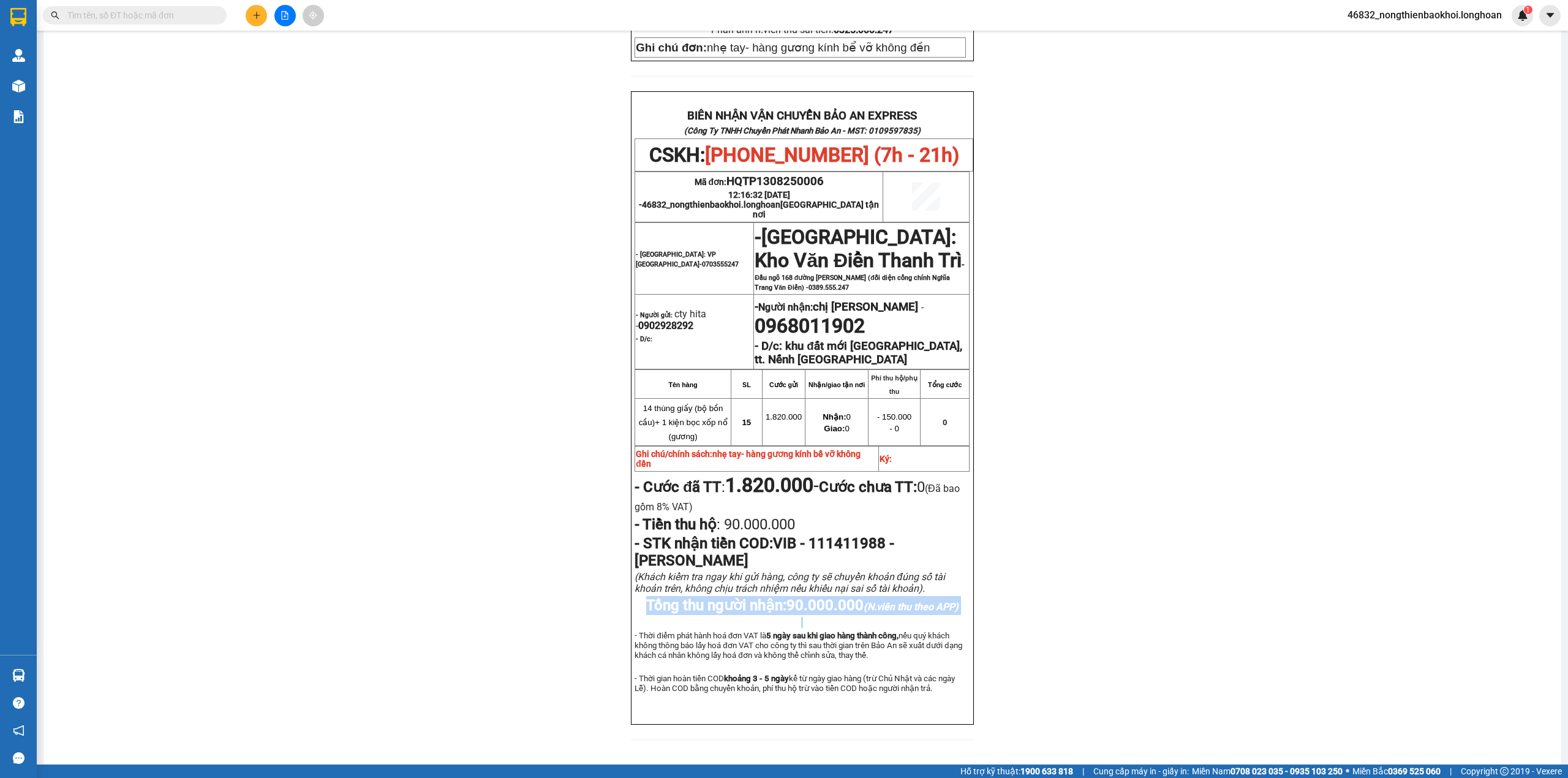
drag, startPoint x: 631, startPoint y: 576, endPoint x: 881, endPoint y: 595, distance: 250.7
click at [881, 595] on div "BIÊN NHẬN VẬN CHUYỂN BẢO AN EXPRESS (Công Ty TNHH Chuyển Phát Nhanh Bảo An - MS…" at bounding box center [801, 409] width 342 height 634
click at [855, 597] on span "90.000.000 (N.viên thu theo APP)" at bounding box center [873, 606] width 172 height 17
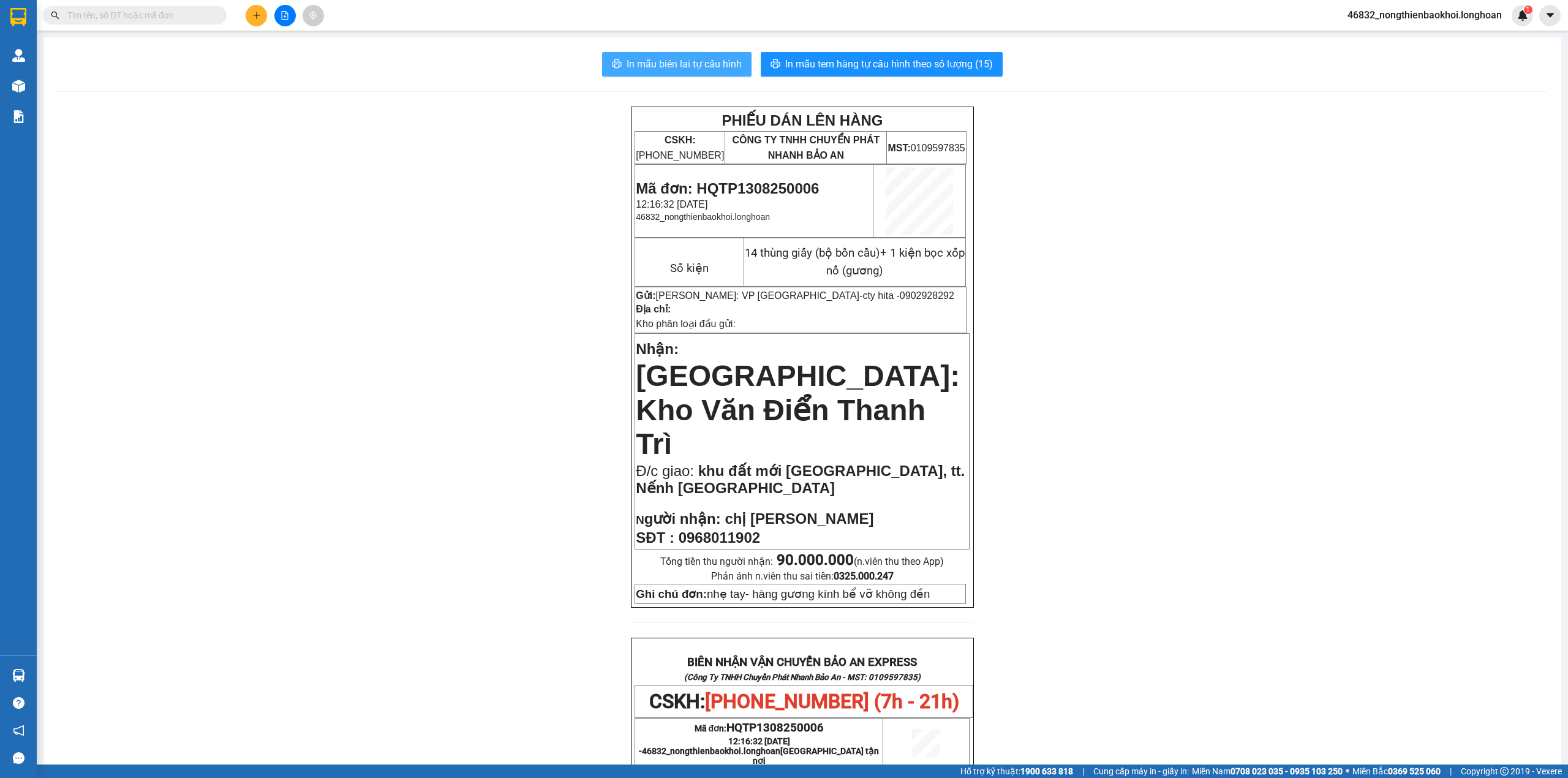
click at [683, 74] on button "In mẫu biên lai tự cấu hình" at bounding box center [677, 64] width 149 height 25
click at [593, 346] on div "PHIẾU DÁN LÊN HÀNG CSKH: 1900.06.88.33 CÔNG TY TNHH CHUYỂN PHÁT NHANH BẢO AN MS…" at bounding box center [803, 704] width 1489 height 1195
click at [481, 326] on div "PHIẾU DÁN LÊN HÀNG CSKH: 1900.06.88.33 CÔNG TY TNHH CHUYỂN PHÁT NHANH BẢO AN MS…" at bounding box center [803, 704] width 1489 height 1195
click at [488, 325] on div "PHIẾU DÁN LÊN HÀNG CSKH: 1900.06.88.33 CÔNG TY TNHH CHUYỂN PHÁT NHANH BẢO AN MS…" at bounding box center [803, 704] width 1489 height 1195
click at [540, 352] on div "PHIẾU DÁN LÊN HÀNG CSKH: 1900.06.88.33 CÔNG TY TNHH CHUYỂN PHÁT NHANH BẢO AN MS…" at bounding box center [803, 704] width 1489 height 1195
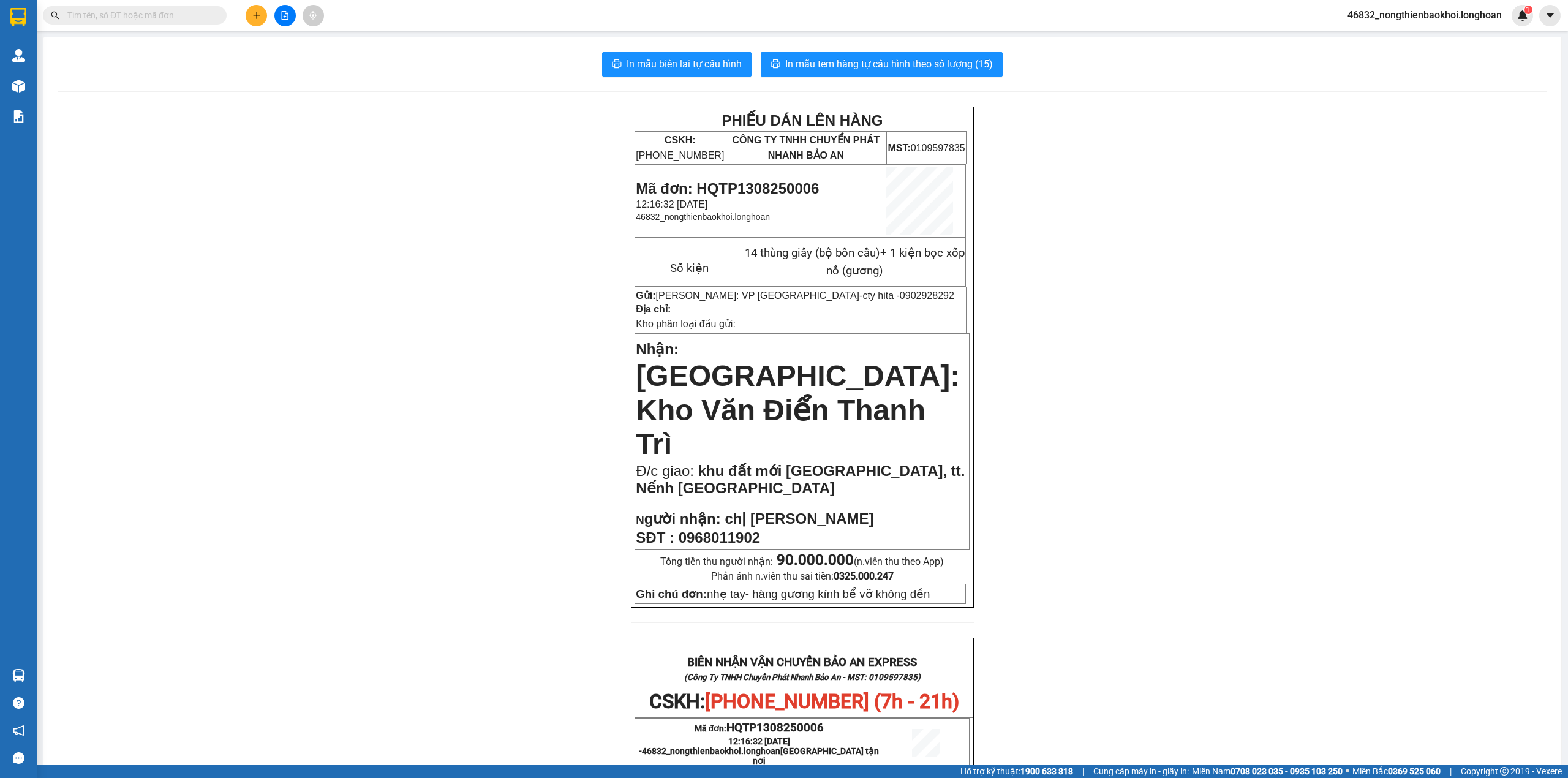
click at [371, 222] on div "PHIẾU DÁN LÊN HÀNG CSKH: 1900.06.88.33 CÔNG TY TNHH CHUYỂN PHÁT NHANH BẢO AN MS…" at bounding box center [803, 704] width 1489 height 1195
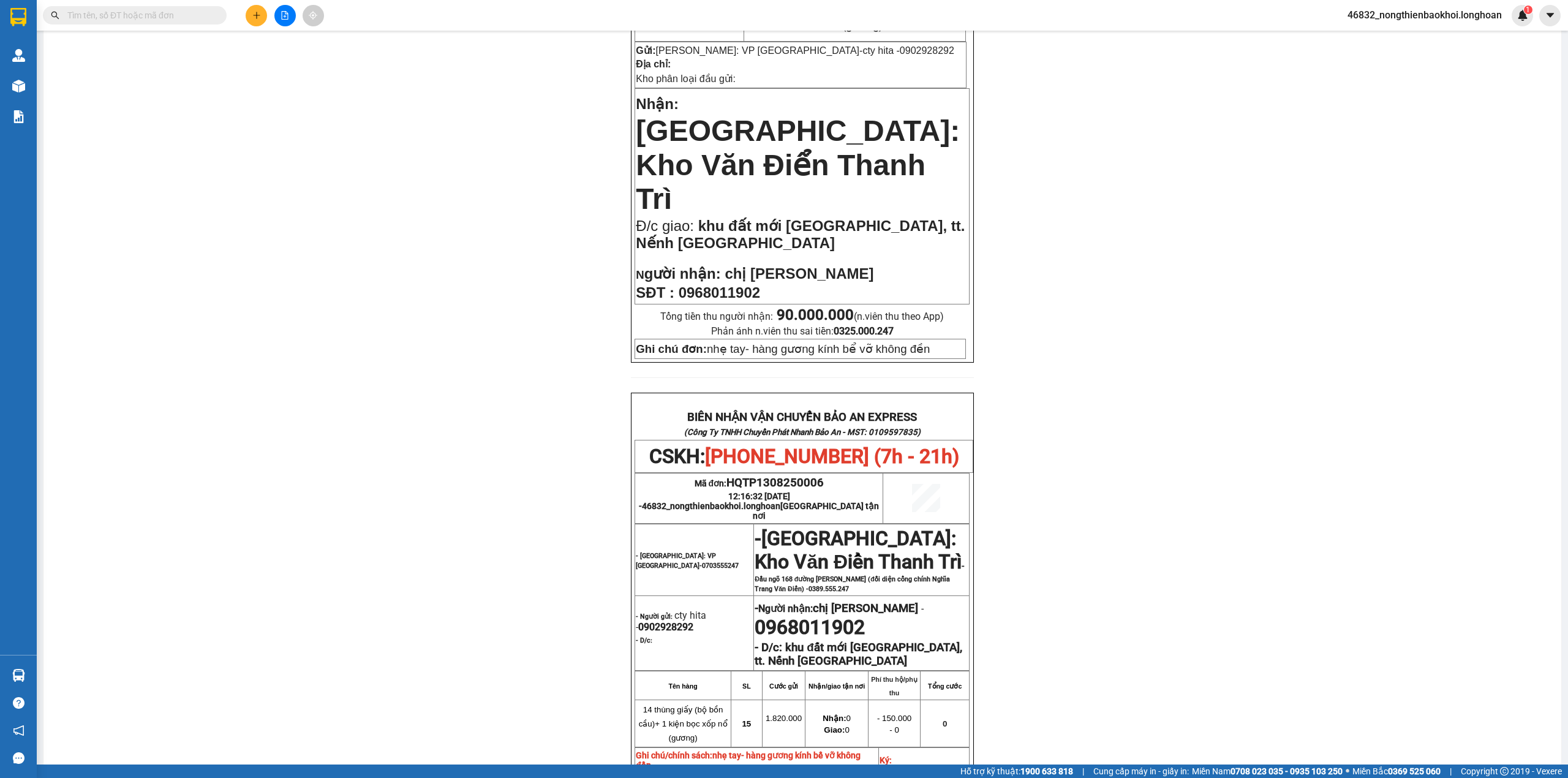
scroll to position [546, 0]
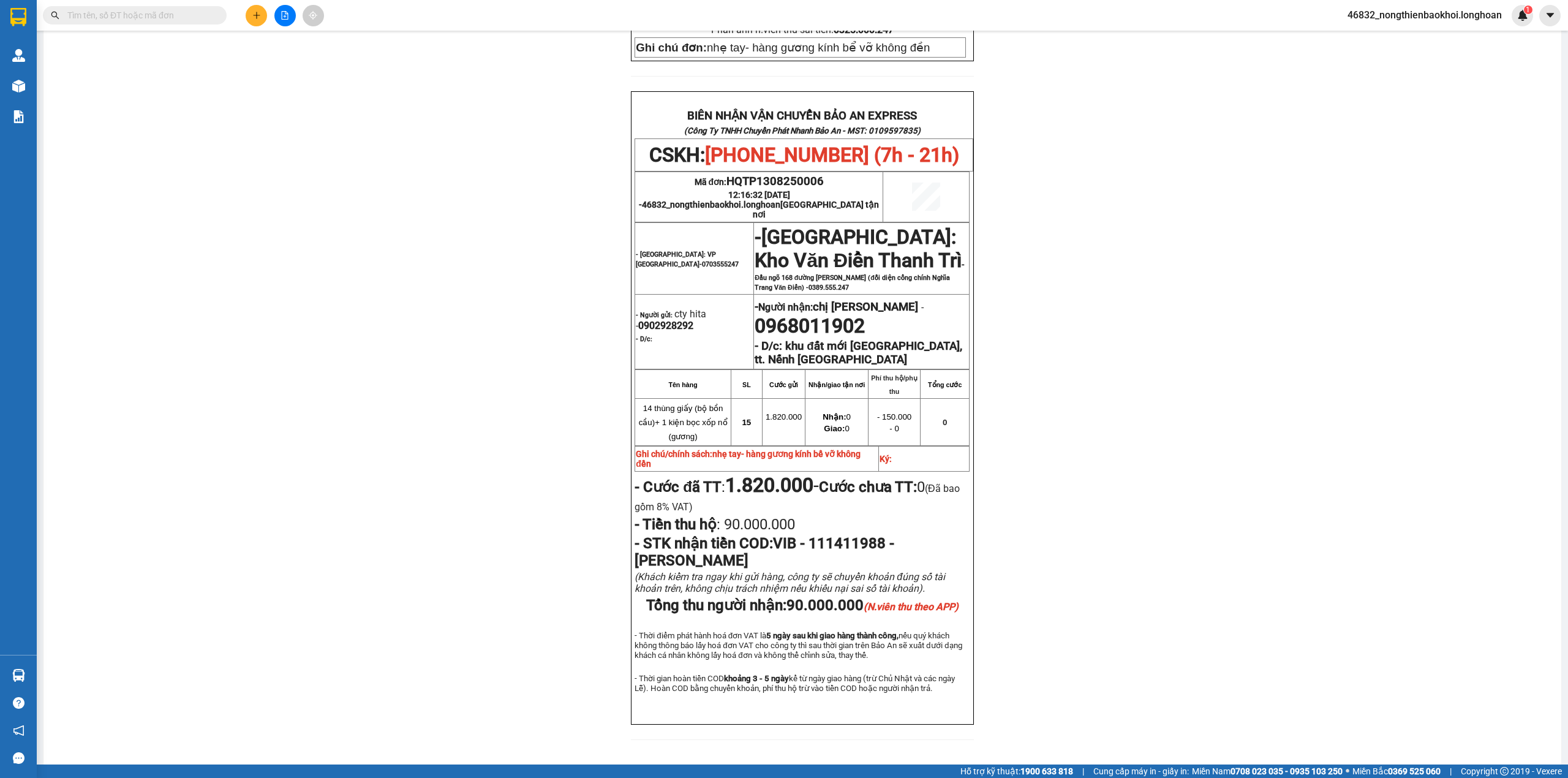
drag, startPoint x: 731, startPoint y: 451, endPoint x: 764, endPoint y: 457, distance: 33.5
click at [764, 474] on strong "1.820.000" at bounding box center [770, 485] width 89 height 23
click at [782, 474] on strong "1.820.000" at bounding box center [770, 485] width 89 height 23
click at [532, 474] on div "PHIẾU DÁN LÊN HÀNG CSKH: 1900.06.88.33 CÔNG TY TNHH CHUYỂN PHÁT NHANH BẢO AN MS…" at bounding box center [803, 157] width 1489 height 1195
click at [514, 435] on div "PHIẾU DÁN LÊN HÀNG CSKH: 1900.06.88.33 CÔNG TY TNHH CHUYỂN PHÁT NHANH BẢO AN MS…" at bounding box center [803, 157] width 1489 height 1195
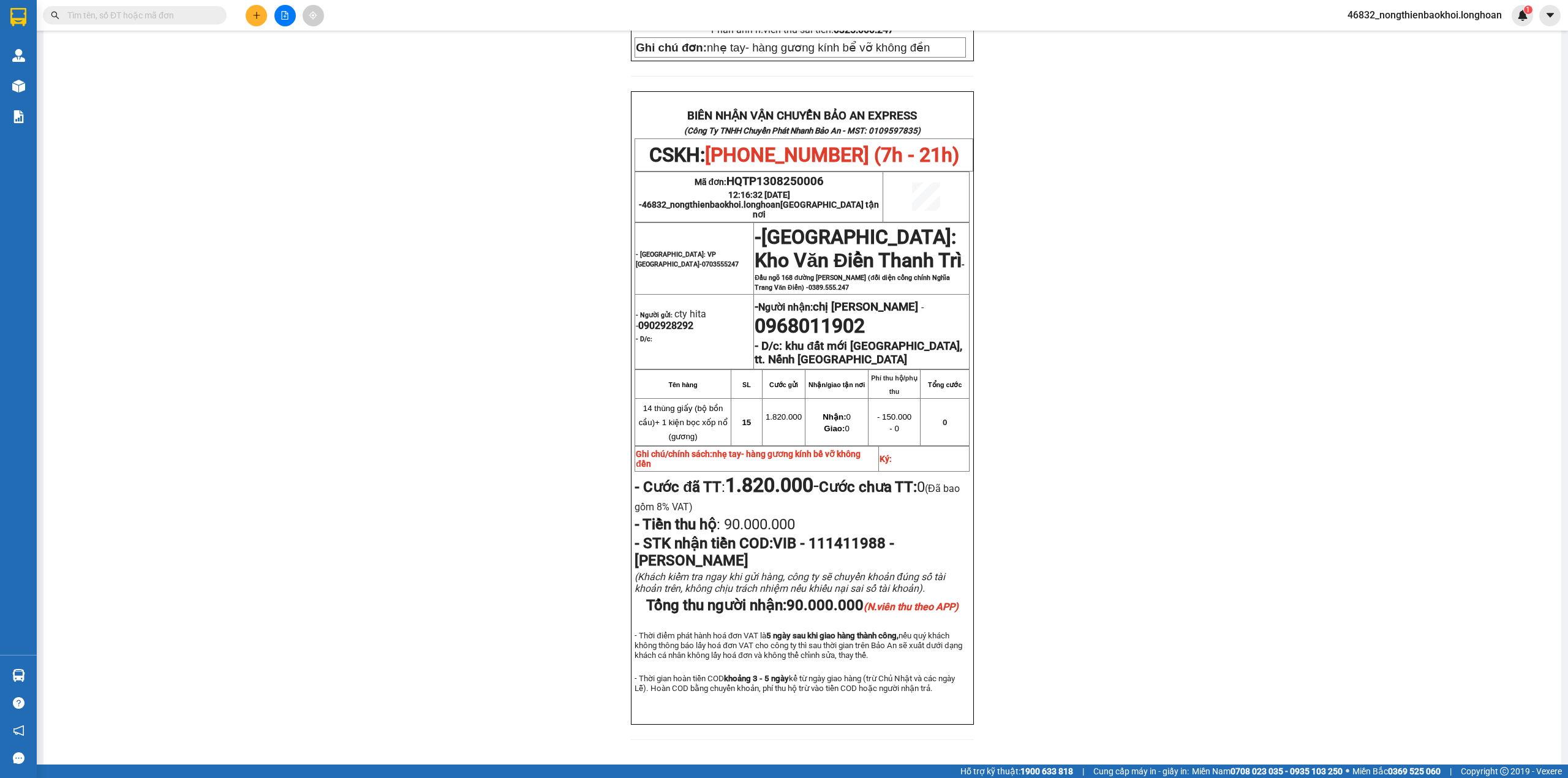
click at [364, 604] on div "PHIẾU DÁN LÊN HÀNG CSKH: 1900.06.88.33 CÔNG TY TNHH CHUYỂN PHÁT NHANH BẢO AN MS…" at bounding box center [803, 157] width 1489 height 1195
click at [359, 535] on div "PHIẾU DÁN LÊN HÀNG CSKH: 1900.06.88.33 CÔNG TY TNHH CHUYỂN PHÁT NHANH BẢO AN MS…" at bounding box center [803, 157] width 1489 height 1195
click at [503, 305] on div "PHIẾU DÁN LÊN HÀNG CSKH: 1900.06.88.33 CÔNG TY TNHH CHUYỂN PHÁT NHANH BẢO AN MS…" at bounding box center [803, 157] width 1489 height 1195
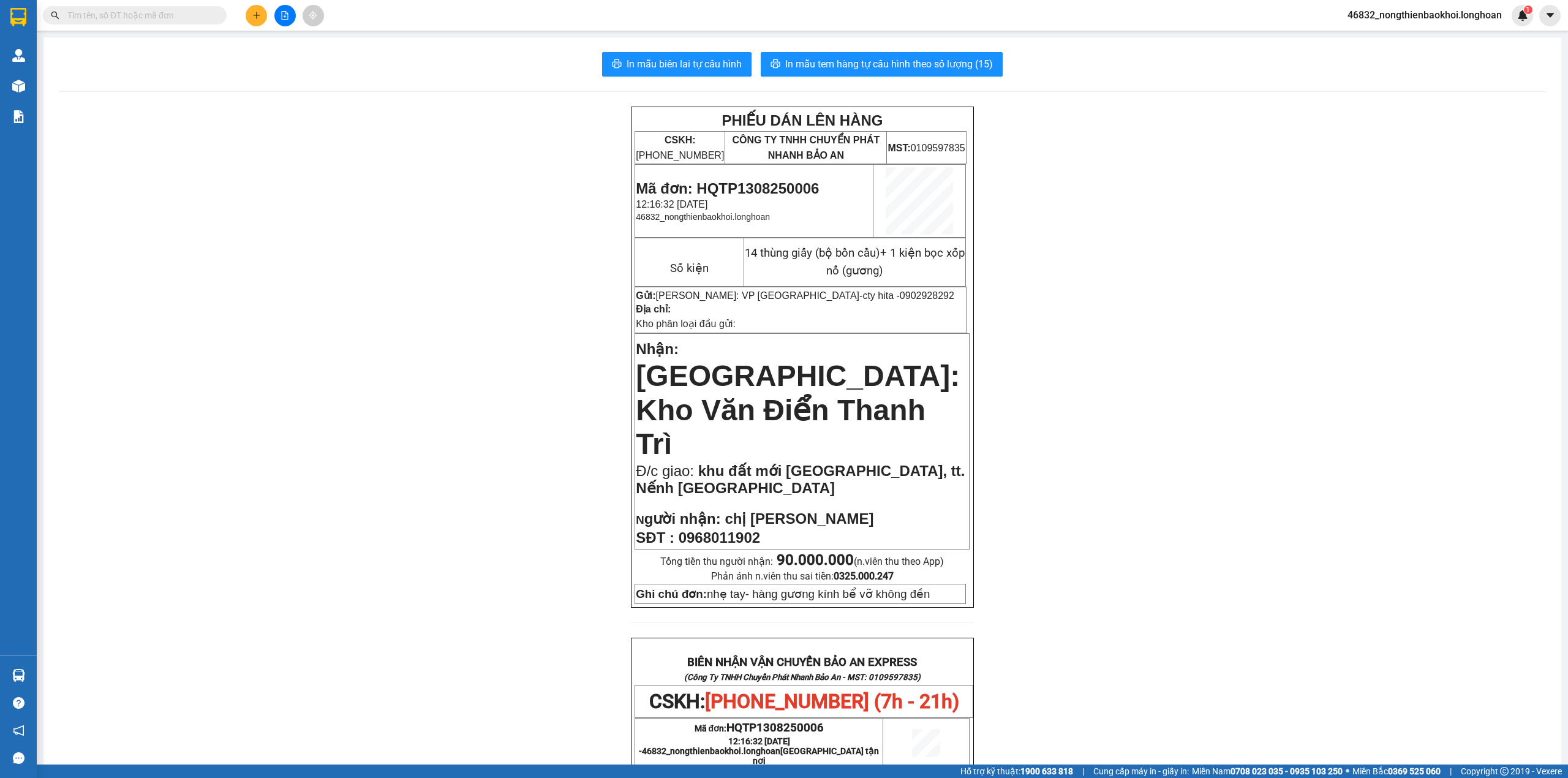
drag, startPoint x: 387, startPoint y: 436, endPoint x: 394, endPoint y: 440, distance: 8.1
click at [392, 437] on div "PHIẾU DÁN LÊN HÀNG CSKH: 1900.06.88.33 CÔNG TY TNHH CHUYỂN PHÁT NHANH BẢO AN MS…" at bounding box center [803, 704] width 1489 height 1195
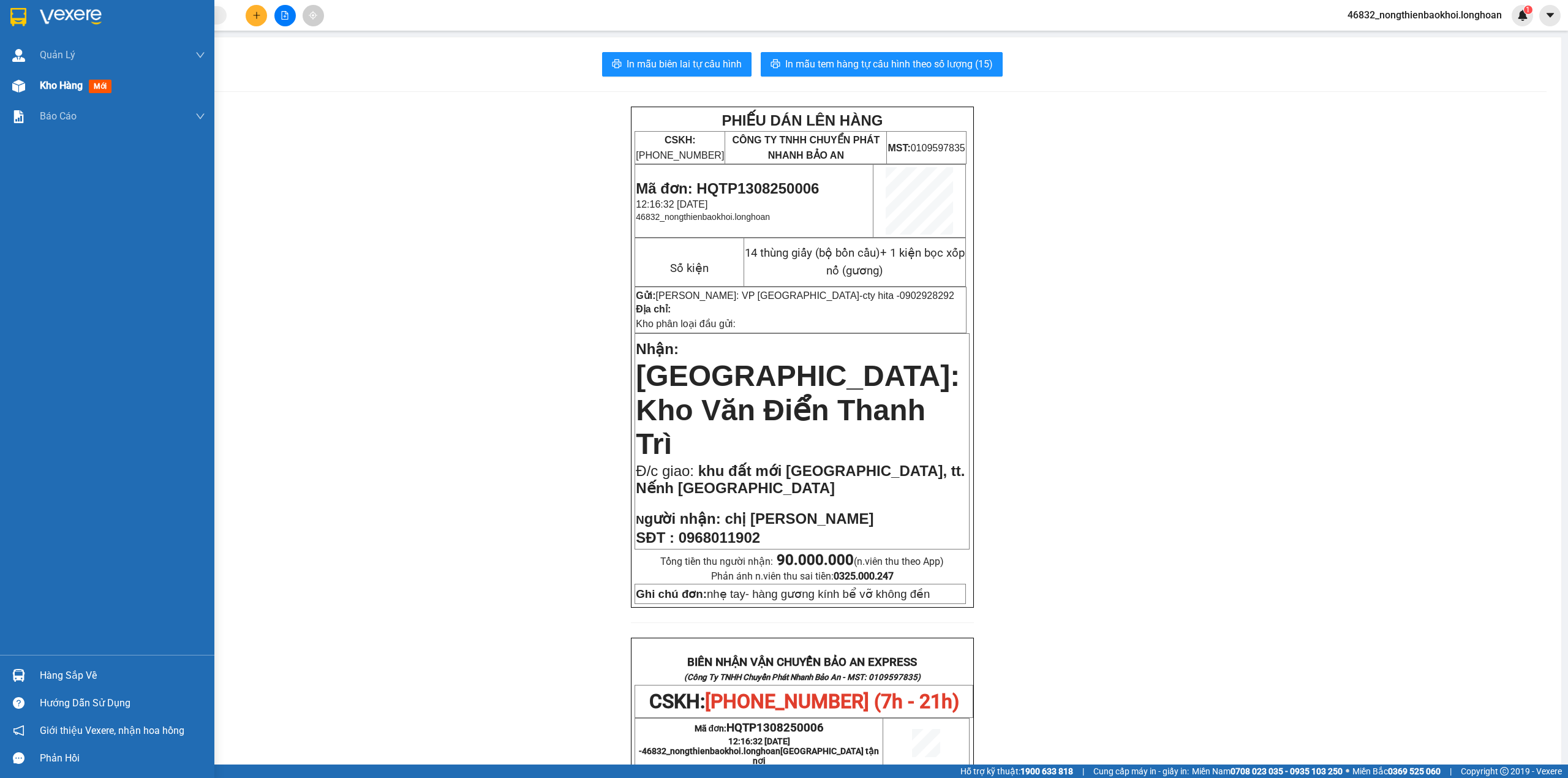
click at [13, 86] on img at bounding box center [19, 86] width 13 height 13
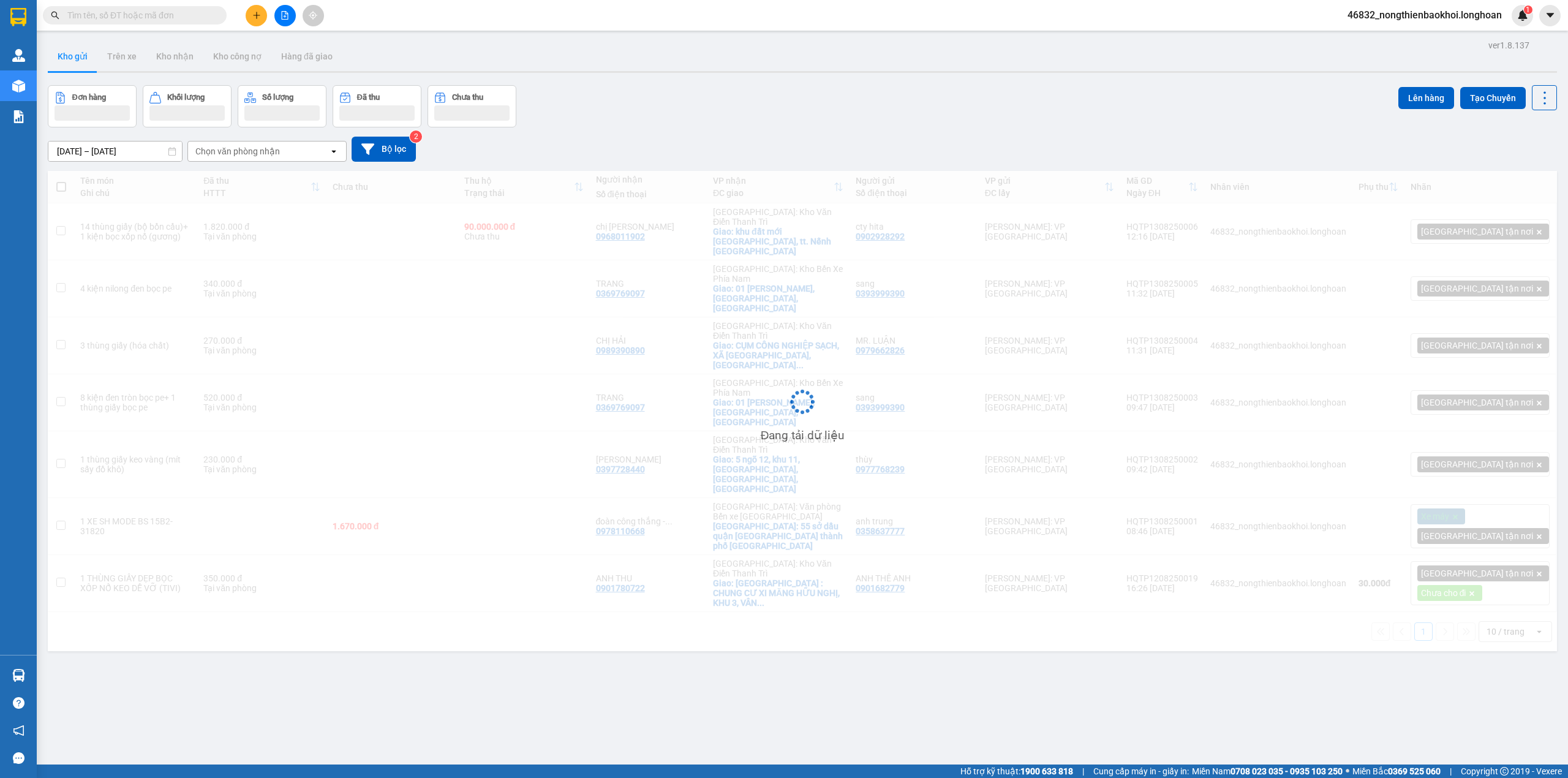
click at [646, 92] on div "Đơn hàng Khối lượng Số lượng Đã thu Chưa thu Lên hàng Tạo Chuyến" at bounding box center [802, 106] width 1510 height 42
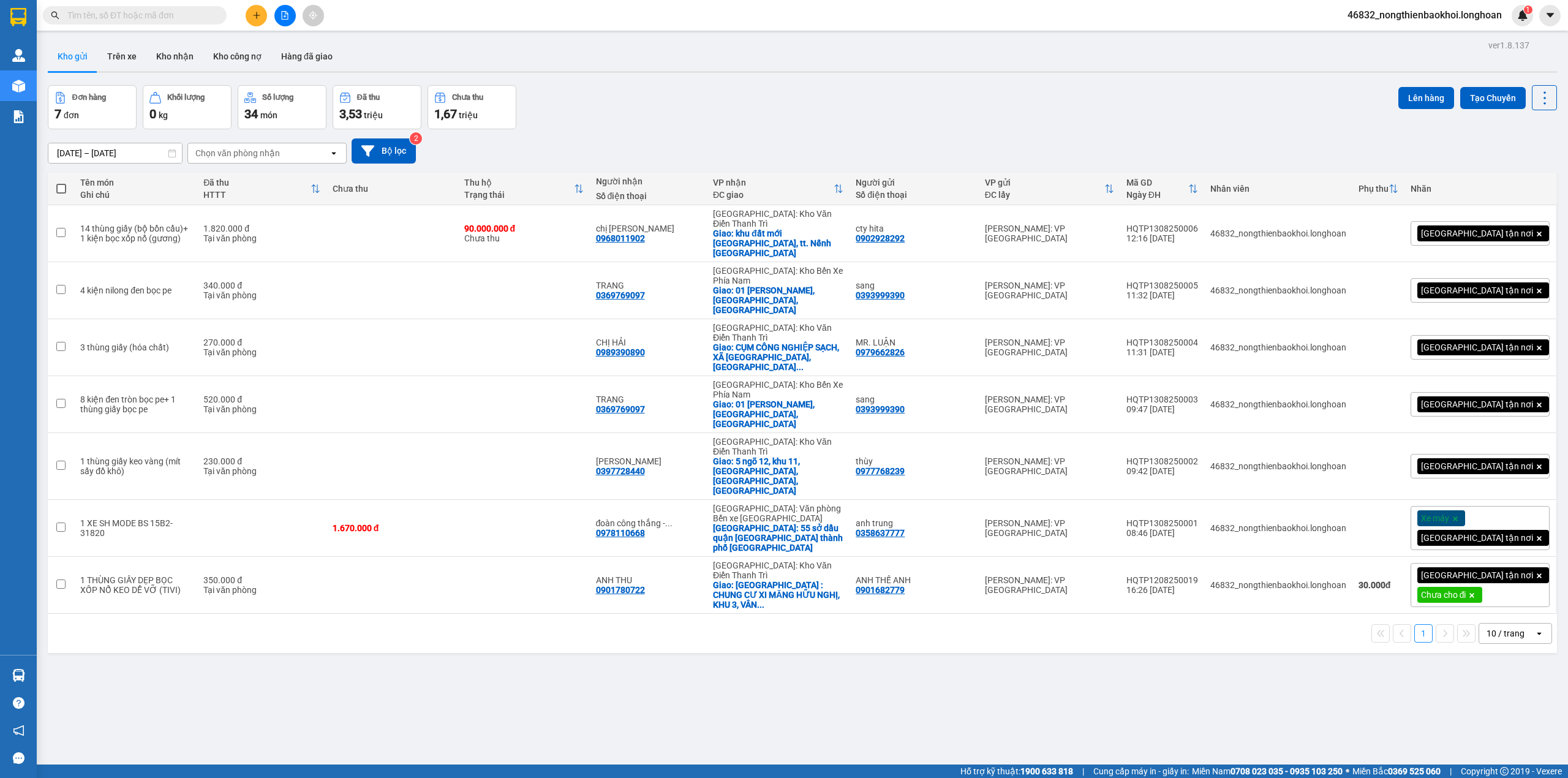
drag, startPoint x: 679, startPoint y: 119, endPoint x: 687, endPoint y: 119, distance: 8.0
click at [686, 119] on div "Đơn hàng 7 đơn Khối lượng 0 kg Số lượng 34 món Đã thu 3,53 triệu Chưa thu 1,67 …" at bounding box center [802, 108] width 1510 height 44
drag, startPoint x: 617, startPoint y: 666, endPoint x: 621, endPoint y: 657, distance: 9.8
click at [620, 659] on div "ver 1.8.137 Kho gửi Trên xe Kho nhận Kho công nợ Hàng đã giao Đơn hàng 7 đơn Kh…" at bounding box center [802, 426] width 1519 height 778
click at [879, 143] on div "15/07/2025 – 13/08/2025 Press the down arrow key to interact with the calendar …" at bounding box center [802, 151] width 1510 height 25
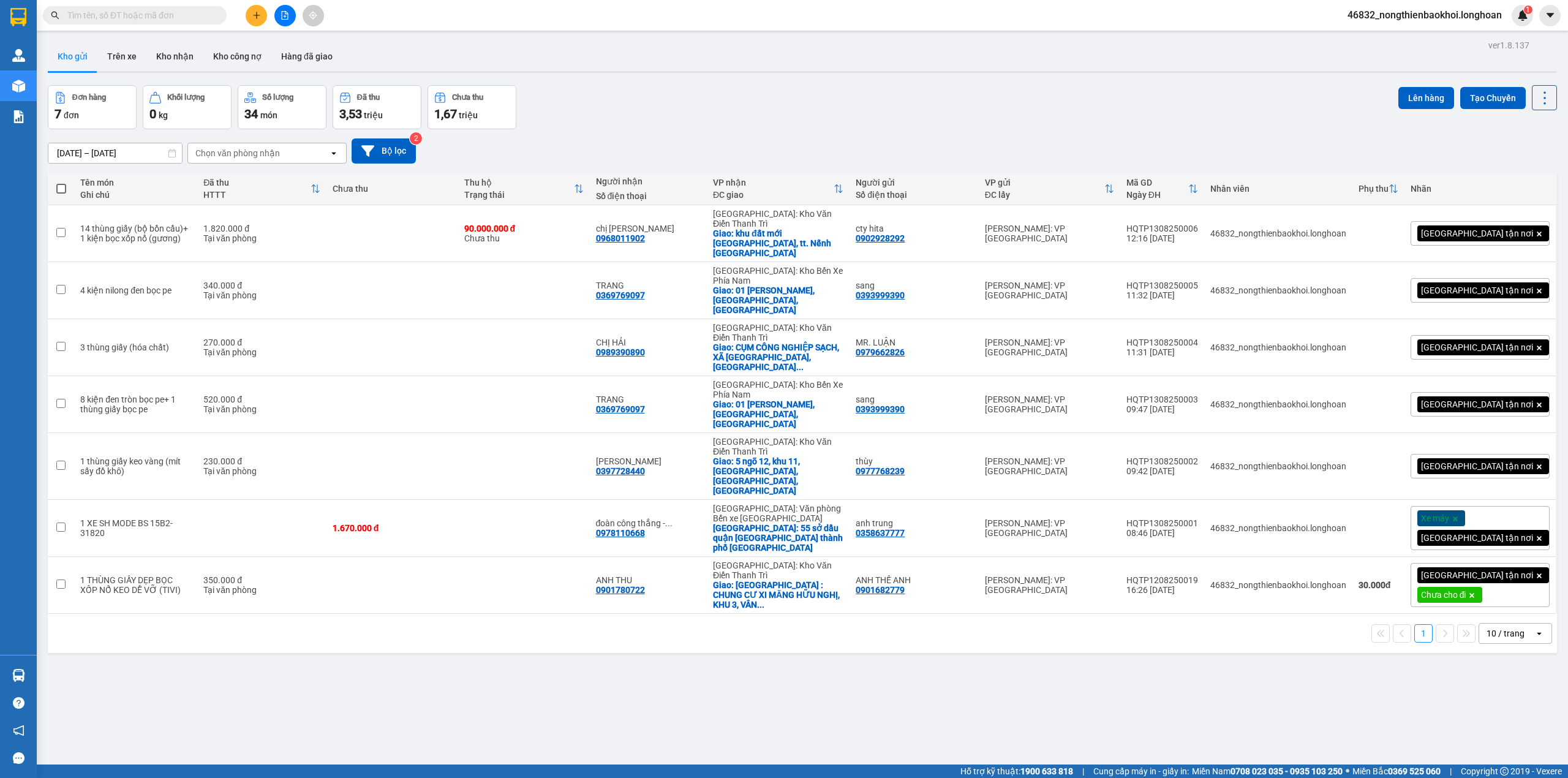
click at [816, 577] on div "ver 1.8.137 Kho gửi Trên xe Kho nhận Kho công nợ Hàng đã giao Đơn hàng 7 đơn Kh…" at bounding box center [802, 426] width 1519 height 778
click at [451, 617] on div "ver 1.8.137 Kho gửi Trên xe Kho nhận Kho công nợ Hàng đã giao Đơn hàng 7 đơn Kh…" at bounding box center [802, 426] width 1519 height 778
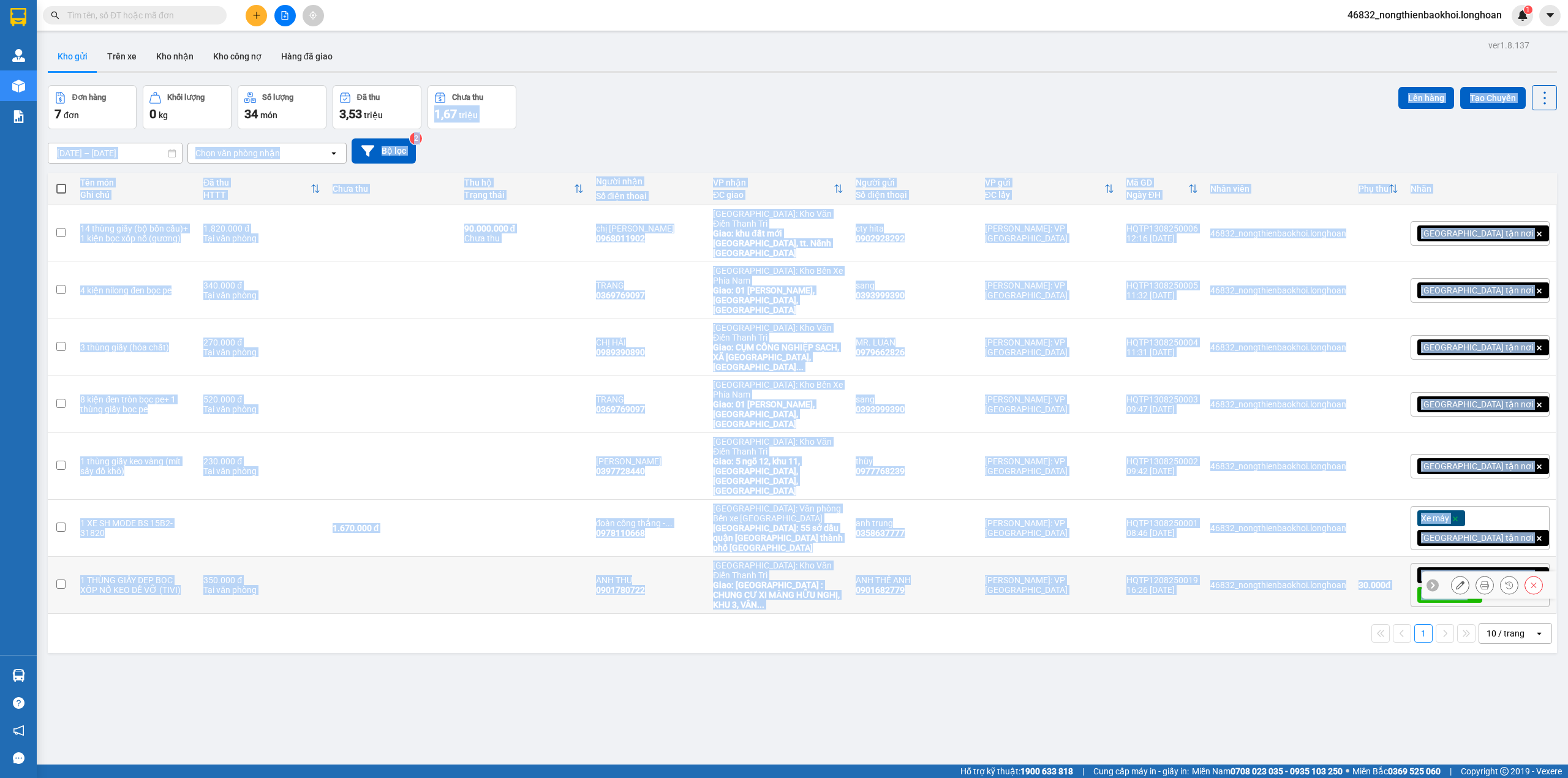
drag, startPoint x: 660, startPoint y: 96, endPoint x: 702, endPoint y: 531, distance: 437.0
click at [702, 531] on div "ver 1.8.137 Kho gửi Trên xe Kho nhận Kho công nợ Hàng đã giao Đơn hàng 7 đơn Kh…" at bounding box center [802, 426] width 1519 height 778
click at [688, 554] on div "ver 1.8.137 Kho gửi Trên xe Kho nhận Kho công nợ Hàng đã giao Đơn hàng 7 đơn Kh…" at bounding box center [802, 426] width 1519 height 778
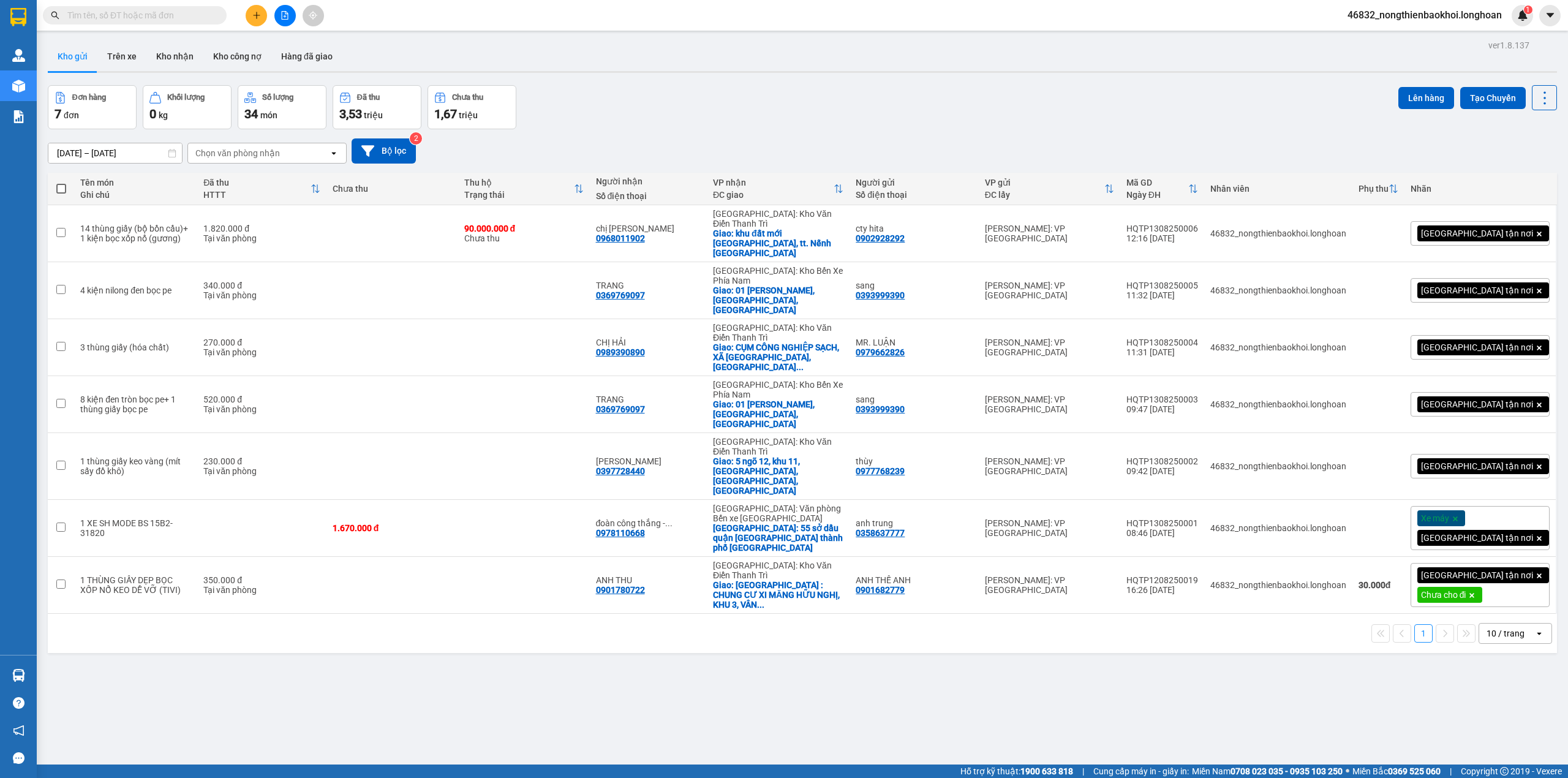
click at [503, 670] on div "ver 1.8.137 Kho gửi Trên xe Kho nhận Kho công nợ Hàng đã giao Đơn hàng 7 đơn Kh…" at bounding box center [802, 426] width 1519 height 778
click at [1481, 229] on icon at bounding box center [1485, 233] width 9 height 9
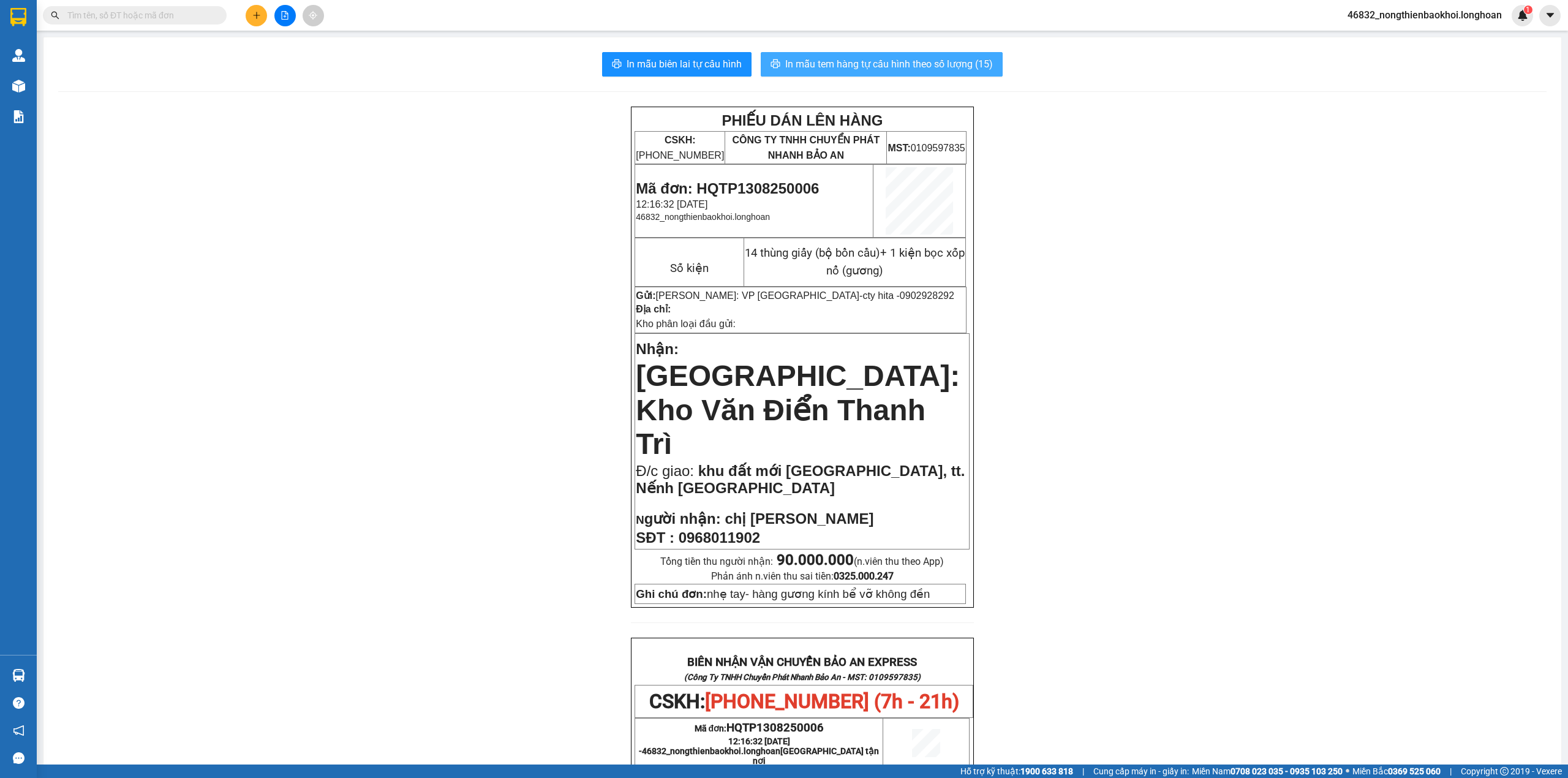
click at [892, 62] on span "In mẫu tem hàng tự cấu hình theo số lượng (15)" at bounding box center [889, 63] width 208 height 15
click at [372, 450] on div "PHIẾU DÁN LÊN HÀNG CSKH: 1900.06.88.33 CÔNG TY TNHH CHUYỂN PHÁT NHANH BẢO AN MS…" at bounding box center [803, 704] width 1489 height 1195
click at [368, 437] on div "PHIẾU DÁN LÊN HÀNG CSKH: 1900.06.88.33 CÔNG TY TNHH CHUYỂN PHÁT NHANH BẢO AN MS…" at bounding box center [803, 704] width 1489 height 1195
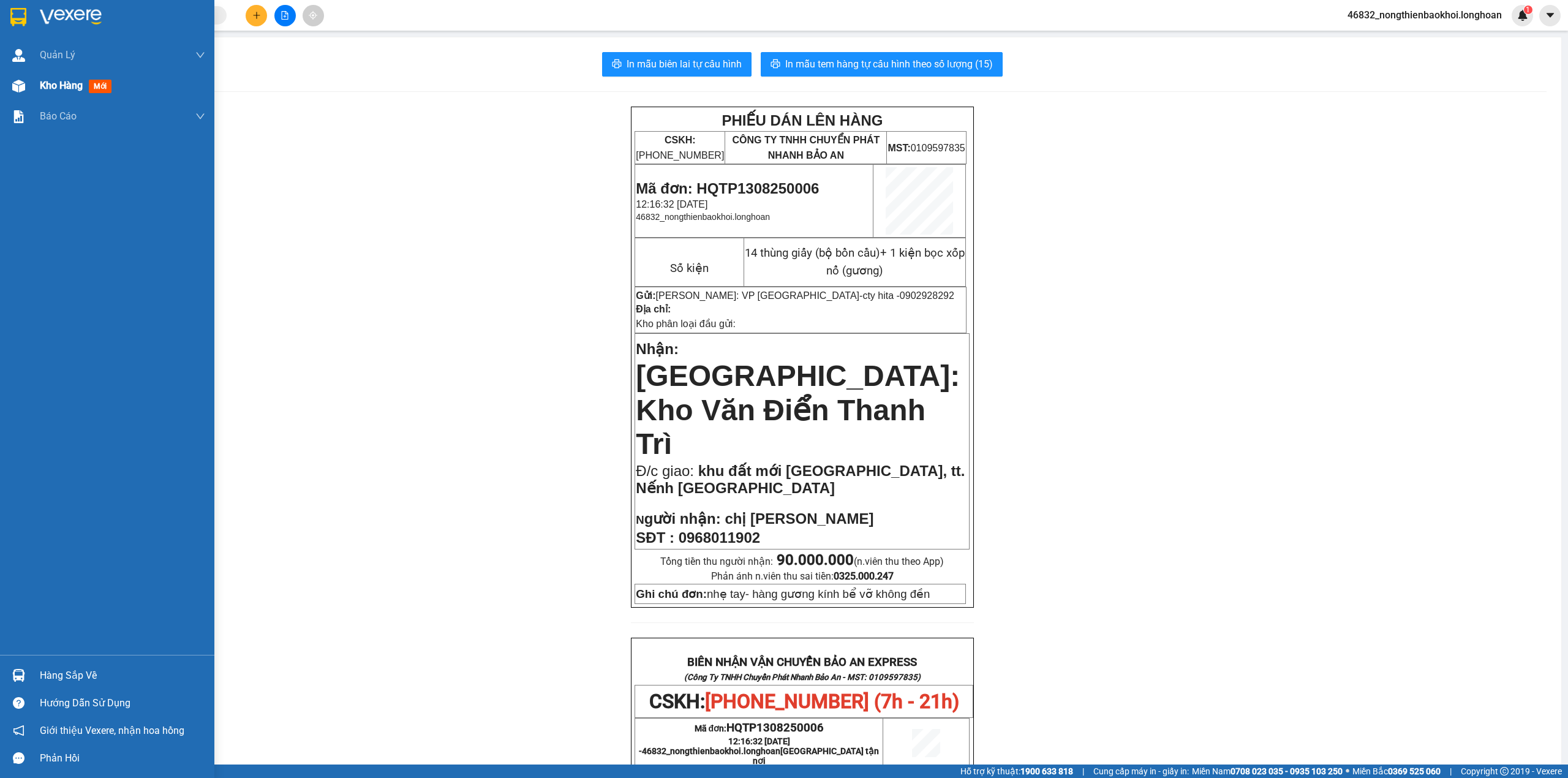
click at [0, 86] on div "Kho hàng mới" at bounding box center [107, 85] width 214 height 31
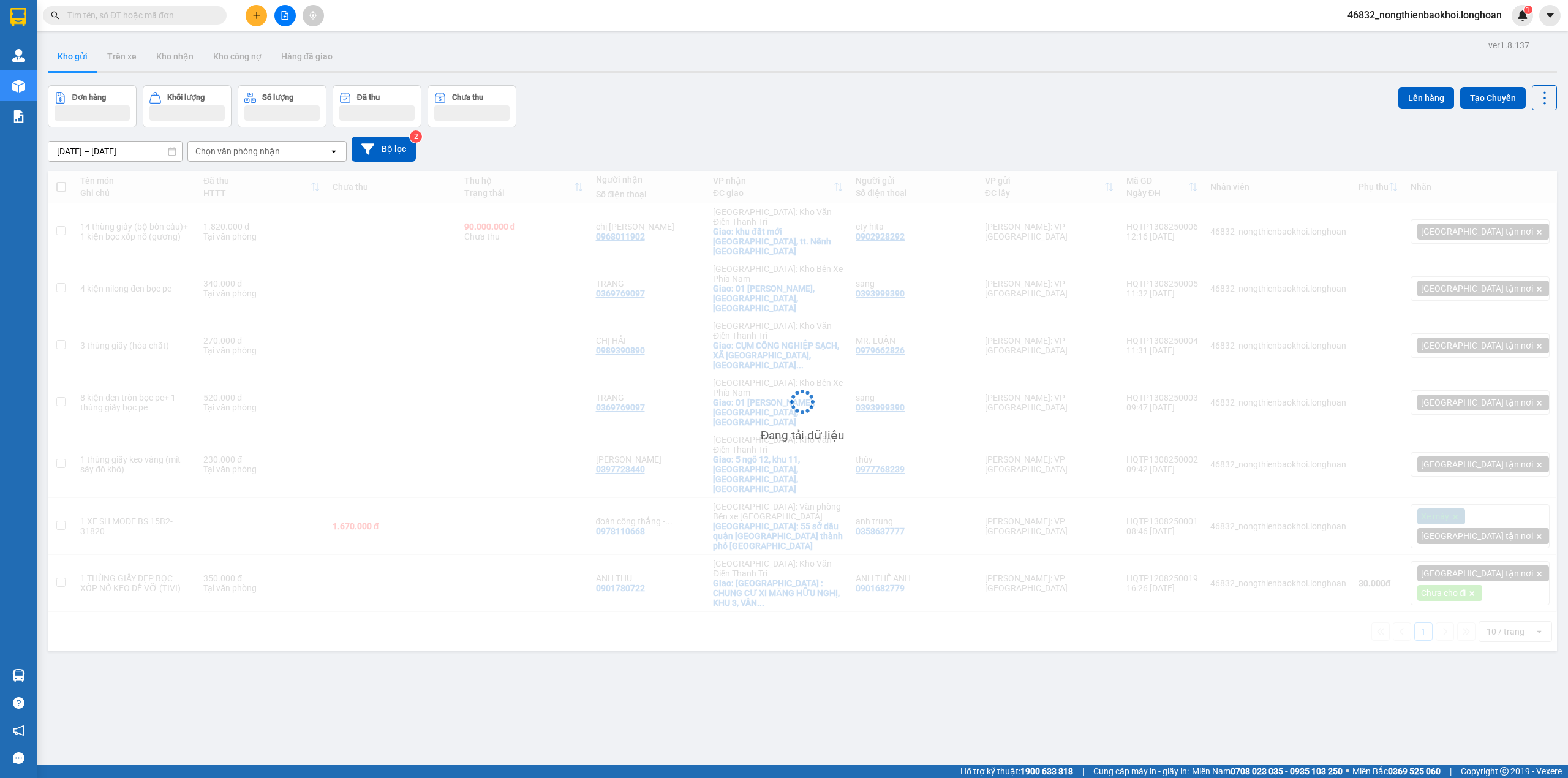
click at [849, 123] on div "Đơn hàng Khối lượng Số lượng Đã thu Chưa thu Lên hàng Tạo Chuyến" at bounding box center [802, 106] width 1510 height 42
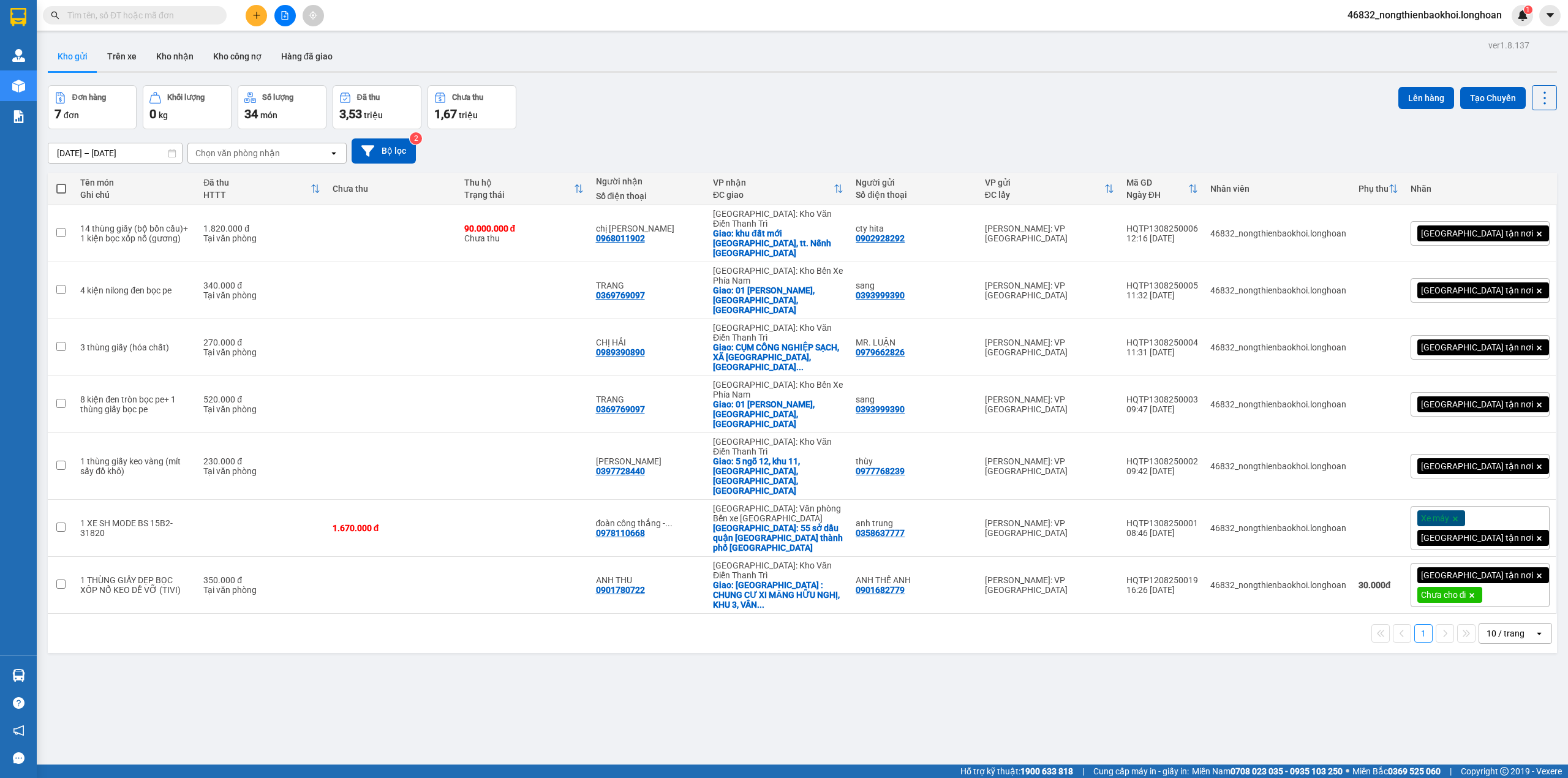
click at [876, 121] on div "Đơn hàng 7 đơn Khối lượng 0 kg Số lượng 34 món Đã thu 3,53 triệu Chưa thu 1,67 …" at bounding box center [802, 108] width 1510 height 44
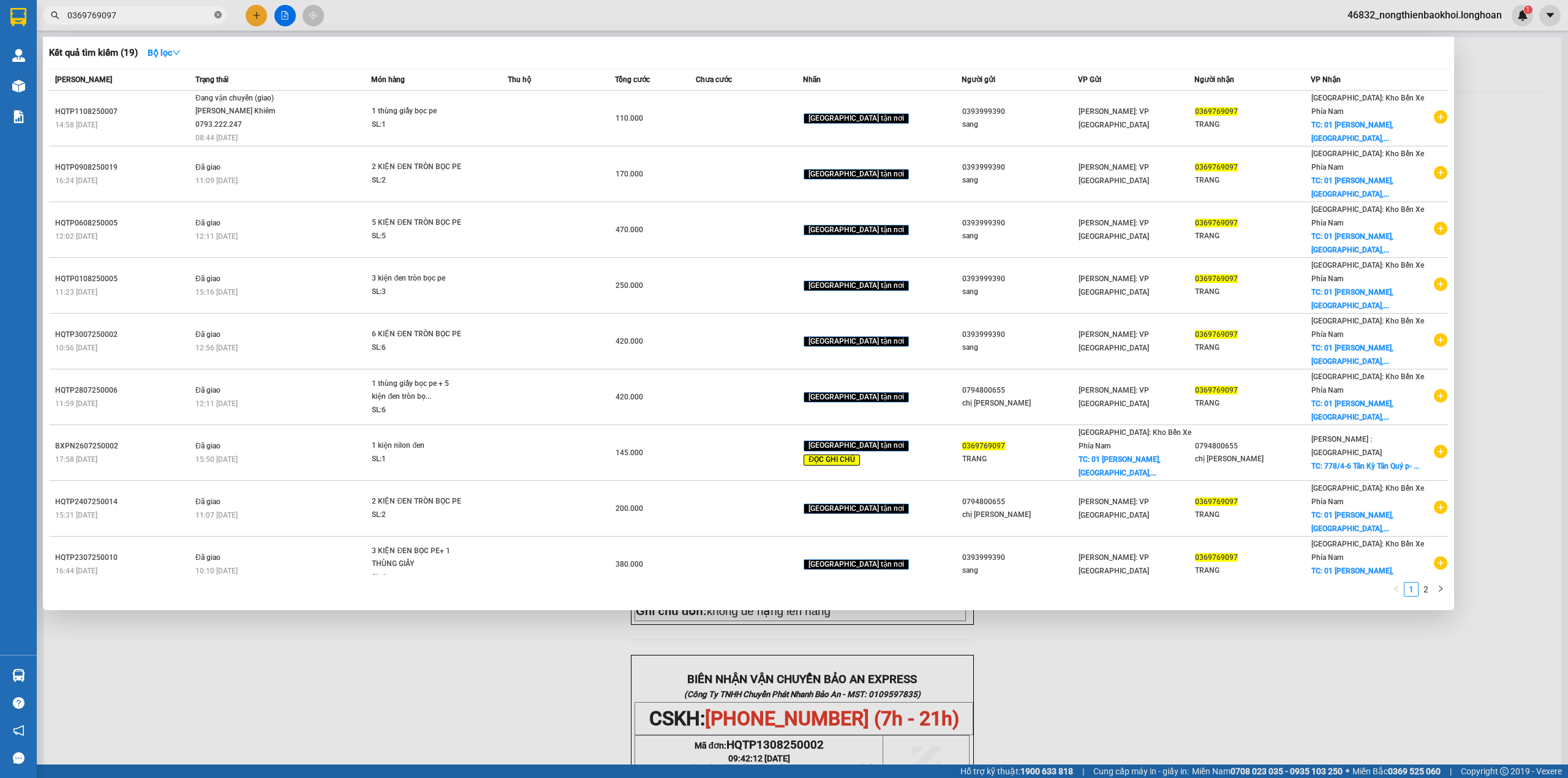
click at [219, 13] on icon "close-circle" at bounding box center [217, 14] width 7 height 7
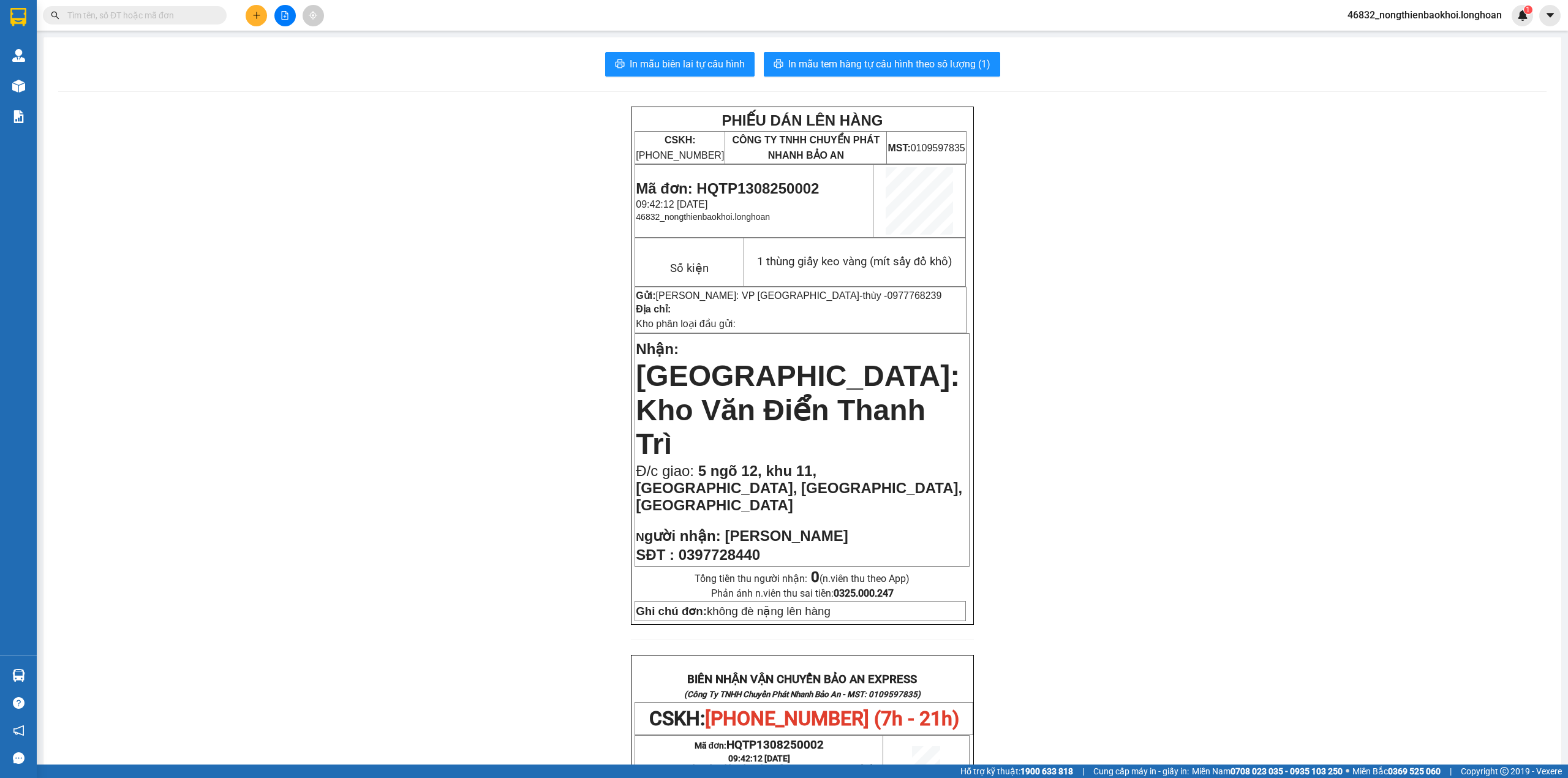
drag, startPoint x: 207, startPoint y: 370, endPoint x: 113, endPoint y: 211, distance: 184.7
click at [204, 332] on div "PHIẾU DÁN LÊN HÀNG CSKH: 1900.06.88.33 CÔNG TY TNHH CHUYỂN PHÁT NHANH BẢO AN MS…" at bounding box center [803, 712] width 1489 height 1212
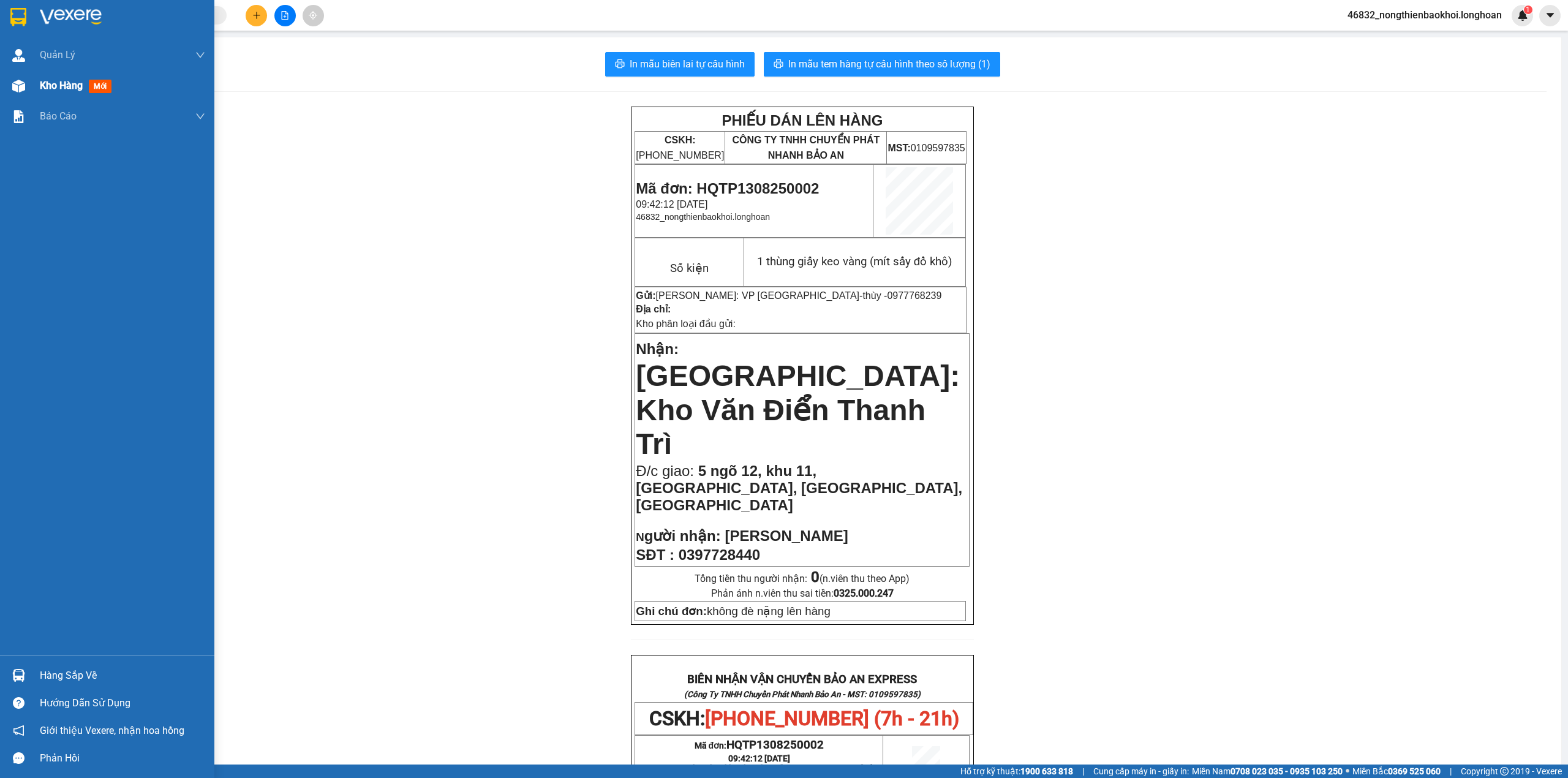
click at [0, 71] on div "Kho hàng mới" at bounding box center [107, 85] width 214 height 31
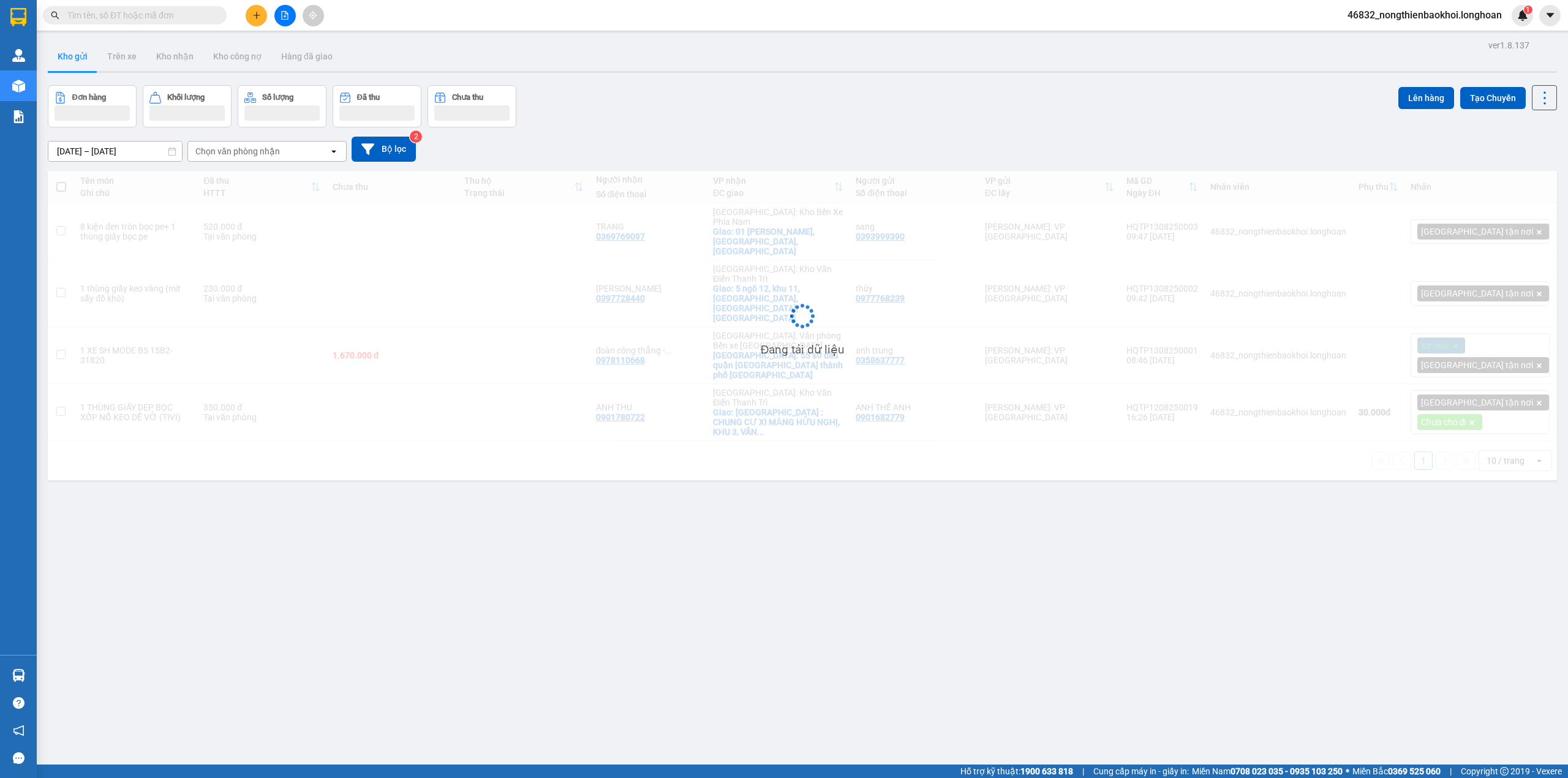
click at [726, 81] on div "ver 1.8.137 Kho gửi Trên xe Kho nhận Kho công nợ Hàng đã giao Đơn hàng Khối lượ…" at bounding box center [802, 426] width 1519 height 778
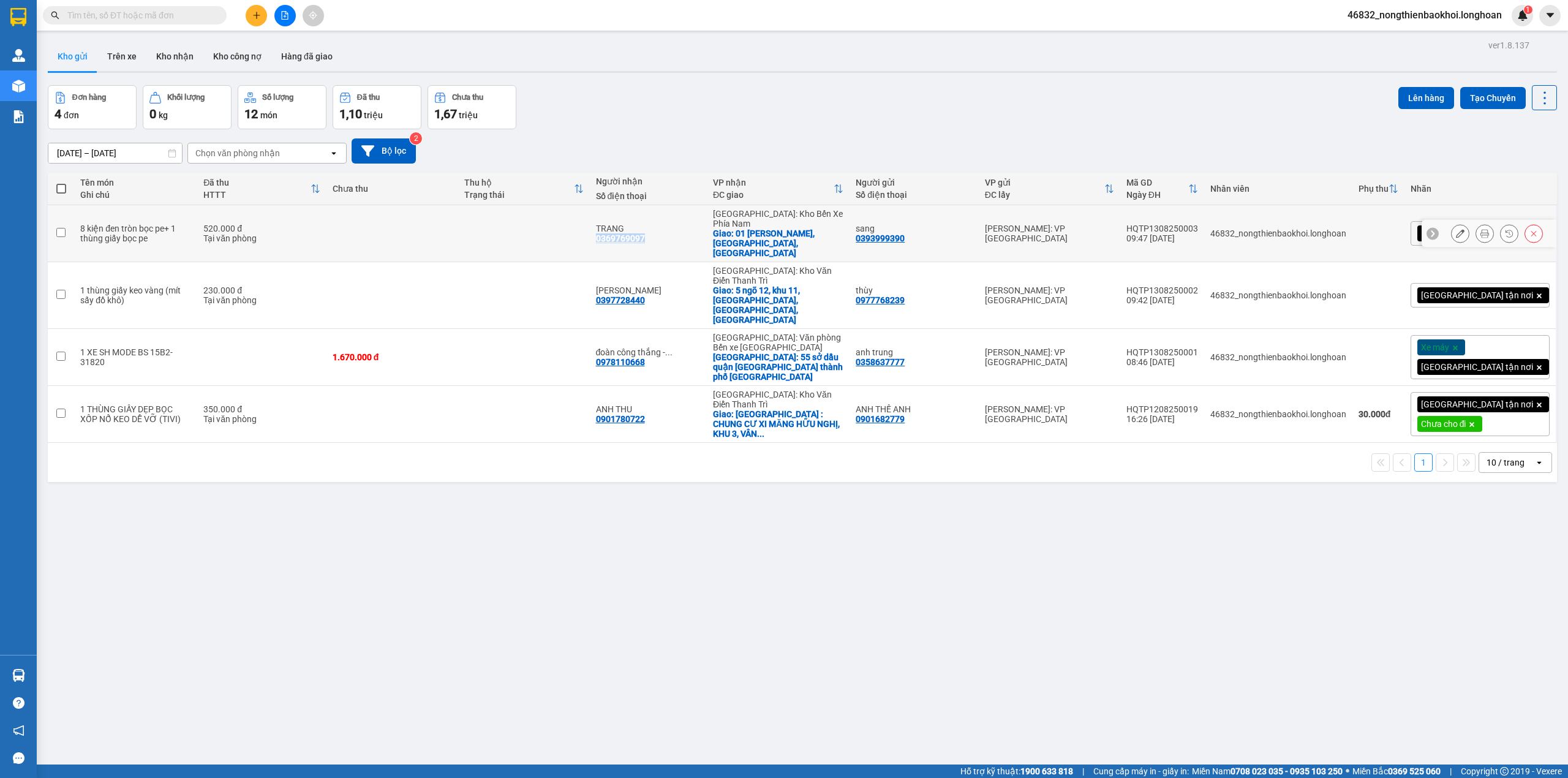
copy div "0369769097"
drag, startPoint x: 634, startPoint y: 228, endPoint x: 707, endPoint y: 236, distance: 73.4
click at [707, 236] on td "TRANG 0369769097" at bounding box center [648, 234] width 118 height 57
checkbox input "true"
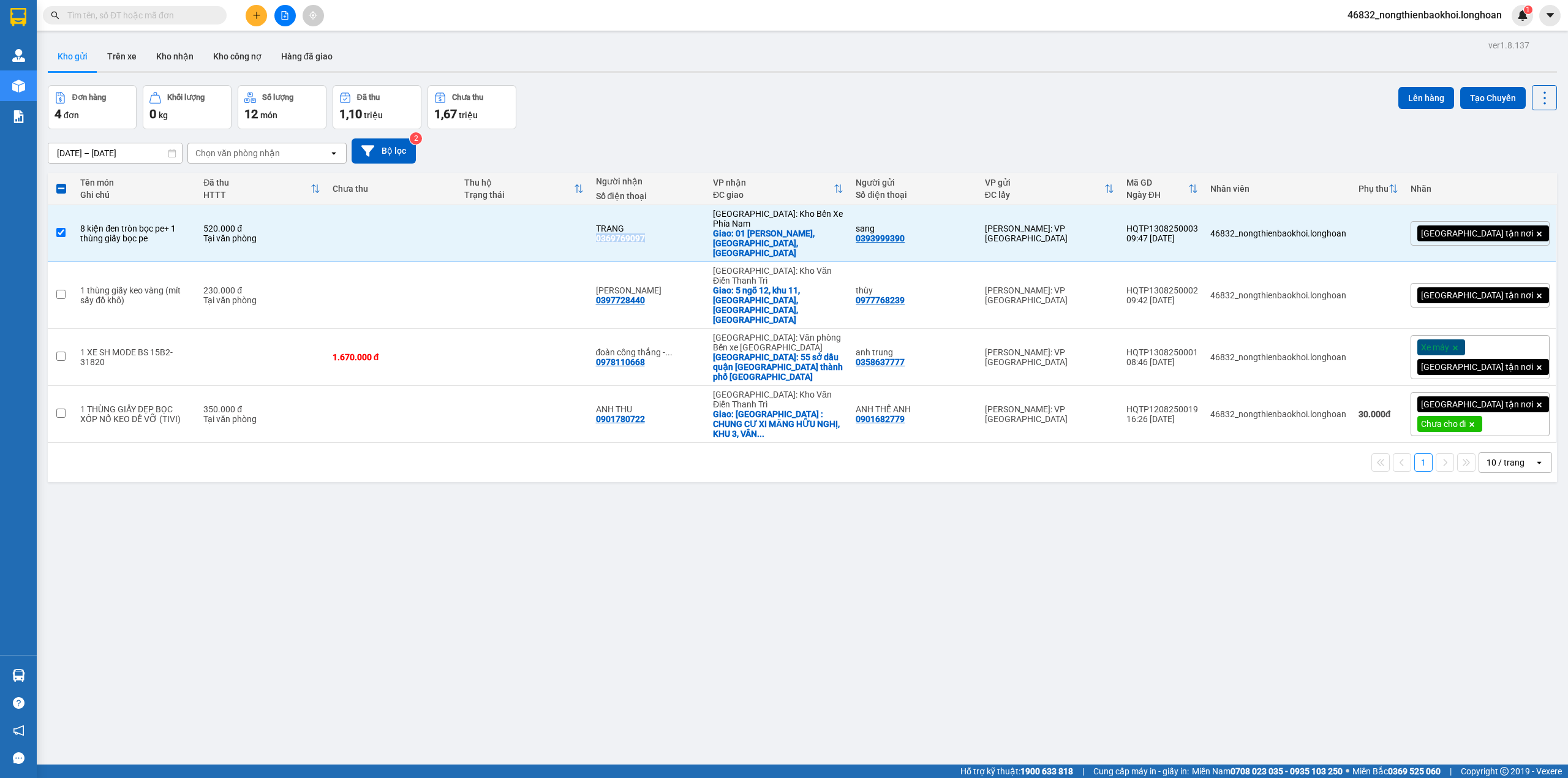
click at [262, 11] on button at bounding box center [256, 15] width 21 height 21
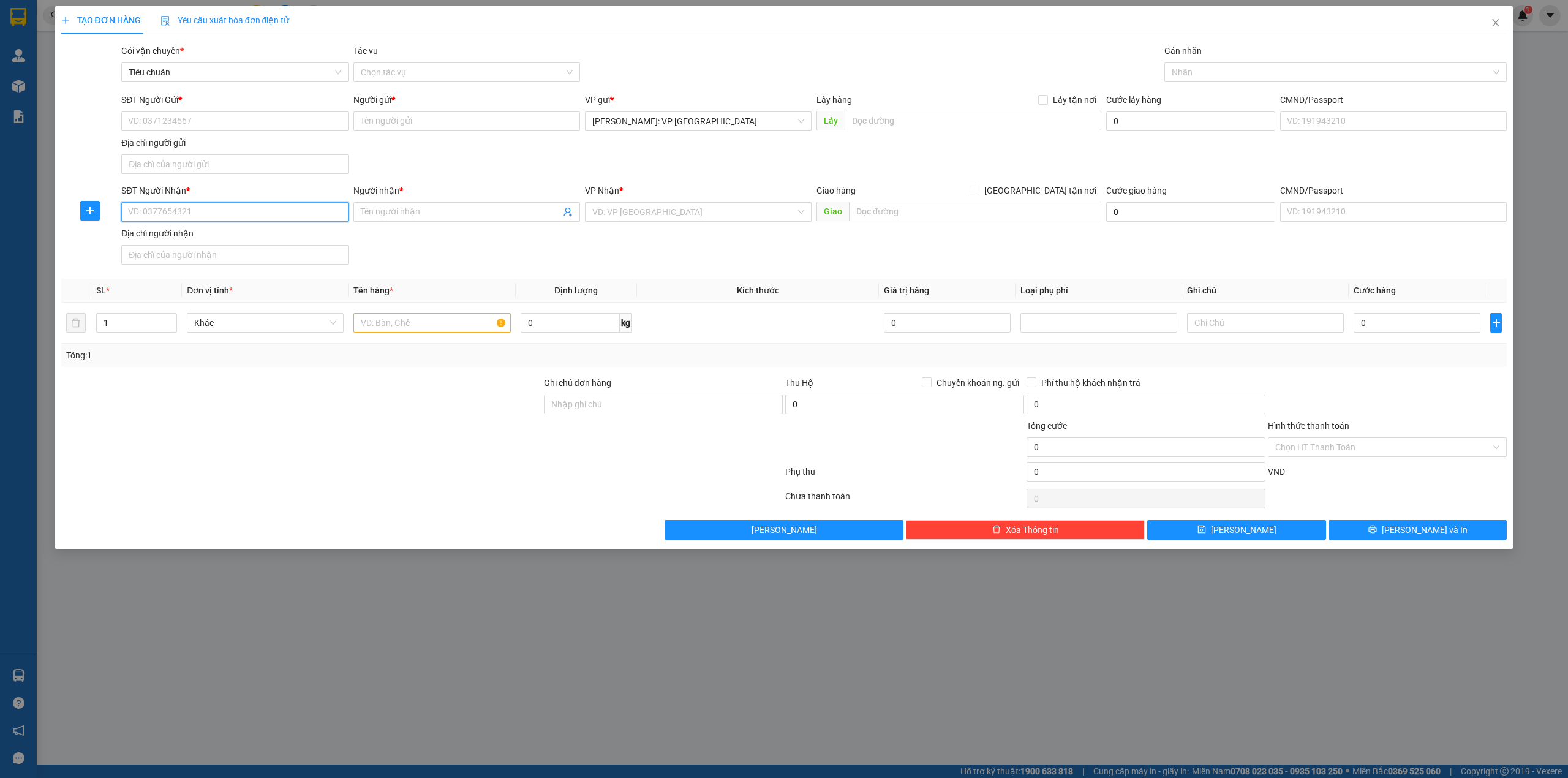
click at [318, 214] on input "SĐT Người Nhận *" at bounding box center [234, 212] width 227 height 20
click at [175, 232] on div "0989390890 - CHỊ HẢI" at bounding box center [235, 238] width 212 height 13
type input "0989390890"
type input "CHỊ HẢI"
checkbox input "true"
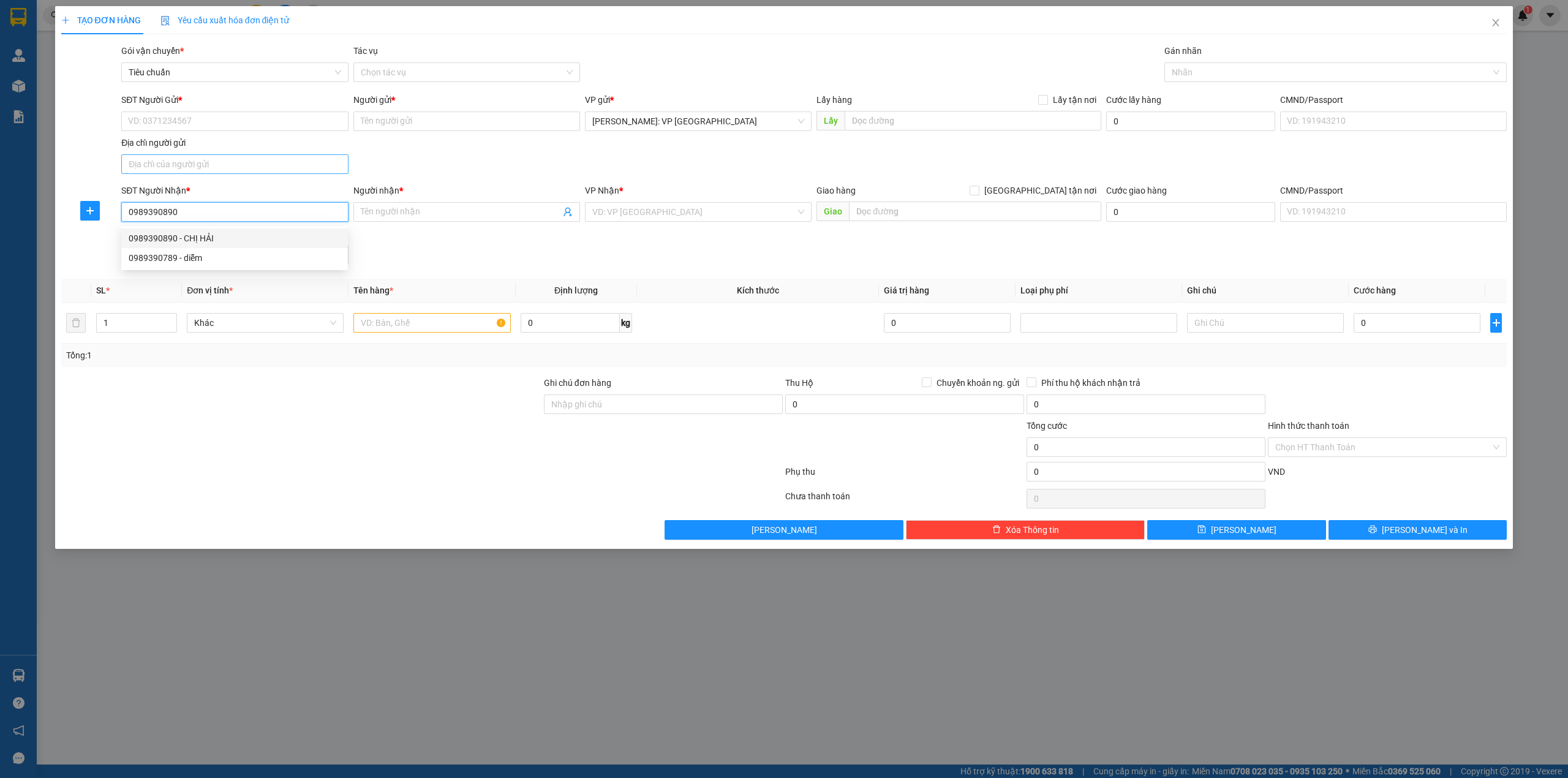
type input "CỤM CÔNG NGHIỆP SẠCH, XÃ TÂN TIẾN, HUYỆN VĂN GIANG, HƯNG YÊN"
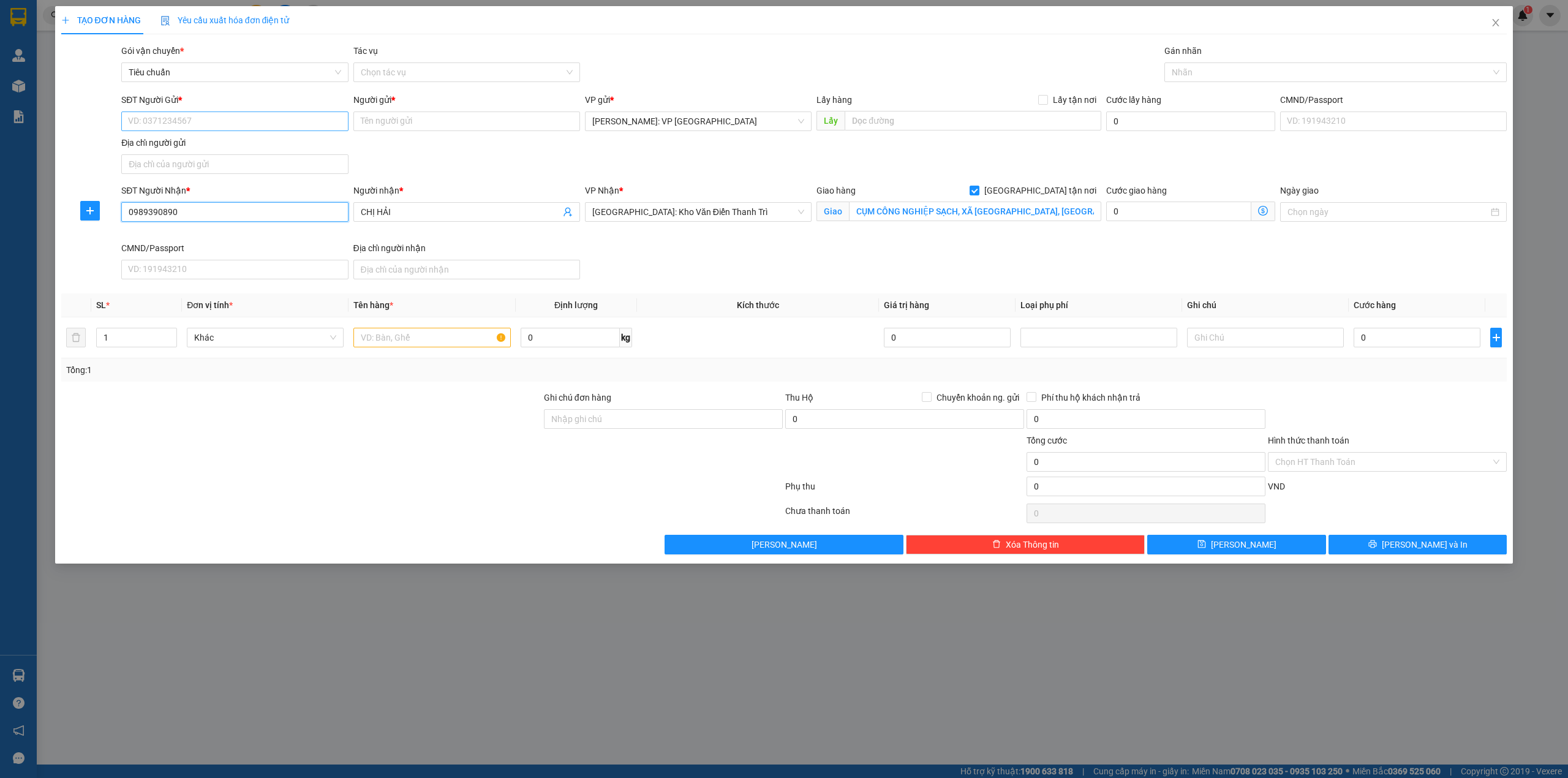
type input "0989390890"
click at [258, 128] on input "SĐT Người Gửi *" at bounding box center [234, 121] width 227 height 20
drag, startPoint x: 228, startPoint y: 147, endPoint x: 268, endPoint y: 147, distance: 40.0
click at [228, 147] on div "0979662826 - MR. LUẬN" at bounding box center [235, 146] width 212 height 13
type input "0979662826"
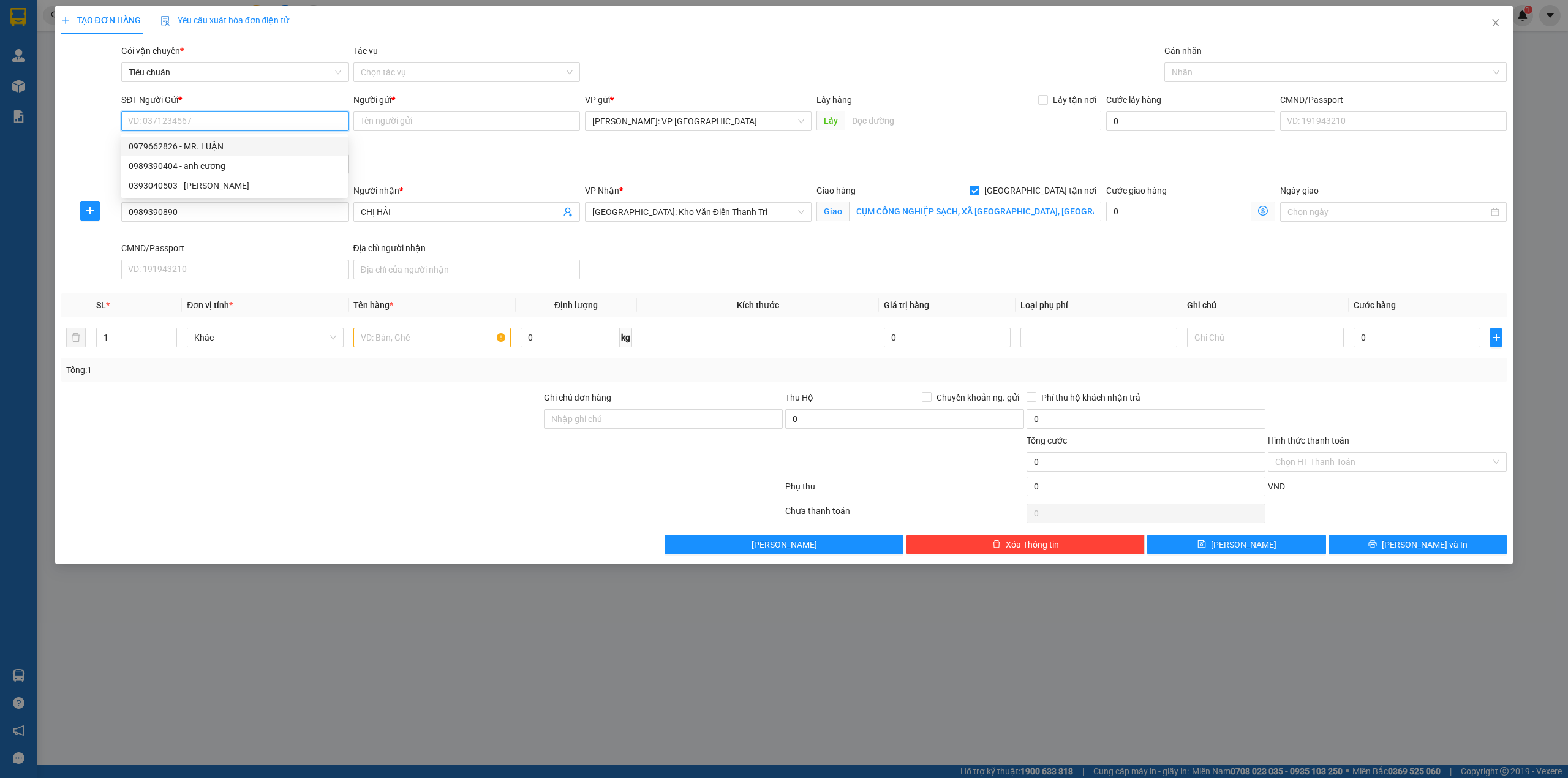
type input "MR. LUẬN"
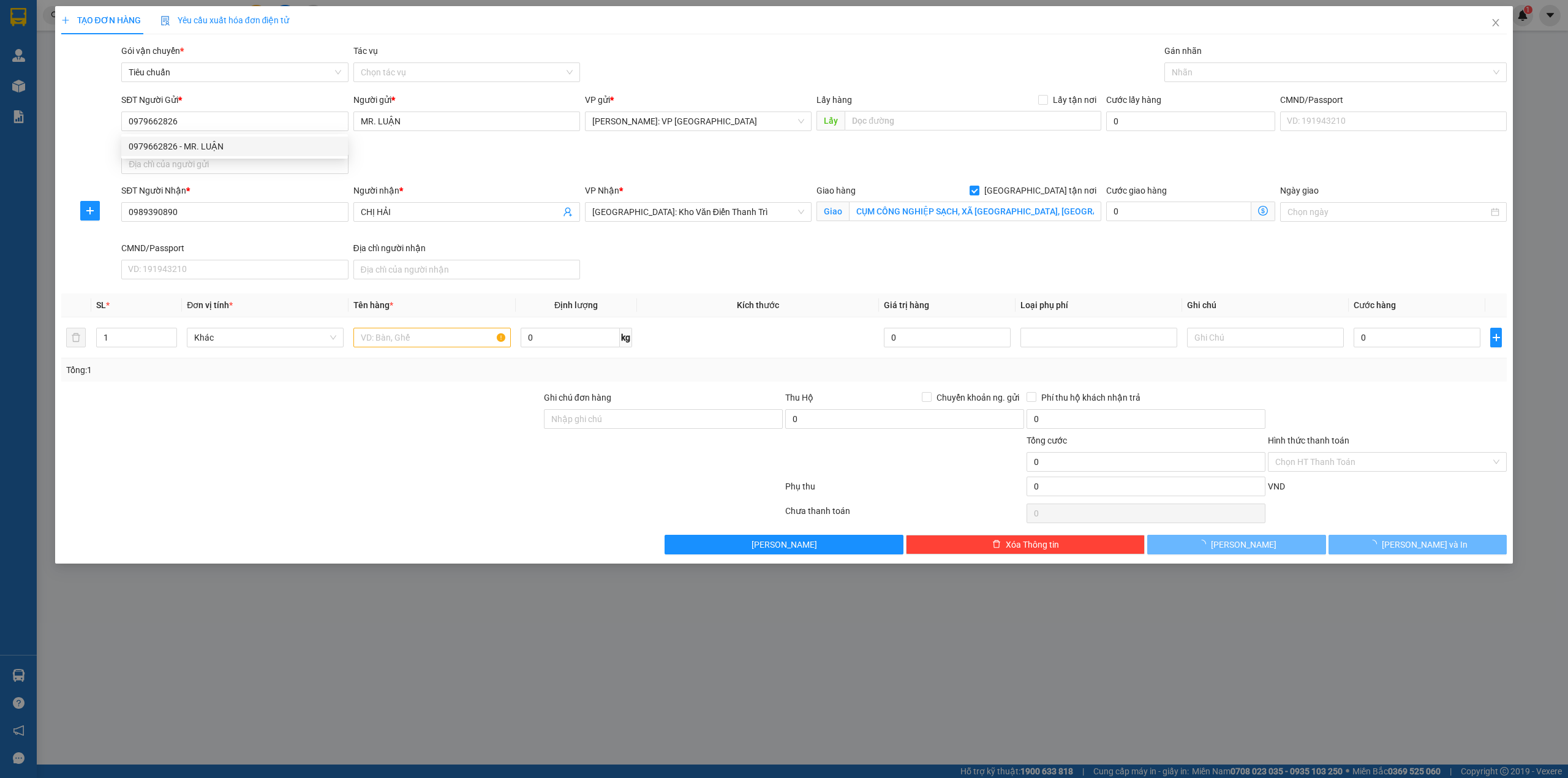
click at [420, 149] on div "SĐT Người Gửi * 0979662826 Người gửi * MR. LUẬN VP gửi * Hồ Chí Minh: VP Quận T…" at bounding box center [814, 136] width 1391 height 86
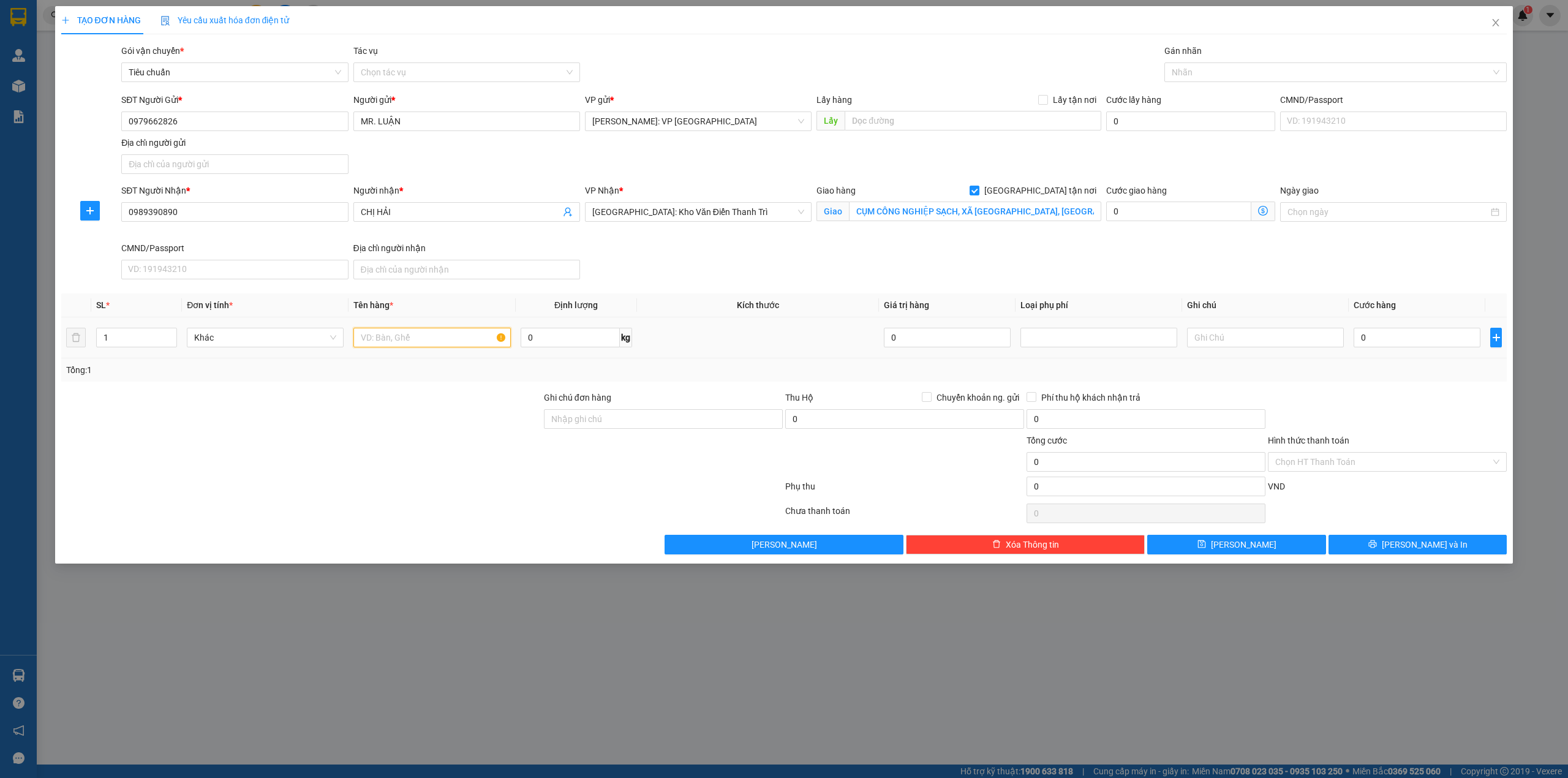
click at [424, 346] on input "text" at bounding box center [432, 338] width 156 height 20
type input "3 thùng giấy (hóa chất)"
click at [1385, 342] on input "0" at bounding box center [1417, 338] width 126 height 20
type input "2"
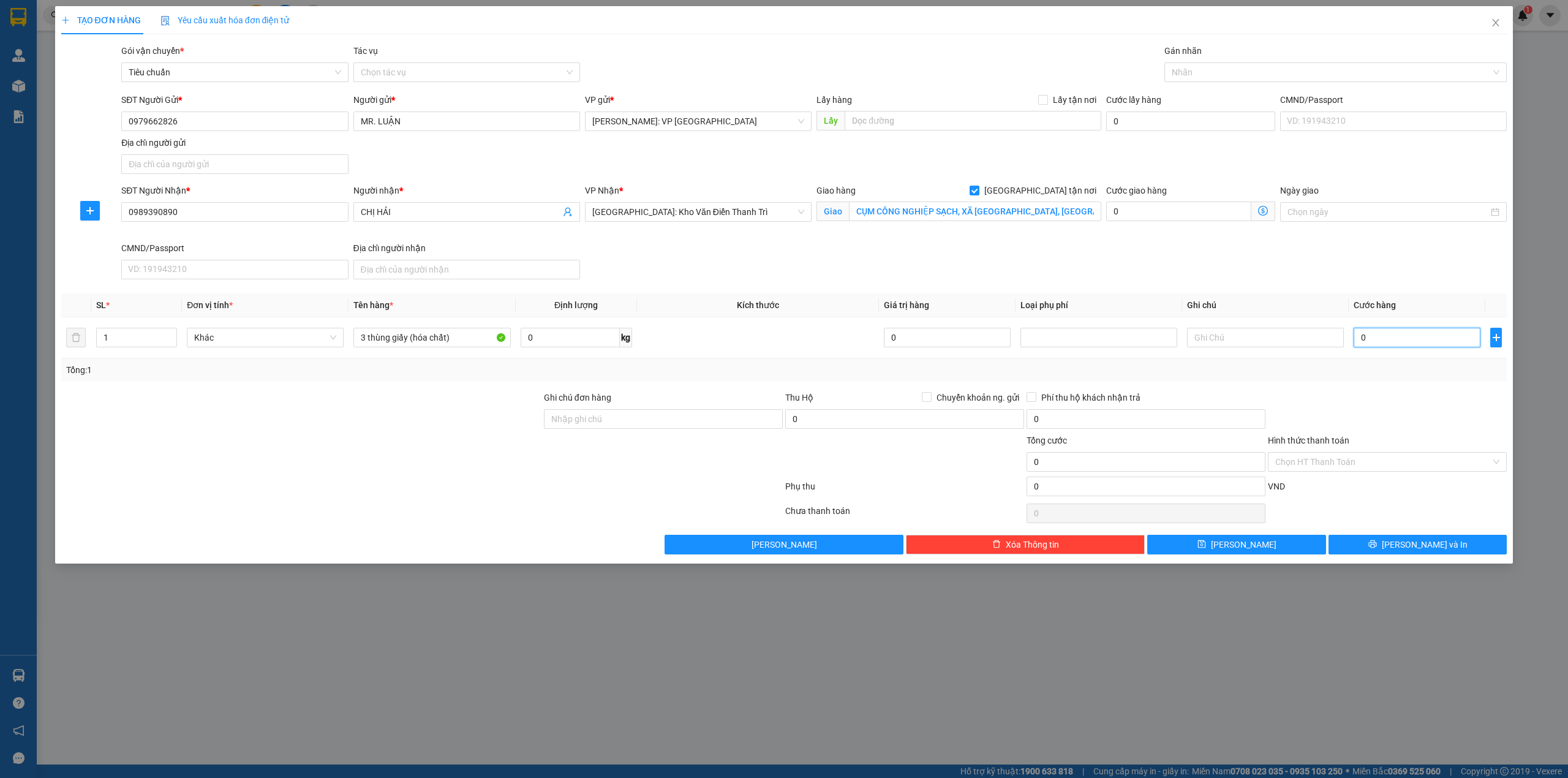
type input "2"
type input "27"
type input "270"
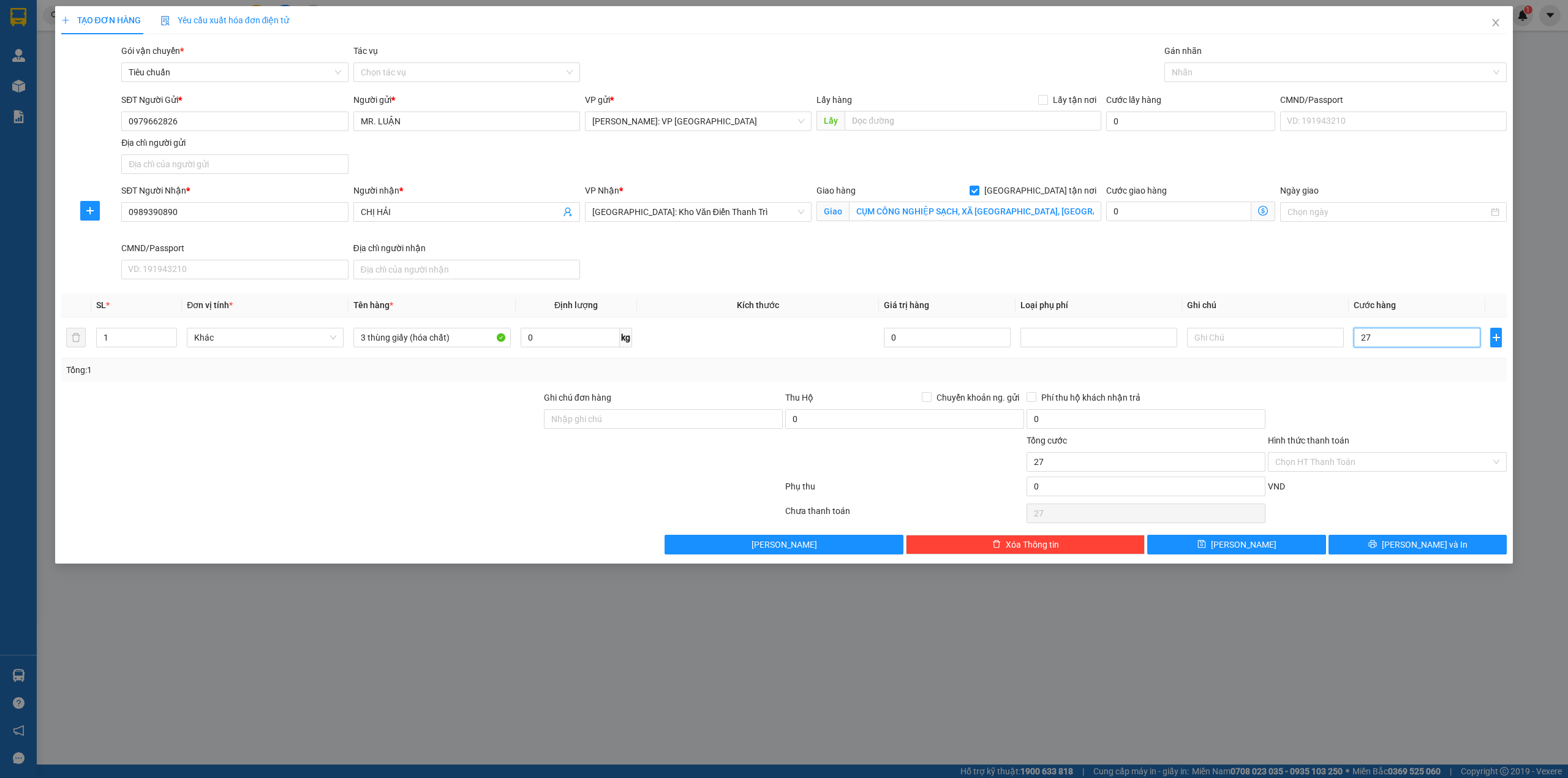
type input "270"
type input "2.700"
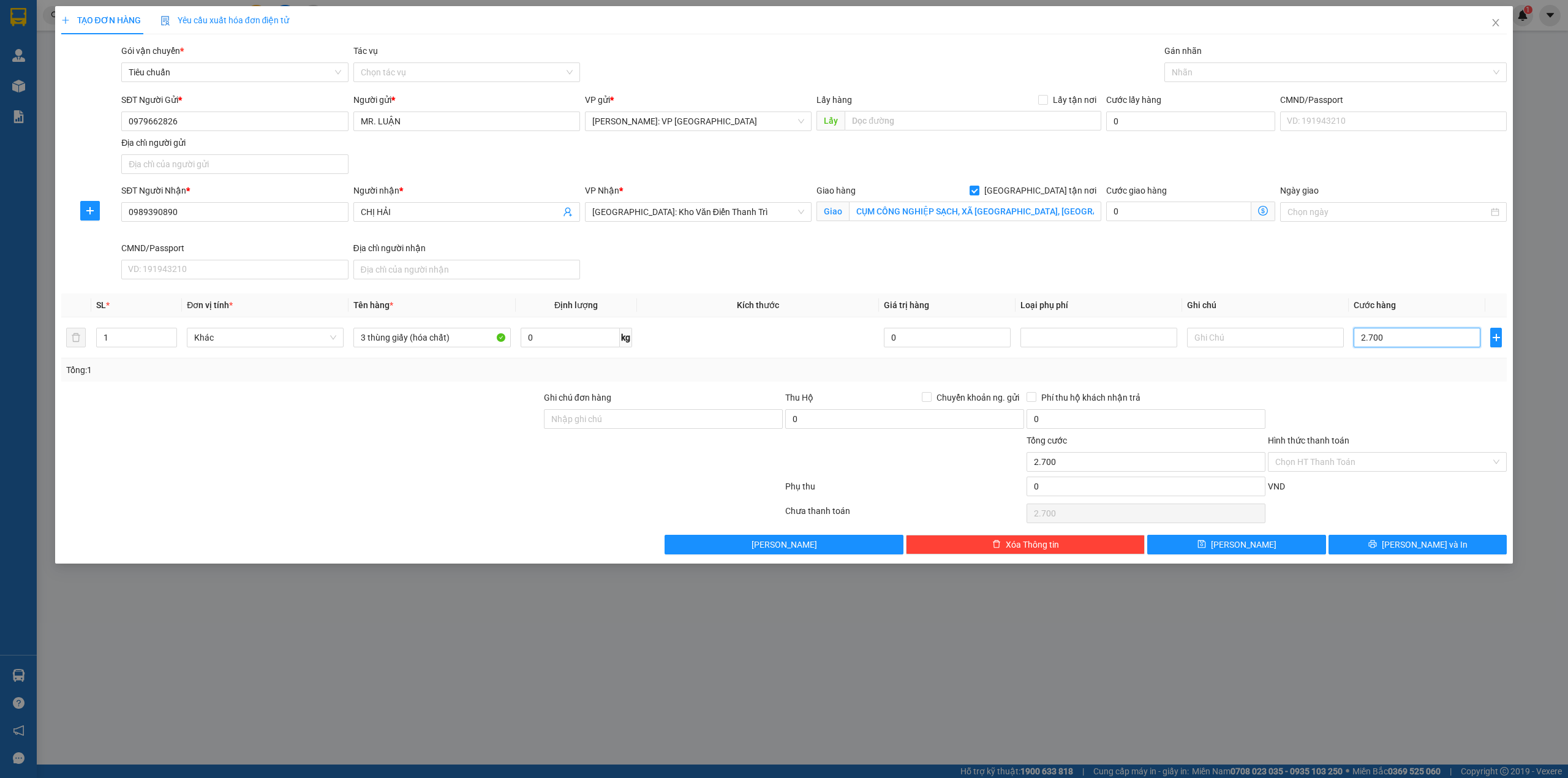
type input "27.000"
type input "270.000"
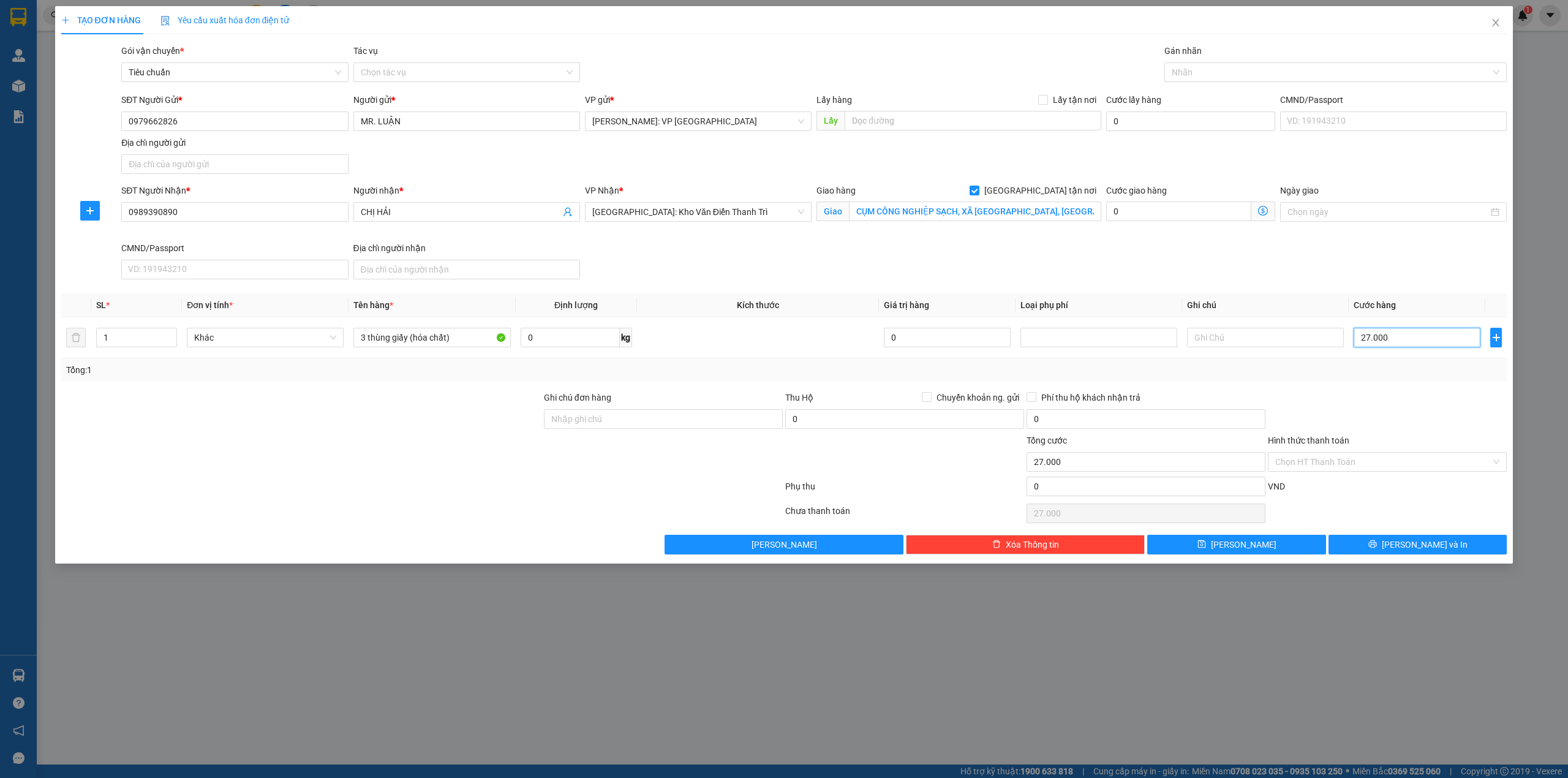
type input "270.000"
click at [1351, 467] on input "Hình thức thanh toán" at bounding box center [1383, 462] width 216 height 18
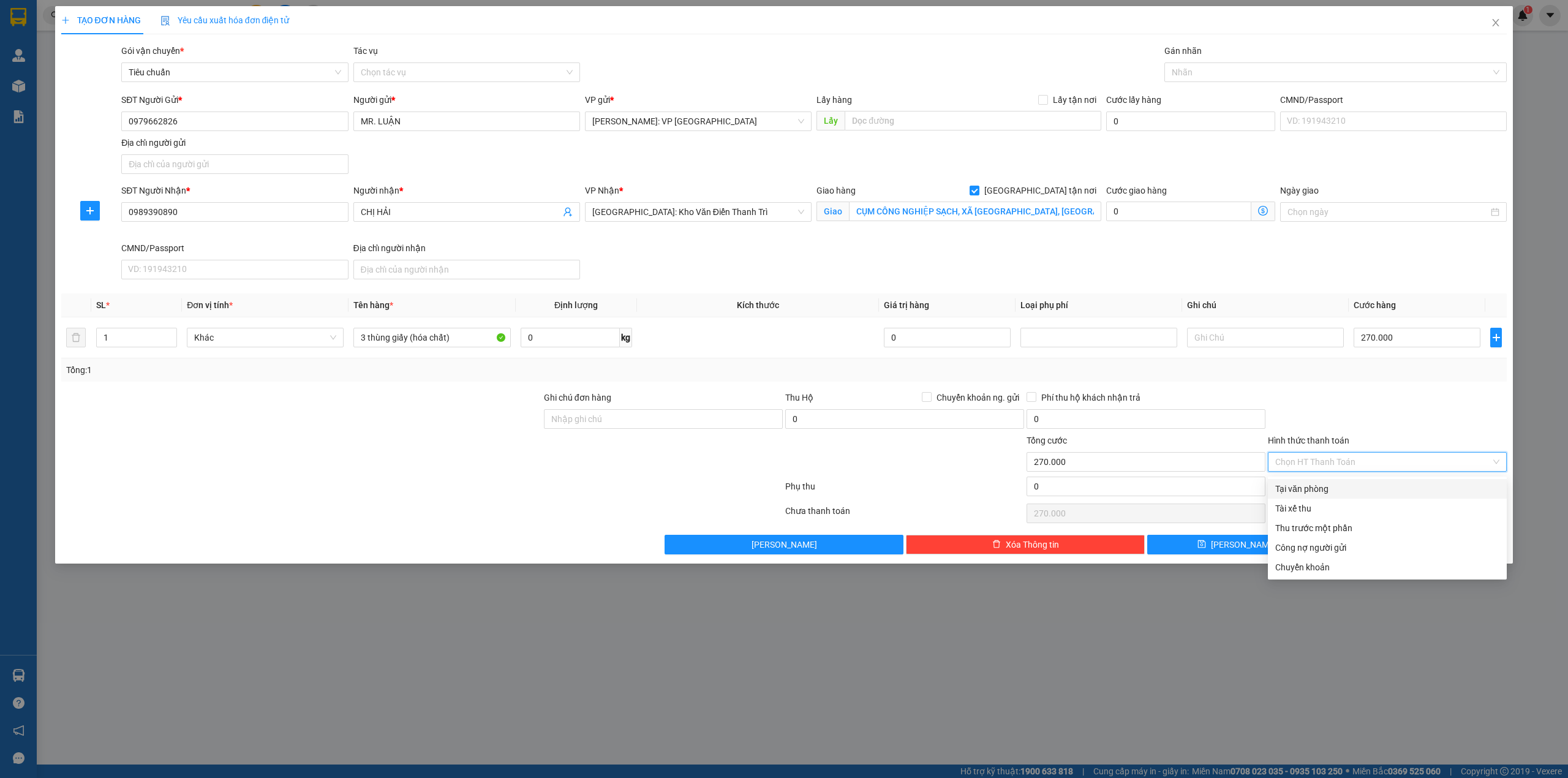
click at [1340, 486] on div "Tại văn phòng" at bounding box center [1388, 489] width 224 height 13
type input "0"
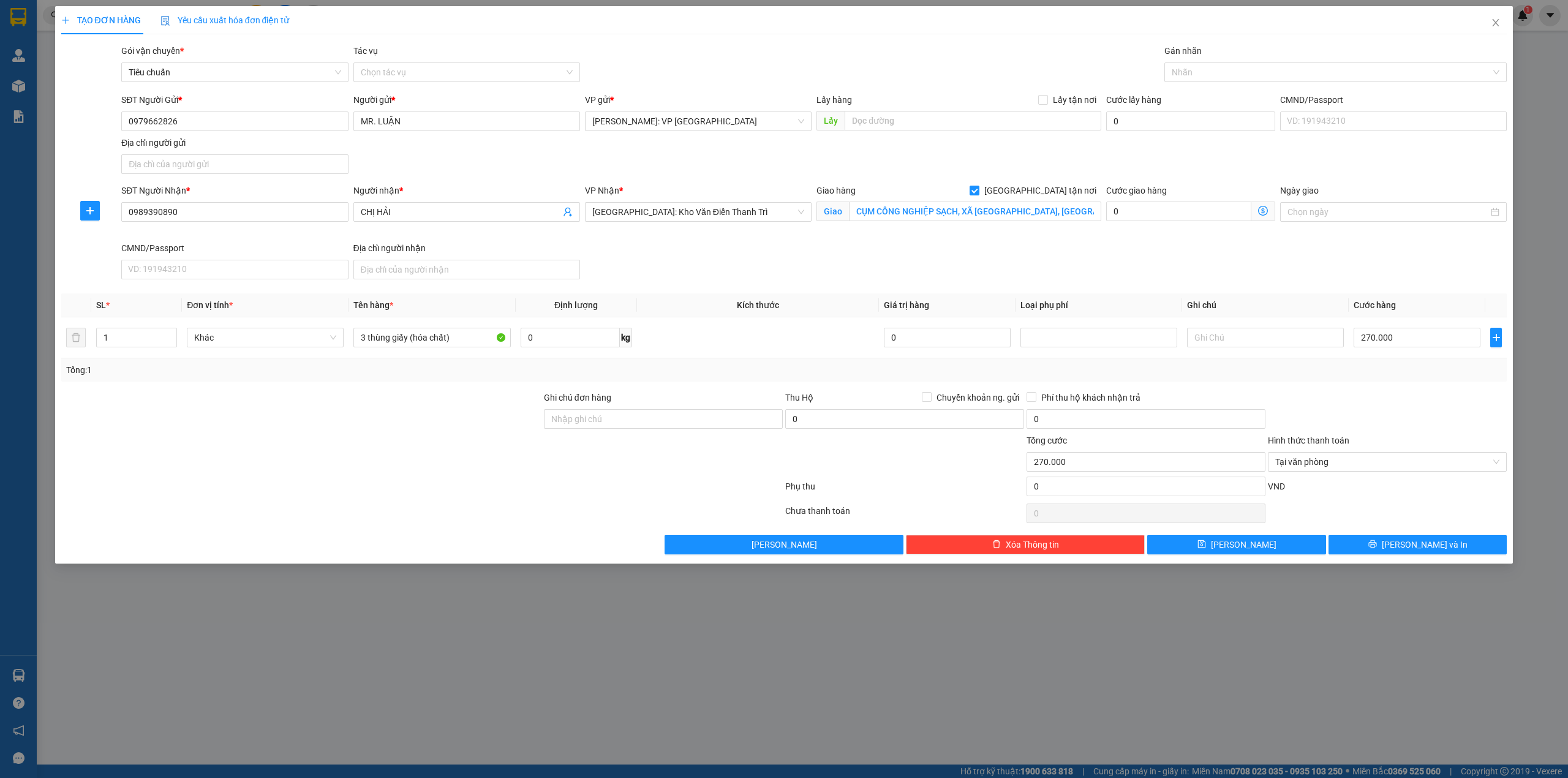
click at [1385, 381] on div "Tổng: 1" at bounding box center [785, 369] width 1446 height 23
click at [405, 414] on div at bounding box center [301, 413] width 483 height 43
click at [437, 403] on div at bounding box center [301, 413] width 483 height 43
click at [1224, 76] on div at bounding box center [1329, 72] width 325 height 15
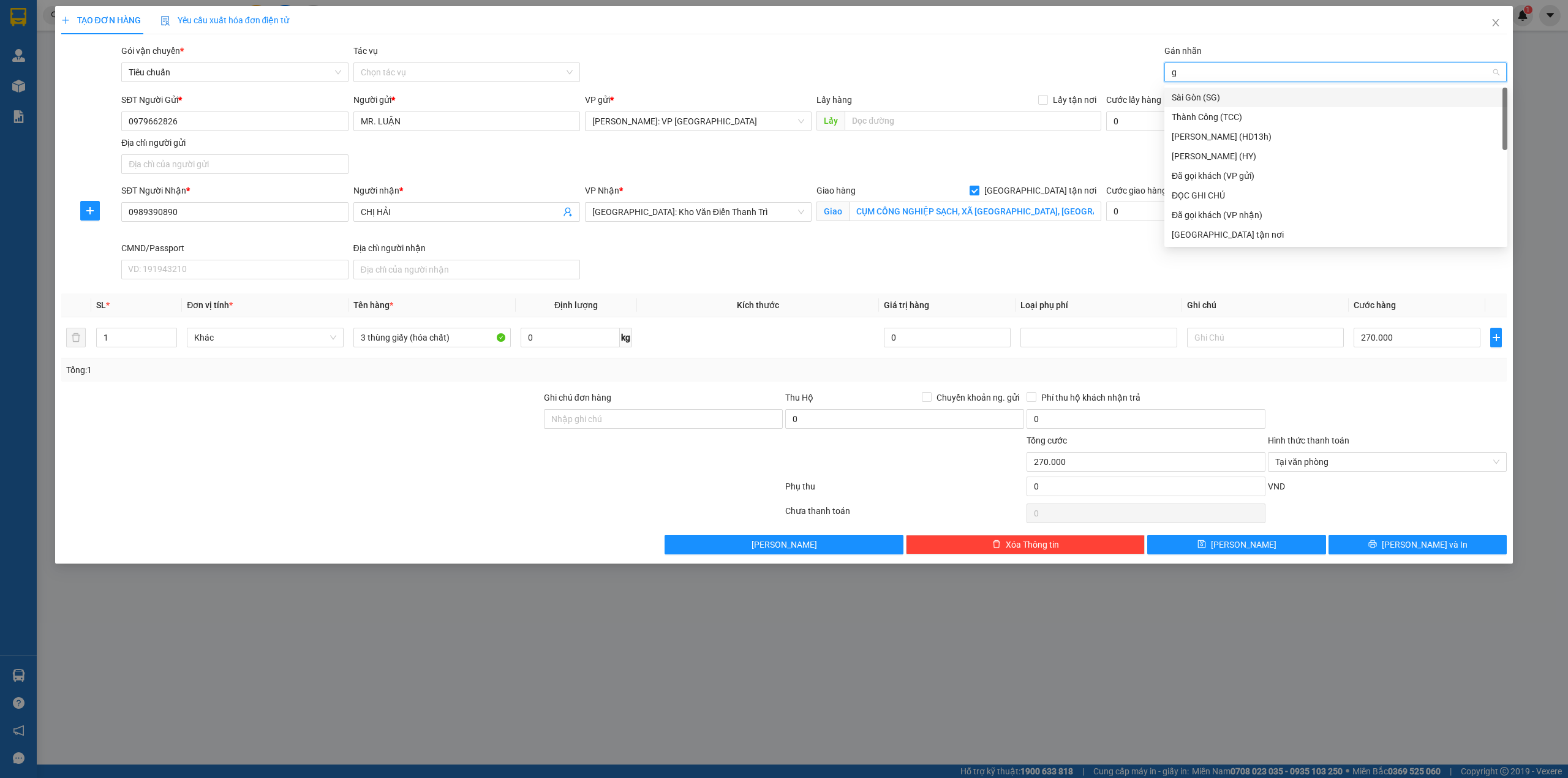
type input "gi"
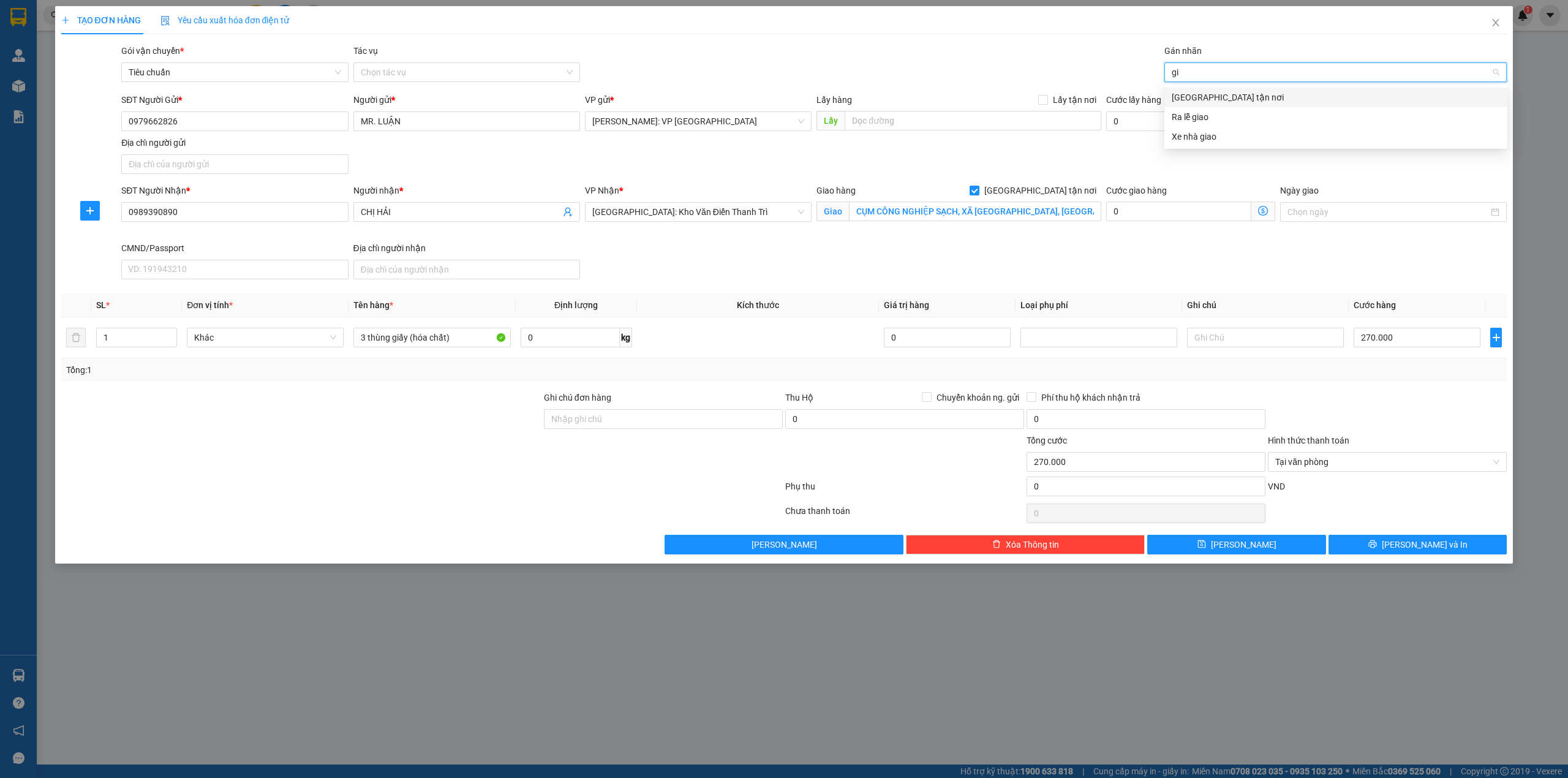
click at [1223, 92] on div "[GEOGRAPHIC_DATA] tận nơi" at bounding box center [1336, 97] width 328 height 13
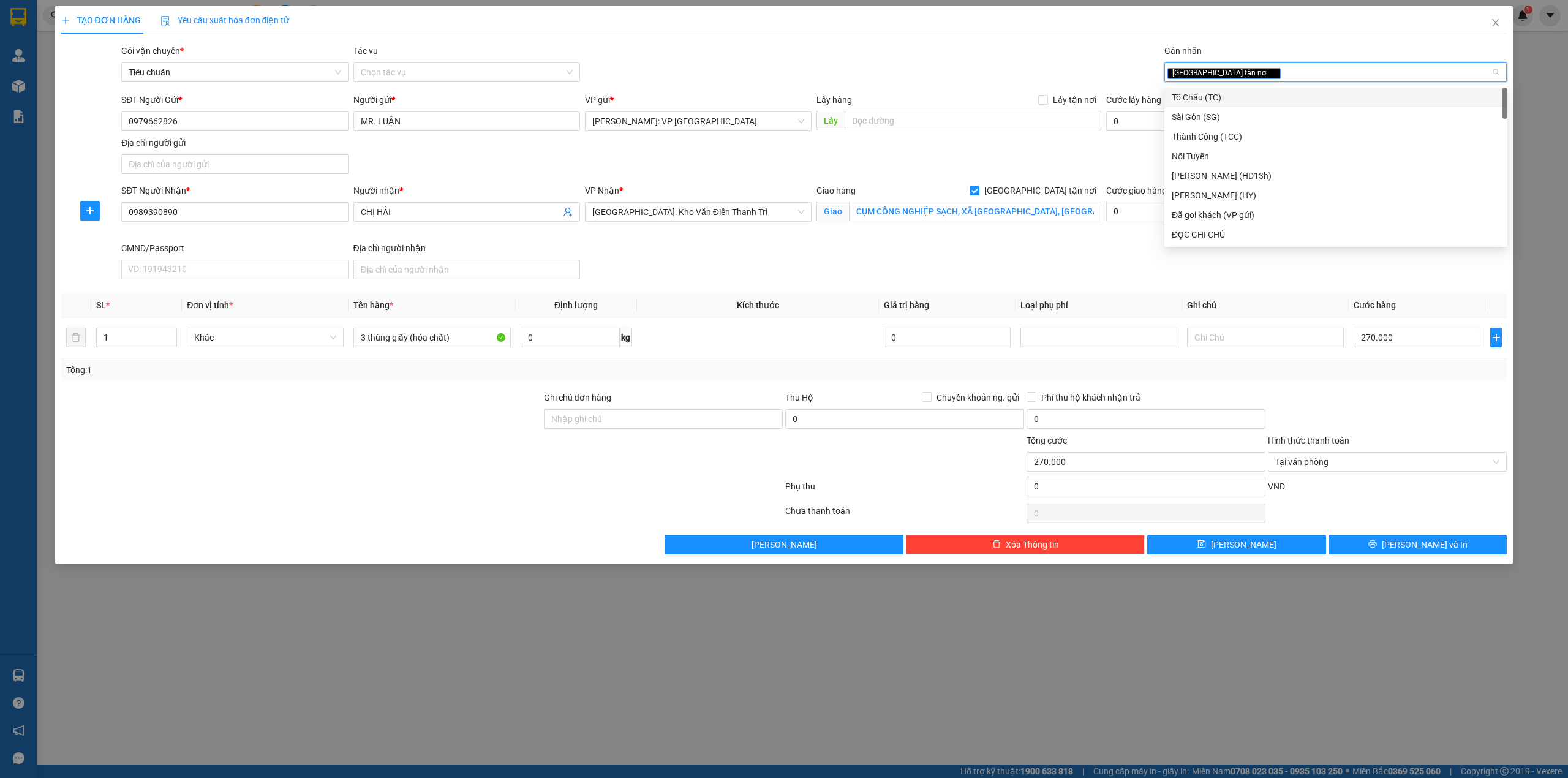
click at [854, 74] on div "Gói vận chuyển * Tiêu chuẩn Tác vụ Chọn tác vụ Gán nhãn Giao tận nơi" at bounding box center [814, 66] width 1391 height 43
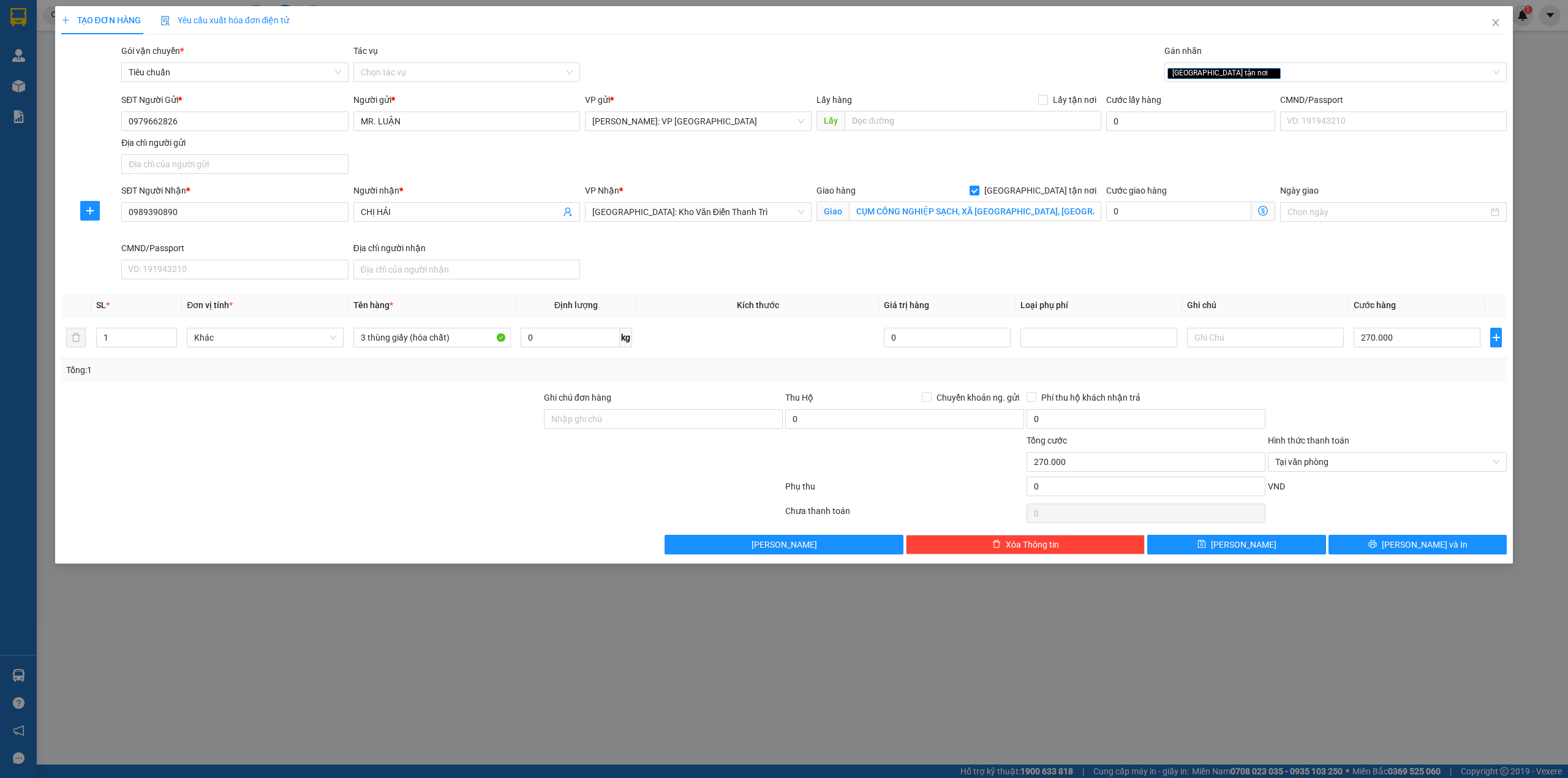
click at [699, 157] on div "SĐT Người Gửi * 0979662826 Người gửi * MR. LUẬN VP gửi * Hồ Chí Minh: VP Quận T…" at bounding box center [814, 136] width 1391 height 86
click at [686, 64] on div "Gói vận chuyển * Tiêu chuẩn Tác vụ Chọn tác vụ Gán nhãn Giao tận nơi" at bounding box center [814, 66] width 1391 height 43
drag, startPoint x: 681, startPoint y: 269, endPoint x: 688, endPoint y: 265, distance: 8.1
click at [683, 269] on div "SĐT Người Nhận * 0989390890 Người nhận * CHỊ HẢI VP Nhận * Hà Nội: Kho Văn Điển…" at bounding box center [814, 234] width 1391 height 100
click at [372, 482] on div at bounding box center [422, 489] width 724 height 25
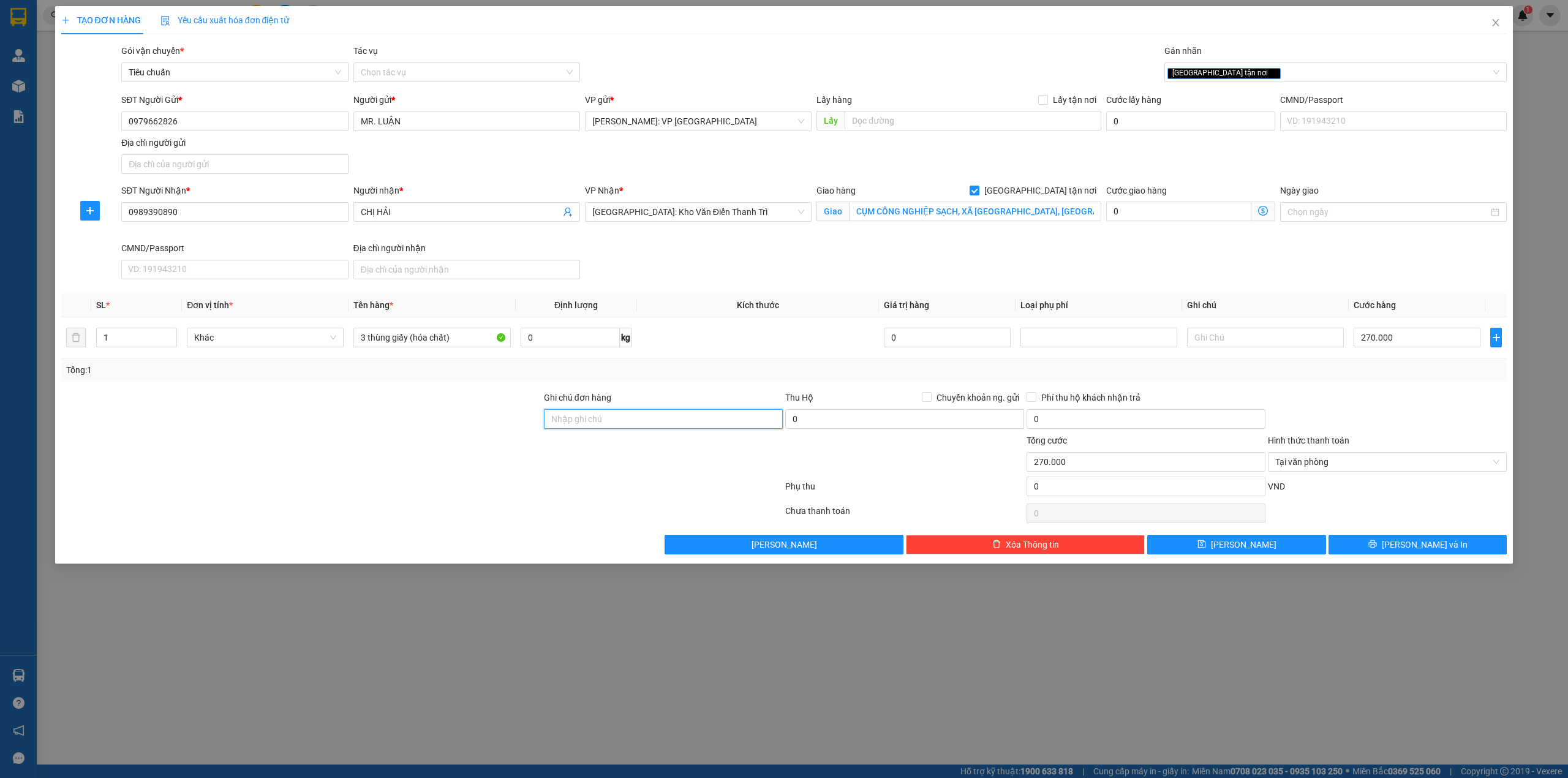
drag, startPoint x: 631, startPoint y: 422, endPoint x: 610, endPoint y: 429, distance: 22.1
click at [631, 422] on input "Ghi chú đơn hàng" at bounding box center [663, 419] width 239 height 20
type input "d"
type input "để đúng chiều"
drag, startPoint x: 312, startPoint y: 473, endPoint x: 328, endPoint y: 473, distance: 16.0
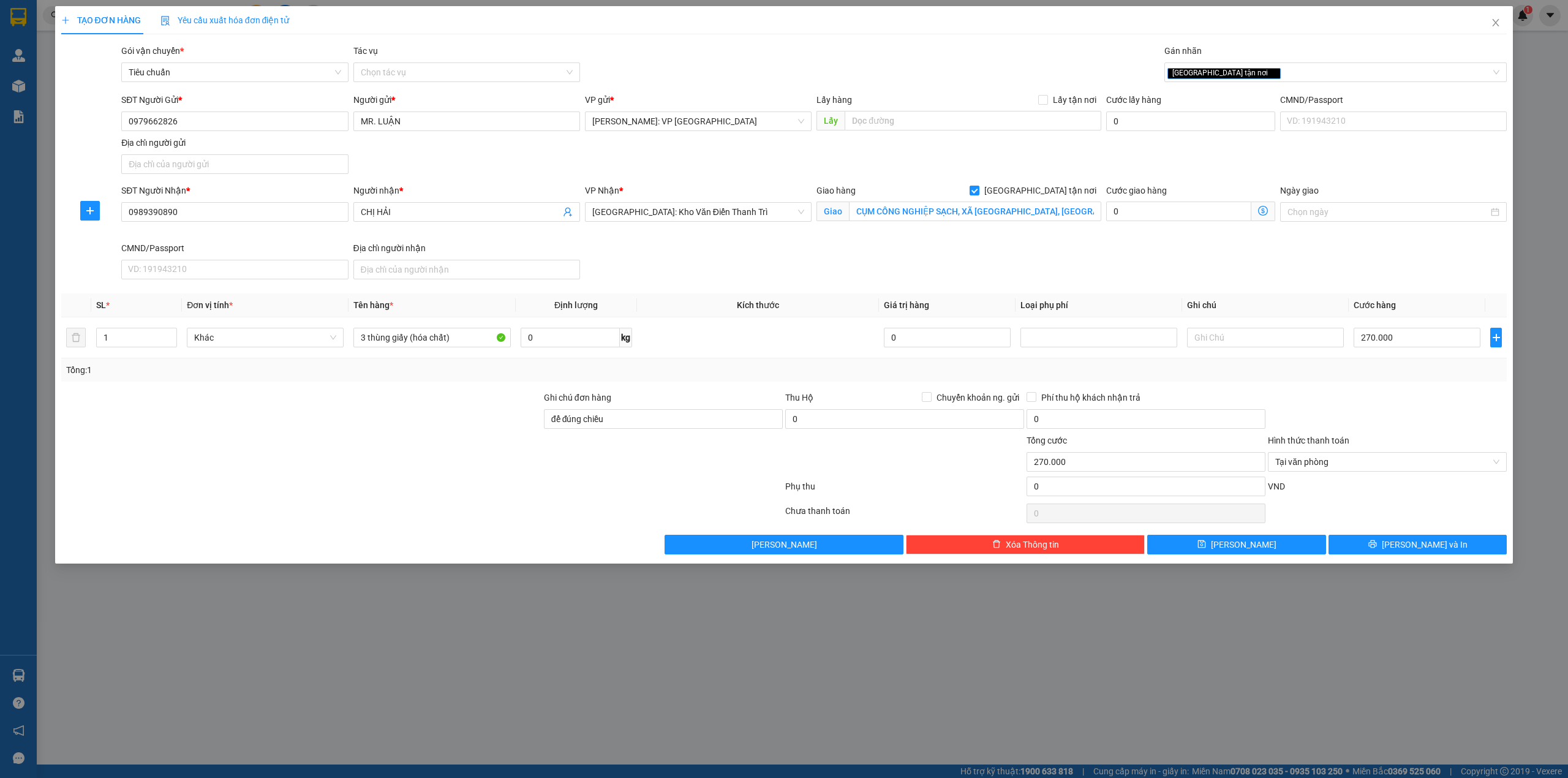
click at [324, 473] on div at bounding box center [301, 455] width 483 height 43
click at [381, 434] on div at bounding box center [301, 413] width 483 height 43
click at [371, 446] on div at bounding box center [301, 455] width 483 height 43
click at [1375, 545] on button "Lưu và In" at bounding box center [1418, 545] width 179 height 20
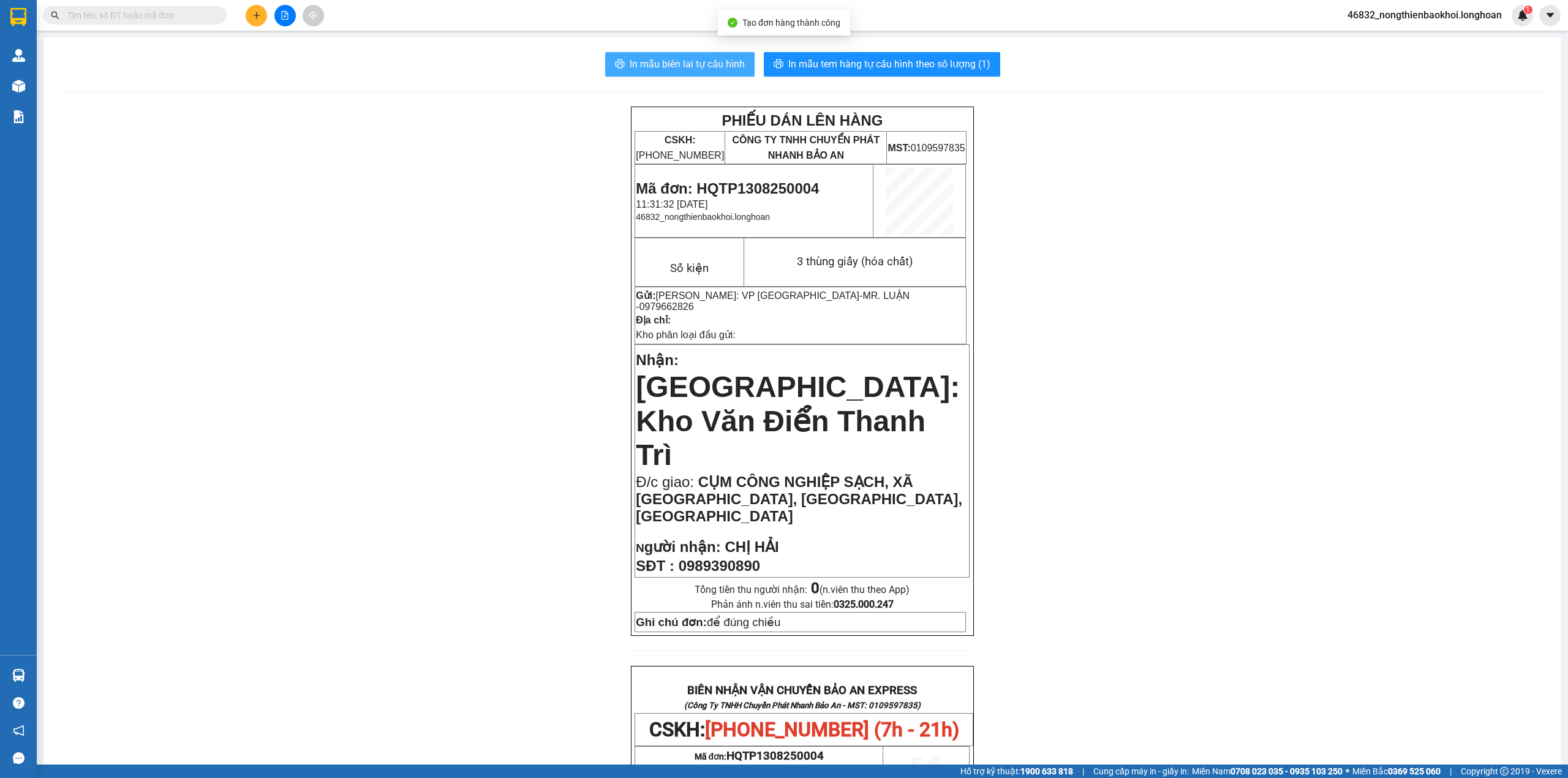
click at [729, 72] on span "In mẫu biên lai tự cấu hình" at bounding box center [688, 63] width 115 height 15
drag, startPoint x: 522, startPoint y: 253, endPoint x: 533, endPoint y: 247, distance: 12.5
click at [522, 253] on div "PHIẾU DÁN LÊN HÀNG CSKH: 1900.06.88.33 CÔNG TY TNHH CHUYỂN PHÁT NHANH BẢO AN MS…" at bounding box center [803, 718] width 1489 height 1223
click at [877, 74] on button "In mẫu tem hàng tự cấu hình theo số lượng (1)" at bounding box center [882, 64] width 236 height 25
click at [1121, 454] on div "PHIẾU DÁN LÊN HÀNG CSKH: 1900.06.88.33 CÔNG TY TNHH CHUYỂN PHÁT NHANH BẢO AN MS…" at bounding box center [803, 718] width 1489 height 1223
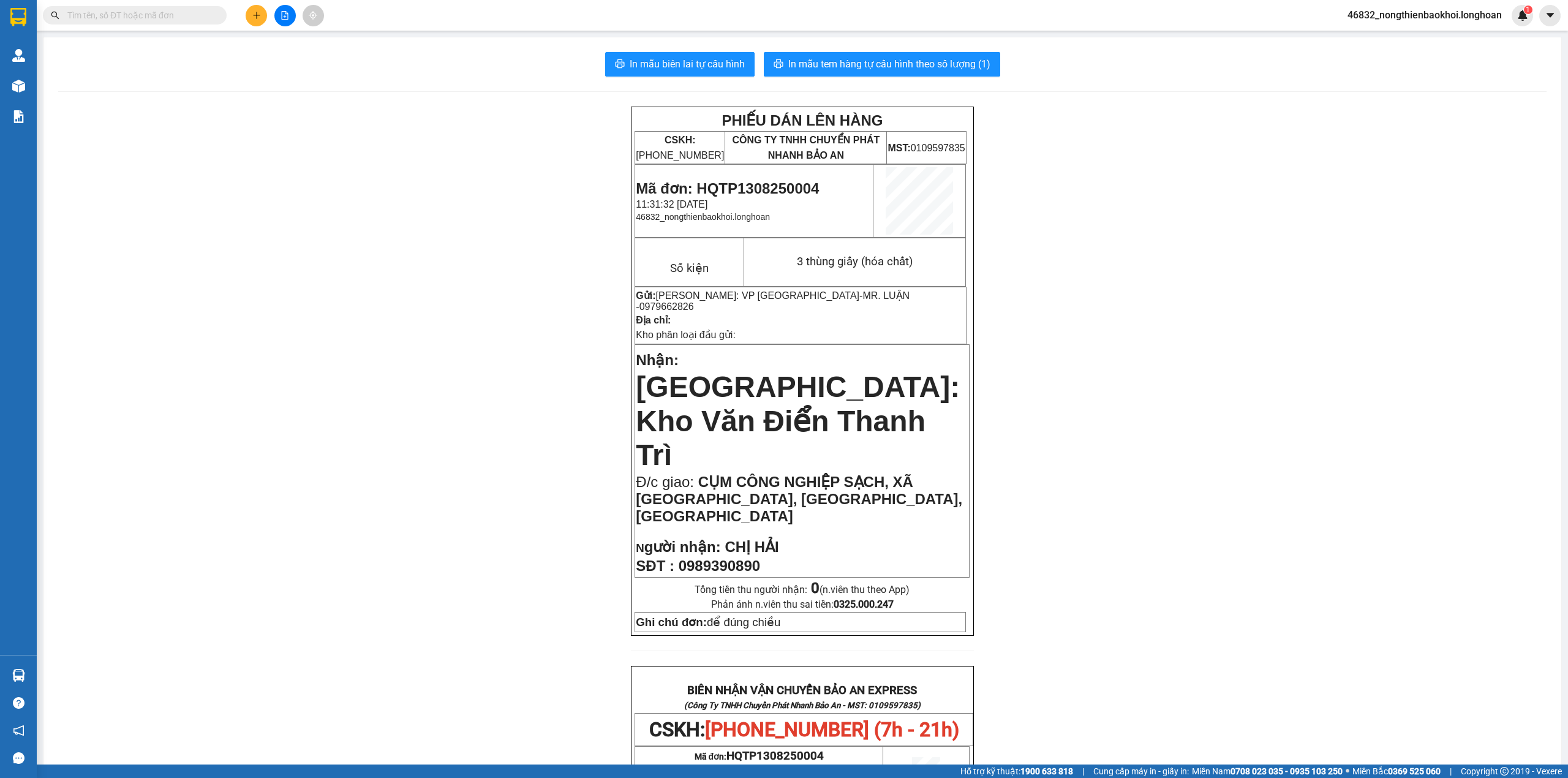
click at [1121, 454] on div "PHIẾU DÁN LÊN HÀNG CSKH: 1900.06.88.33 CÔNG TY TNHH CHUYỂN PHÁT NHANH BẢO AN MS…" at bounding box center [803, 718] width 1489 height 1223
click at [349, 290] on div "PHIẾU DÁN LÊN HÀNG CSKH: 1900.06.88.33 CÔNG TY TNHH CHUYỂN PHÁT NHANH BẢO AN MS…" at bounding box center [803, 718] width 1489 height 1223
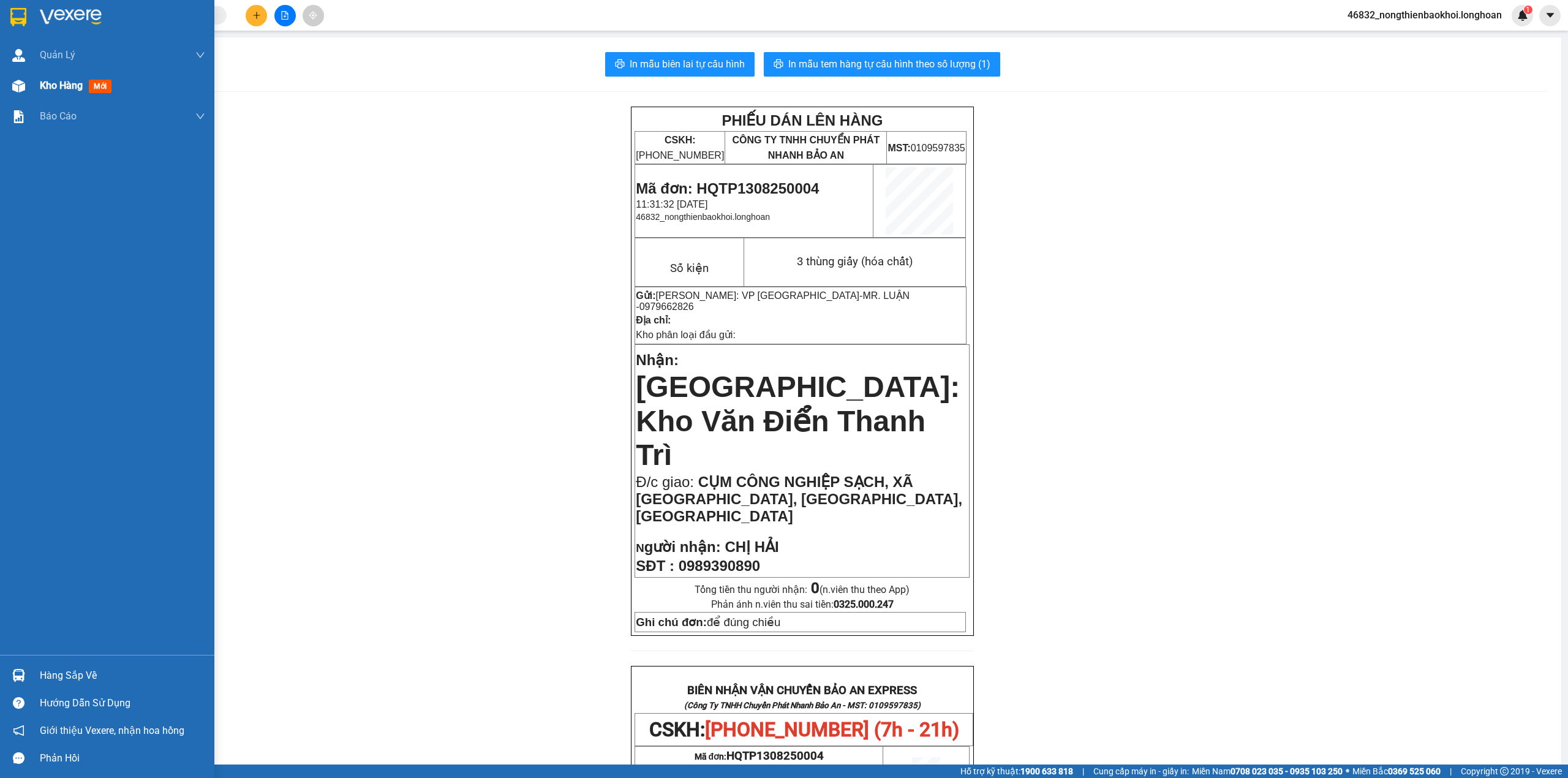
click at [23, 82] on img at bounding box center [19, 86] width 13 height 13
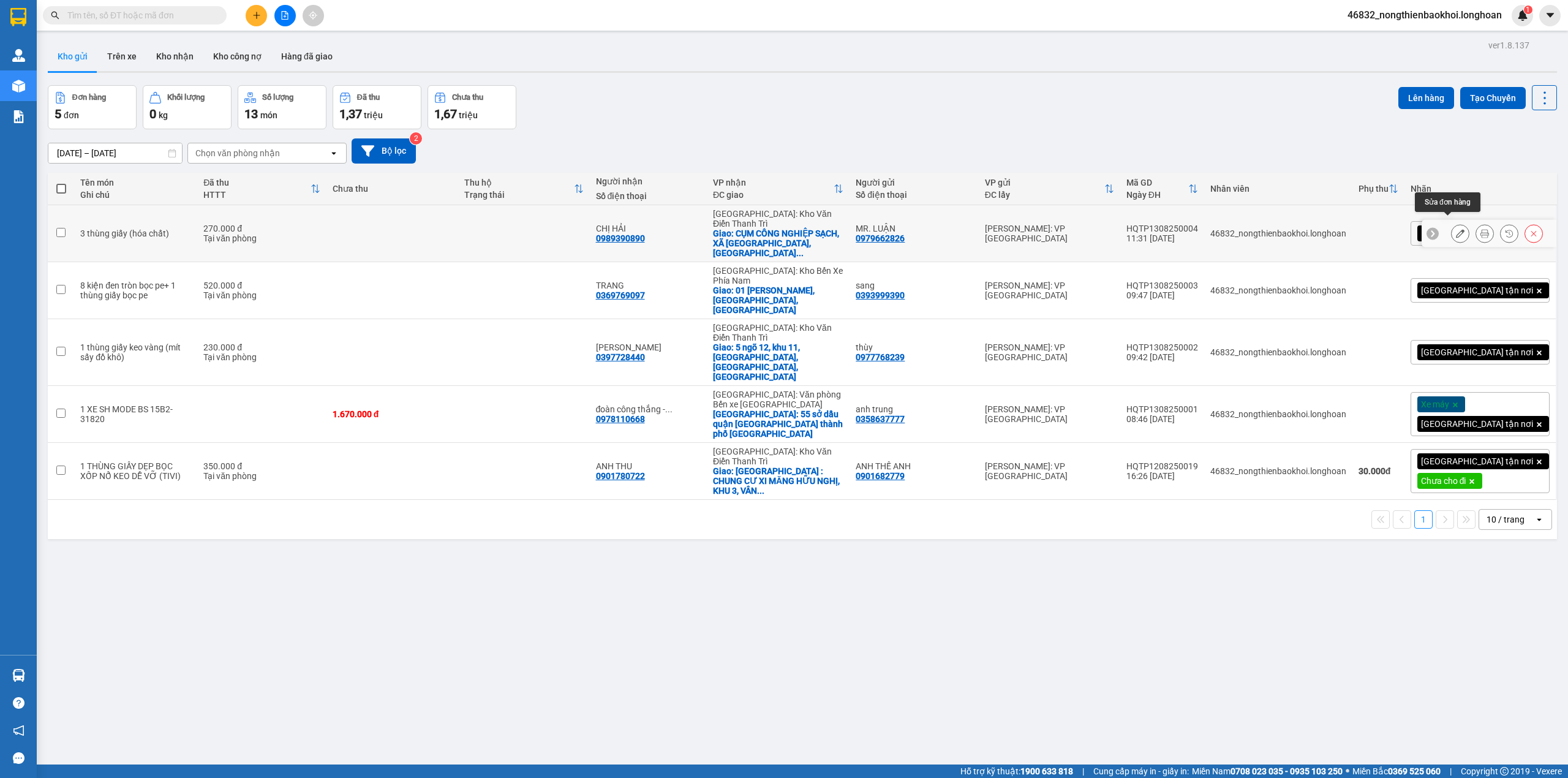
click at [1453, 225] on button at bounding box center [1461, 233] width 17 height 21
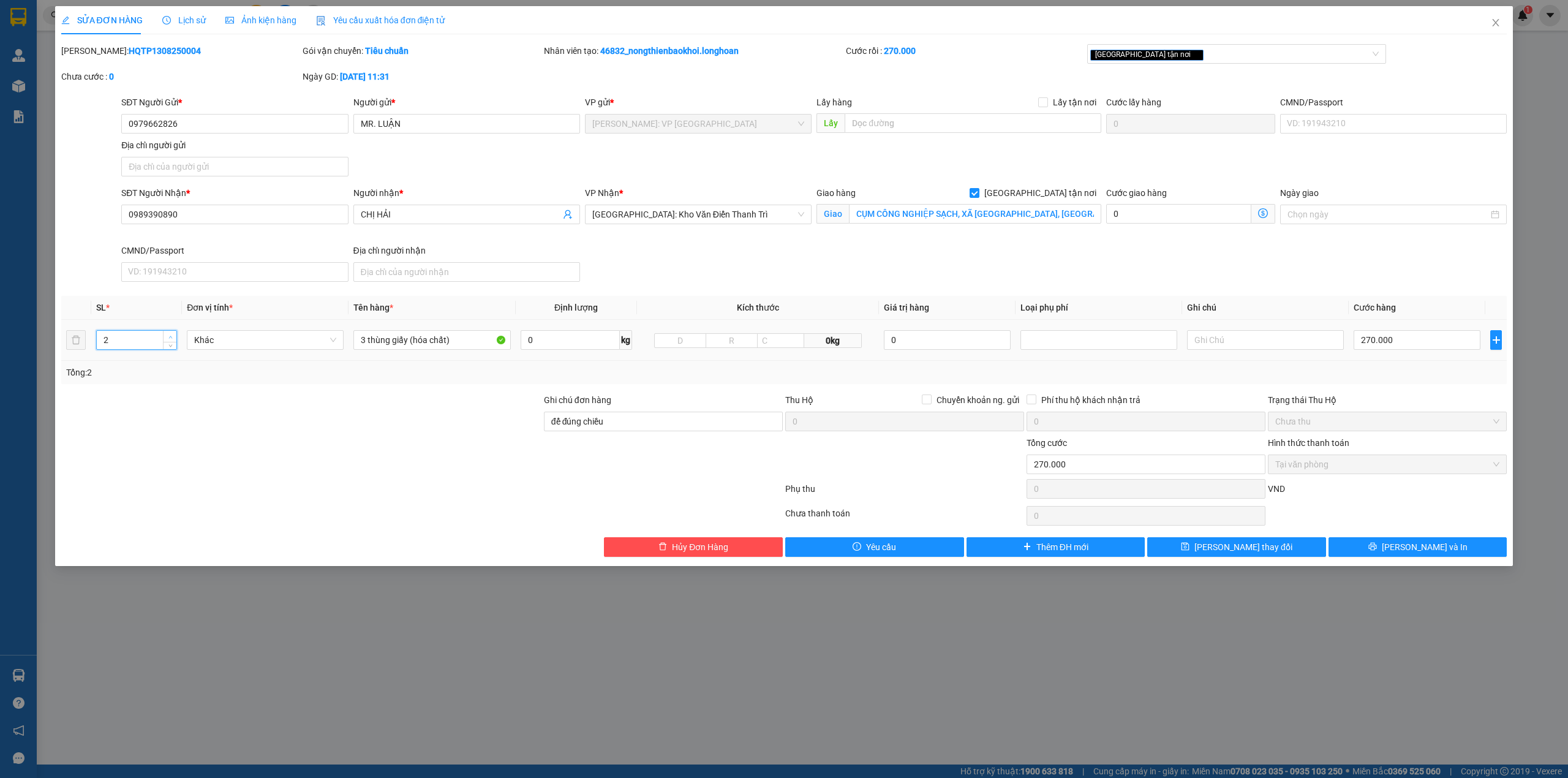
click at [167, 336] on span "up" at bounding box center [170, 337] width 7 height 7
type input "3"
click at [167, 336] on span "up" at bounding box center [170, 337] width 7 height 7
click at [1374, 543] on button "Lưu và In" at bounding box center [1418, 547] width 179 height 20
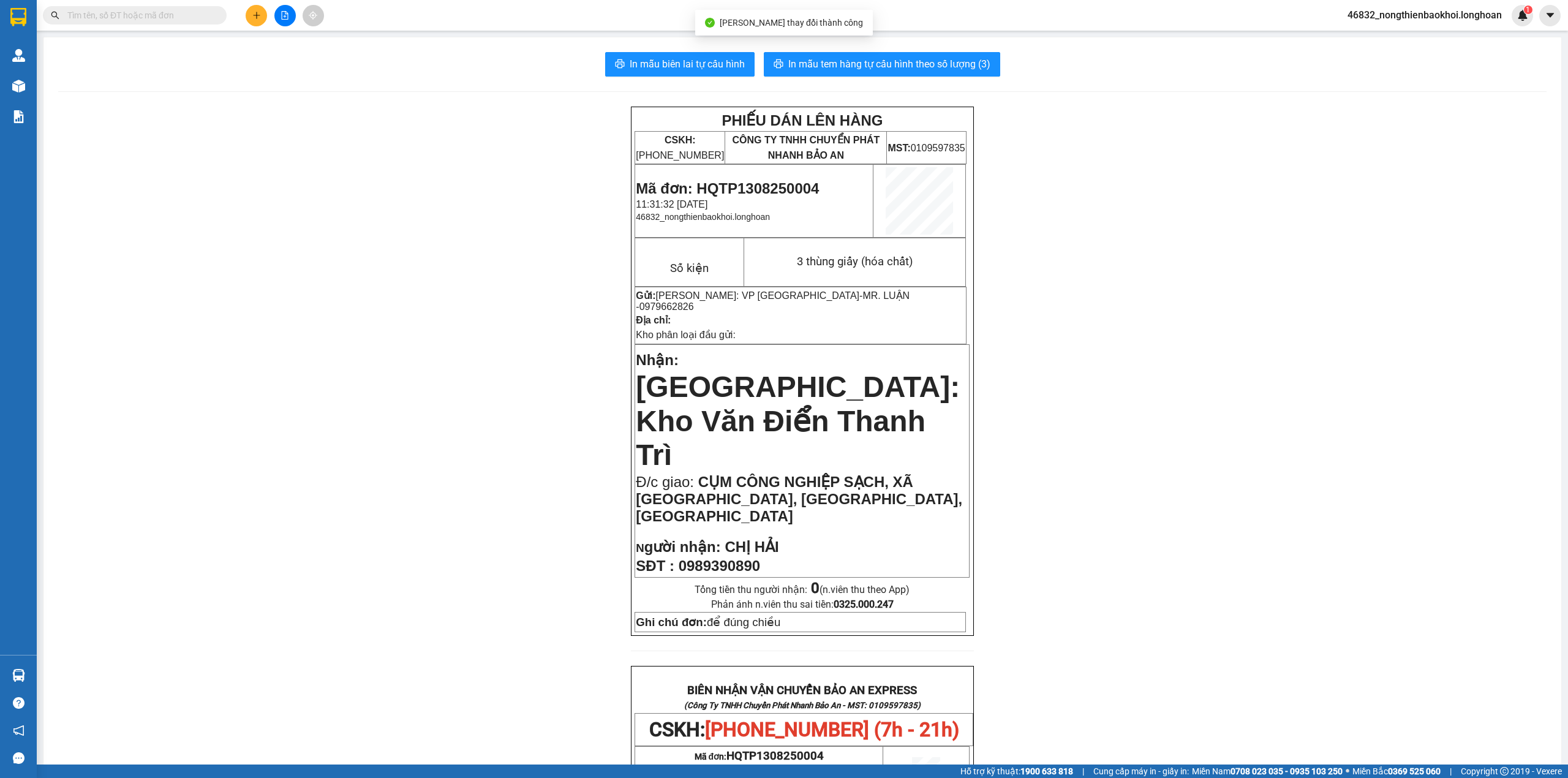
click at [499, 245] on div "PHIẾU DÁN LÊN HÀNG CSKH: 1900.06.88.33 CÔNG TY TNHH CHUYỂN PHÁT NHANH BẢO AN MS…" at bounding box center [803, 718] width 1489 height 1223
click at [802, 67] on span "In mẫu tem hàng tự cấu hình theo số lượng (3)" at bounding box center [890, 63] width 202 height 15
click at [1173, 564] on div "PHIẾU DÁN LÊN HÀNG CSKH: 1900.06.88.33 CÔNG TY TNHH CHUYỂN PHÁT NHANH BẢO AN MS…" at bounding box center [803, 718] width 1489 height 1223
click at [111, 22] on span at bounding box center [134, 15] width 184 height 18
click at [114, 20] on input "text" at bounding box center [139, 15] width 145 height 13
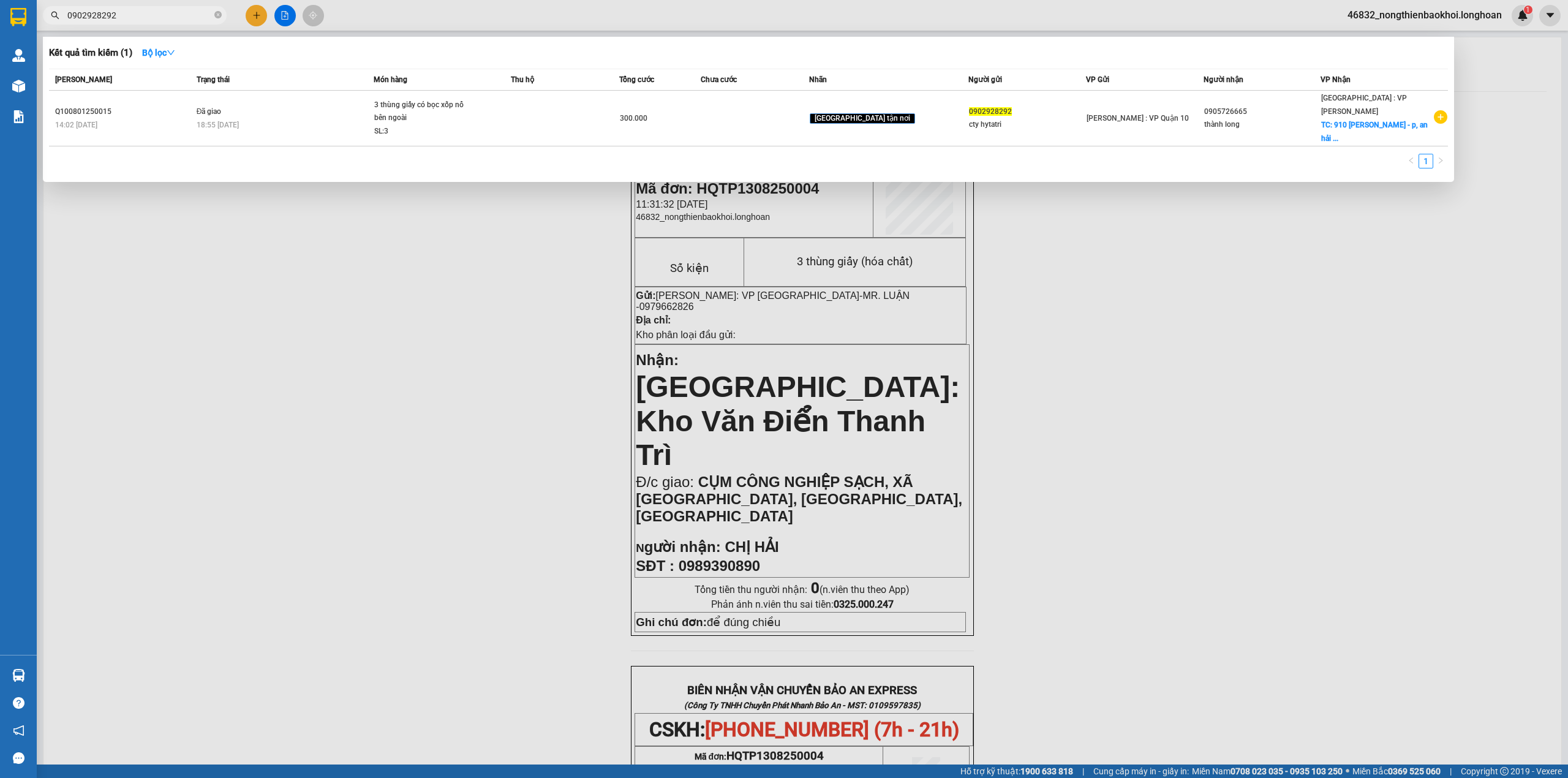
type input "0902928292"
click at [184, 6] on span "0902928292" at bounding box center [134, 15] width 184 height 18
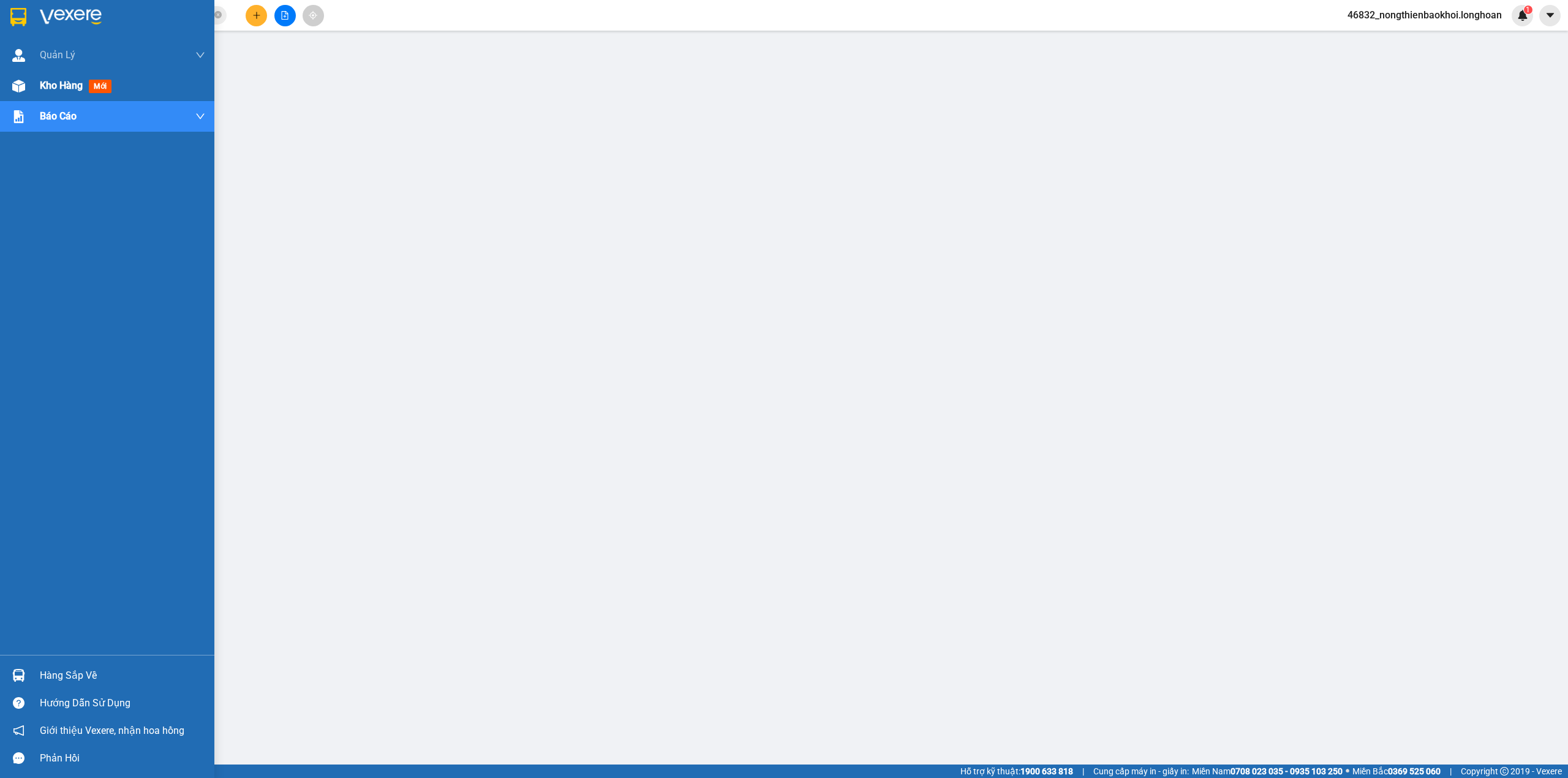
click at [1, 93] on div "Kho hàng mới" at bounding box center [107, 85] width 214 height 31
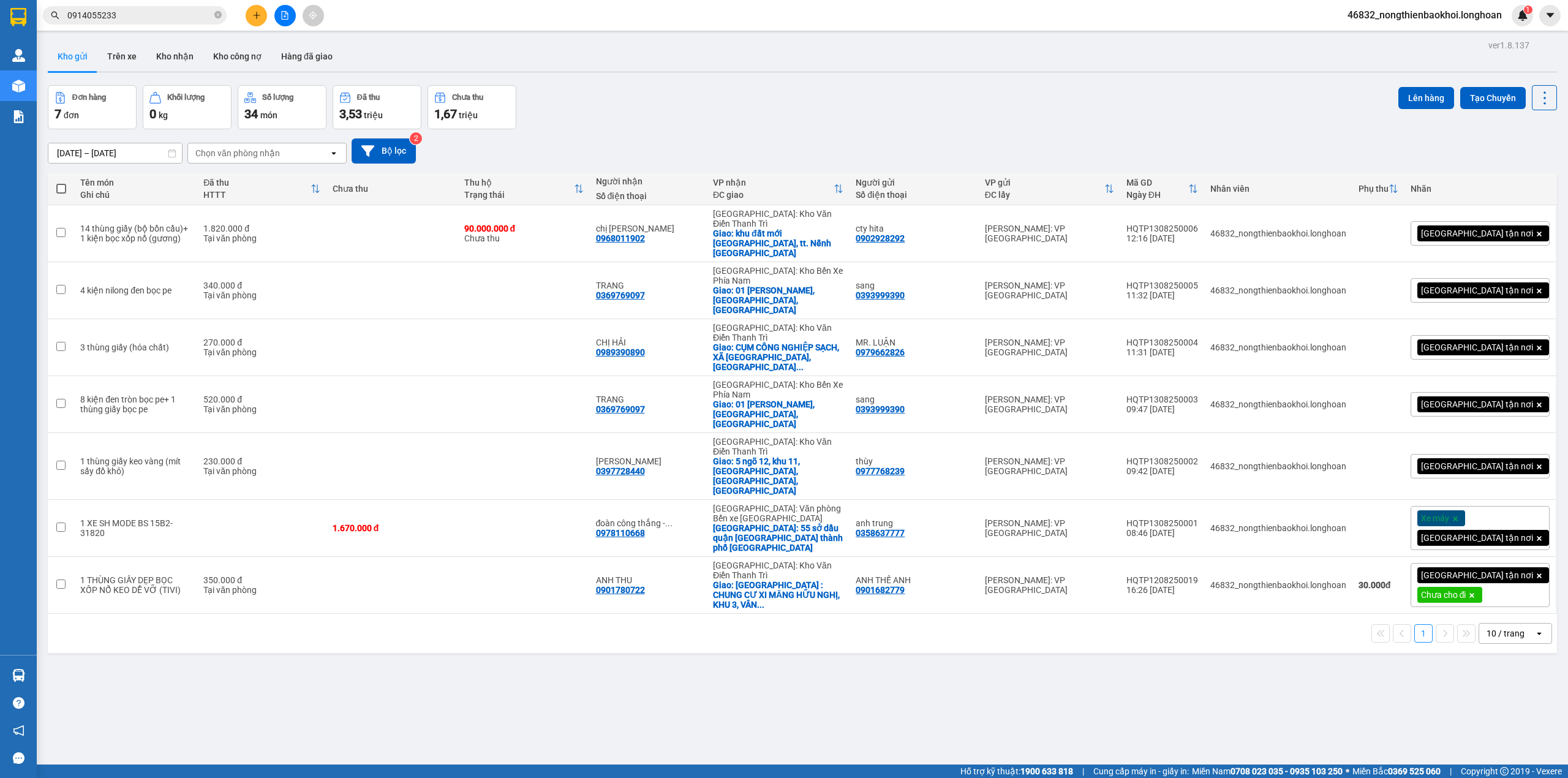
click at [744, 94] on div "Đơn hàng 7 đơn Khối lượng 0 kg Số lượng 34 món Đã thu 3,53 triệu Chưa thu 1,67 …" at bounding box center [802, 108] width 1510 height 44
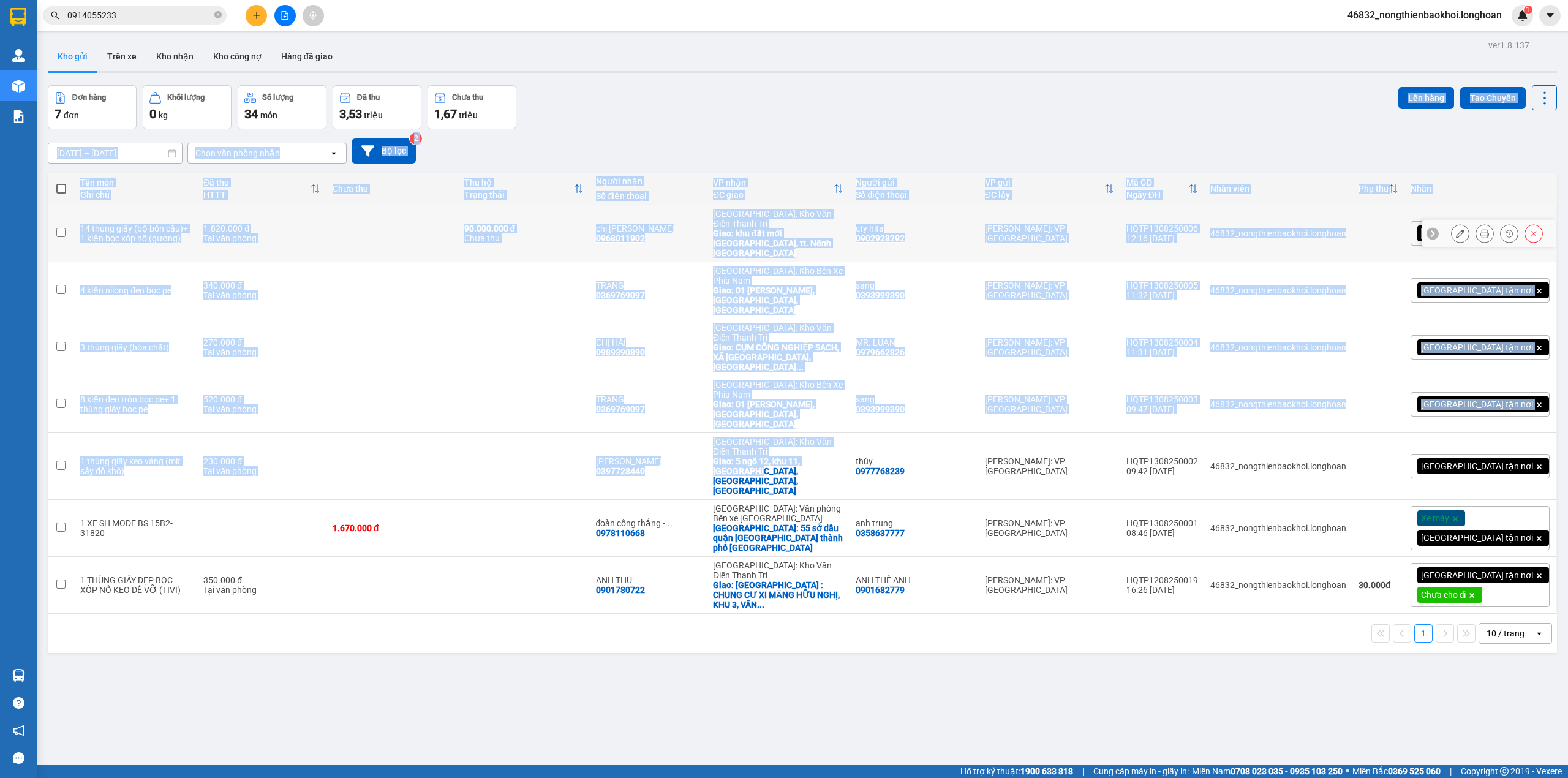
drag, startPoint x: 707, startPoint y: 127, endPoint x: 778, endPoint y: 459, distance: 339.5
click at [778, 459] on div "ver 1.8.137 Kho gửi Trên xe Kho nhận Kho công nợ Hàng đã giao Đơn hàng 7 đơn Kh…" at bounding box center [802, 426] width 1519 height 778
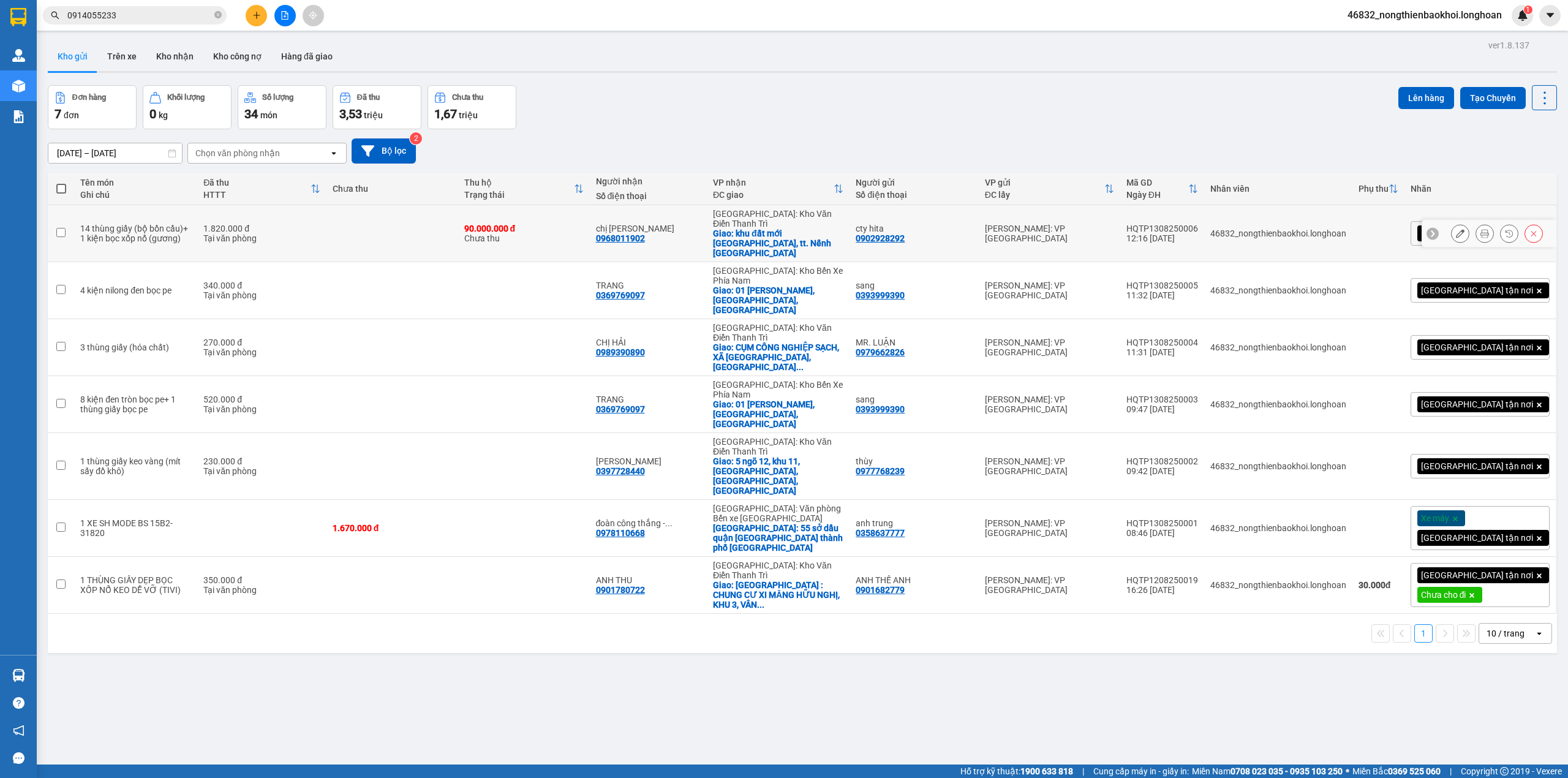
click at [797, 565] on div "ver 1.8.137 Kho gửi Trên xe Kho nhận Kho công nợ Hàng đã giao Đơn hàng 7 đơn Kh…" at bounding box center [802, 426] width 1519 height 778
click at [787, 570] on div "ver 1.8.137 Kho gửi Trên xe Kho nhận Kho công nợ Hàng đã giao Đơn hàng 7 đơn Kh…" at bounding box center [802, 426] width 1519 height 778
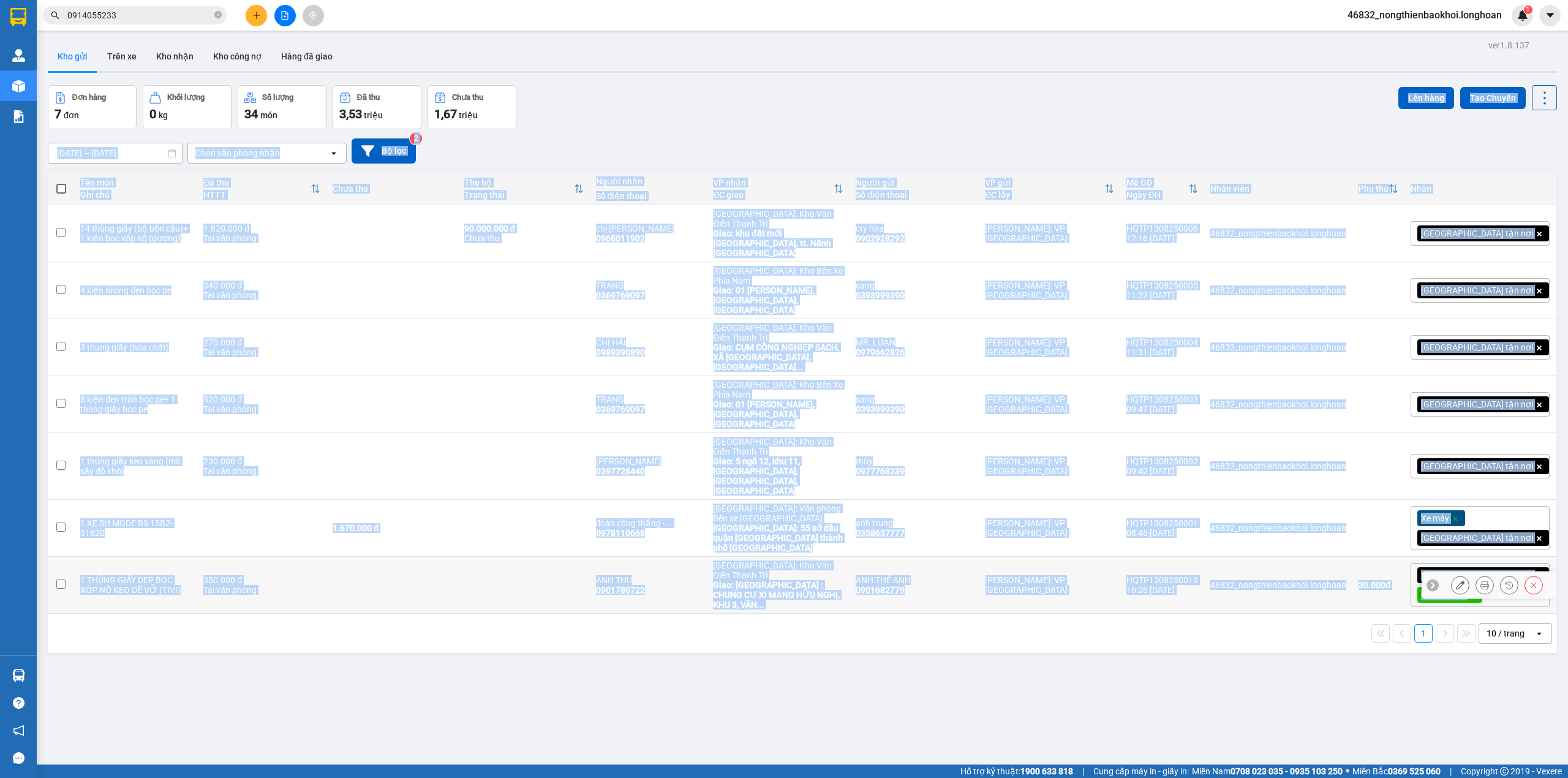
drag, startPoint x: 763, startPoint y: 118, endPoint x: 764, endPoint y: 518, distance: 400.0
click at [764, 518] on div "ver 1.8.137 Kho gửi Trên xe Kho nhận Kho công nợ Hàng đã giao Đơn hàng 7 đơn Kh…" at bounding box center [802, 426] width 1519 height 778
click at [728, 542] on div "ver 1.8.137 Kho gửi Trên xe Kho nhận Kho công nợ Hàng đã giao Đơn hàng 7 đơn Kh…" at bounding box center [802, 426] width 1519 height 778
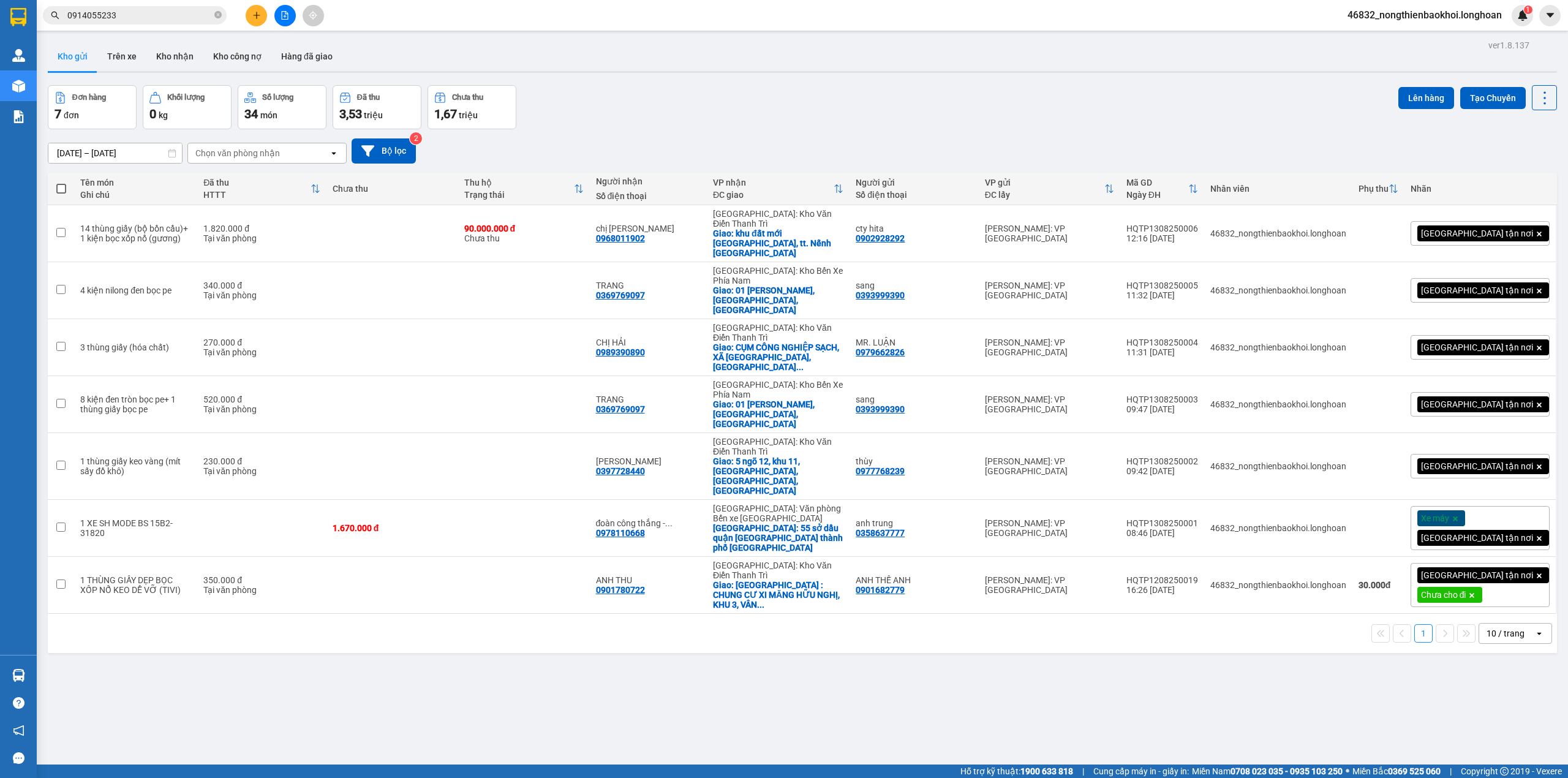
click at [718, 79] on div "ver 1.8.137 Kho gửi Trên xe Kho nhận Kho công nợ Hàng đã giao Đơn hàng 7 đơn Kh…" at bounding box center [802, 426] width 1519 height 778
click at [714, 80] on div "ver 1.8.138 Kho gửi Trên xe Kho nhận Kho công nợ Hàng đã giao Đơn hàng 7 đơn Kh…" at bounding box center [802, 426] width 1519 height 778
click at [691, 93] on div "Đơn hàng 7 đơn Khối lượng 0 kg Số lượng 34 món Đã thu 3,53 triệu Chưa thu 1,67 …" at bounding box center [802, 108] width 1510 height 44
click at [839, 107] on div "Đơn hàng 7 đơn Khối lượng 0 kg Số lượng 34 món Đã thu 3,53 triệu Chưa thu 1,67 …" at bounding box center [802, 108] width 1510 height 44
click at [625, 564] on div "ver 1.8.138 Kho gửi Trên xe Kho nhận Kho công nợ Hàng đã giao Đơn hàng 7 đơn Kh…" at bounding box center [802, 426] width 1519 height 778
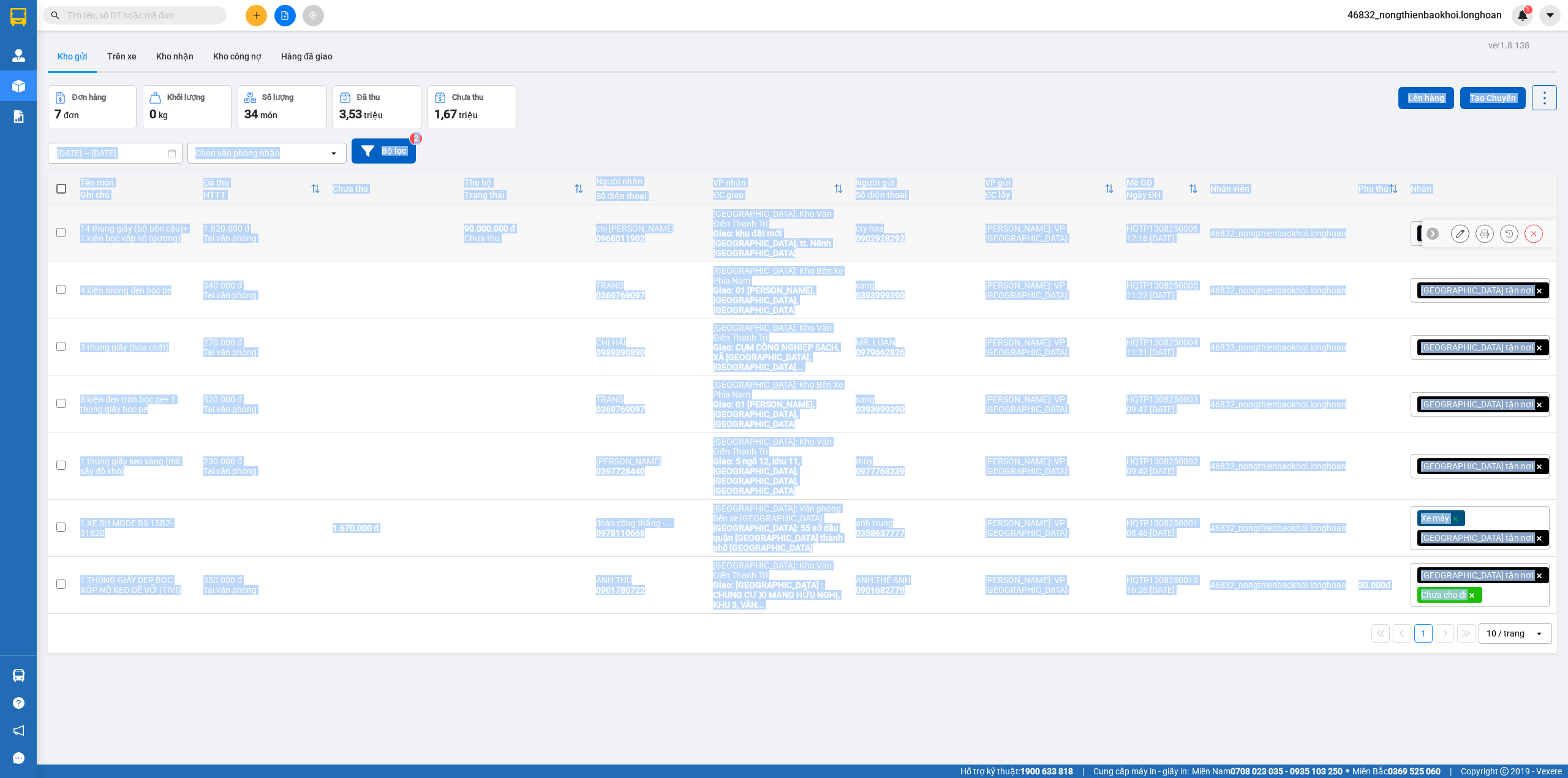
drag, startPoint x: 664, startPoint y: 119, endPoint x: 696, endPoint y: 678, distance: 559.9
click at [699, 670] on div "ver 1.8.138 Kho gửi Trên xe Kho nhận Kho công nợ Hàng đã giao Đơn hàng 7 đơn Kh…" at bounding box center [802, 426] width 1519 height 778
click at [588, 592] on div "ver 1.8.138 Kho gửi Trên xe Kho nhận Kho công nợ Hàng đã giao Đơn hàng 7 đơn Kh…" at bounding box center [802, 426] width 1519 height 778
